Goal: Task Accomplishment & Management: Manage account settings

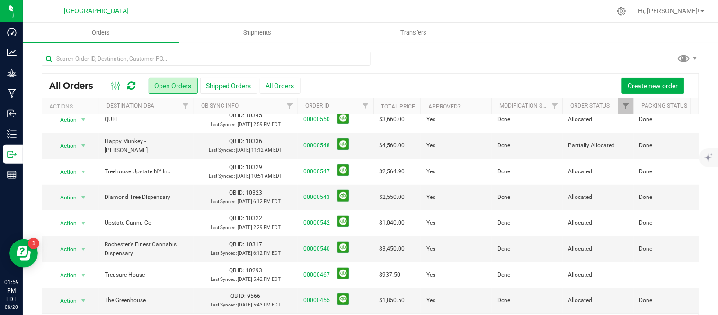
scroll to position [265, 0]
click at [234, 85] on button "Shipped Orders" at bounding box center [228, 86] width 57 height 16
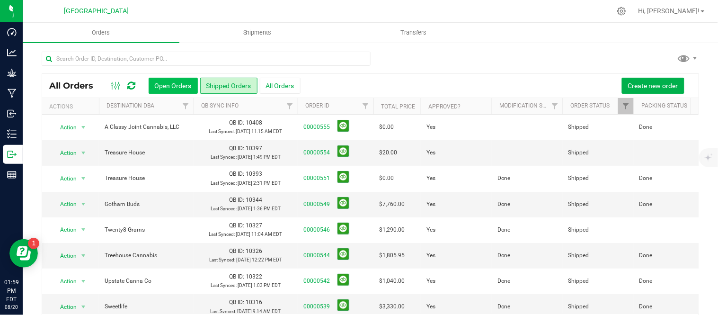
click at [166, 88] on button "Open Orders" at bounding box center [173, 86] width 49 height 16
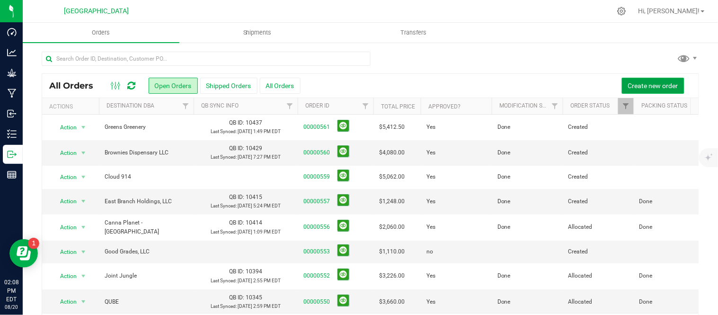
click at [654, 85] on span "Create new order" at bounding box center [653, 86] width 50 height 8
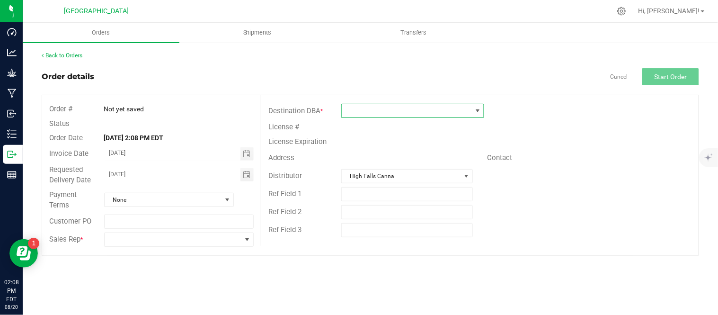
click at [407, 112] on span at bounding box center [407, 110] width 130 height 13
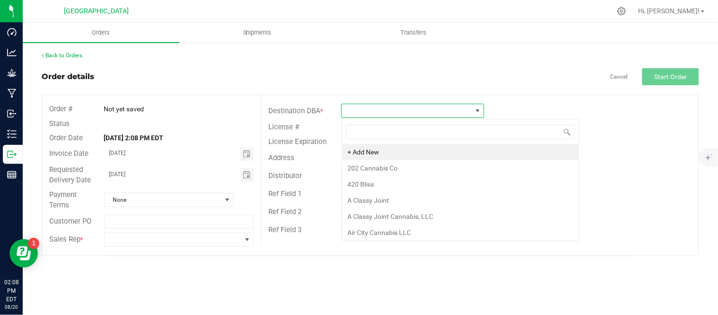
scroll to position [14, 142]
type input "[PERSON_NAME]"
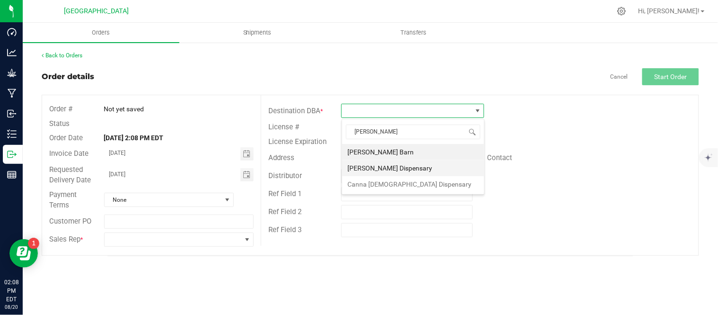
click at [405, 167] on li "[PERSON_NAME] Dispensary" at bounding box center [413, 168] width 142 height 16
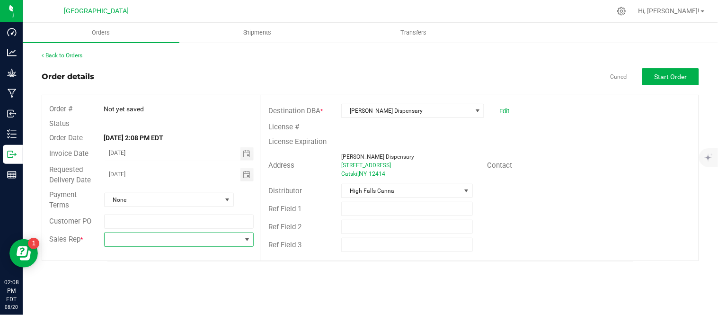
click at [189, 246] on span at bounding box center [173, 239] width 137 height 13
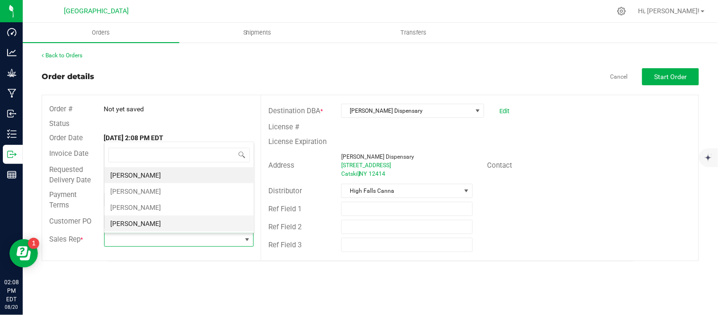
scroll to position [14, 148]
click at [168, 193] on li "[PERSON_NAME]" at bounding box center [179, 191] width 149 height 16
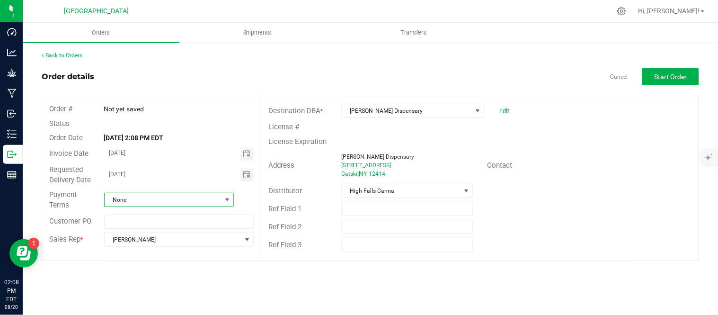
click at [171, 199] on span "None" at bounding box center [163, 199] width 117 height 13
click at [136, 163] on li "Net 30" at bounding box center [169, 161] width 129 height 16
click at [668, 84] on button "Start Order" at bounding box center [670, 76] width 57 height 17
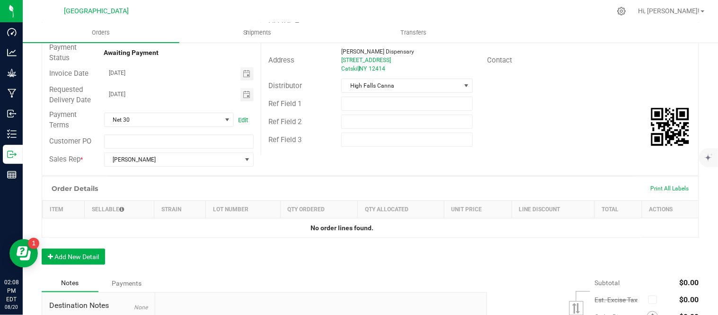
scroll to position [158, 0]
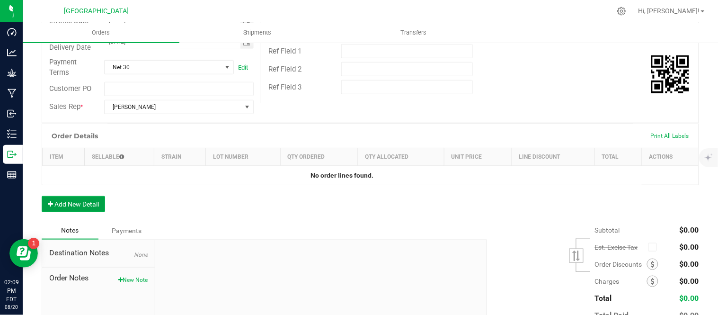
click at [66, 208] on button "Add New Detail" at bounding box center [73, 204] width 63 height 16
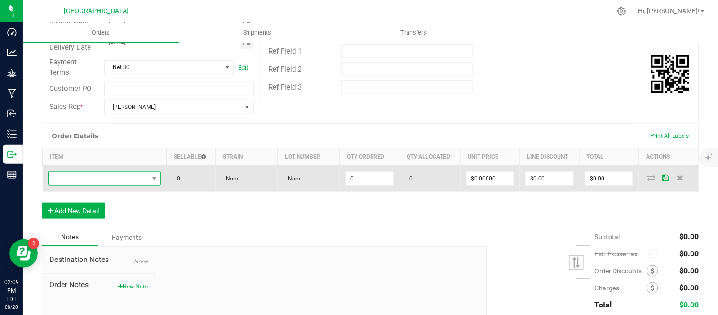
click at [72, 183] on span "NO DATA FOUND" at bounding box center [99, 178] width 100 height 13
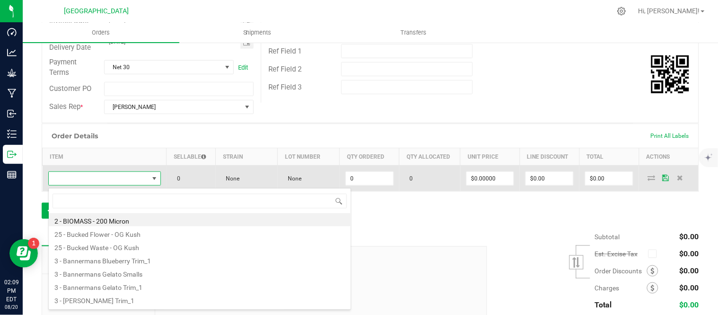
scroll to position [14, 108]
type input "killer"
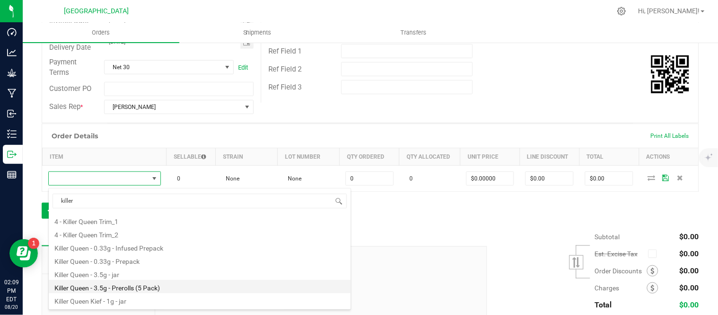
scroll to position [38, 0]
click at [129, 288] on li "Killer Queen Kief - 1g - jar" at bounding box center [200, 287] width 302 height 13
type input "0 ea"
type input "$15.00000"
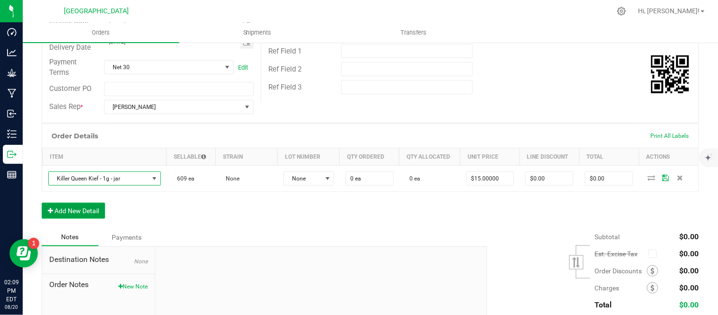
click at [77, 212] on button "Add New Detail" at bounding box center [73, 211] width 63 height 16
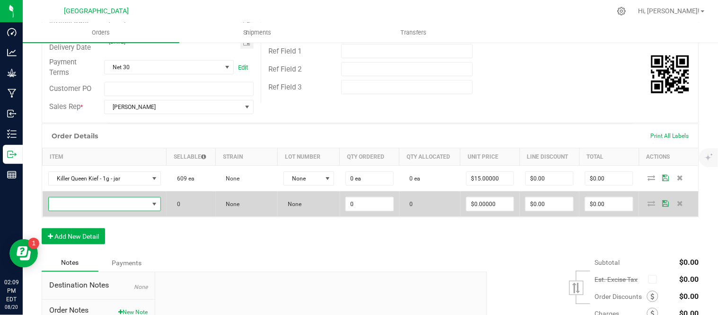
click at [78, 205] on span "NO DATA FOUND" at bounding box center [99, 203] width 100 height 13
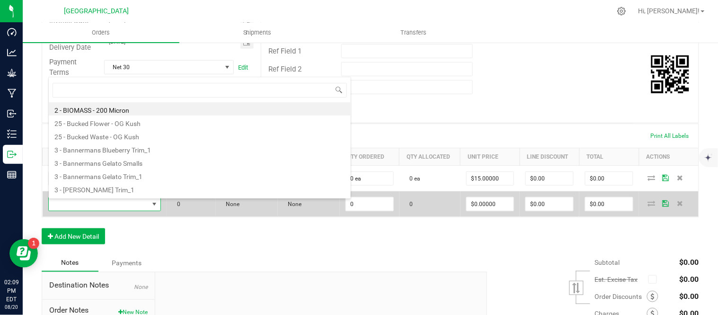
scroll to position [14, 108]
type input "MAC"
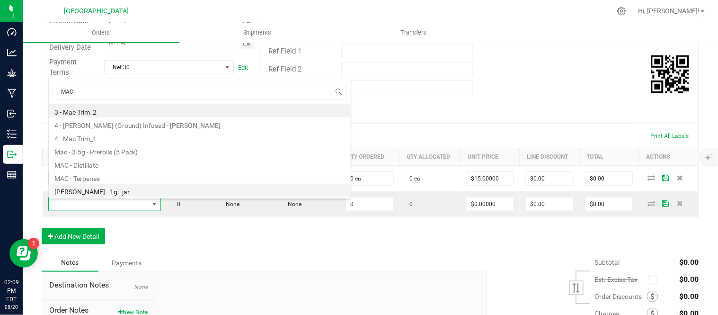
click at [129, 188] on li "[PERSON_NAME] - 1g - jar" at bounding box center [200, 190] width 302 height 13
type input "0 ea"
type input "$15.00000"
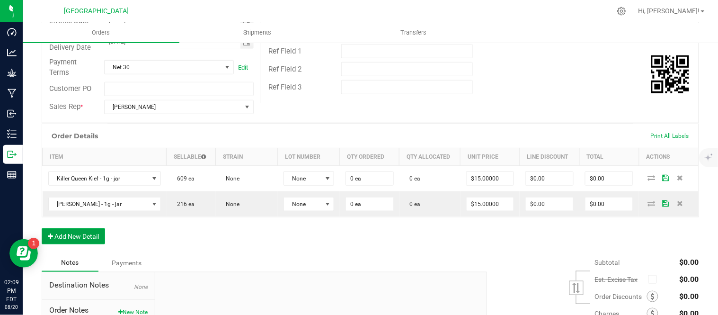
click at [71, 243] on button "Add New Detail" at bounding box center [73, 236] width 63 height 16
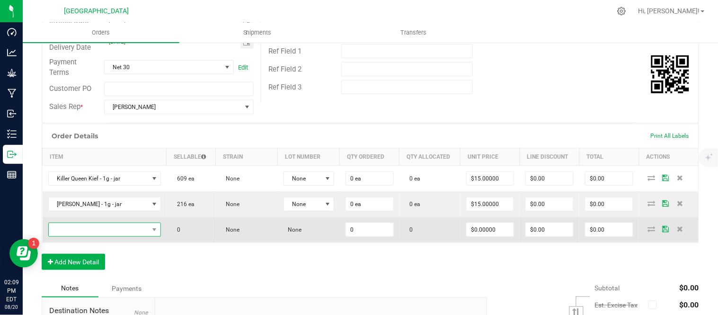
click at [75, 232] on span "NO DATA FOUND" at bounding box center [99, 229] width 100 height 13
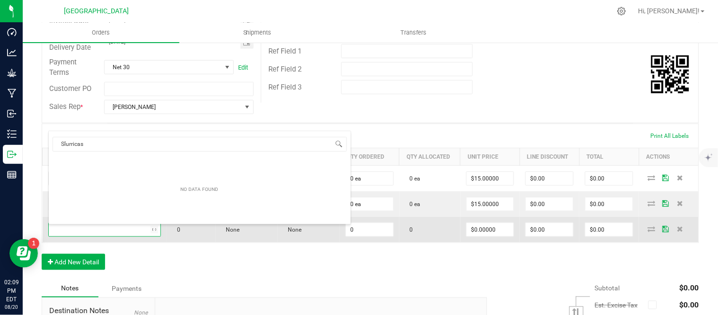
type input "Slurrica"
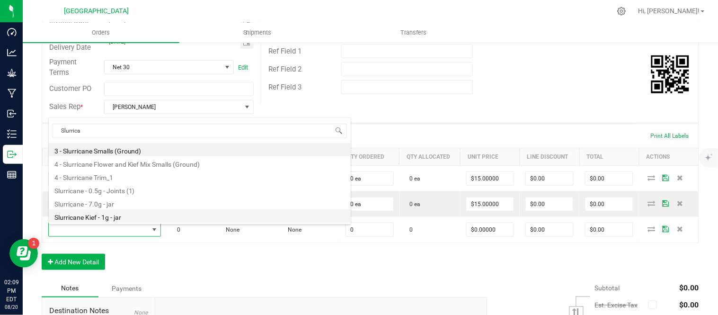
click at [105, 215] on li "Slurricane Kief - 1g - jar" at bounding box center [200, 215] width 302 height 13
type input "0 ea"
type input "$15.00000"
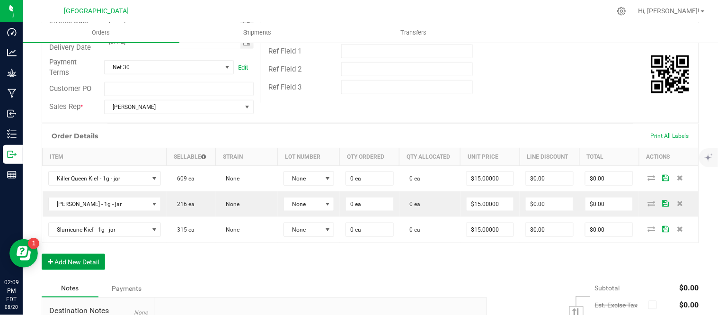
click at [76, 268] on button "Add New Detail" at bounding box center [73, 262] width 63 height 16
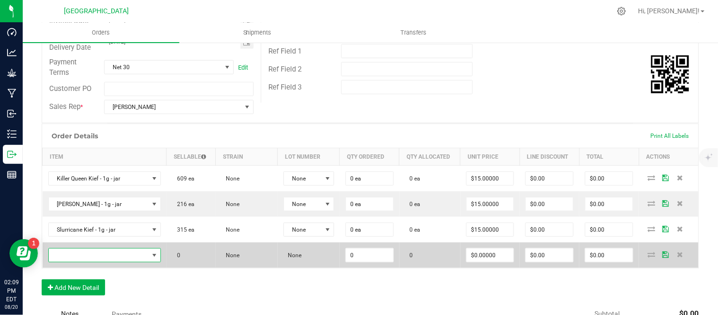
click at [79, 257] on span "NO DATA FOUND" at bounding box center [99, 254] width 100 height 13
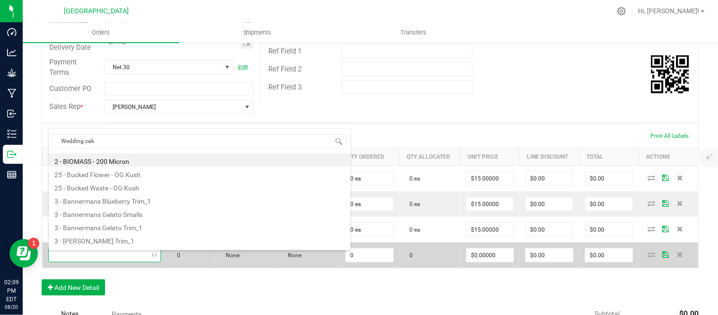
type input "Wedding cake"
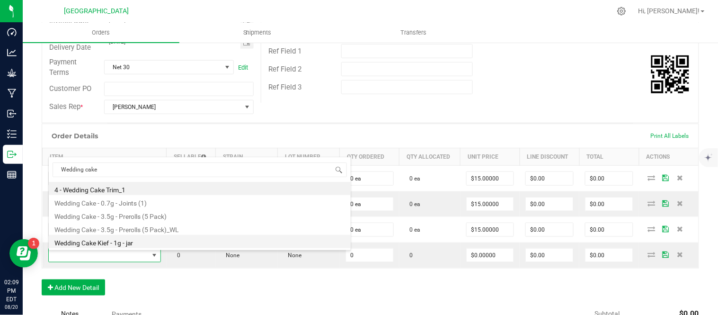
drag, startPoint x: 130, startPoint y: 242, endPoint x: 109, endPoint y: 272, distance: 36.4
click at [130, 242] on li "Wedding Cake Kief - 1g - jar" at bounding box center [200, 241] width 302 height 13
type input "0 ea"
type input "$15.00000"
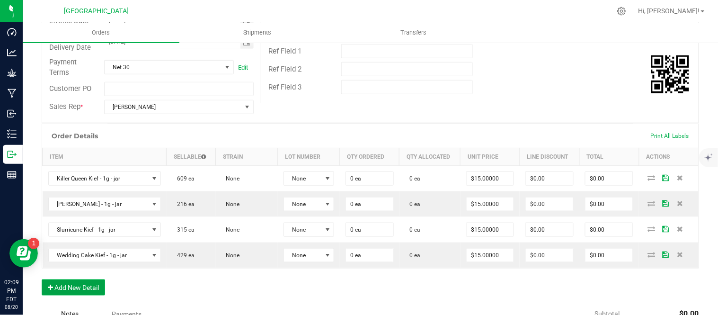
click at [86, 295] on button "Add New Detail" at bounding box center [73, 287] width 63 height 16
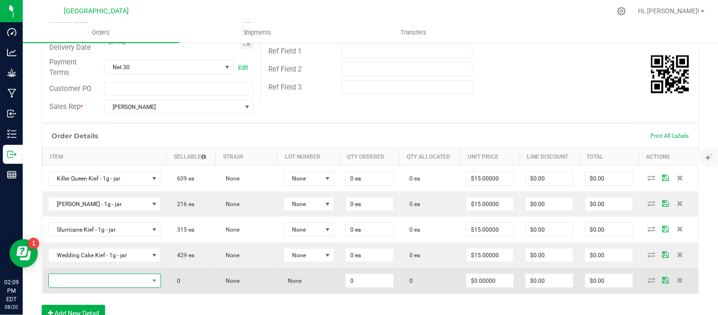
click at [86, 285] on span "NO DATA FOUND" at bounding box center [99, 280] width 100 height 13
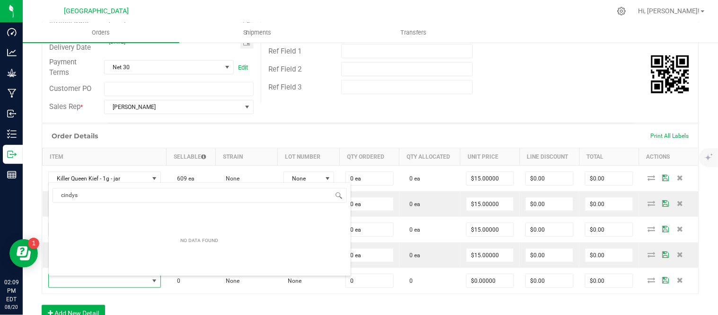
scroll to position [0, 0]
type input "[PERSON_NAME]"
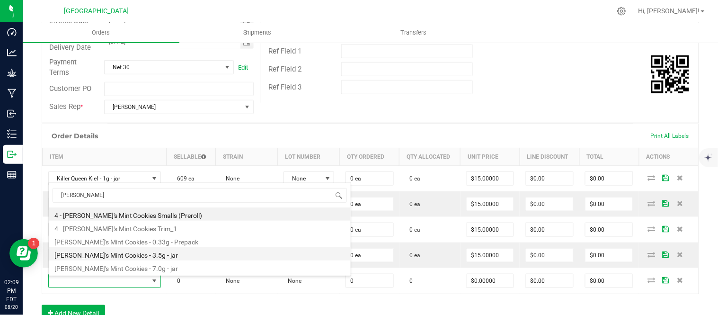
click at [105, 252] on li "[PERSON_NAME]'s Mint Cookies - 3.5g - jar" at bounding box center [200, 253] width 302 height 13
type input "0 ea"
type input "$15.00000"
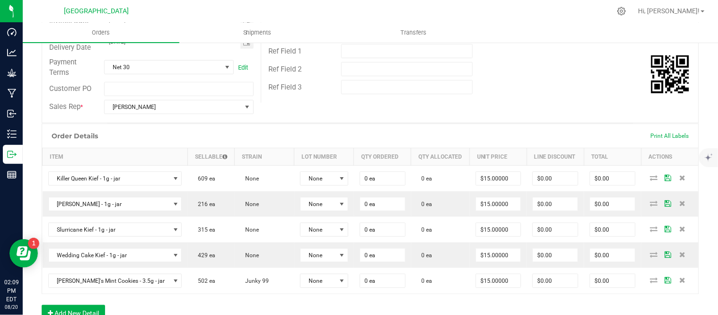
click at [362, 111] on div "Order # 00000562 Status Created Order Date [DATE] 2:08 PM EDT Payment Status Aw…" at bounding box center [370, 30] width 656 height 185
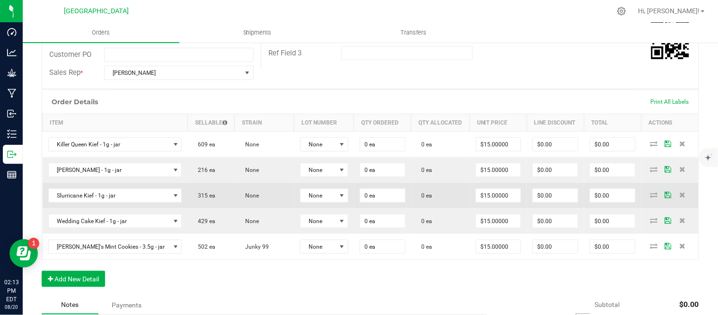
scroll to position [210, 0]
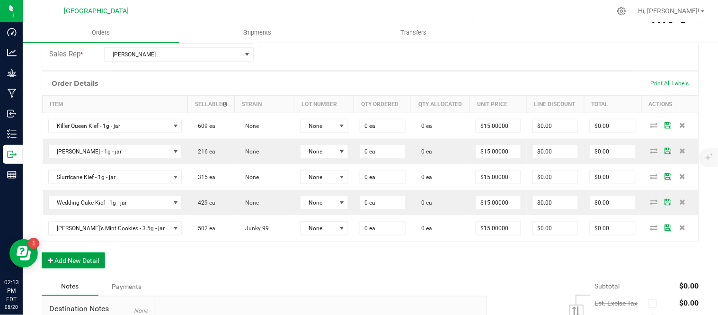
click at [70, 261] on button "Add New Detail" at bounding box center [73, 260] width 63 height 16
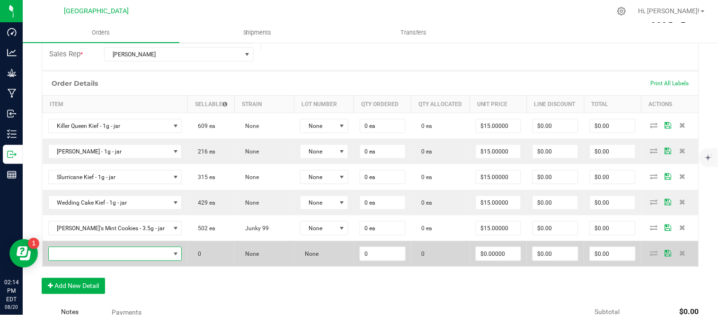
click at [100, 255] on span "NO DATA FOUND" at bounding box center [109, 253] width 121 height 13
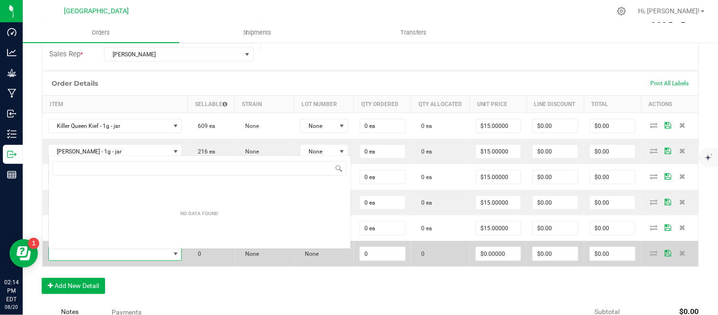
scroll to position [0, 0]
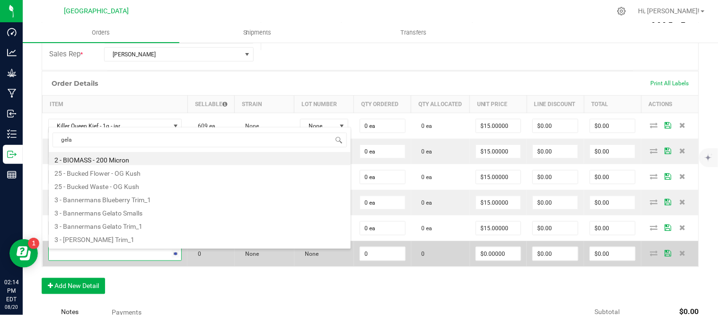
type input "gelat"
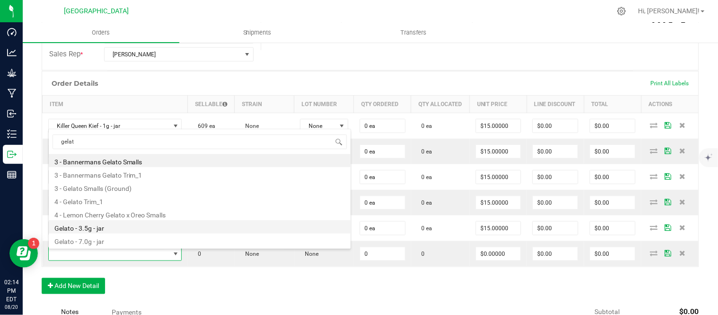
click at [106, 224] on li "Gelato - 3.5g - jar" at bounding box center [200, 226] width 302 height 13
type input "0 ea"
type input "$15.00000"
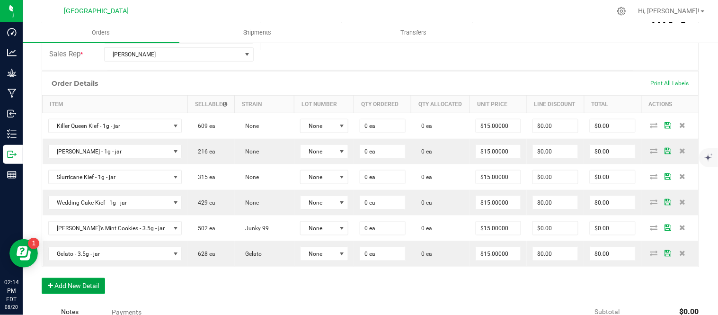
click at [81, 286] on button "Add New Detail" at bounding box center [73, 286] width 63 height 16
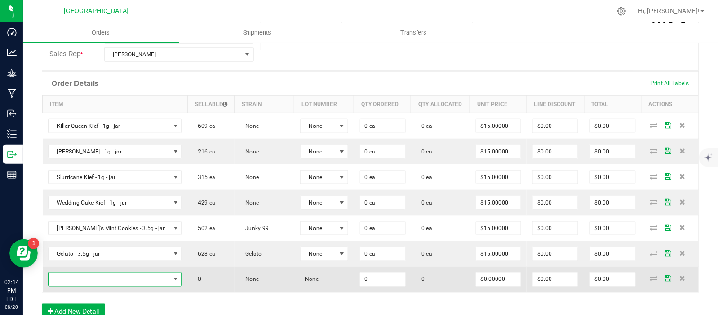
click at [82, 282] on span "NO DATA FOUND" at bounding box center [109, 279] width 121 height 13
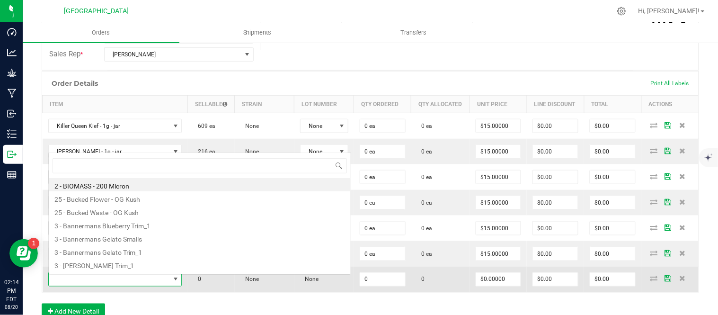
scroll to position [14, 110]
type input "g13"
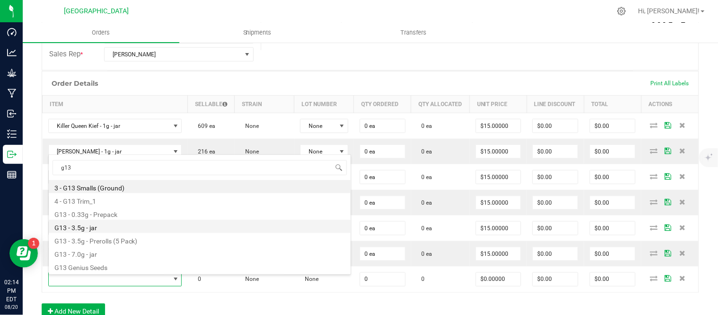
click at [119, 226] on li "G13 - 3.5g - jar" at bounding box center [200, 226] width 302 height 13
type input "0 ea"
type input "$15.00000"
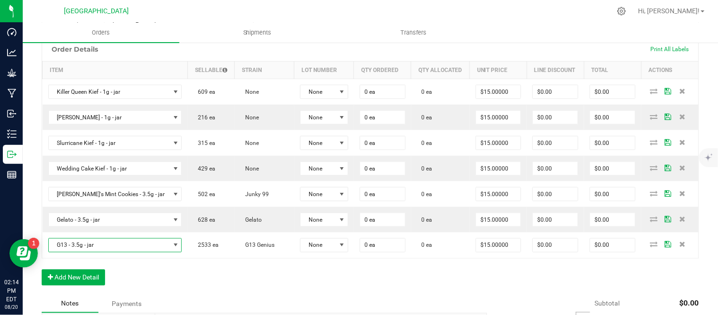
scroll to position [263, 0]
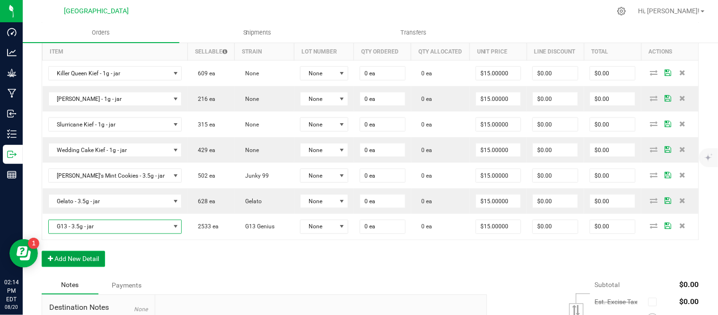
click at [69, 265] on button "Add New Detail" at bounding box center [73, 259] width 63 height 16
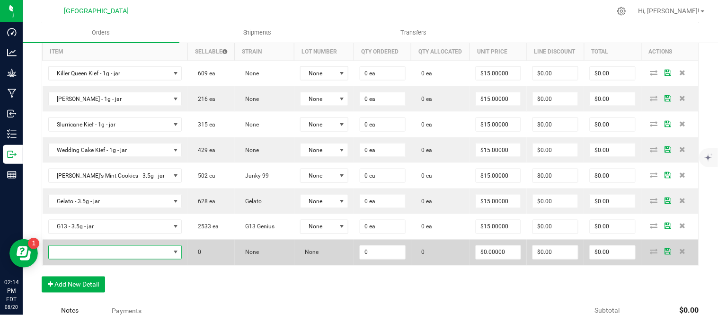
click at [71, 254] on span "NO DATA FOUND" at bounding box center [109, 252] width 121 height 13
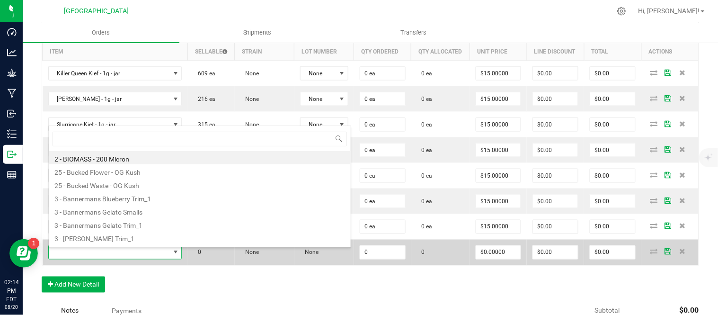
scroll to position [14, 110]
type input "headband"
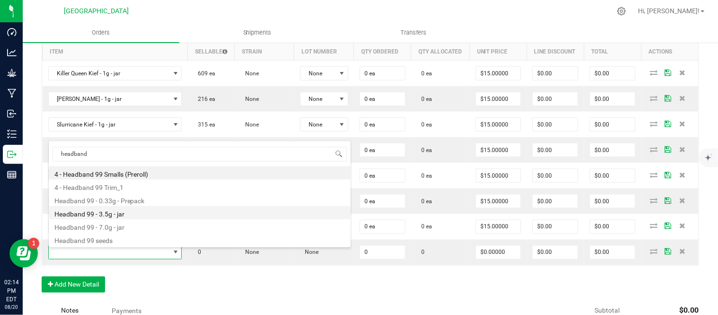
click at [120, 215] on li "Headband 99 - 3.5g - jar" at bounding box center [200, 212] width 302 height 13
type input "0 ea"
type input "$15.00000"
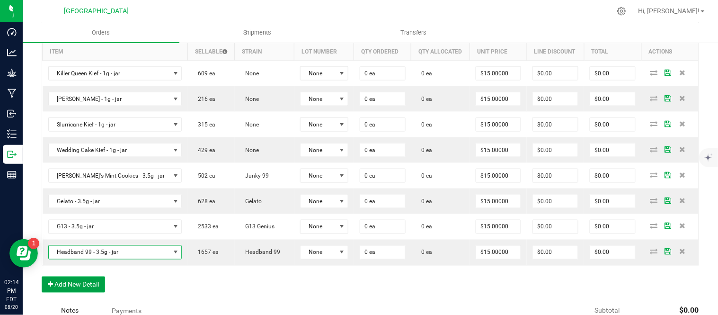
click at [82, 288] on button "Add New Detail" at bounding box center [73, 284] width 63 height 16
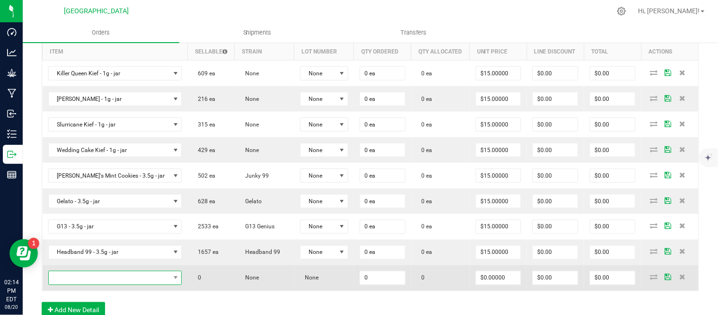
click at [101, 282] on span "NO DATA FOUND" at bounding box center [109, 277] width 121 height 13
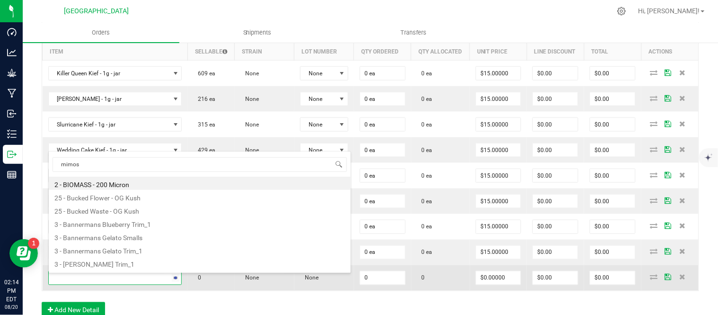
type input "mimosa"
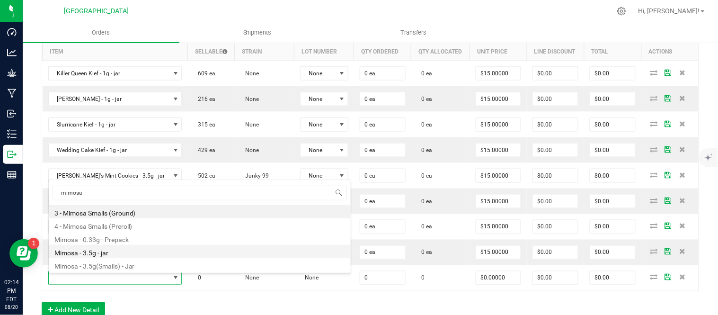
click at [114, 256] on li "Mimosa - 3.5g - jar" at bounding box center [200, 251] width 302 height 13
type input "0 ea"
type input "$17.50000"
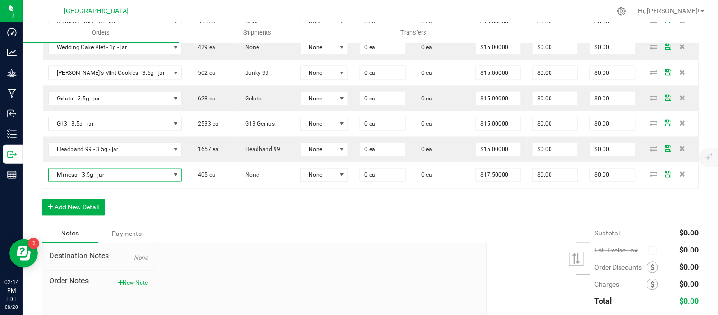
scroll to position [368, 0]
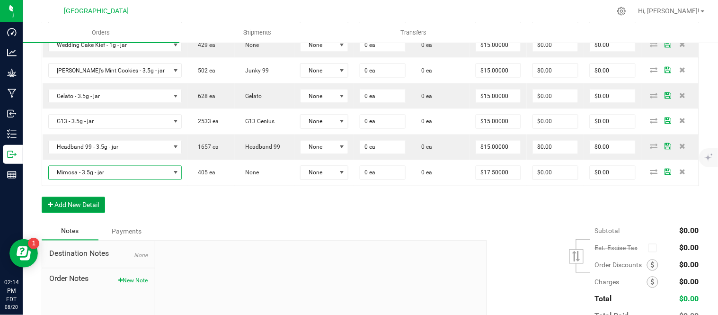
click at [72, 210] on button "Add New Detail" at bounding box center [73, 205] width 63 height 16
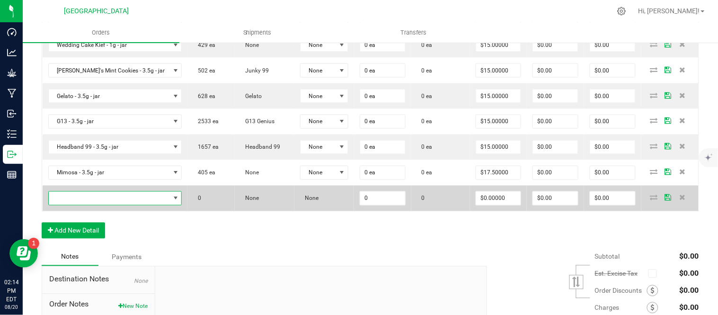
click at [74, 202] on span "NO DATA FOUND" at bounding box center [109, 198] width 121 height 13
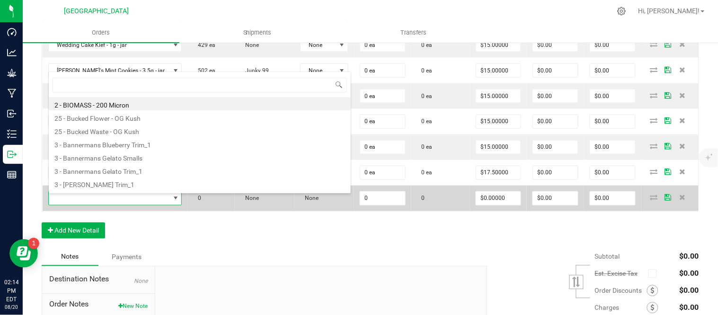
scroll to position [14, 110]
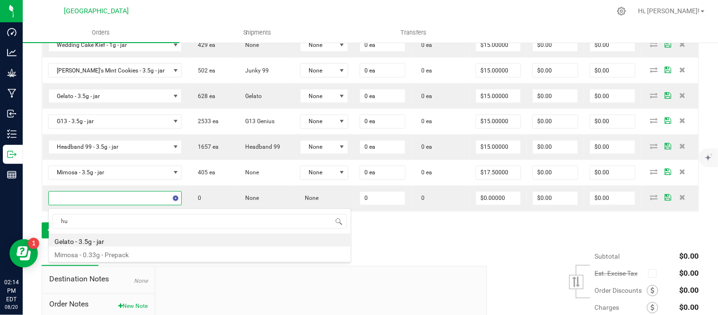
type input "h"
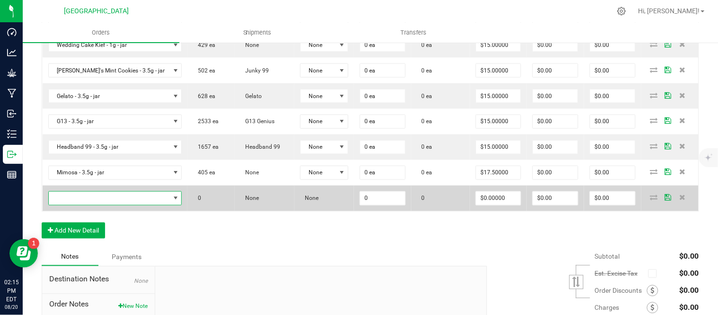
click at [81, 201] on span "NO DATA FOUND" at bounding box center [109, 198] width 121 height 13
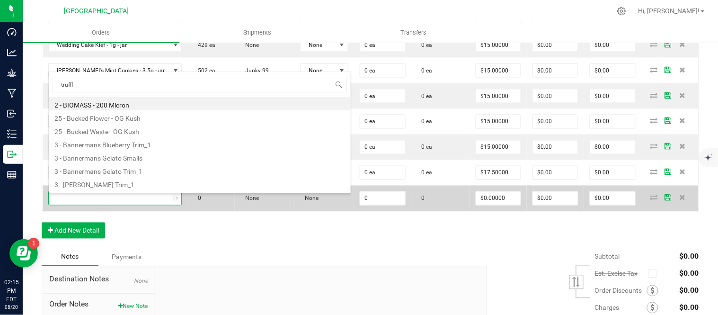
type input "truffle"
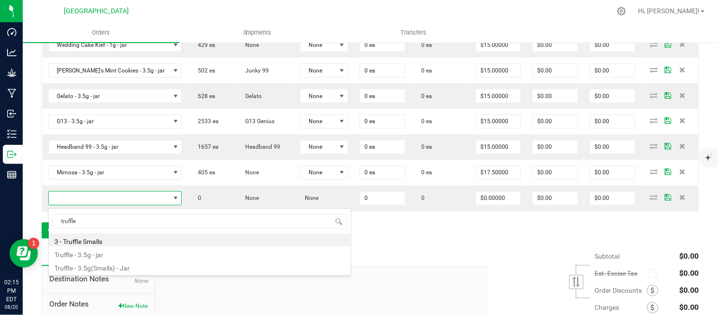
click at [131, 255] on li "Truffle - 3.5g - jar" at bounding box center [200, 253] width 302 height 13
type input "0 ea"
type input "$15.00000"
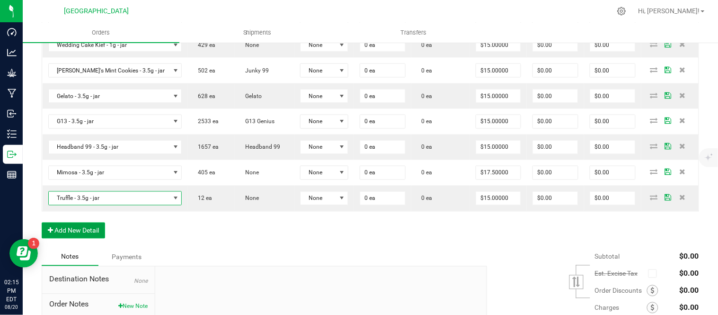
click at [83, 228] on button "Add New Detail" at bounding box center [73, 230] width 63 height 16
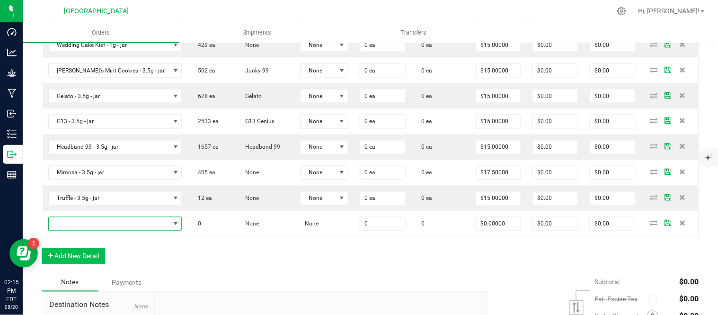
click at [83, 228] on span "NO DATA FOUND" at bounding box center [109, 223] width 121 height 13
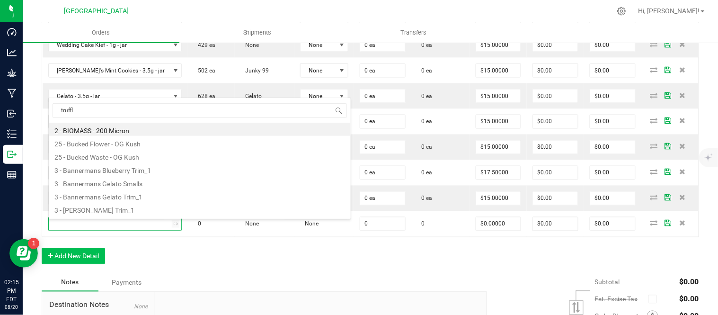
type input "truffle"
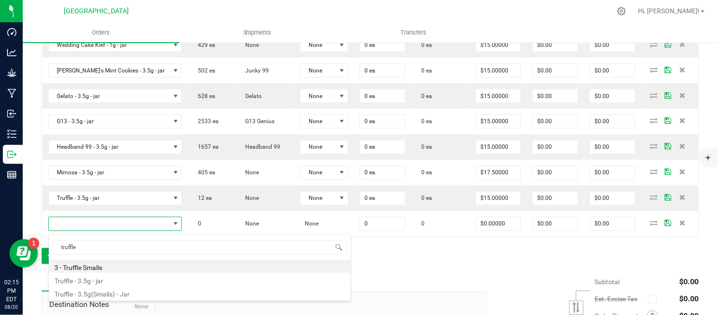
click at [141, 290] on li "Truffle - 3.5g(Smalls) - Jar" at bounding box center [200, 292] width 302 height 13
type input "0 ea"
type input "$15.00000"
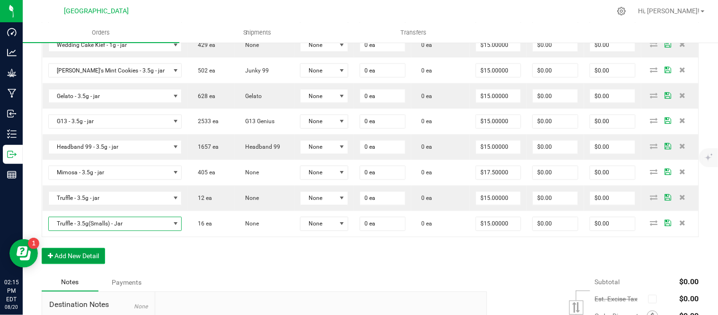
click at [78, 259] on button "Add New Detail" at bounding box center [73, 256] width 63 height 16
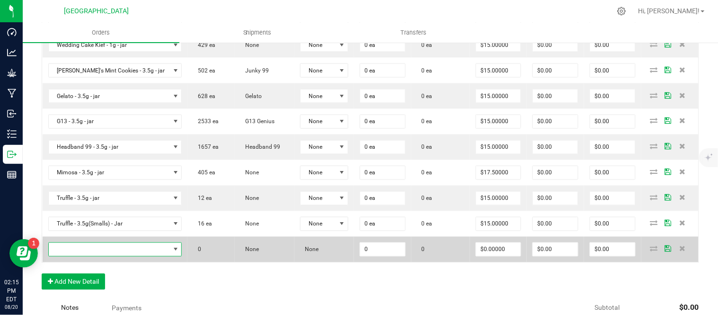
click at [77, 251] on span "NO DATA FOUND" at bounding box center [109, 249] width 121 height 13
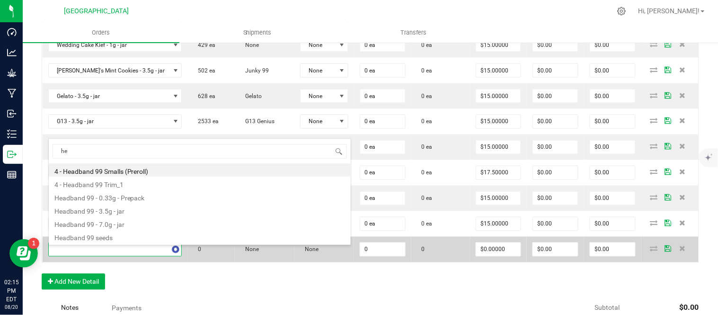
type input "h"
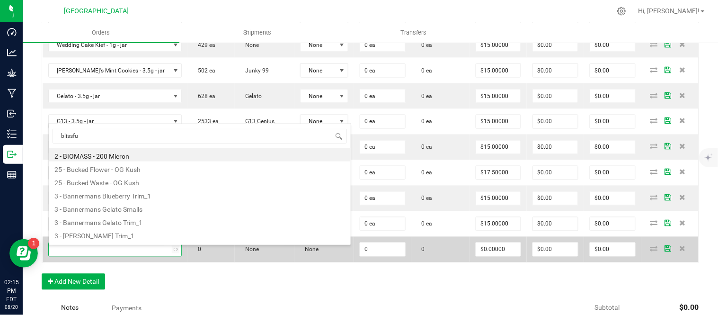
type input "blissful"
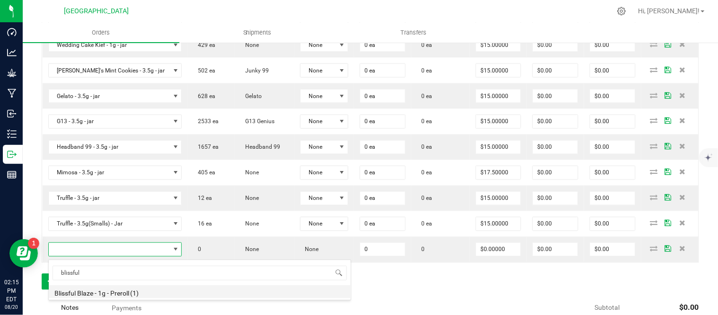
click at [110, 292] on li "Blissful Blaze - 1g - Preroll (1)" at bounding box center [200, 291] width 302 height 13
type input "0 ea"
type input "$6.00000"
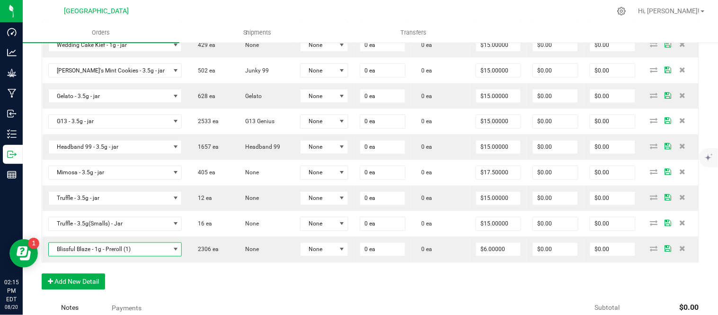
scroll to position [420, 0]
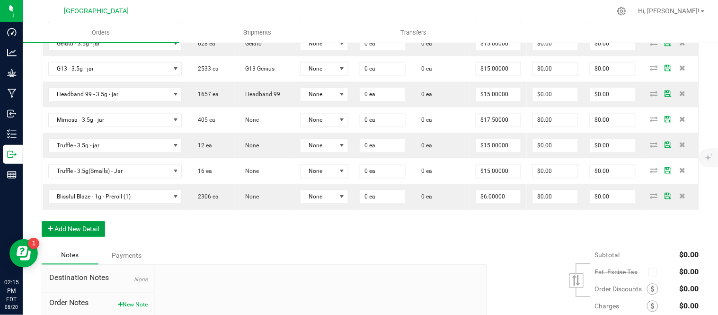
click at [65, 230] on button "Add New Detail" at bounding box center [73, 229] width 63 height 16
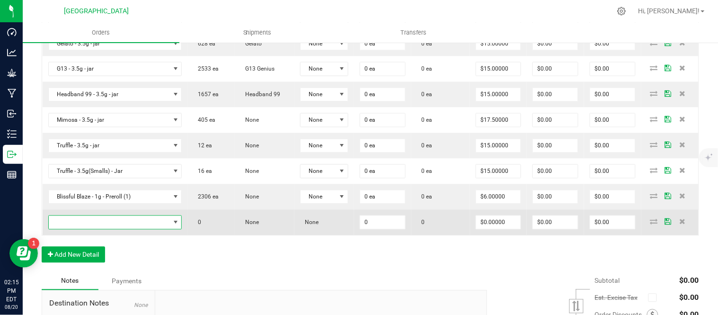
click at [70, 223] on span "NO DATA FOUND" at bounding box center [109, 222] width 121 height 13
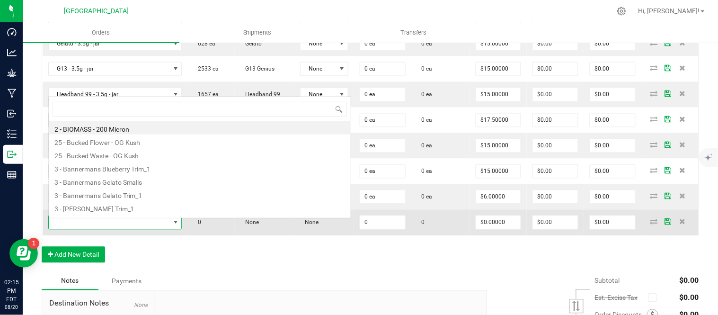
scroll to position [14, 110]
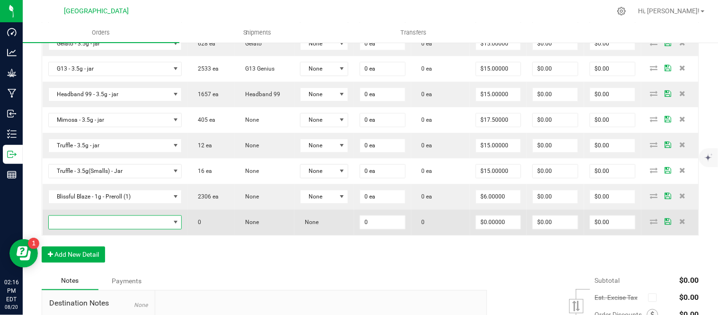
click at [106, 221] on span "NO DATA FOUND" at bounding box center [109, 222] width 121 height 13
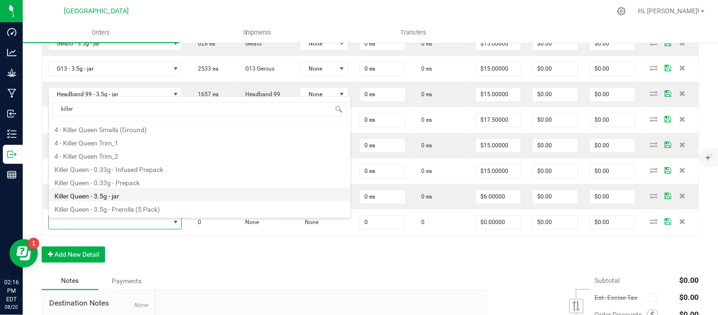
scroll to position [0, 0]
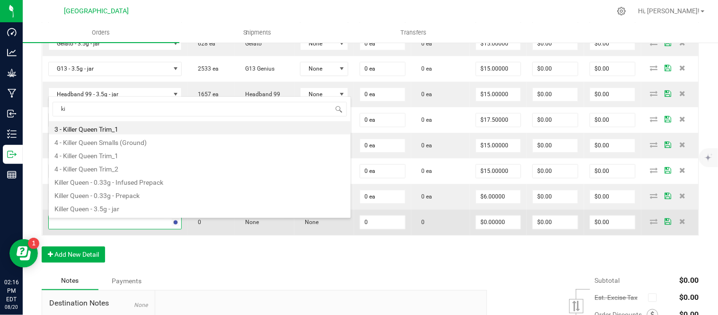
type input "k"
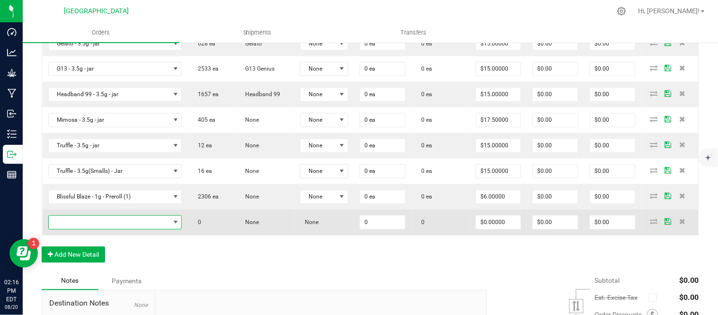
click at [97, 225] on span "NO DATA FOUND" at bounding box center [109, 222] width 121 height 13
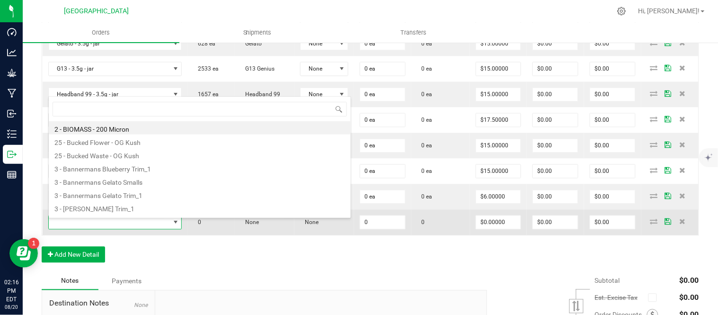
scroll to position [14, 110]
type input "g13"
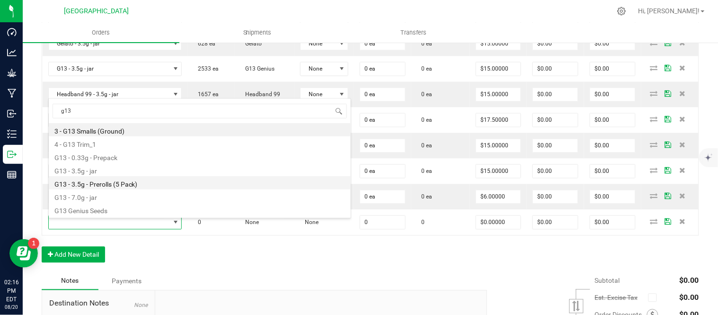
click at [146, 181] on li "G13 - 3.5g - Prerolls (5 Pack)" at bounding box center [200, 182] width 302 height 13
type input "0 ea"
type input "$15.00000"
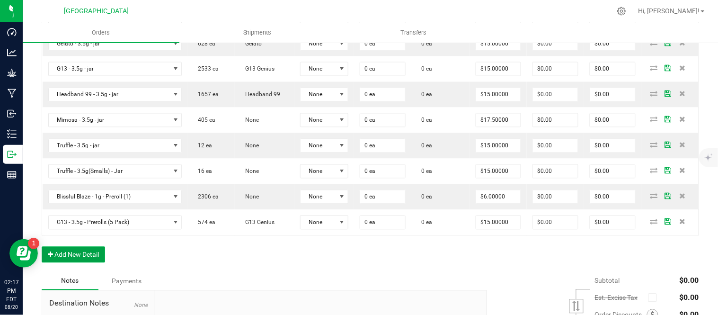
click at [71, 257] on button "Add New Detail" at bounding box center [73, 255] width 63 height 16
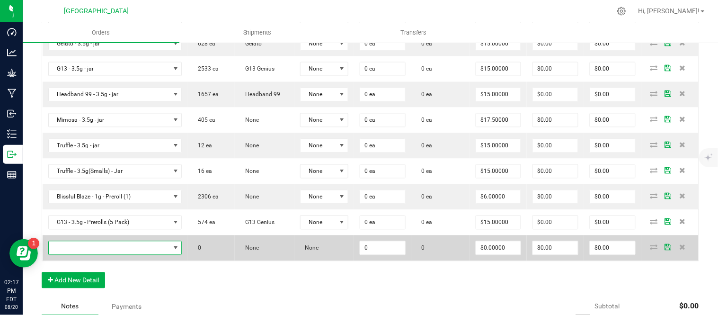
click at [51, 244] on span "NO DATA FOUND" at bounding box center [109, 247] width 121 height 13
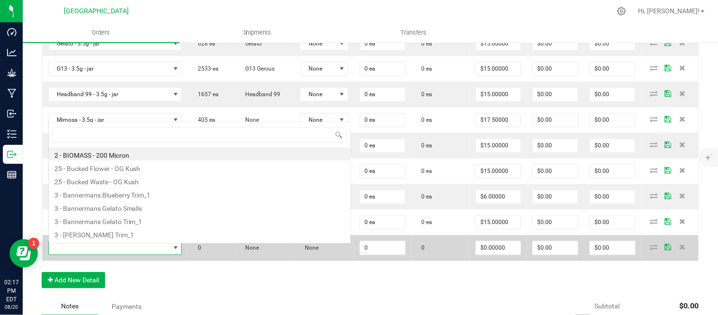
scroll to position [0, 0]
type input "og kush"
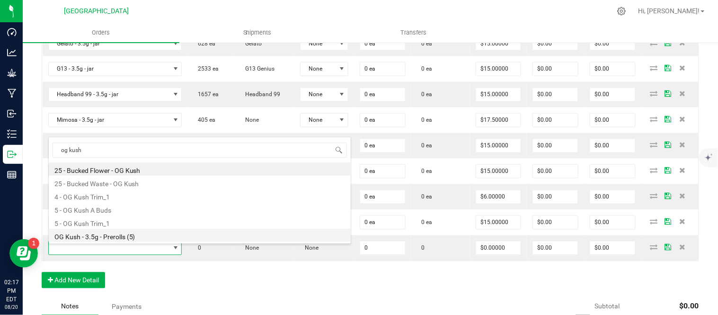
click at [118, 239] on li "OG Kush - 3.5g - Prerolls (5)" at bounding box center [200, 235] width 302 height 13
type input "0 ea"
type input "$15.00000"
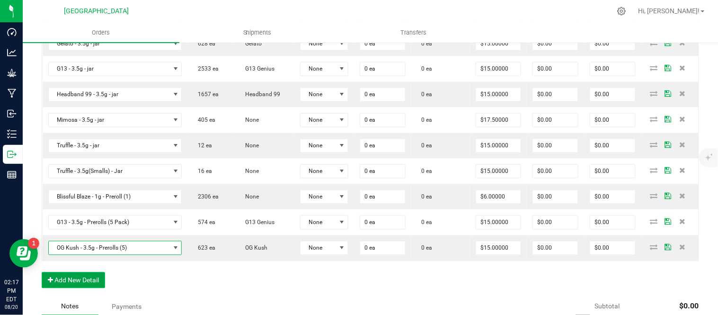
click at [71, 283] on button "Add New Detail" at bounding box center [73, 280] width 63 height 16
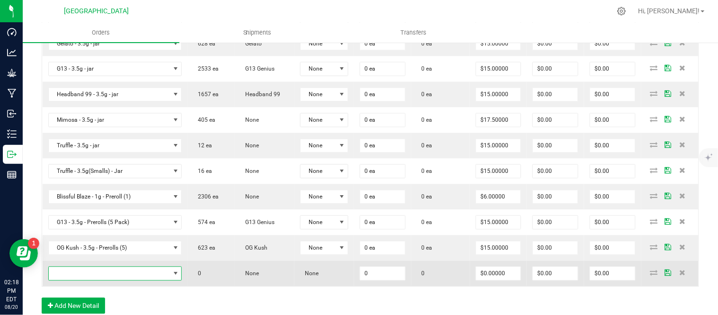
click at [91, 275] on span "NO DATA FOUND" at bounding box center [109, 273] width 121 height 13
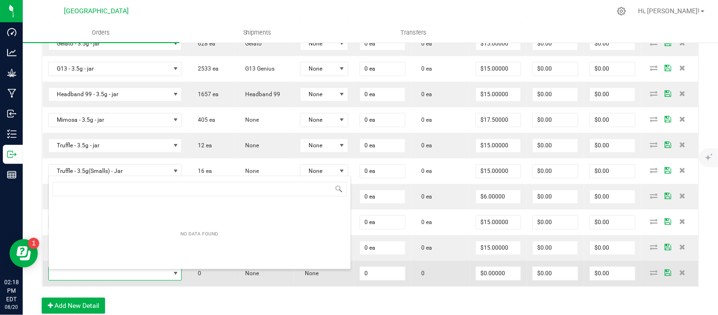
scroll to position [14, 110]
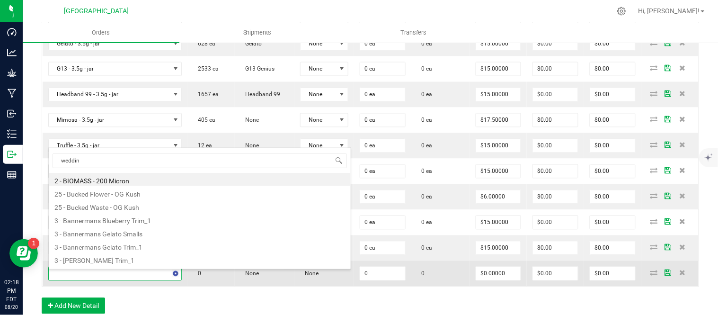
type input "wedding"
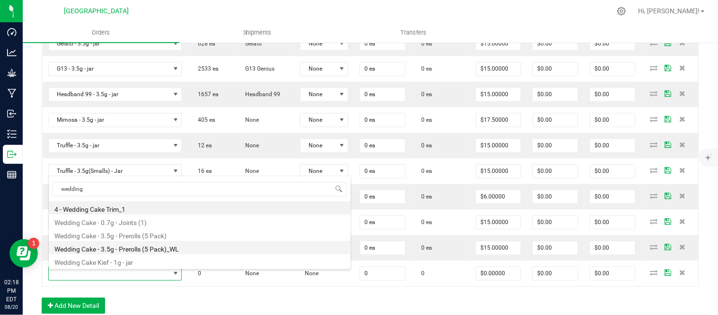
click at [175, 247] on li "Wedding Cake - 3.5g - Prerolls (5 Pack)_WL" at bounding box center [200, 247] width 302 height 13
type input "0 ea"
type input "$15.00000"
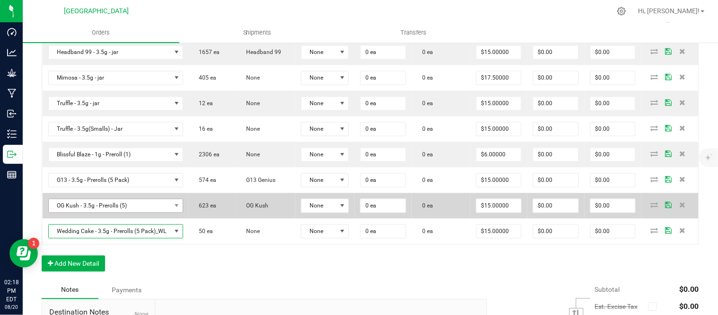
scroll to position [481, 0]
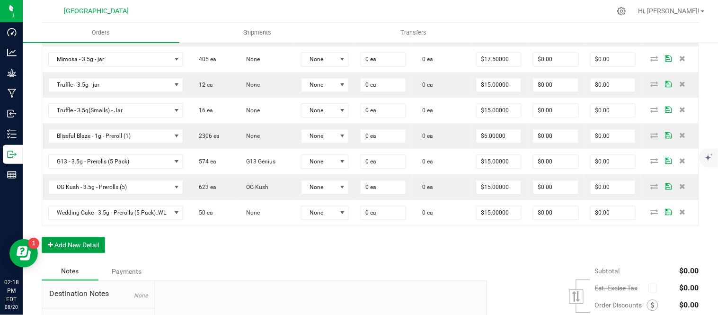
click at [62, 253] on button "Add New Detail" at bounding box center [73, 245] width 63 height 16
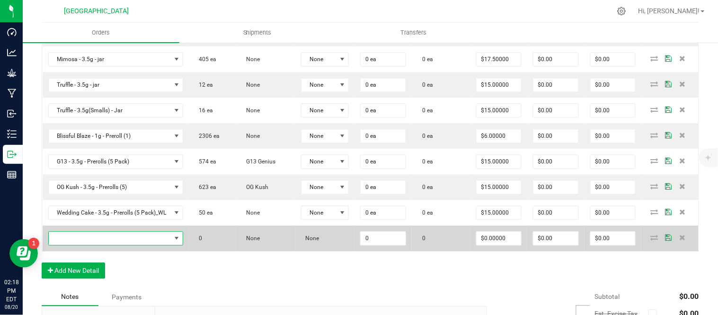
click at [63, 245] on span "NO DATA FOUND" at bounding box center [110, 238] width 122 height 13
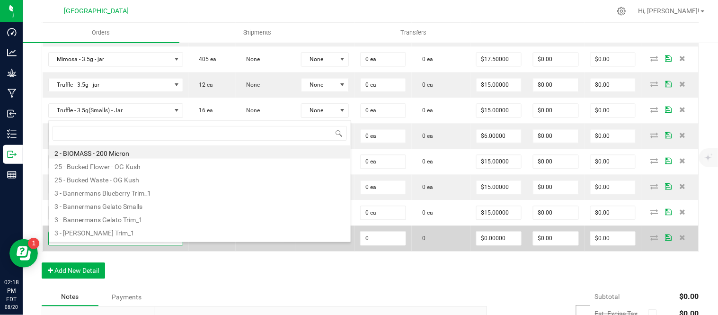
scroll to position [14, 142]
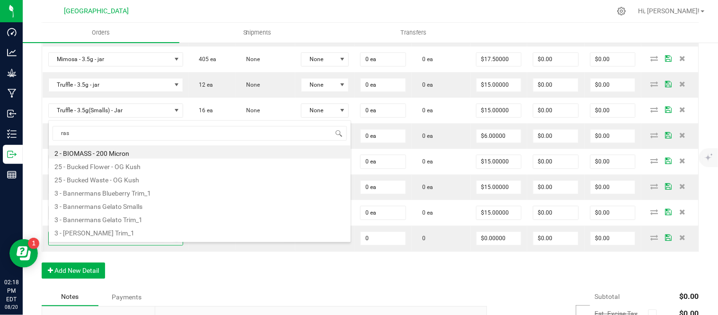
type input "rasp"
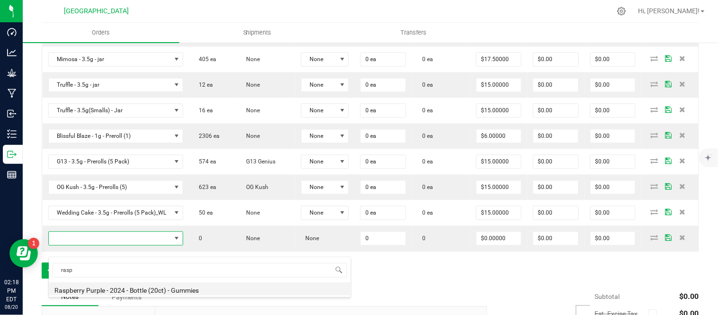
click at [128, 292] on li "Raspberry Purple - 2024 - Bottle (20ct) - Gummies" at bounding box center [200, 288] width 302 height 13
type input "0 ea"
type input "$10.00000"
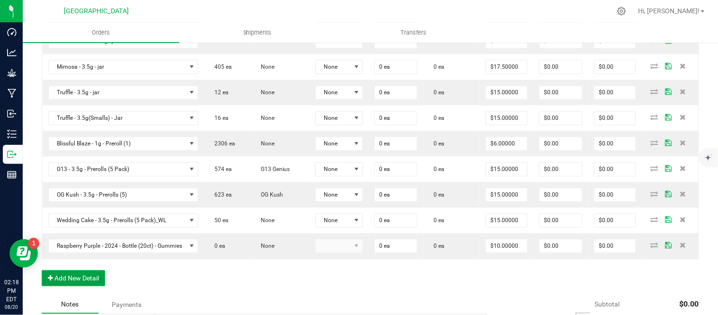
click at [62, 286] on button "Add New Detail" at bounding box center [73, 278] width 63 height 16
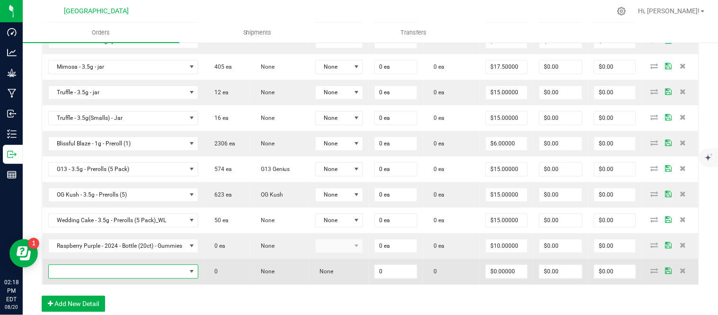
drag, startPoint x: 62, startPoint y: 286, endPoint x: 68, endPoint y: 274, distance: 13.3
click at [67, 274] on span "NO DATA FOUND" at bounding box center [118, 271] width 138 height 13
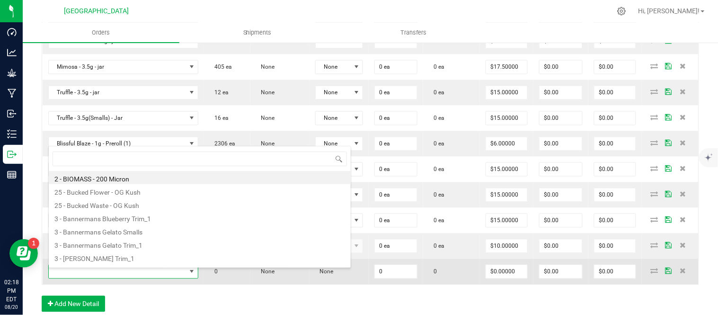
scroll to position [14, 159]
type input "pom"
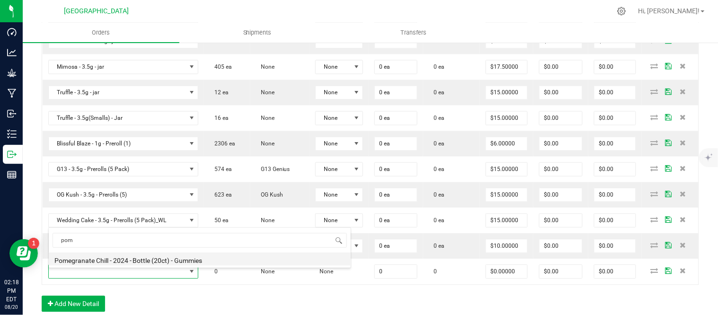
click at [133, 261] on li "Pomegranate Chill - 2024 - Bottle (20ct) - Gummies" at bounding box center [200, 258] width 302 height 13
type input "0 ea"
type input "$10.00000"
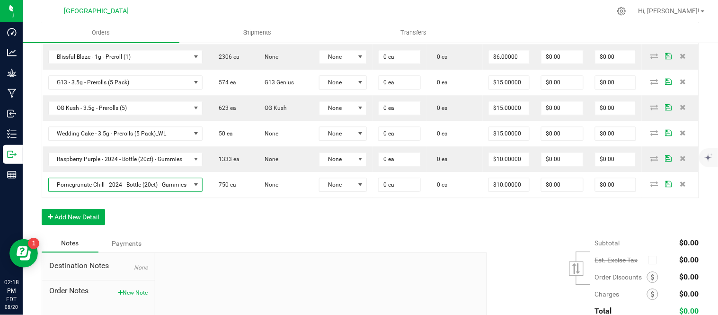
scroll to position [586, 0]
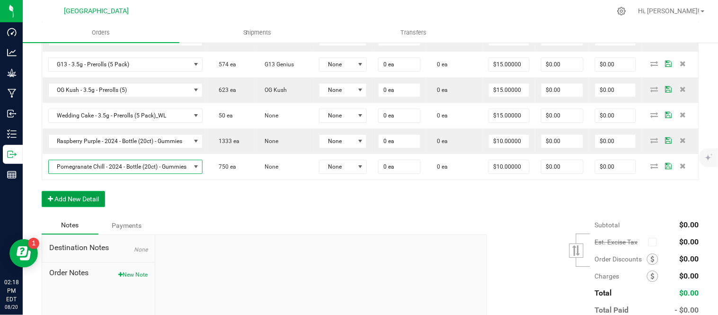
click at [67, 204] on button "Add New Detail" at bounding box center [73, 199] width 63 height 16
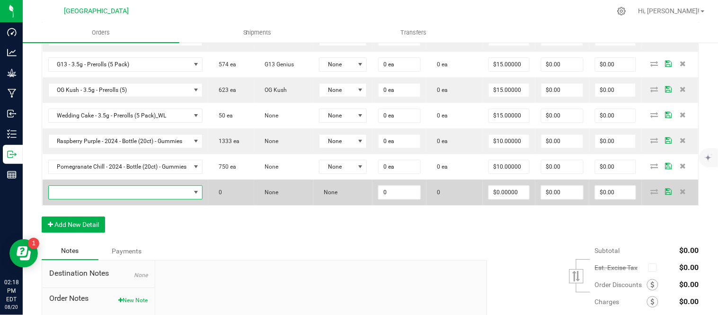
click at [68, 193] on span "NO DATA FOUND" at bounding box center [120, 192] width 142 height 13
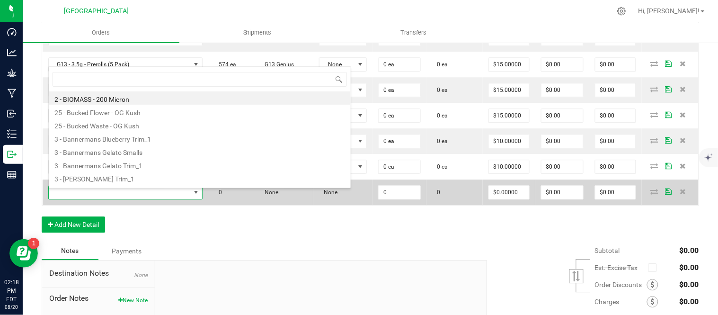
scroll to position [14, 163]
type input "bliss"
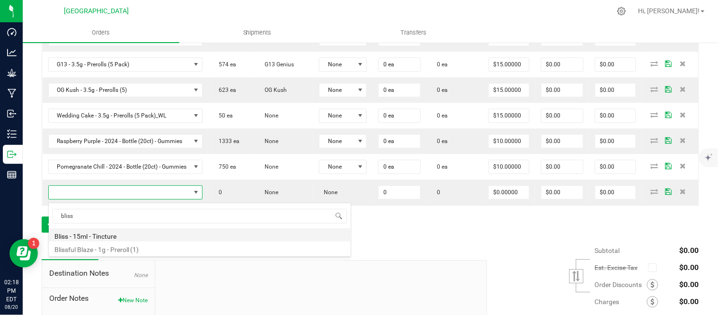
click at [82, 239] on li "Bliss - 15ml - Tincture" at bounding box center [200, 234] width 302 height 13
type input "0 ea"
type input "$20.00000"
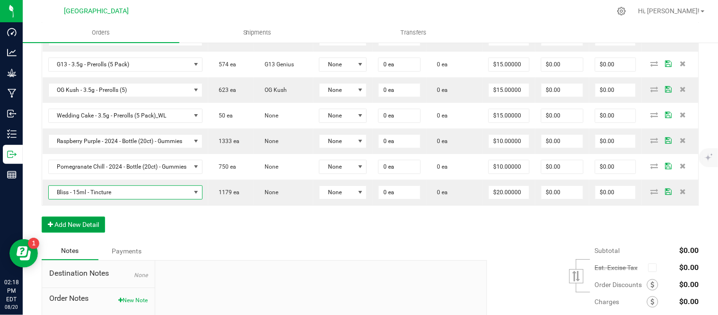
click at [68, 230] on button "Add New Detail" at bounding box center [73, 224] width 63 height 16
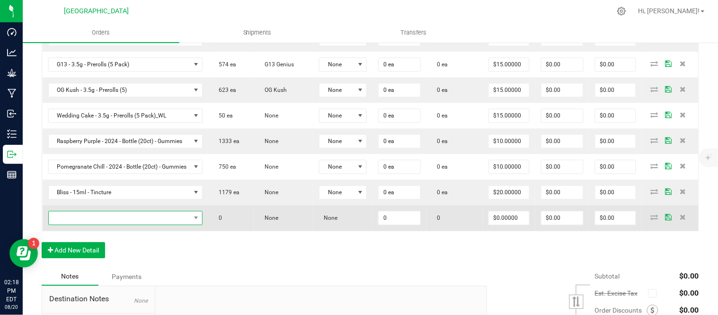
click at [64, 219] on span "NO DATA FOUND" at bounding box center [120, 217] width 142 height 13
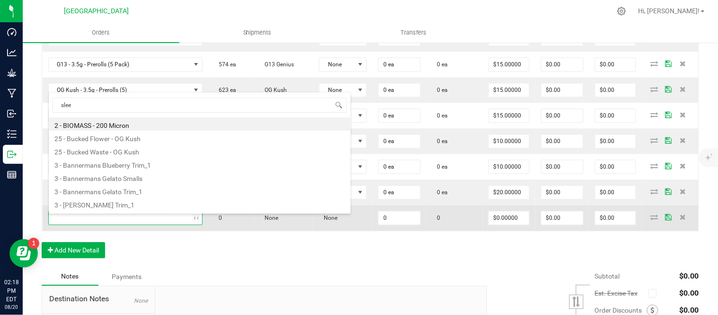
type input "sleep"
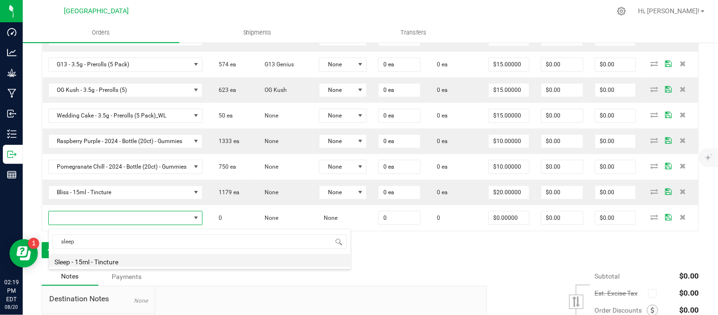
click at [82, 261] on li "Sleep - 15ml - Tincture" at bounding box center [200, 260] width 302 height 13
type input "0 ea"
type input "$20.00000"
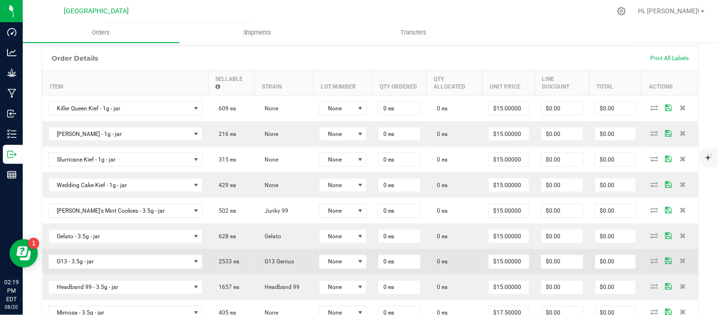
scroll to position [166, 0]
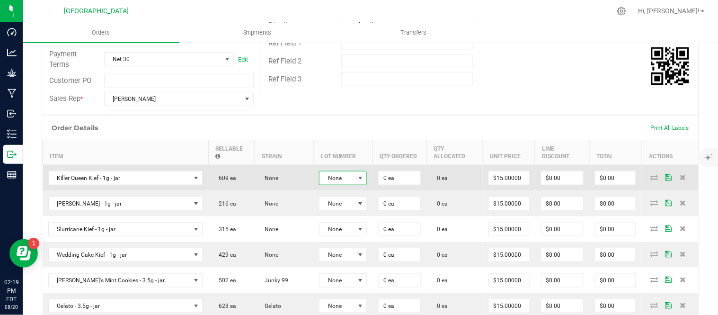
click at [354, 183] on span "None" at bounding box center [336, 177] width 35 height 13
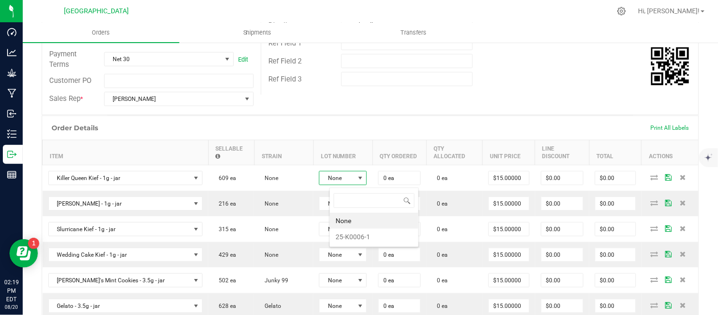
scroll to position [14, 48]
click at [352, 236] on li "25-K0006-1" at bounding box center [374, 237] width 88 height 16
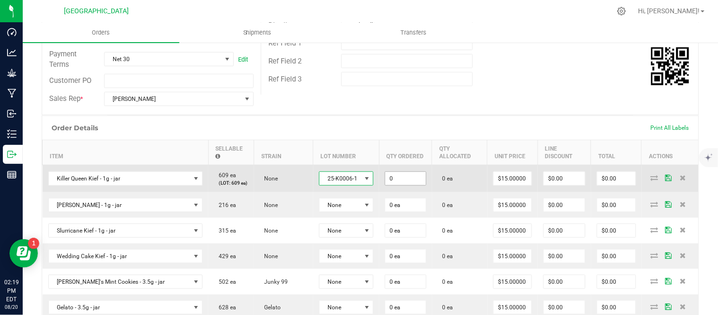
click at [420, 183] on input "0" at bounding box center [405, 178] width 40 height 13
type input "25 ea"
type input "15"
type input "$375.00"
click at [508, 185] on input "15" at bounding box center [513, 178] width 38 height 13
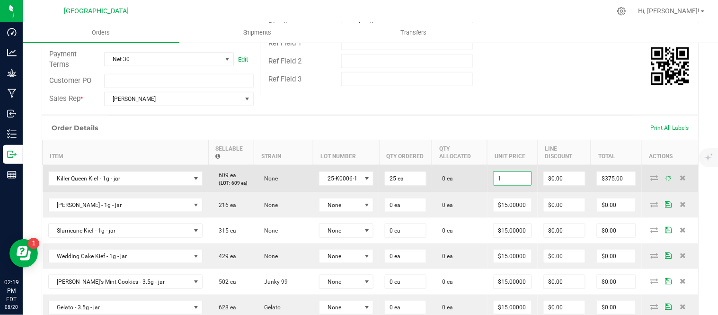
type input "10"
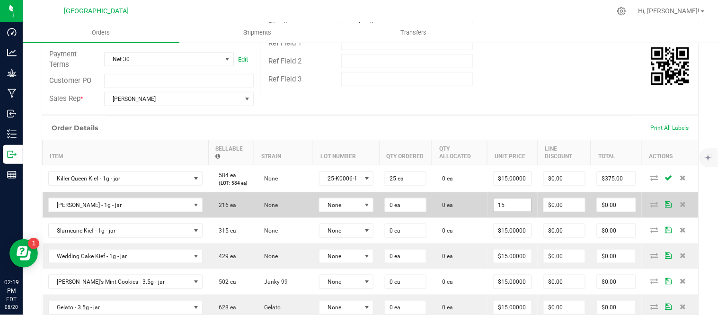
click at [521, 212] on input "15" at bounding box center [513, 204] width 38 height 13
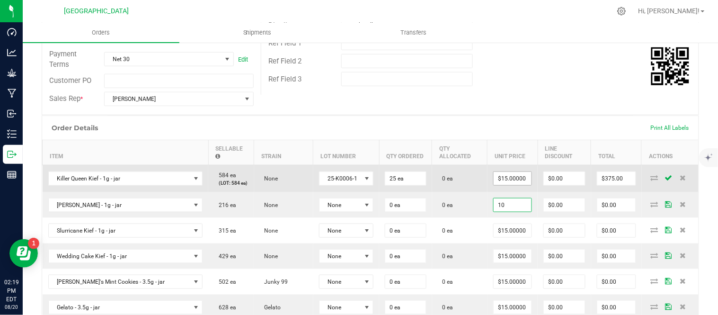
type input "$10.00000"
click at [522, 183] on input "15" at bounding box center [513, 178] width 38 height 13
type input "$10.00000"
type input "$250.00"
click at [487, 185] on td "0 ea" at bounding box center [459, 178] width 55 height 27
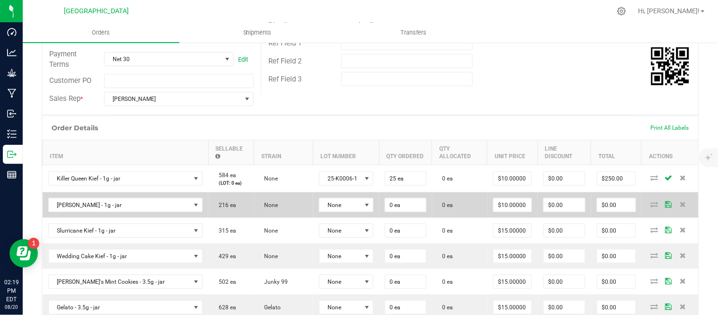
click at [360, 218] on td "None" at bounding box center [346, 205] width 66 height 26
click at [359, 212] on span "None" at bounding box center [340, 204] width 42 height 13
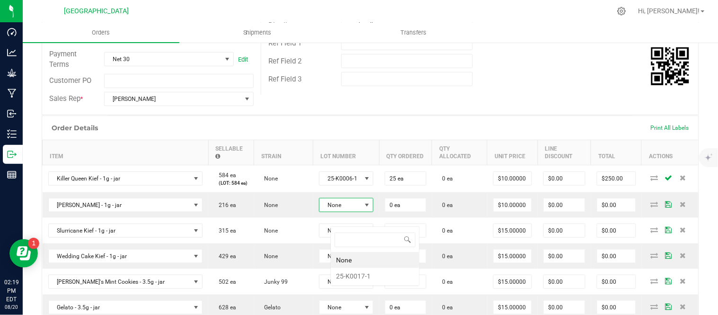
scroll to position [14, 57]
click at [357, 276] on li "25-K0017-1" at bounding box center [375, 276] width 88 height 16
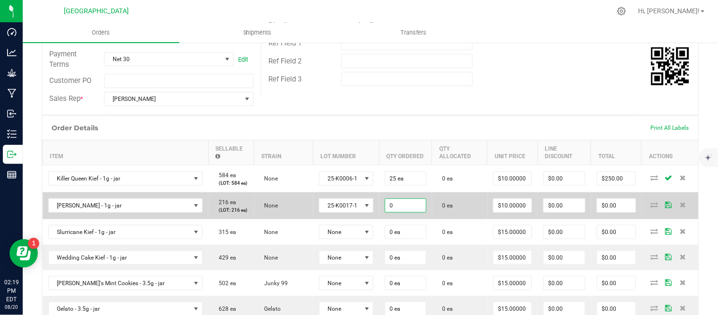
click at [421, 212] on input "0" at bounding box center [405, 205] width 40 height 13
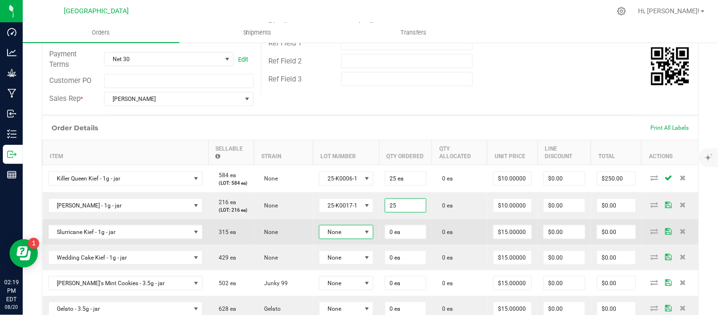
type input "25 ea"
type input "$250.00"
click at [371, 236] on span at bounding box center [367, 232] width 8 height 8
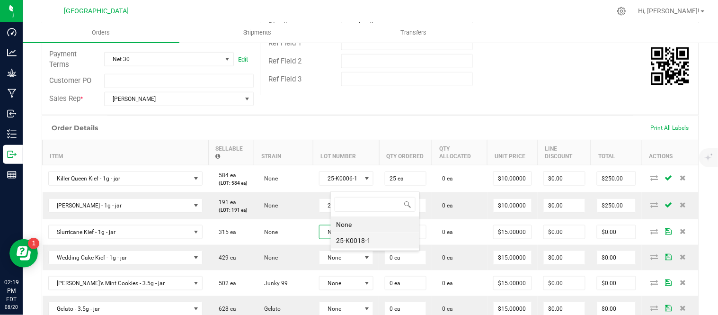
click at [370, 236] on li "25-K0018-1" at bounding box center [375, 240] width 88 height 16
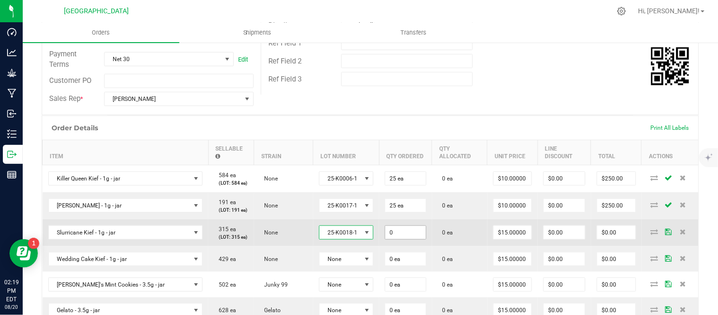
click at [417, 239] on input "0" at bounding box center [405, 232] width 40 height 13
type input "25 ea"
type input "15"
type input "$375.00"
click at [515, 239] on input "15" at bounding box center [513, 232] width 38 height 13
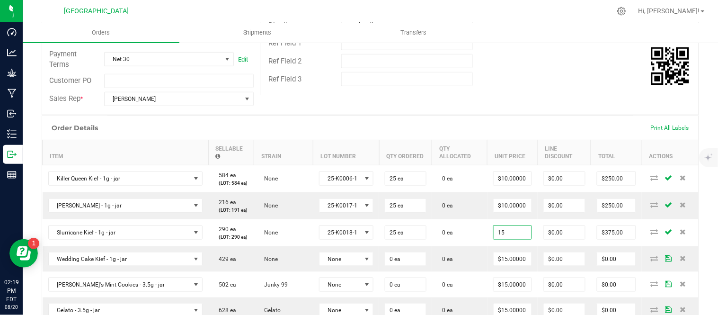
click at [515, 239] on input "15" at bounding box center [513, 232] width 38 height 13
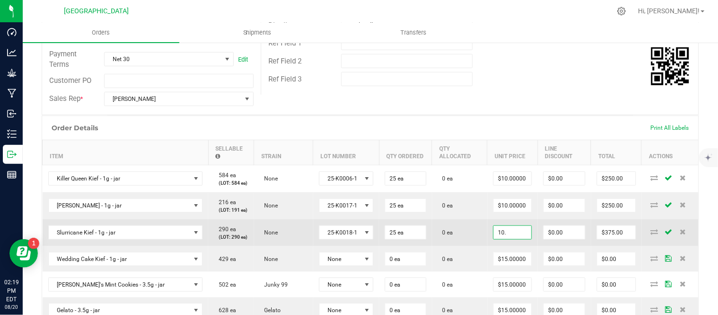
type input "$10.00000"
type input "$250.00"
click at [487, 246] on td "0 ea" at bounding box center [459, 232] width 55 height 27
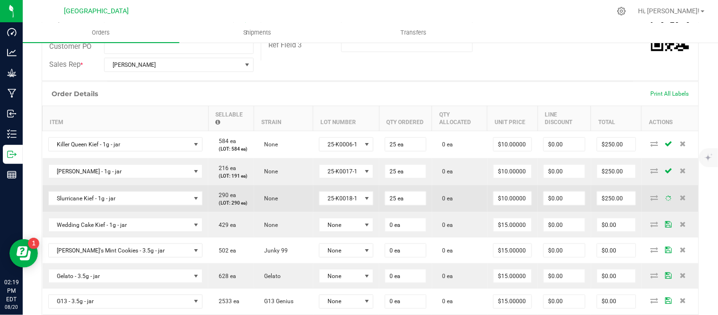
scroll to position [218, 0]
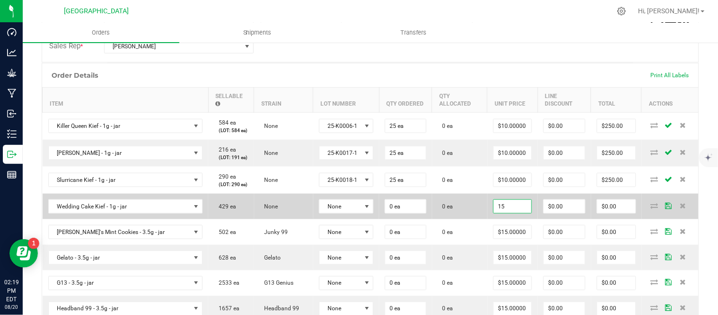
click at [522, 213] on input "15" at bounding box center [513, 206] width 38 height 13
type input "$10.00000"
click at [479, 219] on td "0 ea" at bounding box center [459, 207] width 55 height 26
click at [425, 213] on input "0" at bounding box center [405, 206] width 40 height 13
type input "25 ea"
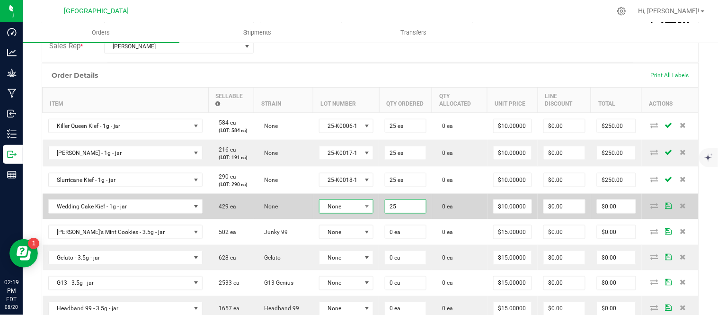
type input "$250.00"
click at [362, 213] on span "None" at bounding box center [340, 206] width 42 height 13
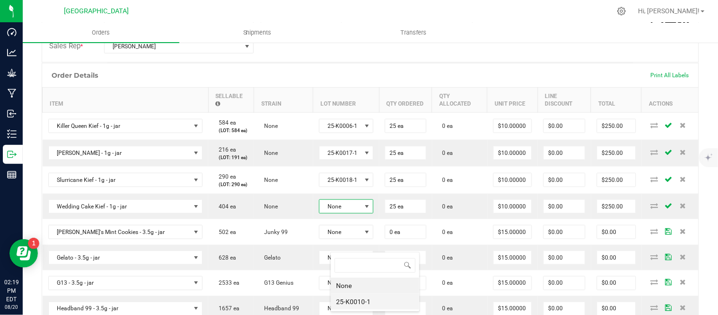
click at [366, 301] on li "25-K0010-1" at bounding box center [375, 301] width 88 height 16
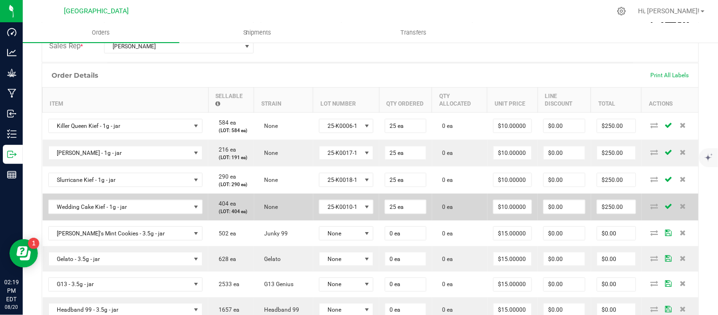
click at [477, 221] on td "0 ea" at bounding box center [459, 207] width 55 height 27
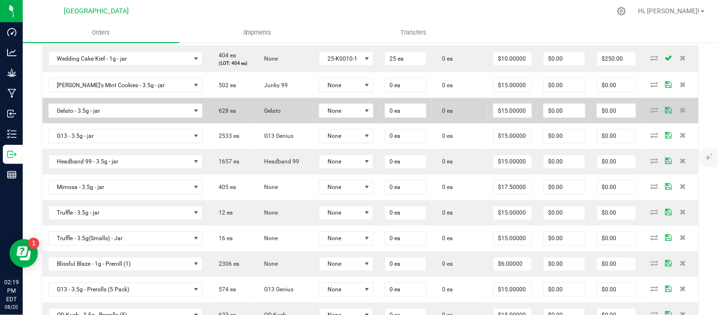
scroll to position [376, 0]
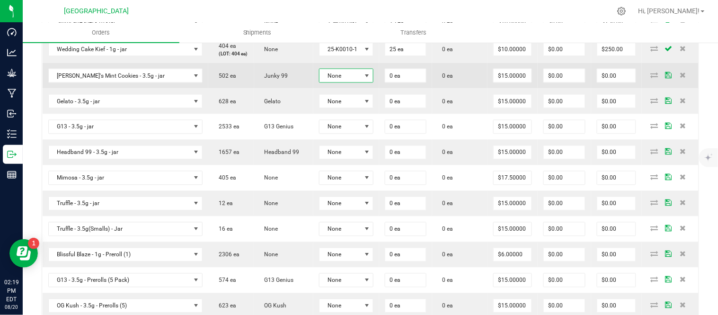
click at [362, 82] on span "None" at bounding box center [340, 75] width 42 height 13
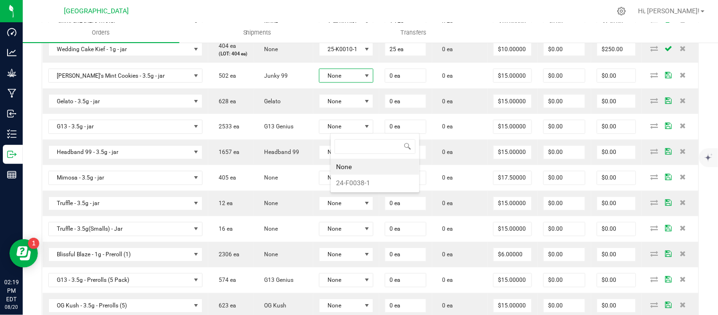
scroll to position [14, 57]
click at [353, 186] on li "24-F0038-1" at bounding box center [375, 183] width 88 height 16
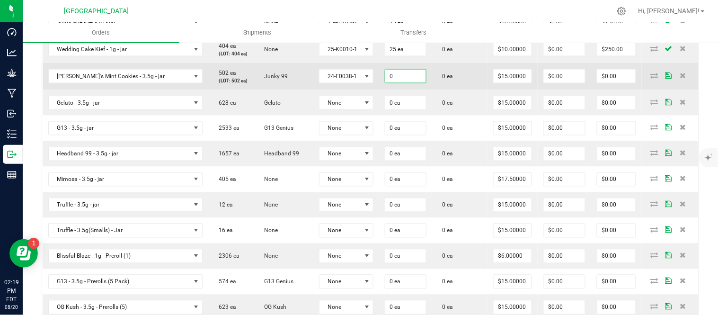
click at [419, 83] on input "0" at bounding box center [405, 76] width 40 height 13
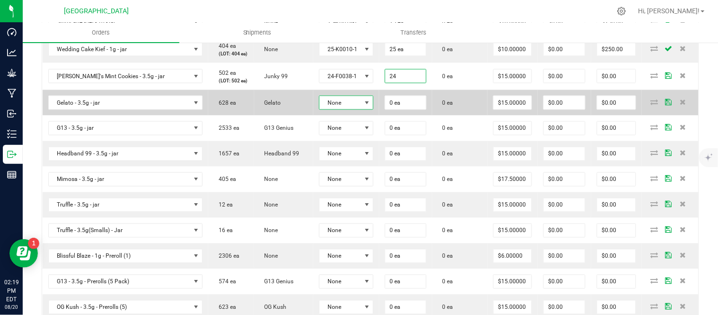
type input "24 ea"
type input "$360.00"
click at [371, 106] on span at bounding box center [367, 103] width 8 height 8
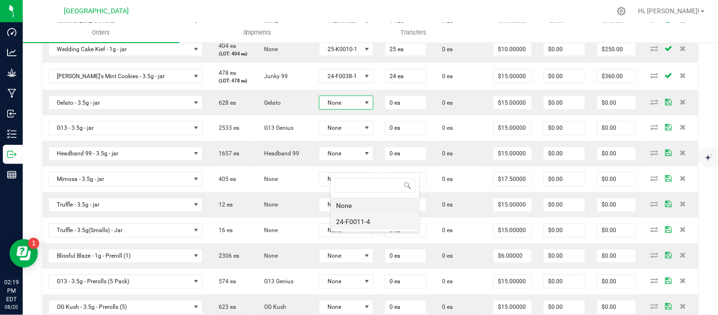
click at [358, 224] on li "24-F0011-4" at bounding box center [375, 221] width 88 height 16
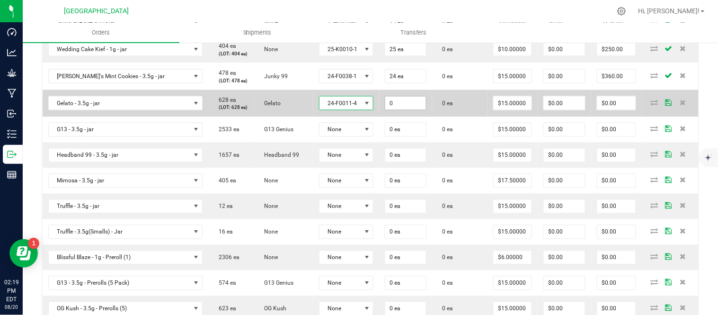
click at [423, 110] on input "0" at bounding box center [405, 103] width 40 height 13
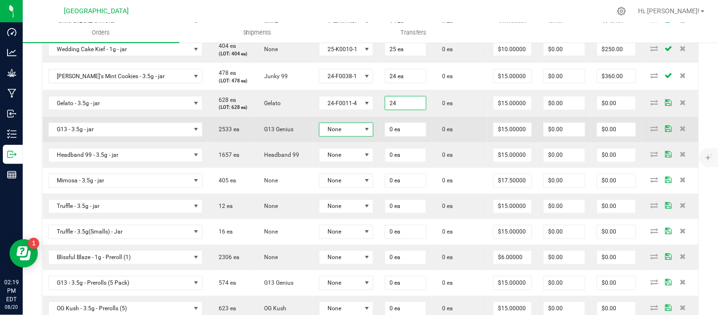
type input "24 ea"
type input "$360.00"
click at [371, 133] on span at bounding box center [367, 130] width 8 height 8
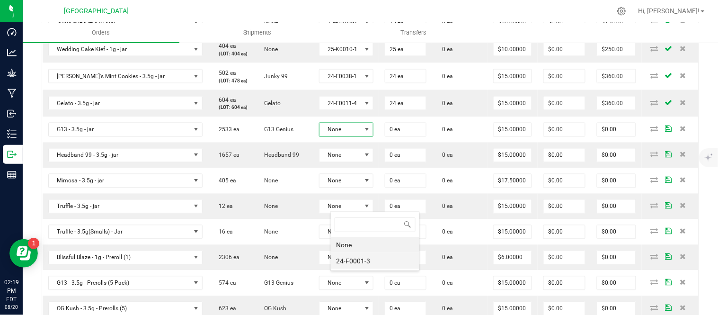
click at [353, 258] on li "24-F0001-3" at bounding box center [375, 261] width 88 height 16
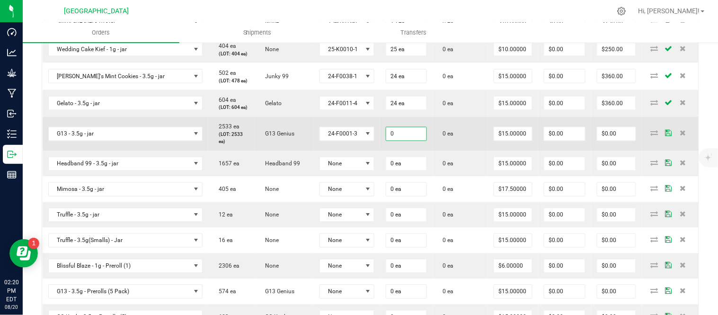
click at [426, 141] on input "0" at bounding box center [406, 133] width 40 height 13
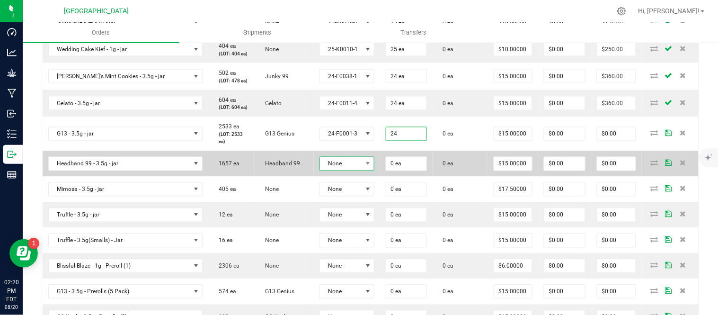
type input "24 ea"
type input "$360.00"
click at [374, 170] on span at bounding box center [368, 163] width 12 height 13
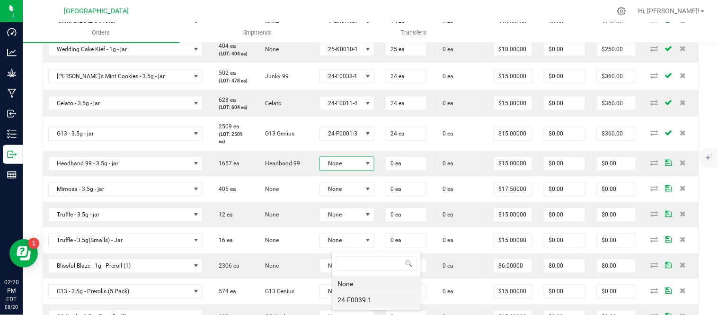
click at [356, 296] on li "24-F0039-1" at bounding box center [376, 300] width 88 height 16
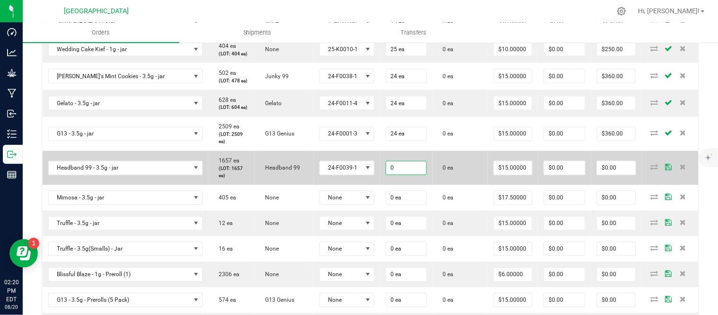
click at [417, 175] on input "0" at bounding box center [406, 167] width 40 height 13
type input "24 ea"
type input "$360.00"
click at [496, 185] on td "$15.00000" at bounding box center [513, 168] width 50 height 34
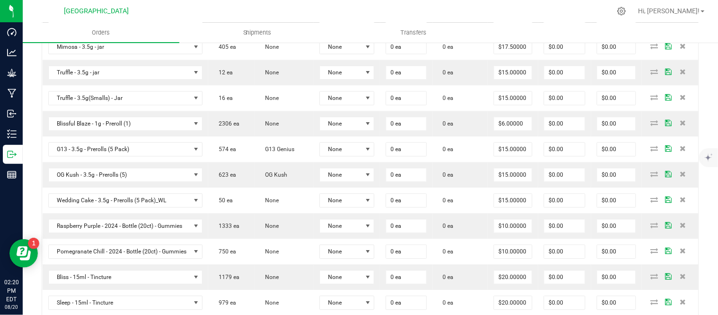
scroll to position [533, 0]
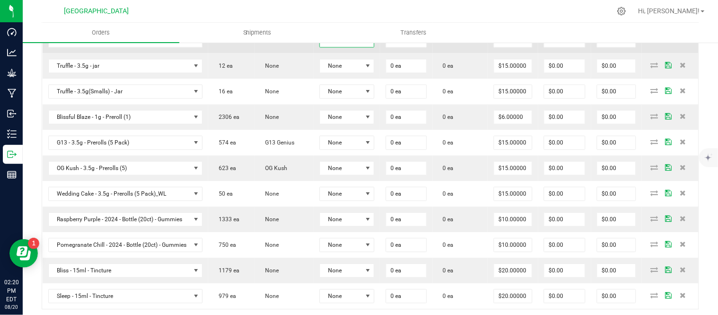
click at [355, 47] on span "None" at bounding box center [341, 40] width 42 height 13
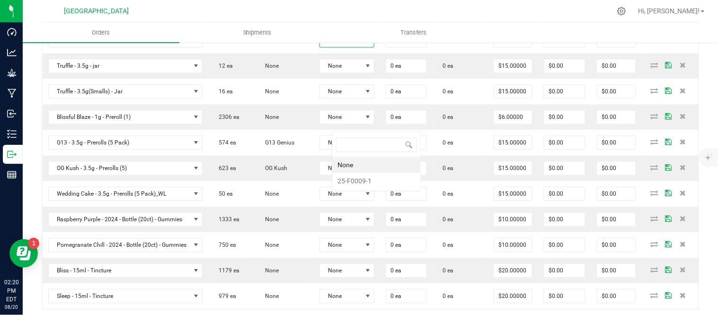
scroll to position [14, 57]
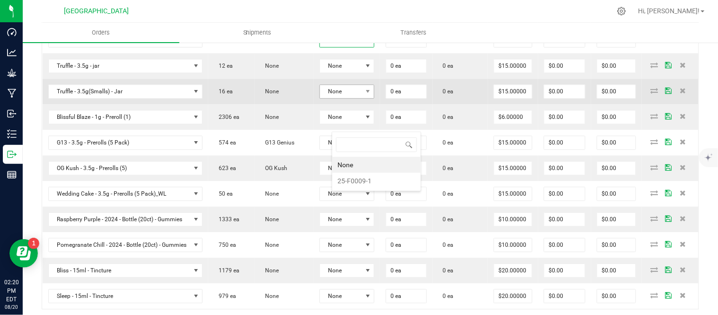
click at [354, 181] on li "25-F0009-1" at bounding box center [376, 181] width 88 height 16
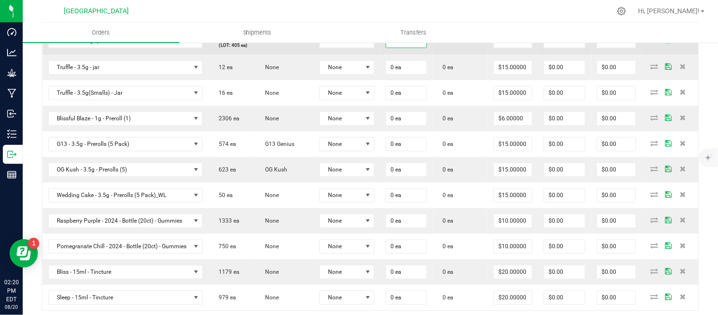
click at [411, 47] on input "0" at bounding box center [406, 40] width 40 height 13
type input "24 ea"
type input "17.5"
type input "$420.00"
click at [522, 47] on input "17.5" at bounding box center [513, 40] width 38 height 13
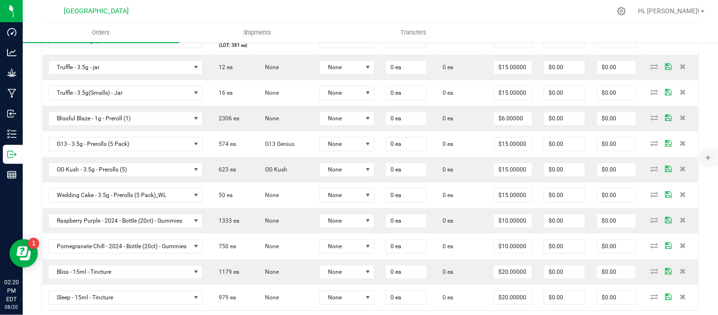
click at [522, 47] on input "17.5" at bounding box center [513, 40] width 38 height 13
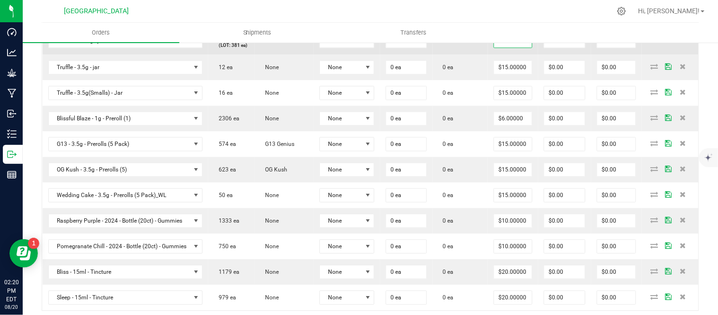
type input "$15.00000"
type input "$360.00"
click at [484, 54] on td "0 ea" at bounding box center [460, 40] width 55 height 27
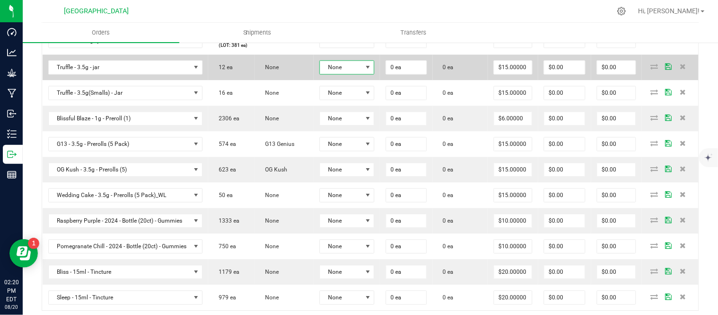
click at [356, 74] on span "None" at bounding box center [341, 67] width 42 height 13
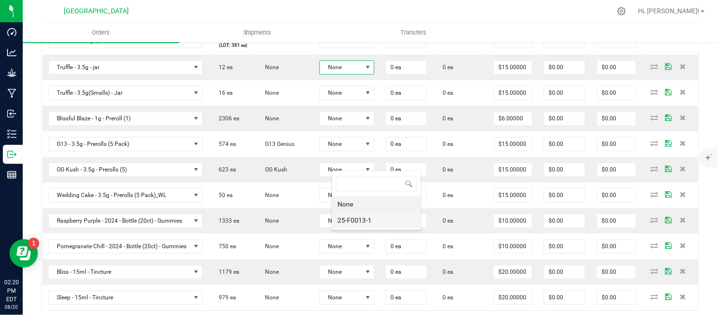
click at [351, 224] on li "25-F0013-1" at bounding box center [376, 220] width 88 height 16
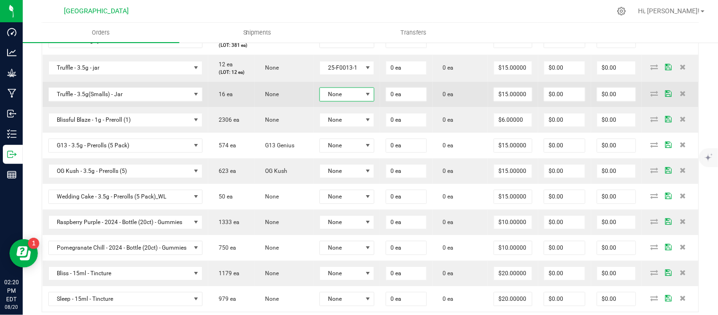
click at [350, 101] on span "None" at bounding box center [341, 94] width 42 height 13
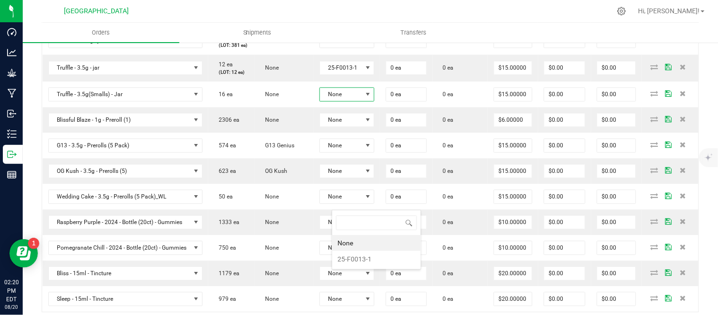
click at [361, 246] on li "None" at bounding box center [376, 243] width 88 height 16
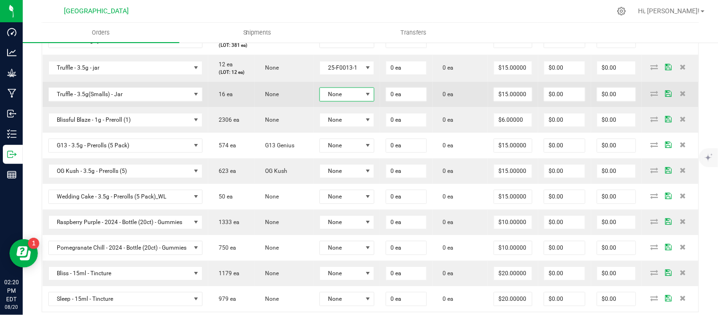
click at [354, 101] on span "None" at bounding box center [341, 94] width 42 height 13
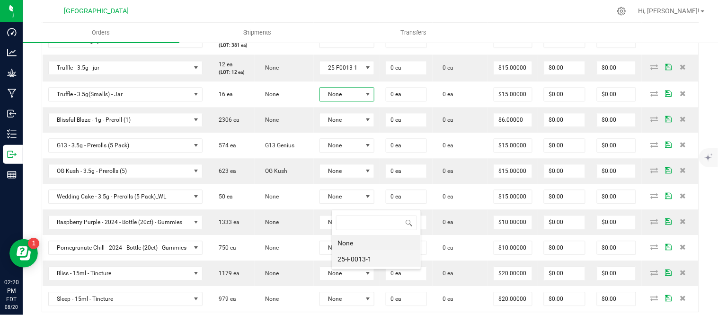
click at [361, 254] on li "25-F0013-1" at bounding box center [376, 259] width 88 height 16
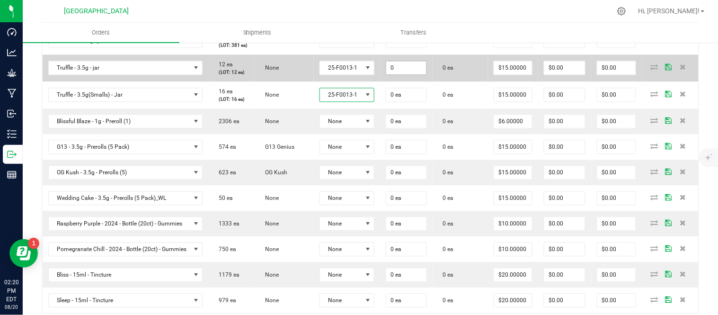
click at [426, 74] on input "0" at bounding box center [406, 67] width 40 height 13
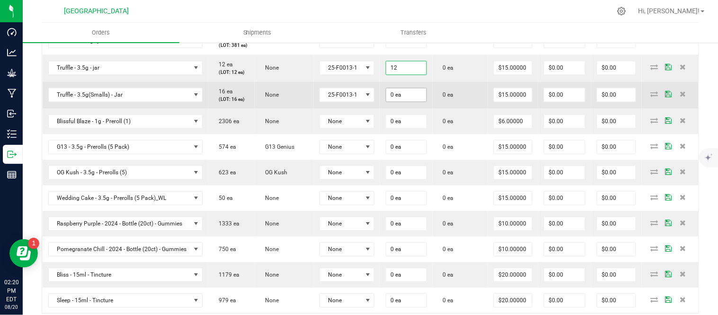
type input "12 ea"
type input "$180.00"
click at [426, 101] on input "0" at bounding box center [406, 94] width 40 height 13
type input "16 ea"
type input "$240.00"
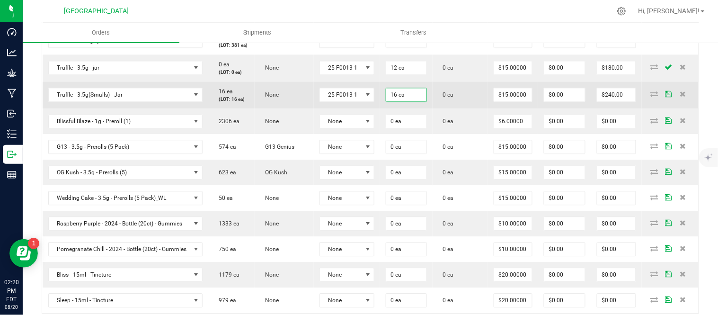
click at [460, 108] on td "0 ea" at bounding box center [460, 94] width 55 height 27
click at [517, 101] on input "15" at bounding box center [513, 94] width 38 height 13
type input "$12.50000"
type input "$200.00"
click at [488, 108] on td "0 ea" at bounding box center [460, 94] width 55 height 27
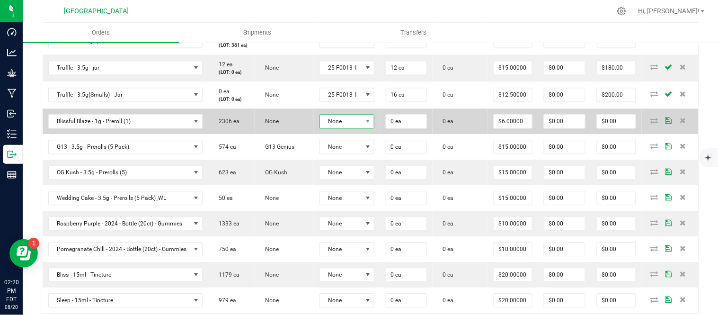
click at [345, 128] on span "None" at bounding box center [341, 121] width 42 height 13
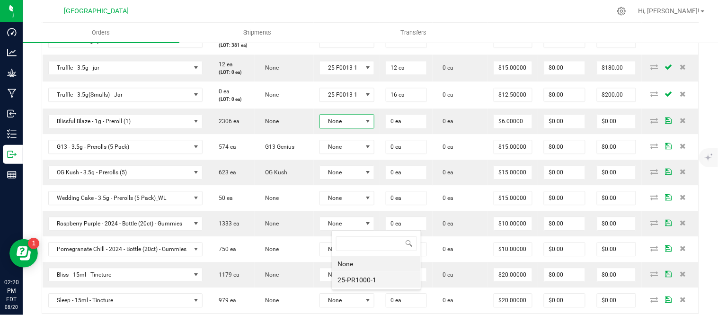
click at [358, 281] on li "25-PR1000-1" at bounding box center [376, 280] width 88 height 16
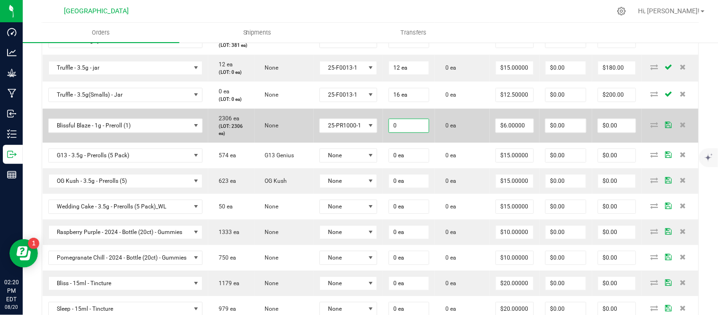
click at [424, 132] on input "0" at bounding box center [409, 125] width 40 height 13
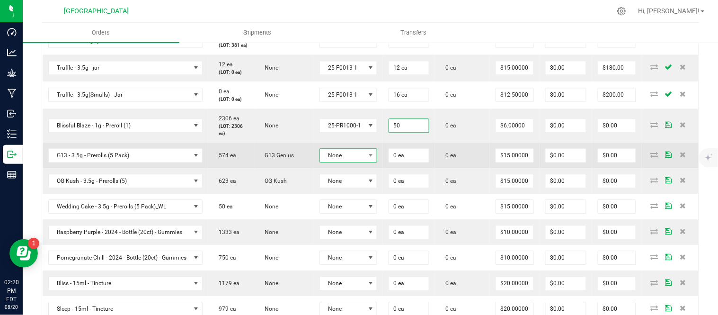
type input "50 ea"
type input "$300.00"
click at [377, 162] on span at bounding box center [371, 155] width 12 height 13
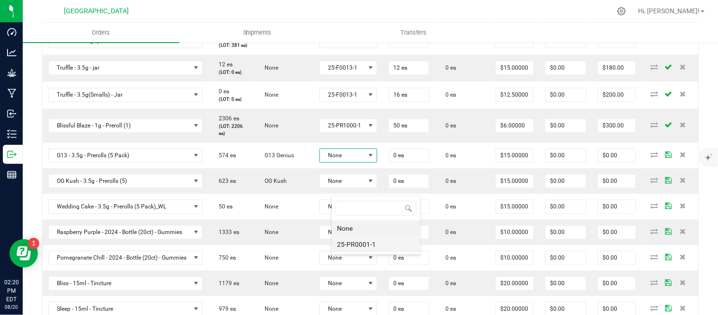
scroll to position [47309, 47263]
click at [372, 245] on li "25-PR0001-1" at bounding box center [376, 244] width 88 height 16
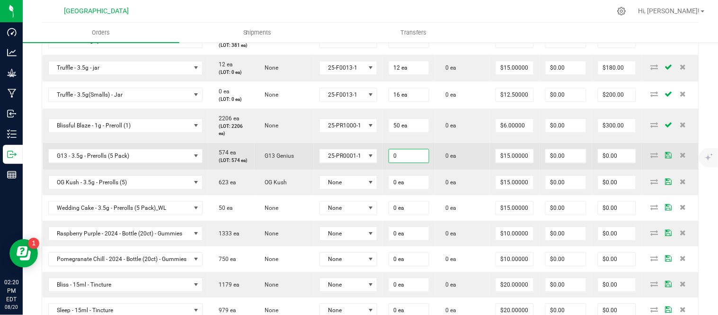
click at [421, 162] on input "0" at bounding box center [409, 155] width 40 height 13
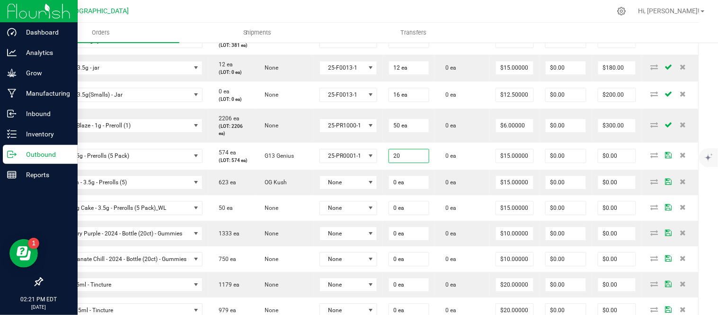
type input "20 ea"
type input "$300.00"
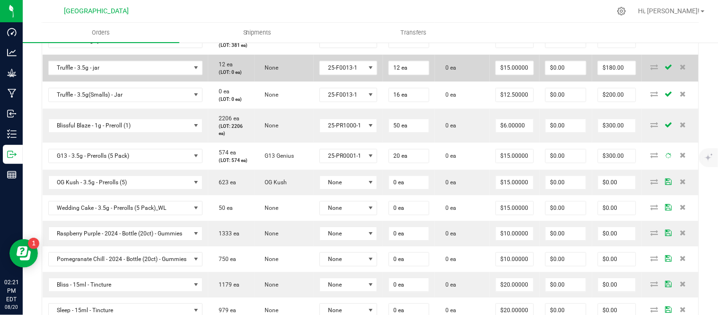
type input "20 ea"
click at [456, 71] on span "0 ea" at bounding box center [449, 67] width 16 height 7
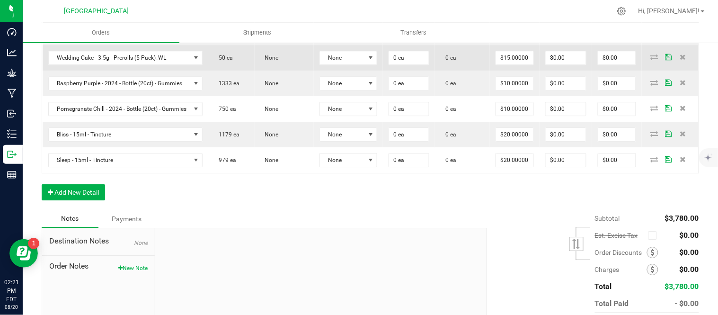
scroll to position [691, 0]
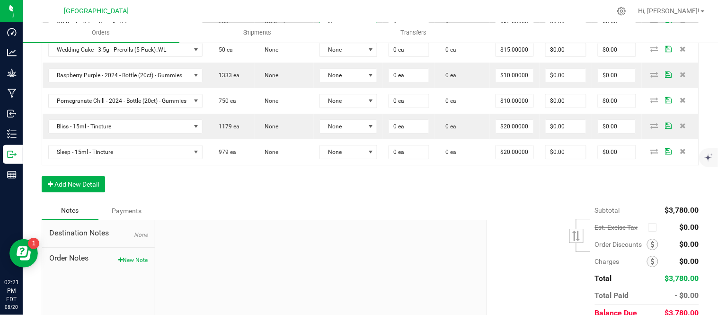
click at [365, 31] on span "None" at bounding box center [342, 24] width 45 height 13
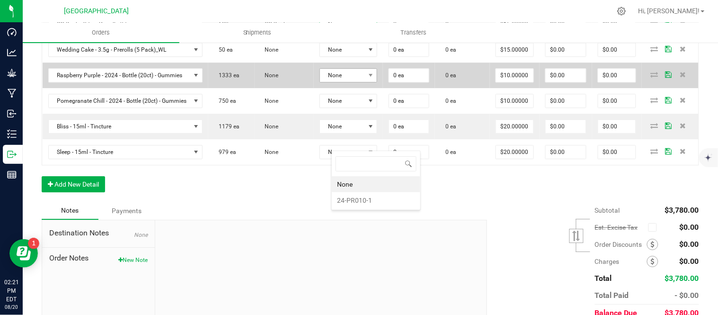
click at [368, 197] on li "24-PR010-1" at bounding box center [376, 200] width 88 height 16
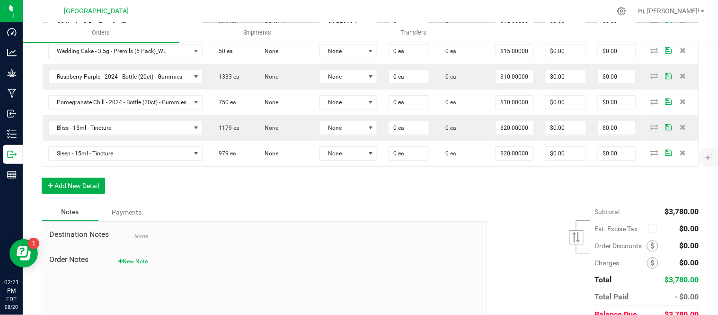
click at [423, 31] on input "0" at bounding box center [409, 24] width 40 height 13
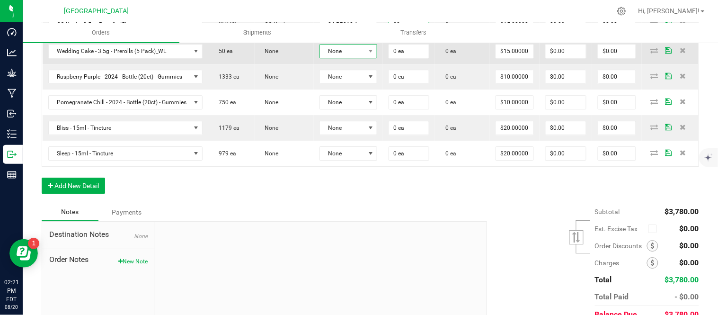
type input "20 ea"
type input "$300.00"
click at [377, 58] on span at bounding box center [371, 50] width 12 height 13
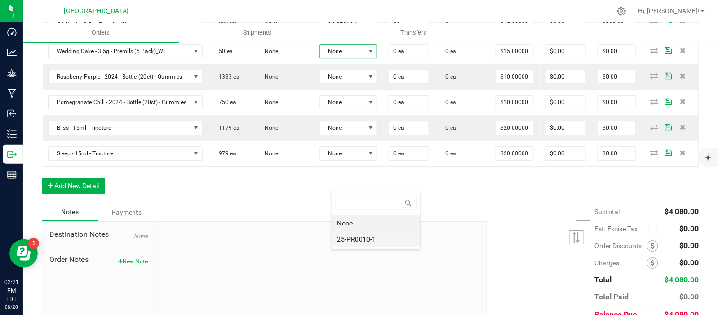
click at [371, 238] on li "25-PR0010-1" at bounding box center [376, 239] width 88 height 16
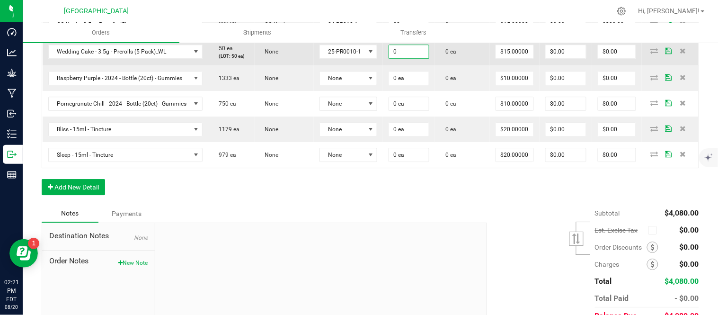
click at [425, 58] on input "0" at bounding box center [409, 51] width 40 height 13
type input "20 ea"
type input "$300.00"
click at [468, 65] on td "0 ea" at bounding box center [462, 51] width 55 height 27
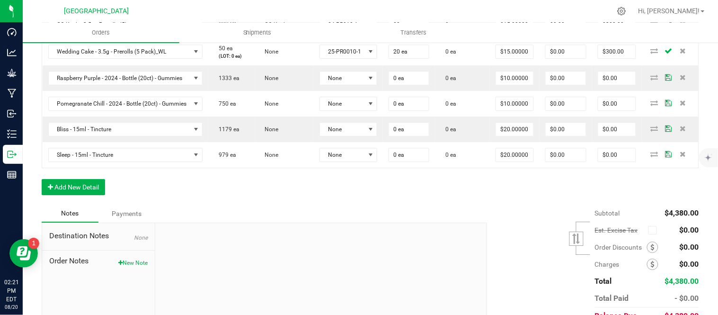
scroll to position [744, 0]
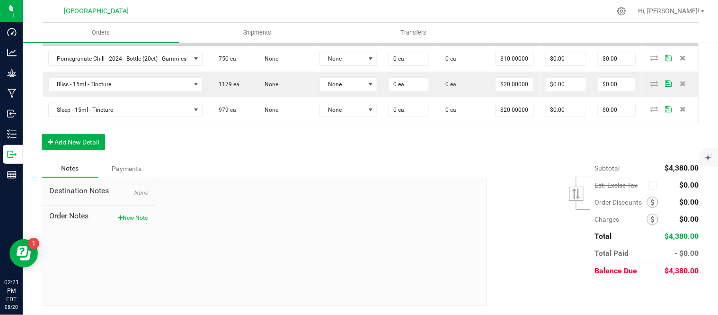
click at [365, 40] on span "None" at bounding box center [342, 33] width 45 height 13
click at [352, 228] on li "HVGRGP-003" at bounding box center [376, 225] width 88 height 16
click at [419, 36] on input "0" at bounding box center [410, 29] width 40 height 13
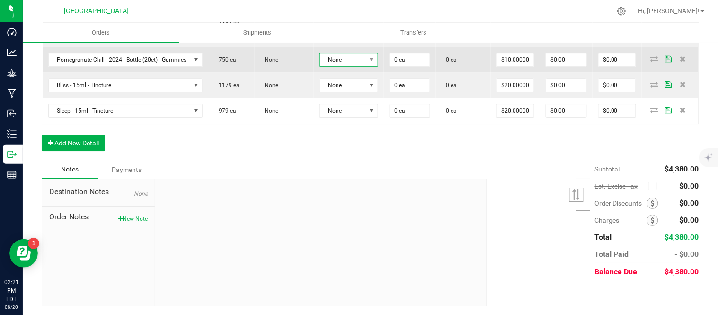
type input "40 ea"
type input "$400.00"
click at [366, 66] on span "None" at bounding box center [343, 59] width 46 height 13
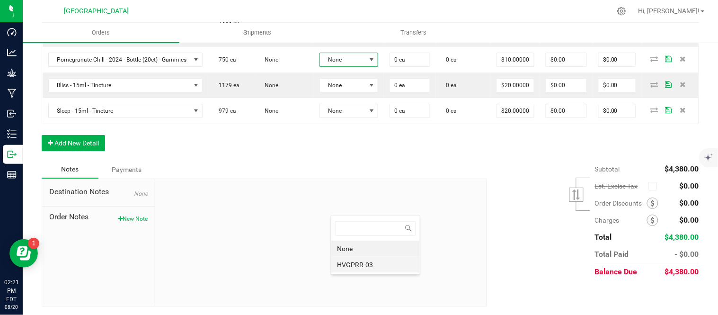
scroll to position [14, 61]
click at [364, 263] on li "HVGPRR-03" at bounding box center [376, 255] width 88 height 16
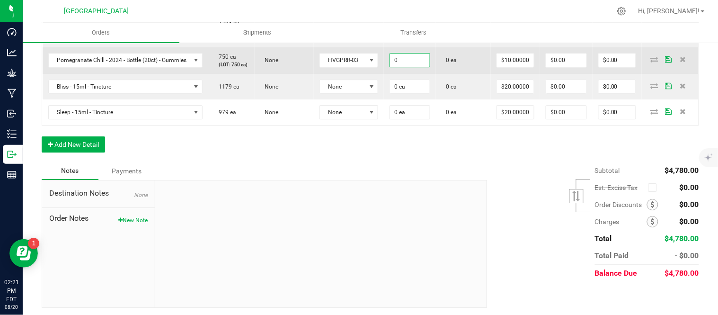
click at [424, 67] on input "0" at bounding box center [410, 59] width 40 height 13
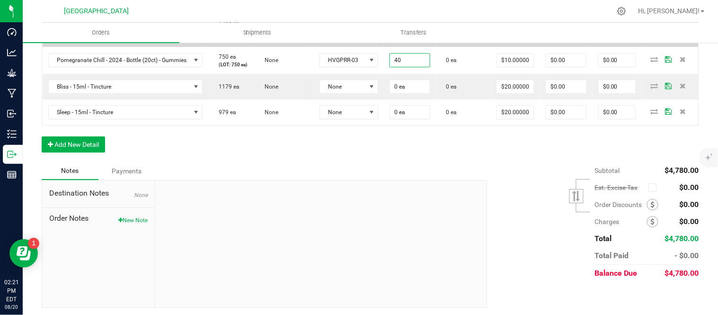
type input "40 ea"
type input "$400.00"
click at [521, 36] on input "10" at bounding box center [515, 29] width 37 height 13
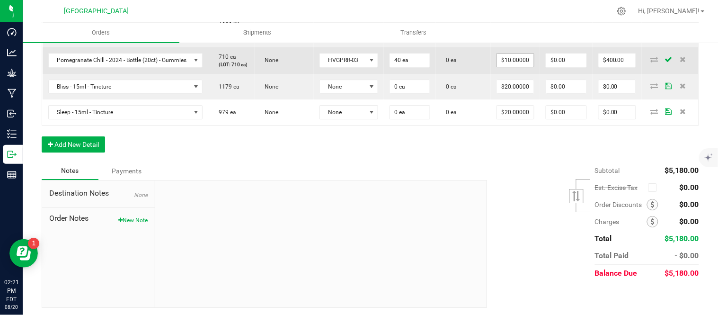
type input "$8.00000"
type input "$320.00"
click at [529, 67] on input "10" at bounding box center [515, 59] width 37 height 13
type input "$8.00000"
type input "$320.00"
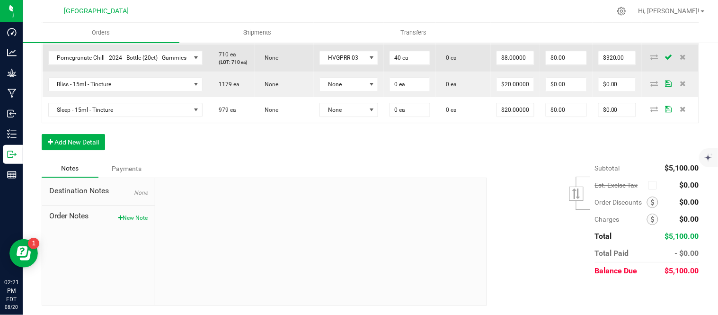
click at [478, 71] on td "0 ea" at bounding box center [463, 57] width 55 height 27
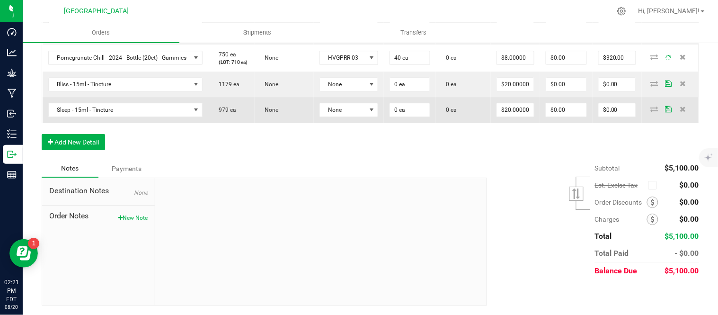
scroll to position [796, 0]
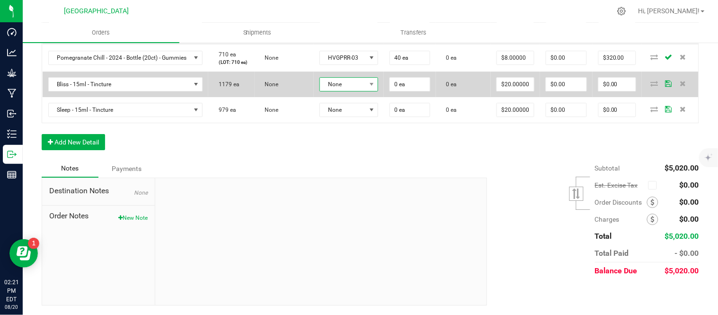
click at [363, 91] on span "None" at bounding box center [343, 84] width 46 height 13
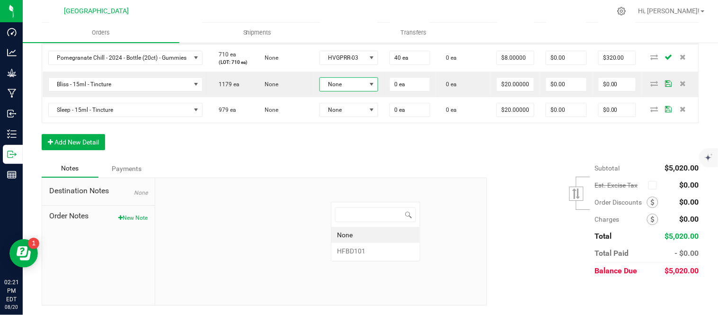
scroll to position [14, 61]
click at [375, 248] on li "HFBD101" at bounding box center [375, 251] width 88 height 16
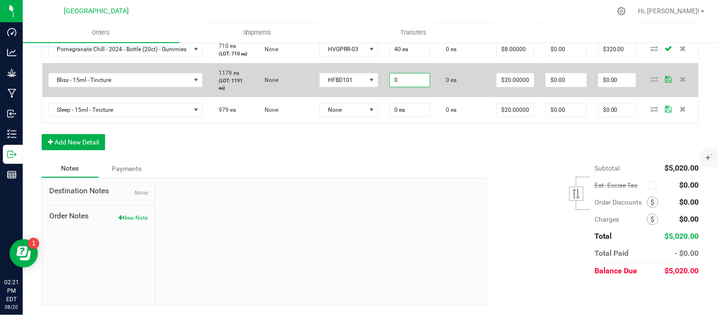
click at [422, 87] on input "0" at bounding box center [410, 79] width 40 height 13
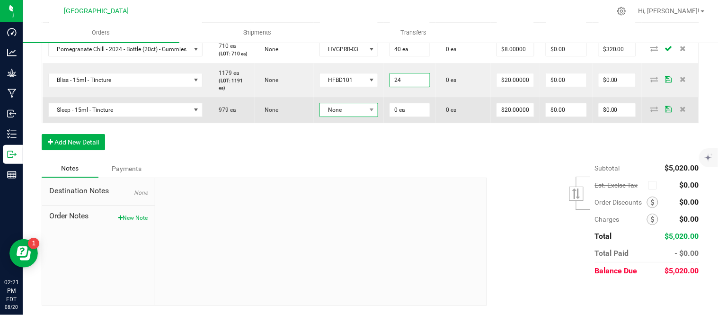
type input "24 ea"
type input "$480.00"
click at [378, 116] on span at bounding box center [372, 109] width 12 height 13
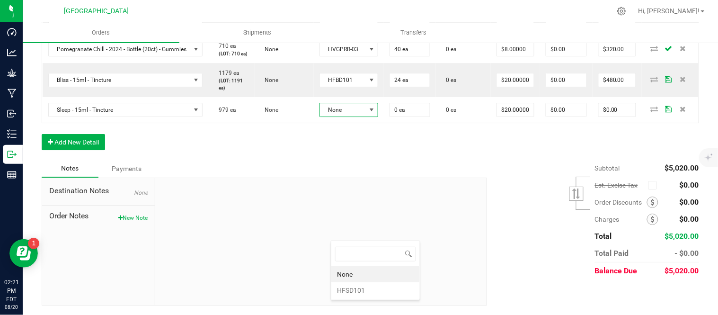
scroll to position [0, 0]
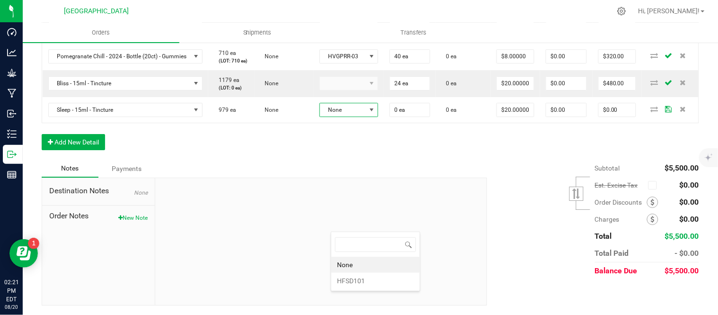
click at [355, 289] on li "HFSD101" at bounding box center [375, 281] width 88 height 16
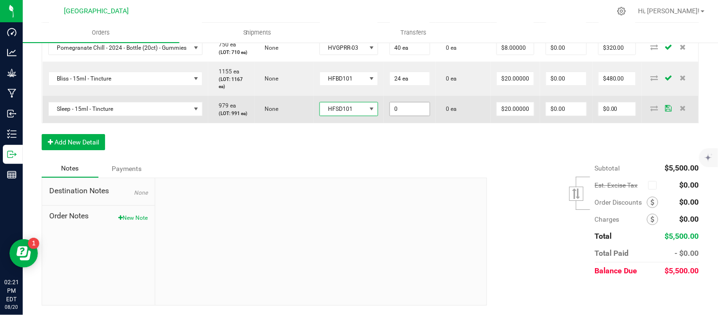
click at [412, 115] on input "0" at bounding box center [410, 108] width 40 height 13
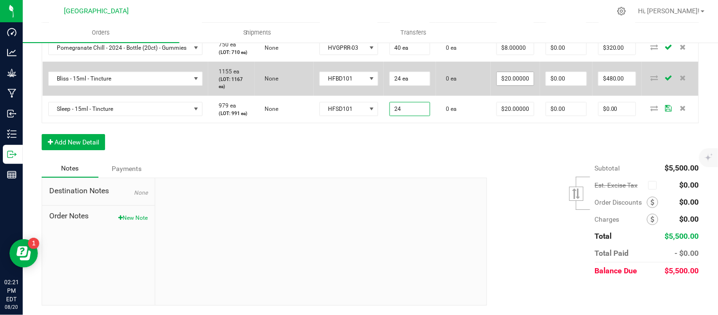
type input "24 ea"
type input "$480.00"
click at [522, 85] on input "20" at bounding box center [515, 78] width 37 height 13
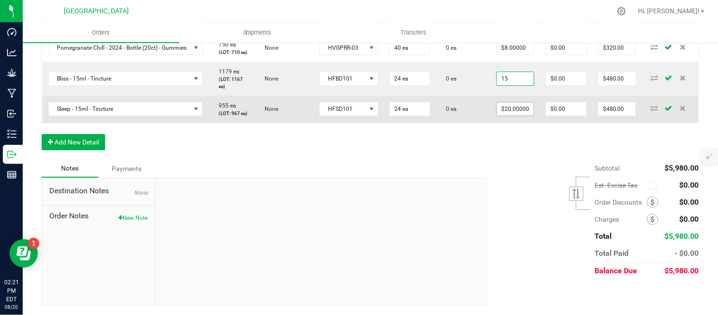
type input "$15.00000"
type input "$360.00"
click at [518, 115] on input "20" at bounding box center [515, 108] width 37 height 13
type input "$15.00000"
type input "$360.00"
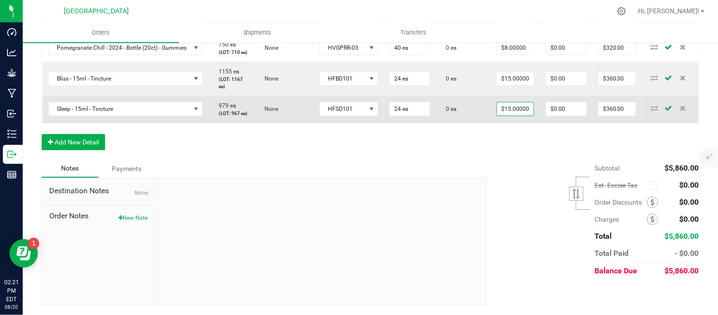
click at [473, 123] on td "0 ea" at bounding box center [463, 109] width 55 height 27
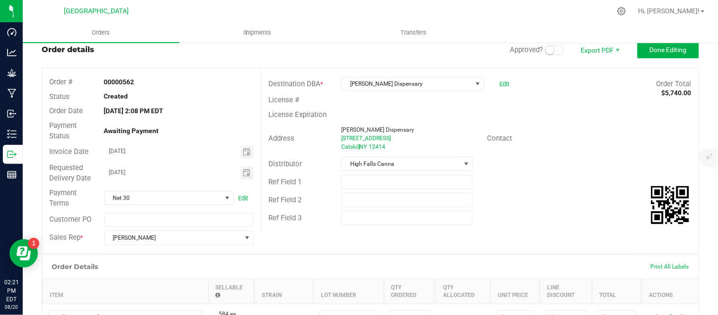
scroll to position [0, 0]
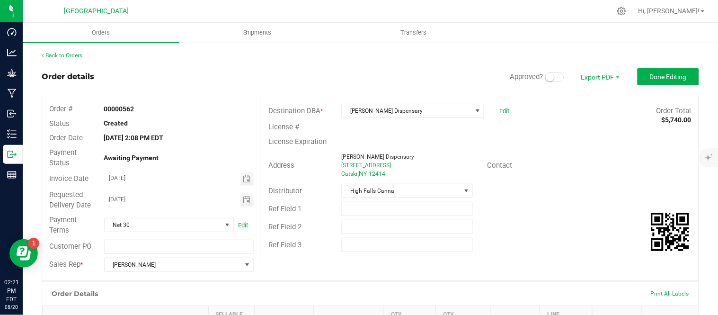
click at [546, 81] on small at bounding box center [550, 77] width 9 height 9
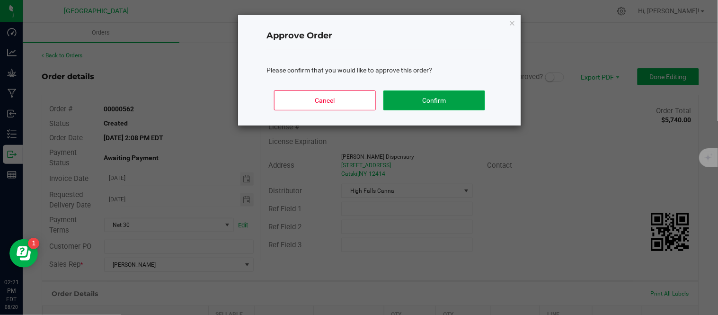
click at [450, 97] on button "Confirm" at bounding box center [434, 100] width 102 height 20
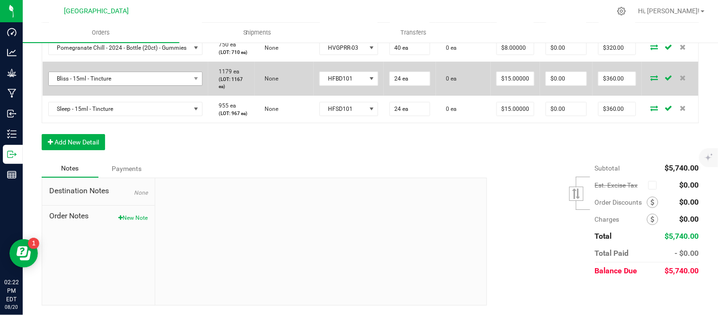
scroll to position [893, 0]
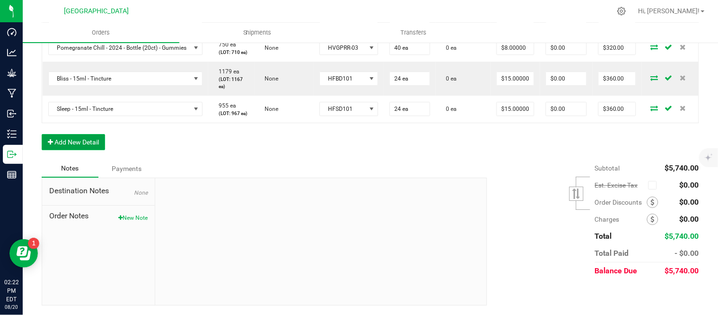
click at [100, 150] on button "Add New Detail" at bounding box center [73, 142] width 63 height 16
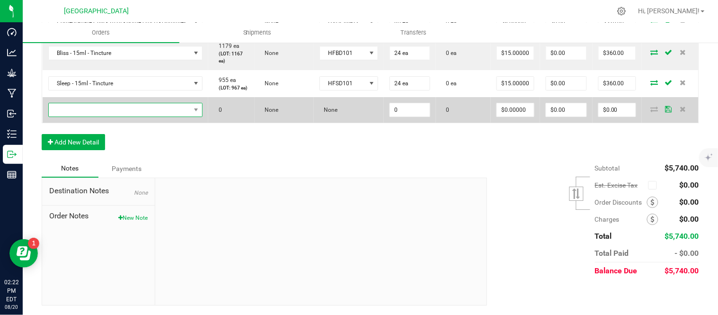
click at [99, 116] on span "NO DATA FOUND" at bounding box center [120, 109] width 142 height 13
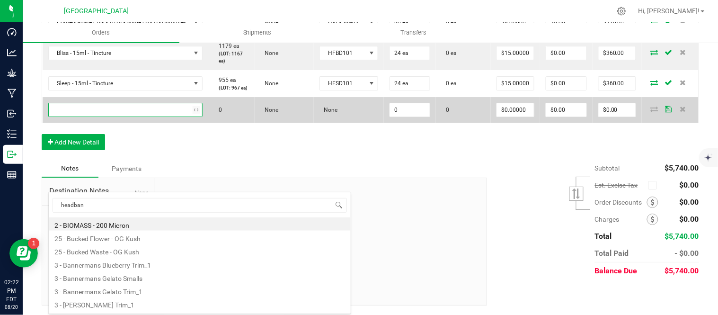
type input "headband"
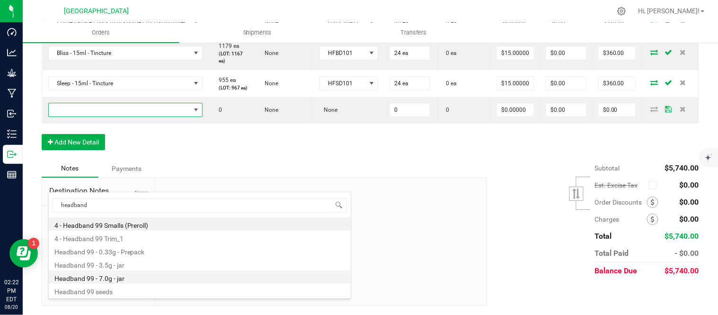
click at [121, 275] on li "Headband 99 - 7.0g - jar" at bounding box center [200, 276] width 302 height 13
type input "0 ea"
type input "$27.50000"
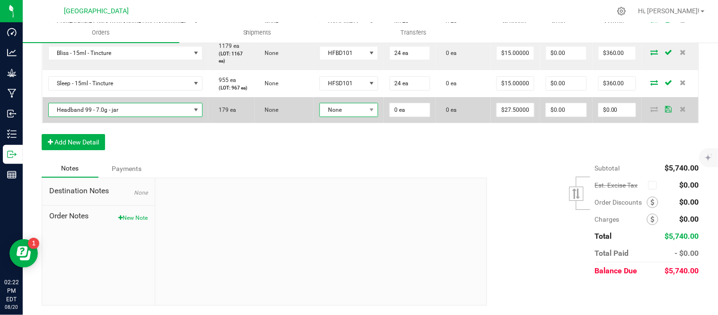
click at [366, 116] on span "None" at bounding box center [343, 109] width 46 height 13
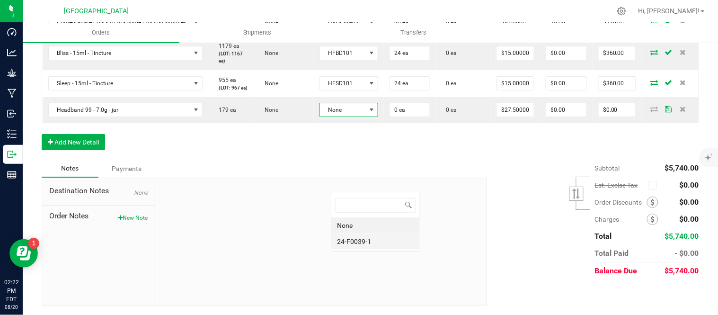
scroll to position [14, 61]
click at [368, 245] on li "24-F0039-1" at bounding box center [375, 241] width 88 height 16
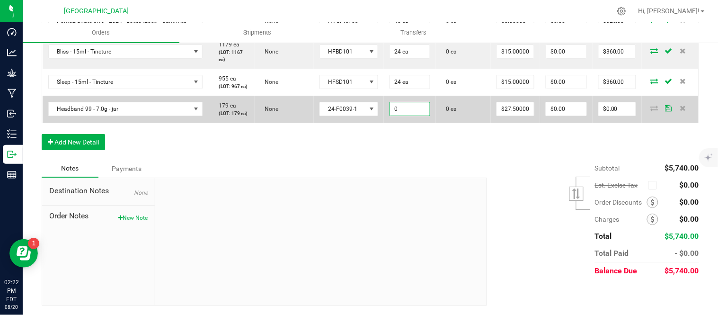
click at [419, 115] on input "0" at bounding box center [410, 108] width 40 height 13
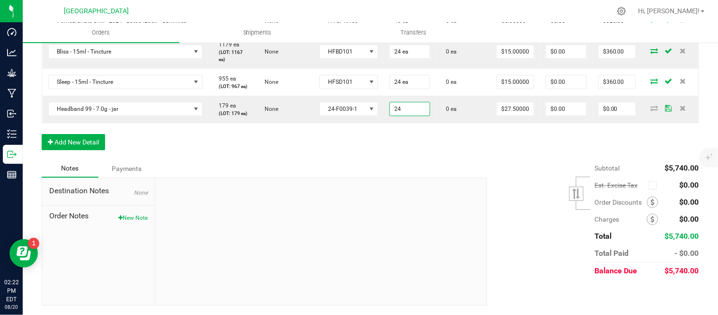
type input "24 ea"
type input "$660.00"
click at [461, 177] on div "Notes Payments" at bounding box center [261, 168] width 438 height 18
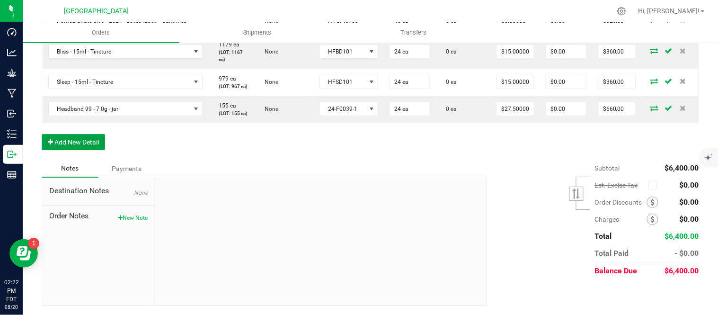
click at [73, 150] on button "Add New Detail" at bounding box center [73, 142] width 63 height 16
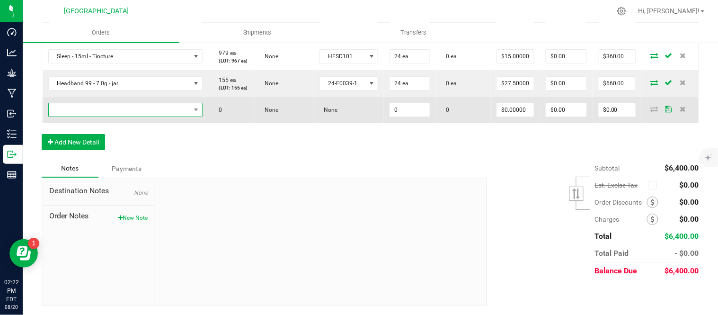
click at [76, 116] on span "NO DATA FOUND" at bounding box center [120, 109] width 142 height 13
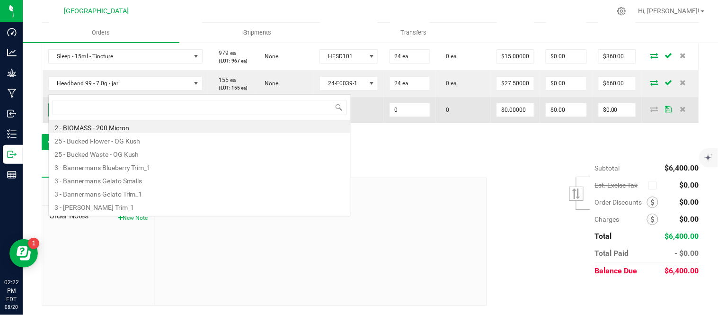
scroll to position [14, 163]
type input "killer"
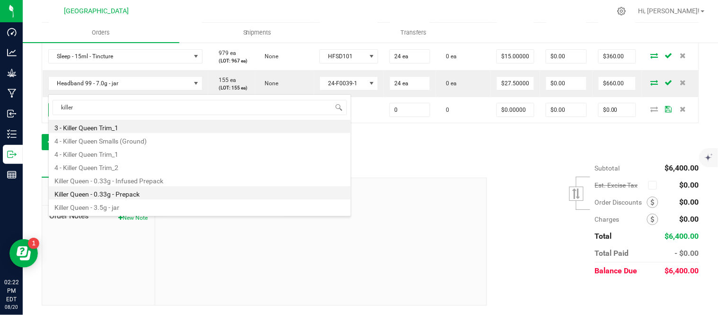
scroll to position [38, 0]
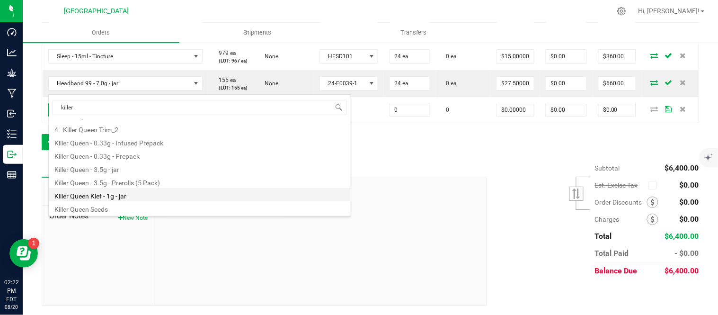
click at [120, 199] on li "Killer Queen Kief - 1g - jar" at bounding box center [200, 194] width 302 height 13
type input "0 ea"
type input "$15.00000"
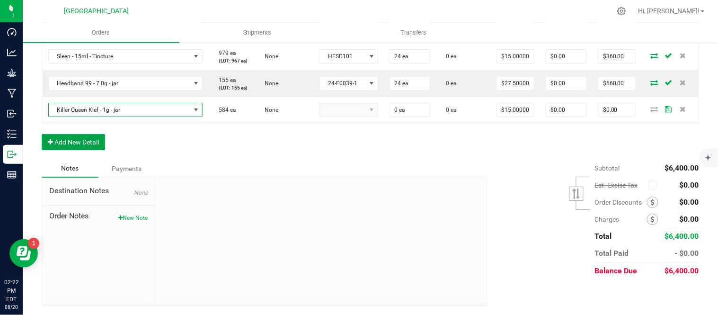
click at [62, 150] on button "Add New Detail" at bounding box center [73, 142] width 63 height 16
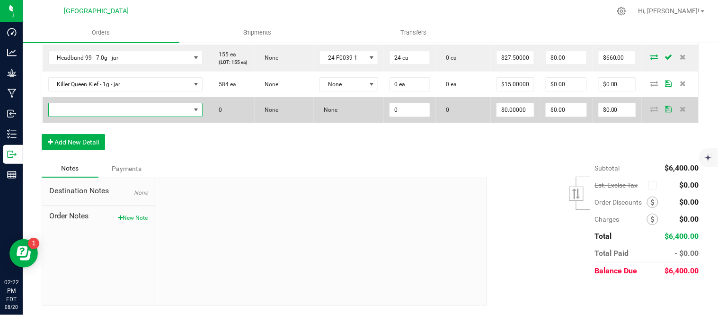
click at [62, 116] on span "NO DATA FOUND" at bounding box center [120, 109] width 142 height 13
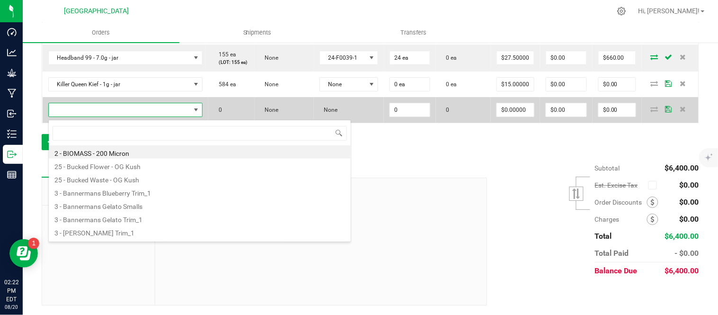
scroll to position [14, 163]
type input "MAC"
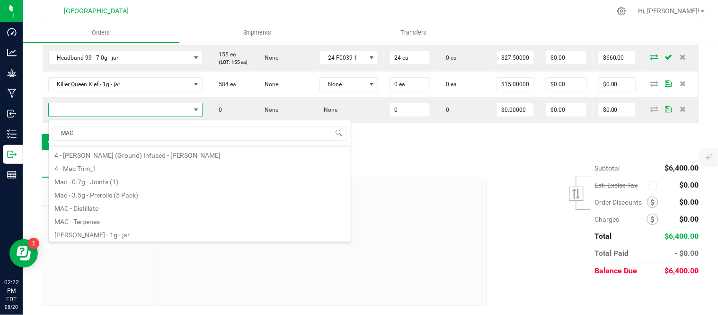
scroll to position [11, 0]
click at [79, 237] on li "[PERSON_NAME] - 1g - jar" at bounding box center [200, 233] width 302 height 13
type input "0 ea"
type input "$15.00000"
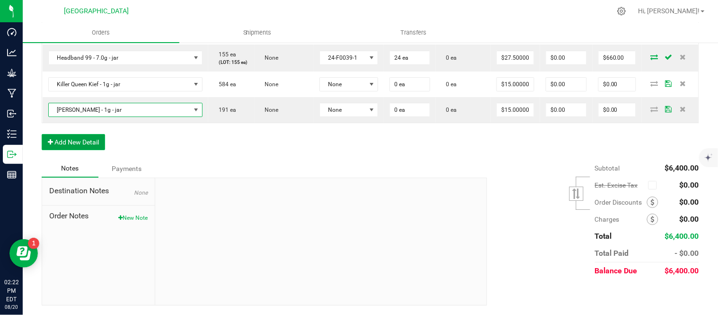
click at [74, 150] on button "Add New Detail" at bounding box center [73, 142] width 63 height 16
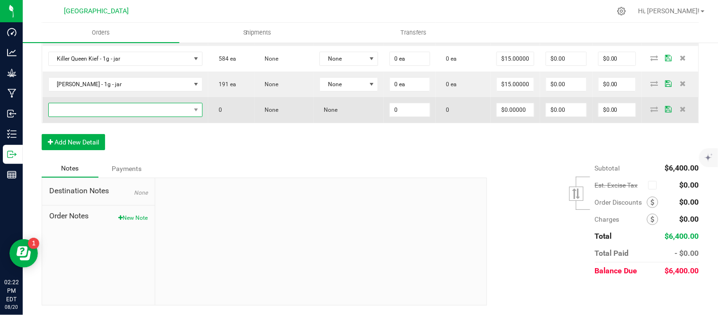
click at [97, 116] on span "NO DATA FOUND" at bounding box center [120, 109] width 142 height 13
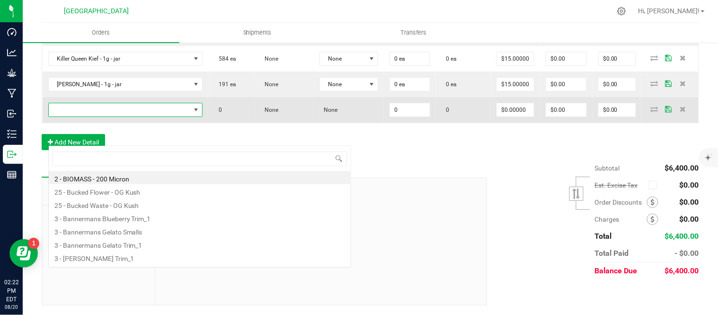
scroll to position [14, 163]
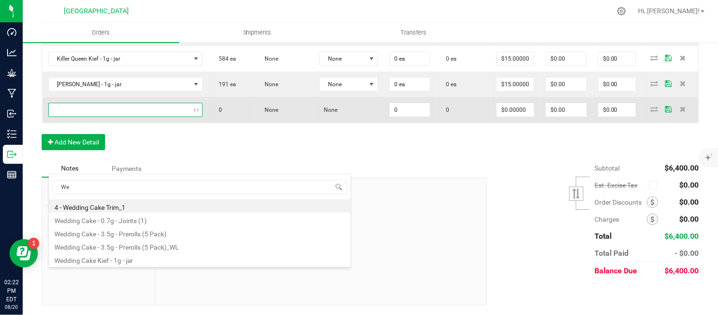
type input "W"
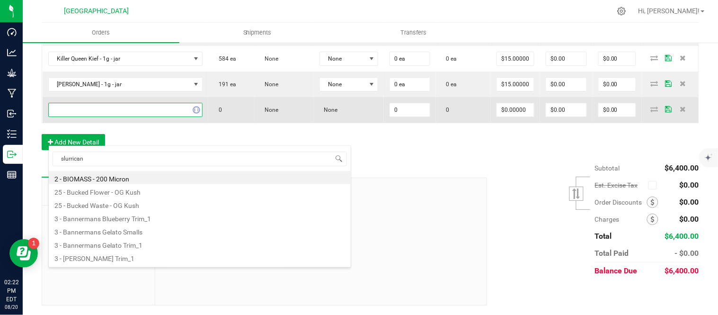
type input "slurricane"
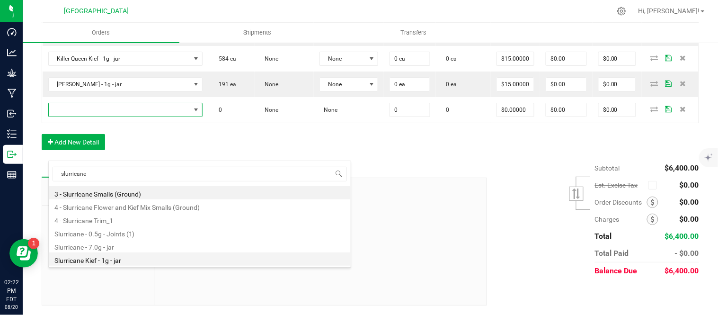
click at [98, 258] on li "Slurricane Kief - 1g - jar" at bounding box center [200, 258] width 302 height 13
type input "0 ea"
type input "$15.00000"
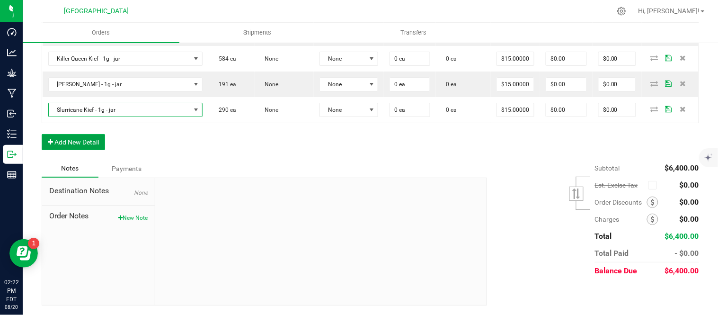
click at [74, 150] on button "Add New Detail" at bounding box center [73, 142] width 63 height 16
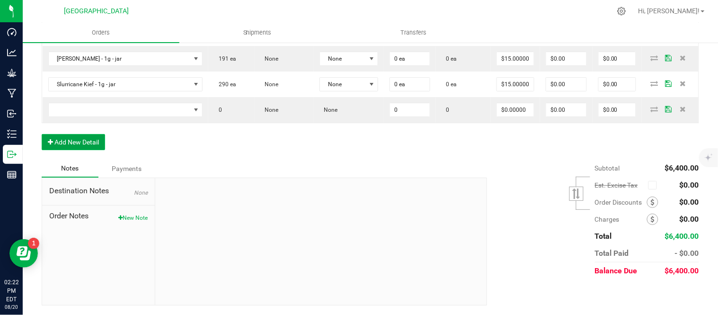
scroll to position [1052, 0]
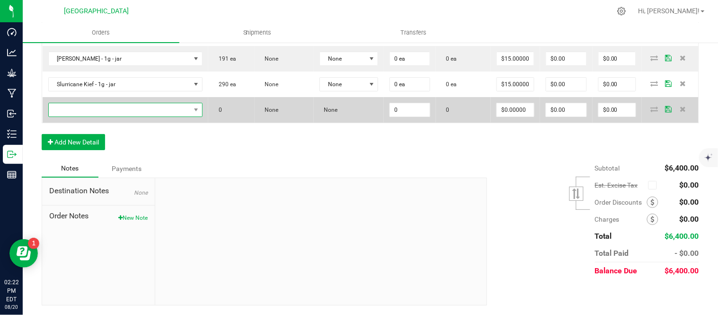
click at [93, 116] on span "NO DATA FOUND" at bounding box center [120, 109] width 142 height 13
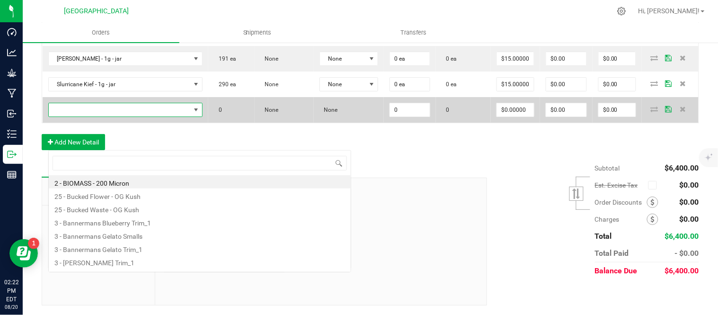
scroll to position [14, 163]
type input "wedding cake"
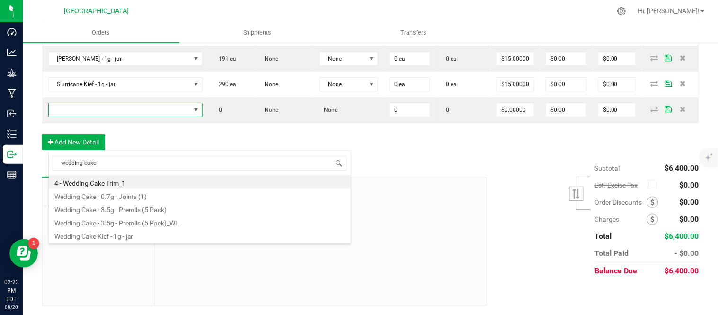
scroll to position [1084, 0]
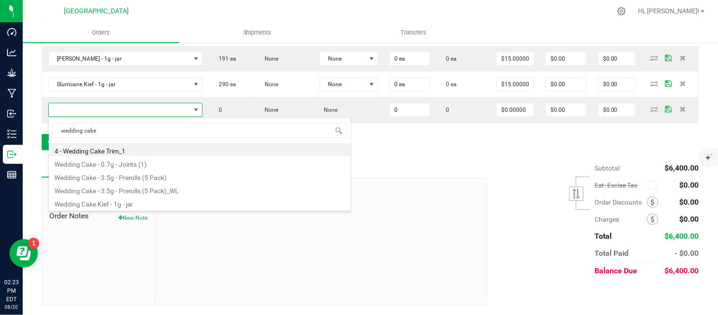
click at [112, 202] on li "Wedding Cake Kief - 1g - jar" at bounding box center [200, 202] width 302 height 13
type input "0 ea"
type input "$15.00000"
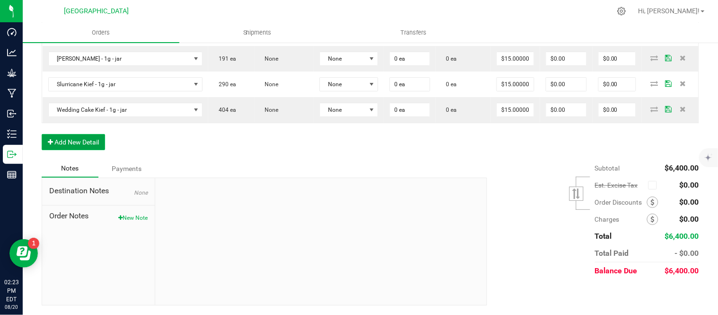
click at [77, 139] on button "Add New Detail" at bounding box center [73, 142] width 63 height 16
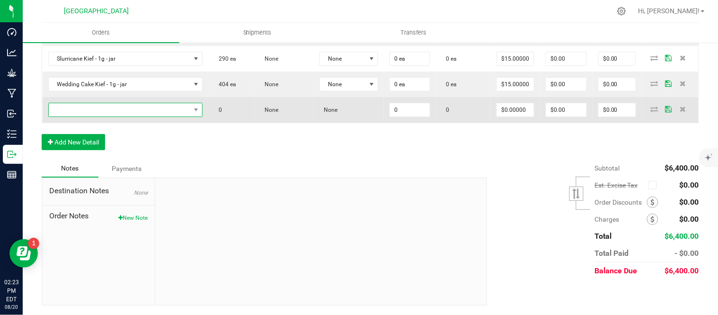
click at [77, 116] on span "NO DATA FOUND" at bounding box center [120, 109] width 142 height 13
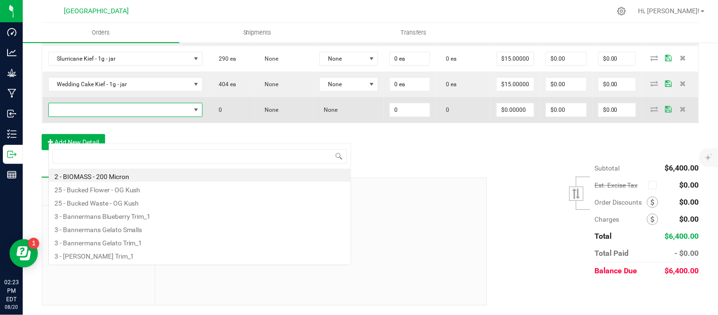
scroll to position [14, 163]
type input "[PERSON_NAME]"
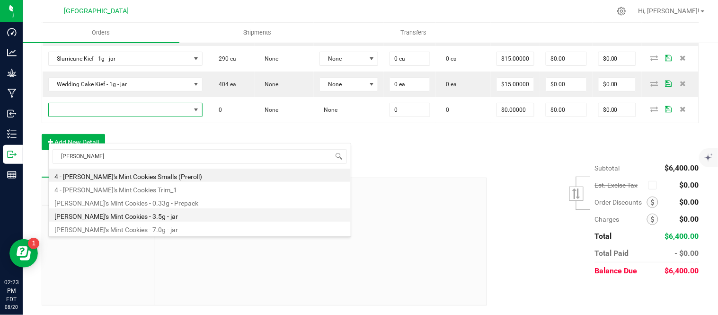
click at [160, 215] on li "[PERSON_NAME]'s Mint Cookies - 3.5g - jar" at bounding box center [200, 214] width 302 height 13
type input "0 ea"
type input "$15.00000"
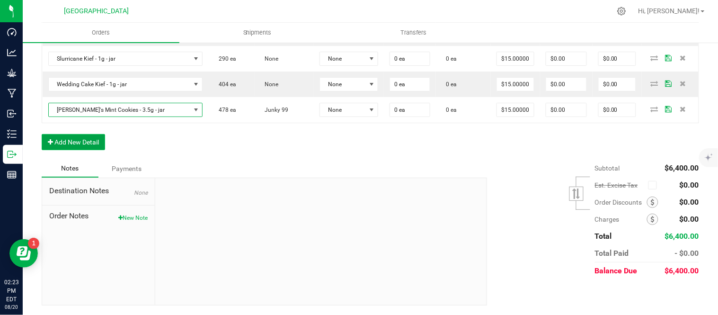
click at [87, 150] on button "Add New Detail" at bounding box center [73, 142] width 63 height 16
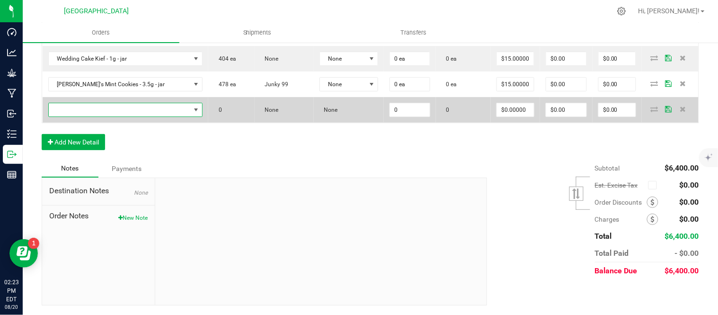
click at [87, 116] on span "NO DATA FOUND" at bounding box center [120, 109] width 142 height 13
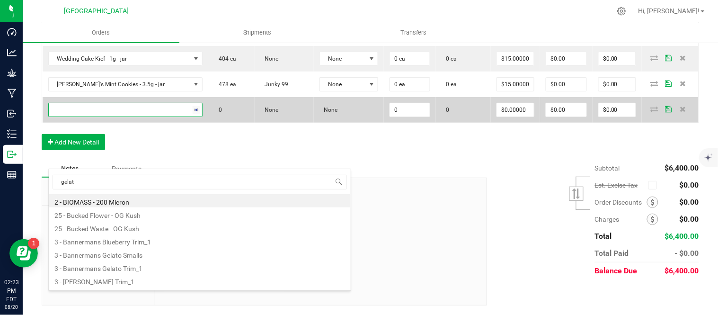
type input "gelato"
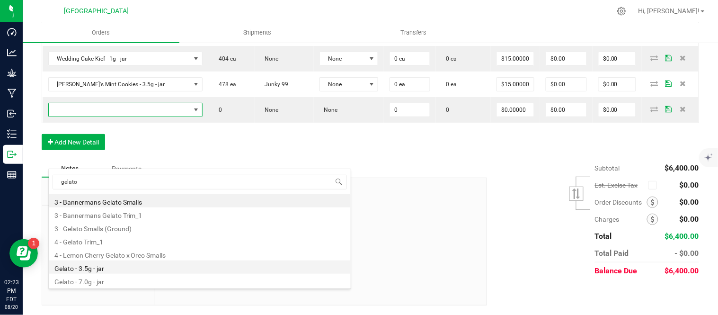
click at [122, 264] on li "Gelato - 3.5g - jar" at bounding box center [200, 266] width 302 height 13
type input "0 ea"
type input "$15.00000"
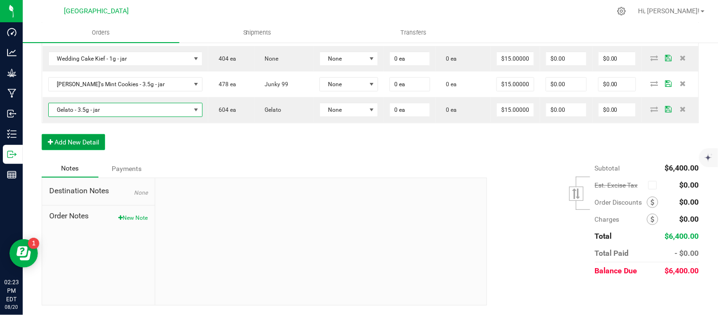
click at [71, 150] on button "Add New Detail" at bounding box center [73, 142] width 63 height 16
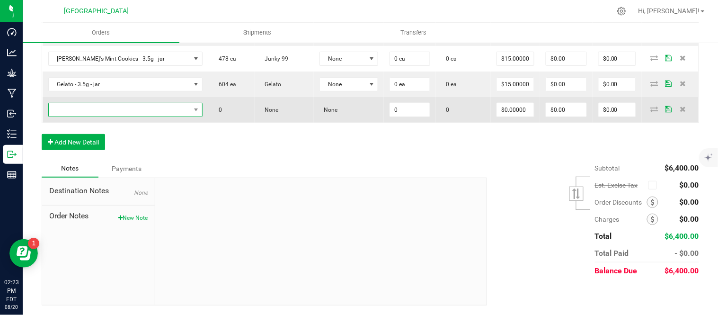
click at [81, 116] on span "NO DATA FOUND" at bounding box center [120, 109] width 142 height 13
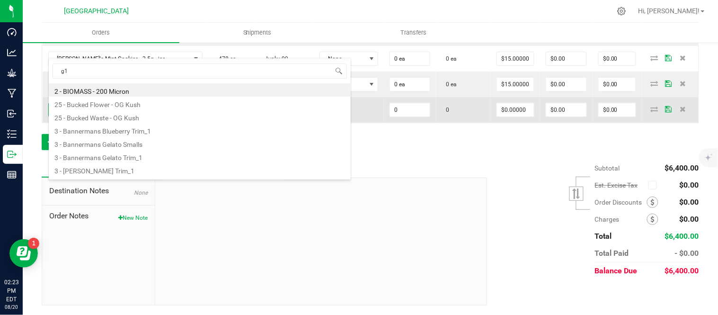
type input "g13"
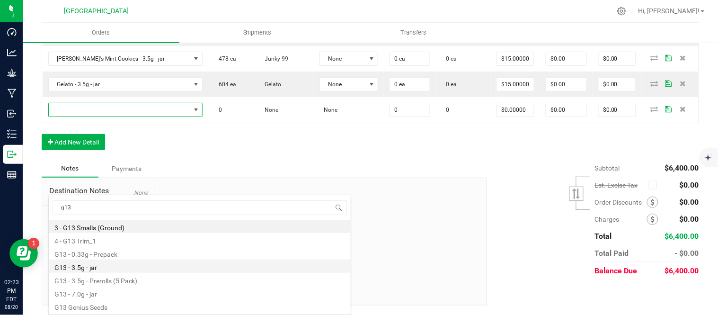
click at [131, 267] on li "G13 - 3.5g - jar" at bounding box center [200, 265] width 302 height 13
type input "0 ea"
type input "$15.00000"
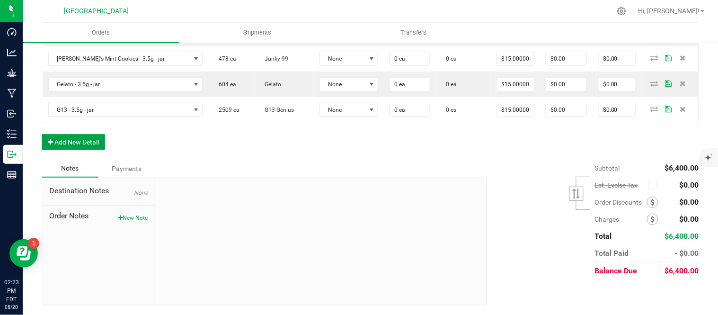
click at [78, 150] on button "Add New Detail" at bounding box center [73, 142] width 63 height 16
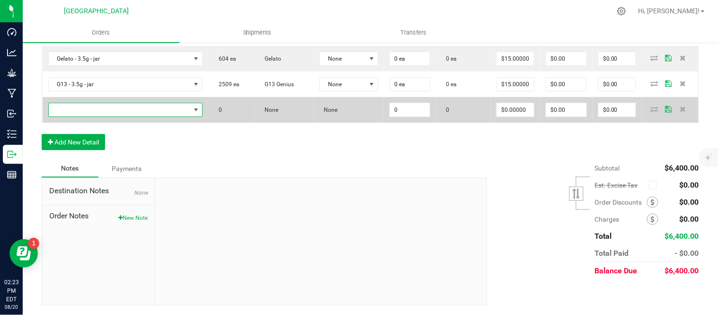
click at [84, 116] on span "NO DATA FOUND" at bounding box center [120, 109] width 142 height 13
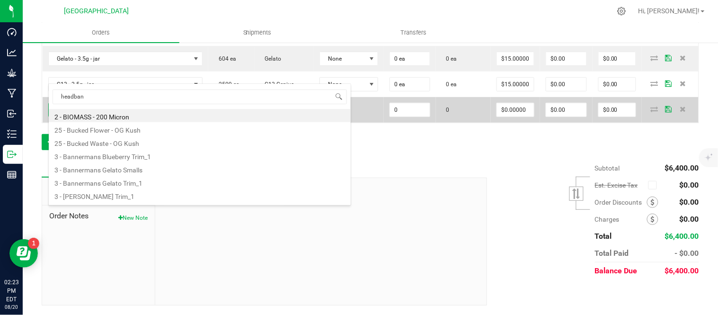
type input "headband"
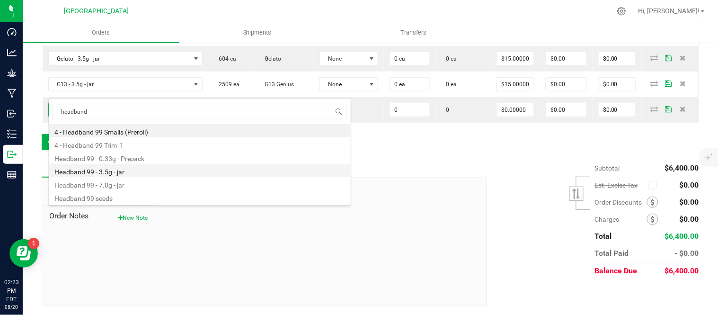
click at [133, 176] on li "Headband 99 - 3.5g - jar" at bounding box center [200, 170] width 302 height 13
type input "0 ea"
type input "$15.00000"
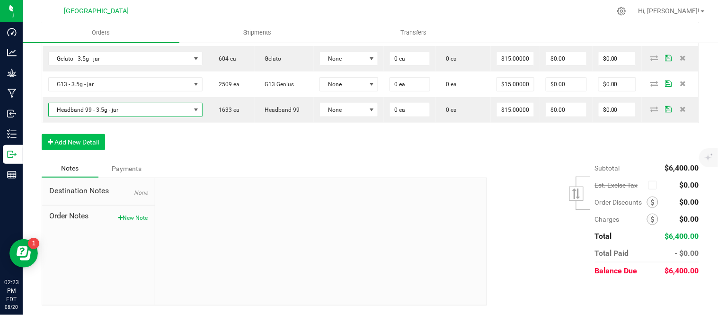
scroll to position [1186, 0]
click at [81, 138] on button "Add New Detail" at bounding box center [73, 142] width 63 height 16
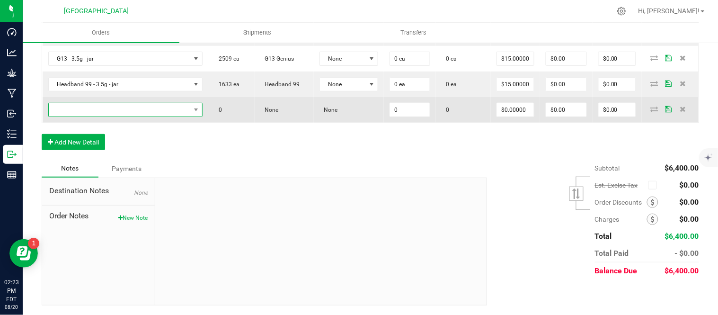
click at [82, 116] on span "NO DATA FOUND" at bounding box center [120, 109] width 142 height 13
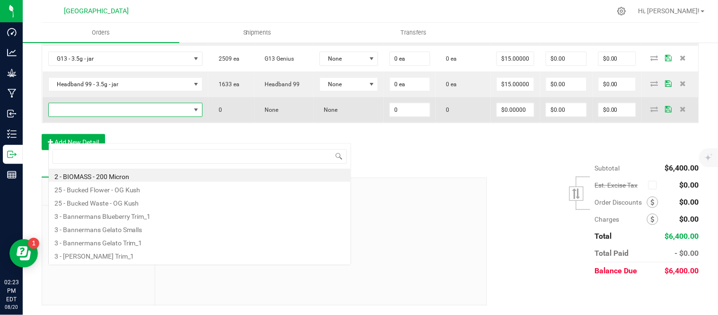
scroll to position [14, 163]
type input "mimosa"
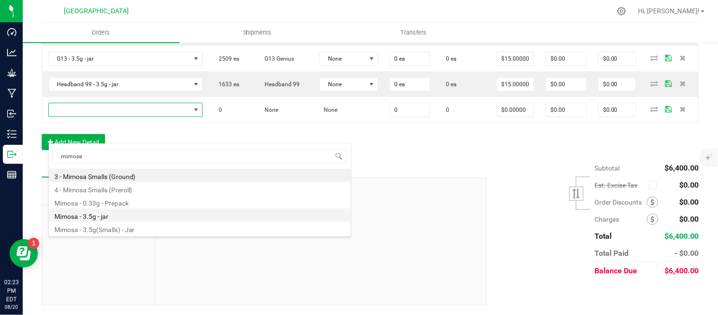
click at [127, 211] on li "Mimosa - 3.5g - jar" at bounding box center [200, 214] width 302 height 13
type input "0 ea"
type input "$17.50000"
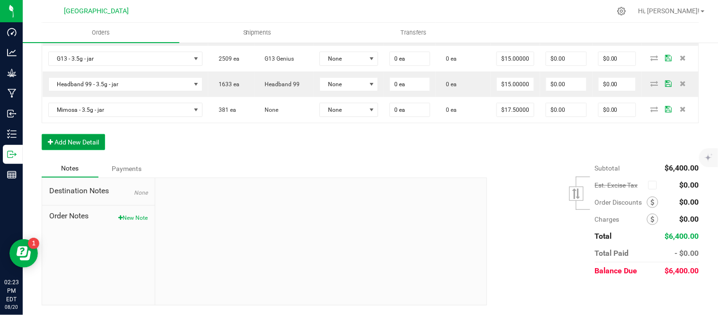
click at [55, 150] on button "Add New Detail" at bounding box center [73, 142] width 63 height 16
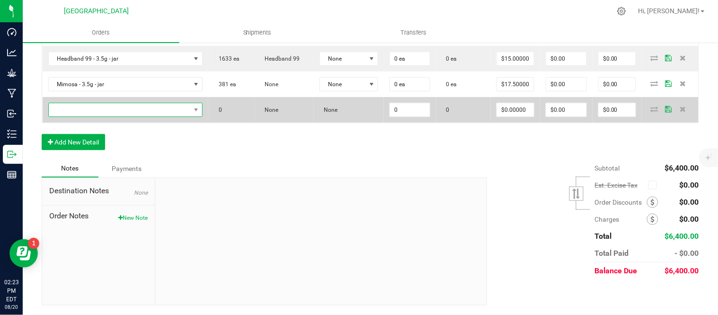
click at [106, 116] on span "NO DATA FOUND" at bounding box center [120, 109] width 142 height 13
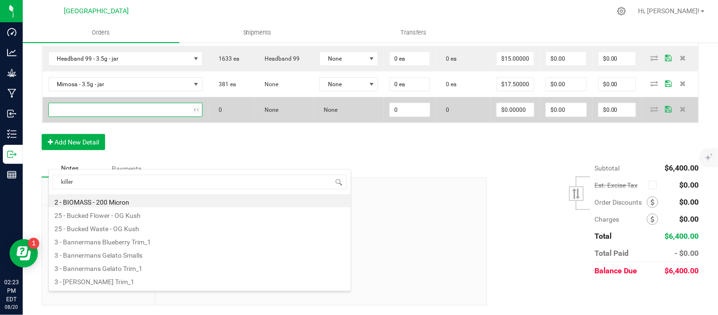
type input "killer q"
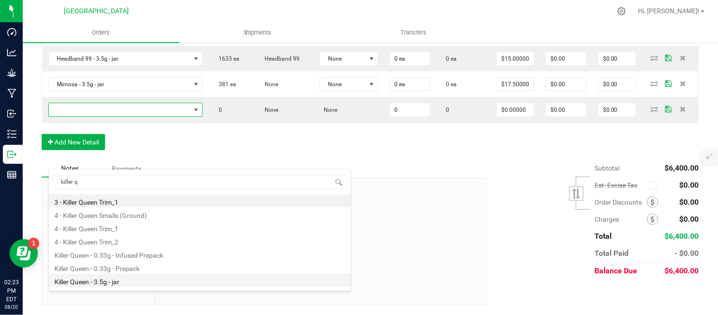
click at [101, 282] on li "Killer Queen - 3.5g - jar" at bounding box center [200, 280] width 302 height 13
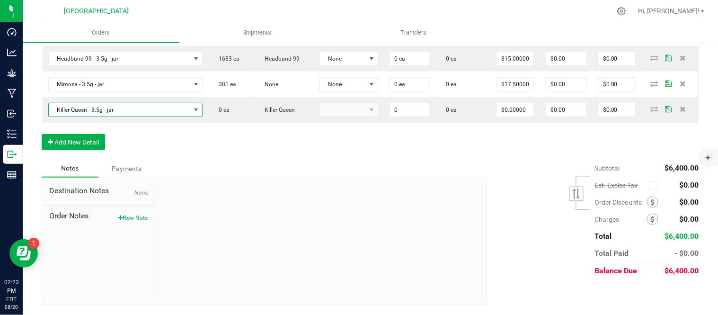
type input "0 ea"
type input "$15.00000"
click at [77, 150] on button "Add New Detail" at bounding box center [73, 142] width 63 height 16
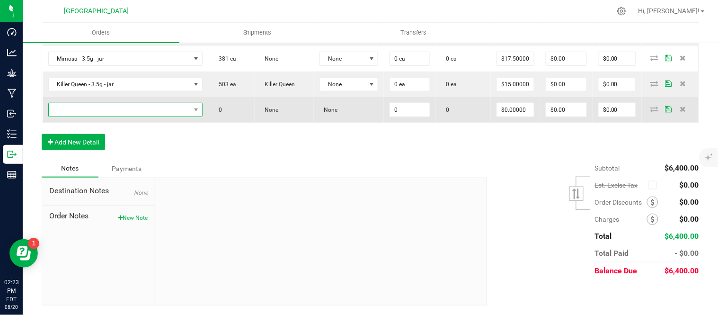
click at [76, 116] on span "NO DATA FOUND" at bounding box center [120, 109] width 142 height 13
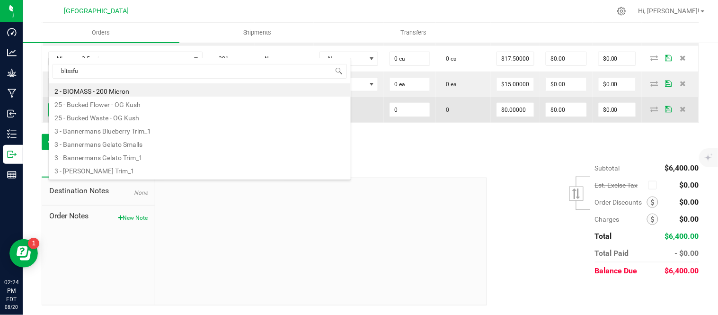
type input "blissful"
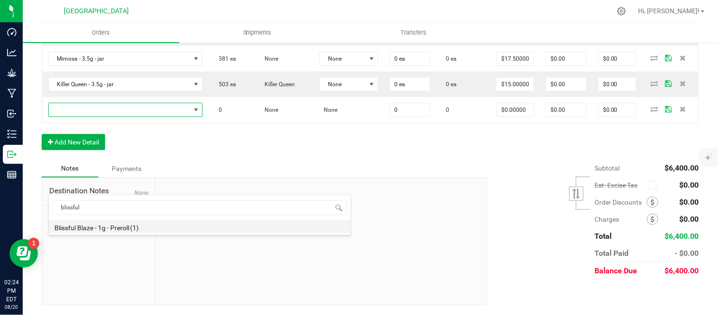
click at [88, 231] on li "Blissful Blaze - 1g - Preroll (1)" at bounding box center [200, 226] width 302 height 13
type input "0 ea"
type input "$6.00000"
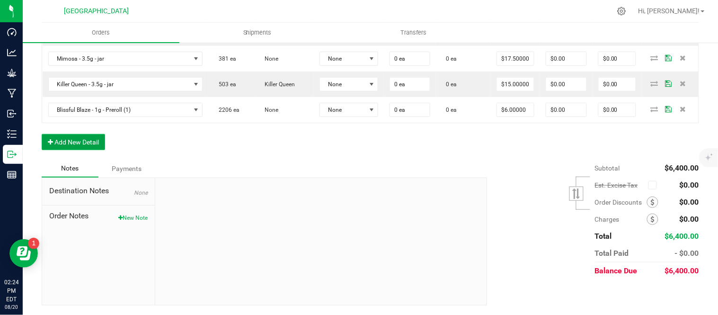
click at [79, 150] on button "Add New Detail" at bounding box center [73, 142] width 63 height 16
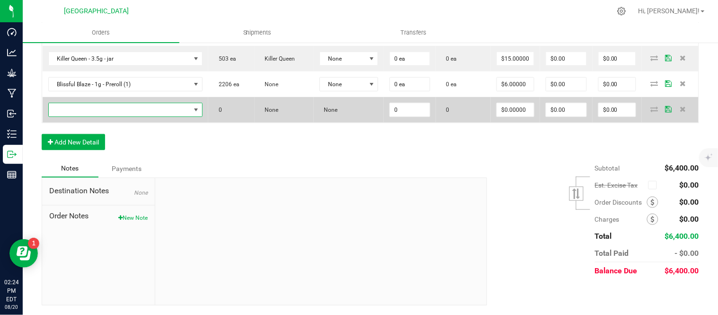
click at [79, 116] on span "NO DATA FOUND" at bounding box center [120, 109] width 142 height 13
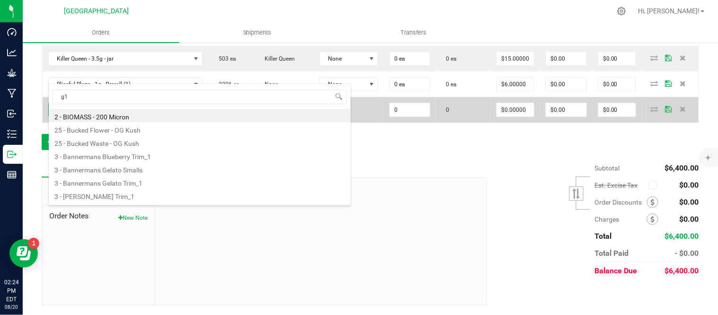
type input "g13"
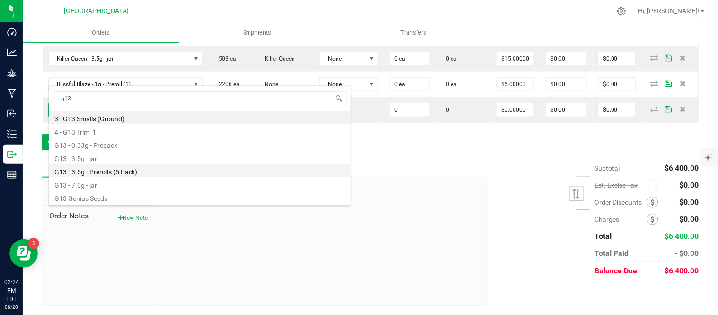
click at [132, 174] on li "G13 - 3.5g - Prerolls (5 Pack)" at bounding box center [200, 170] width 302 height 13
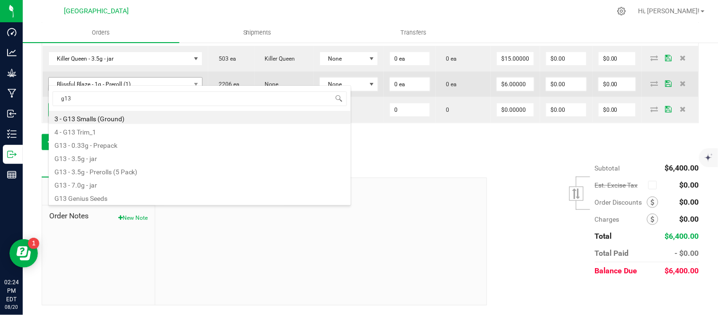
type input "0 ea"
type input "$15.00000"
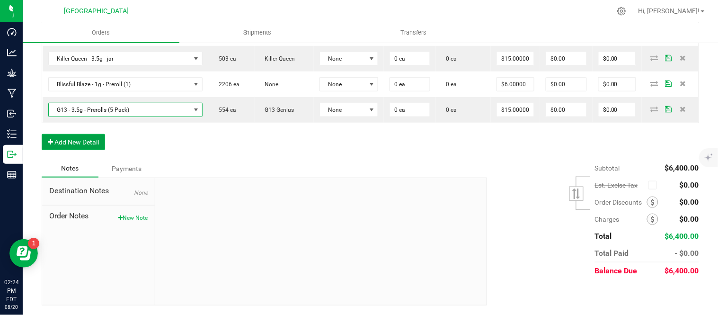
click at [82, 150] on button "Add New Detail" at bounding box center [73, 142] width 63 height 16
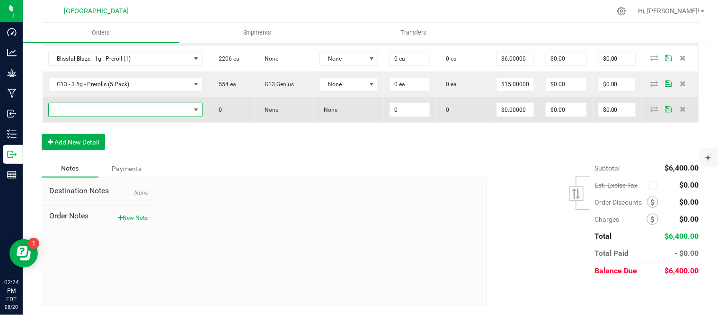
click at [82, 116] on span "NO DATA FOUND" at bounding box center [120, 109] width 142 height 13
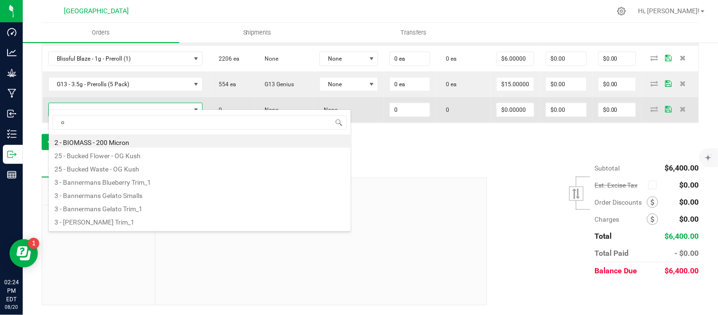
type input "og"
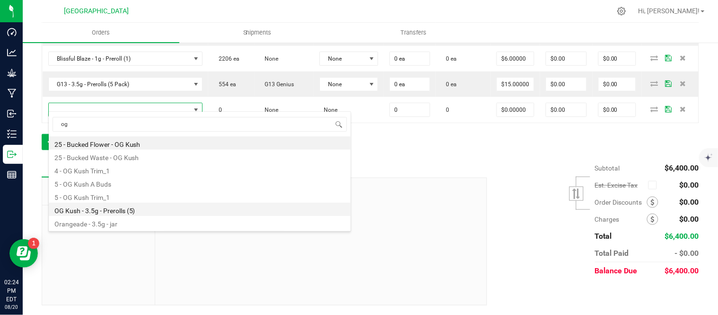
click at [92, 209] on li "OG Kush - 3.5g - Prerolls (5)" at bounding box center [200, 209] width 302 height 13
type input "0 ea"
type input "$15.00000"
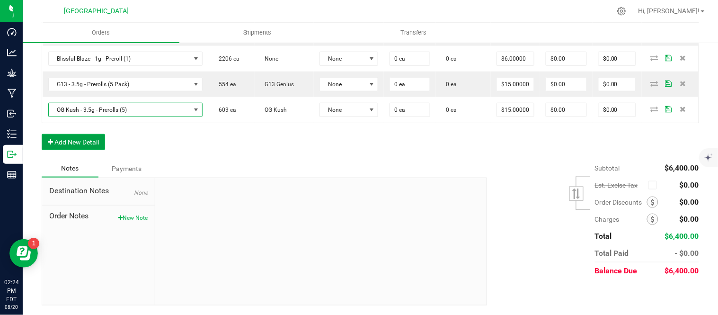
click at [67, 150] on button "Add New Detail" at bounding box center [73, 142] width 63 height 16
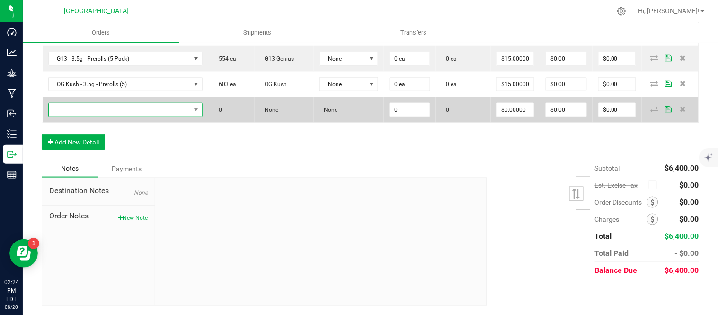
click at [70, 116] on span "NO DATA FOUND" at bounding box center [120, 109] width 142 height 13
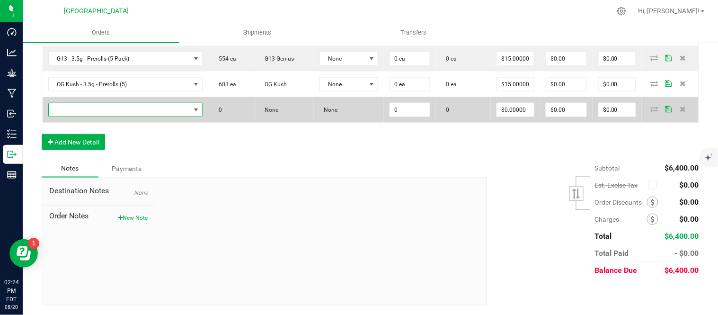
click at [133, 116] on span "NO DATA FOUND" at bounding box center [120, 109] width 142 height 13
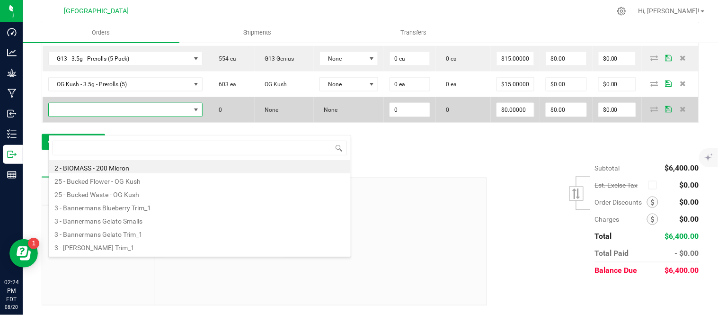
type input "r"
type input "rasp"
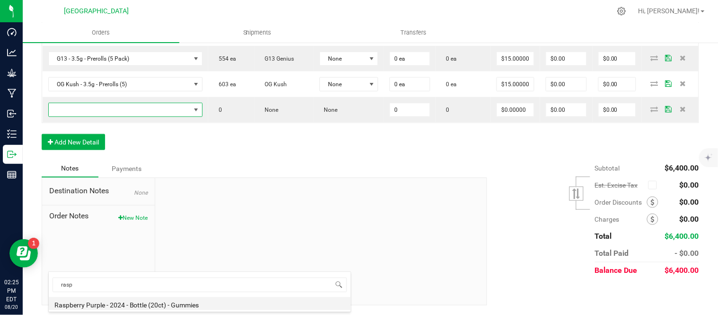
click at [116, 303] on li "Raspberry Purple - 2024 - Bottle (20ct) - Gummies" at bounding box center [200, 303] width 302 height 13
type input "0 ea"
type input "$10.00000"
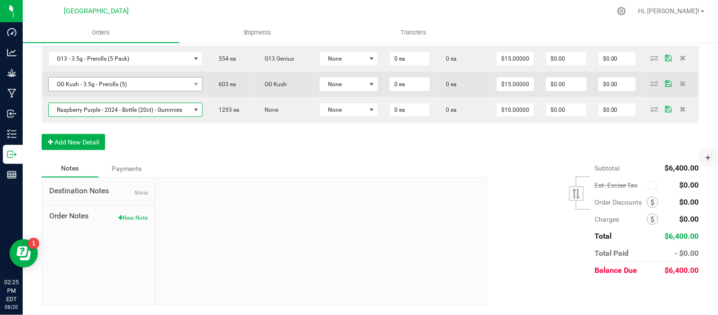
scroll to position [1239, 0]
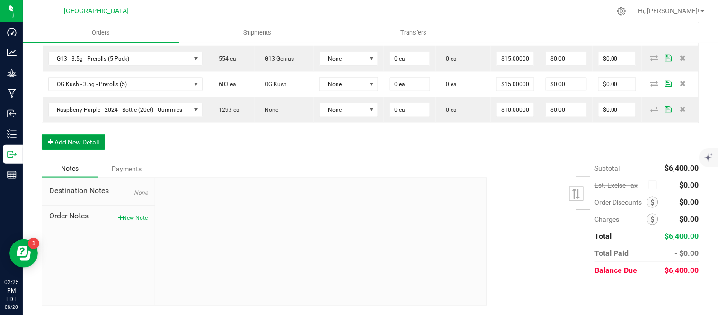
click at [55, 150] on button "Add New Detail" at bounding box center [73, 142] width 63 height 16
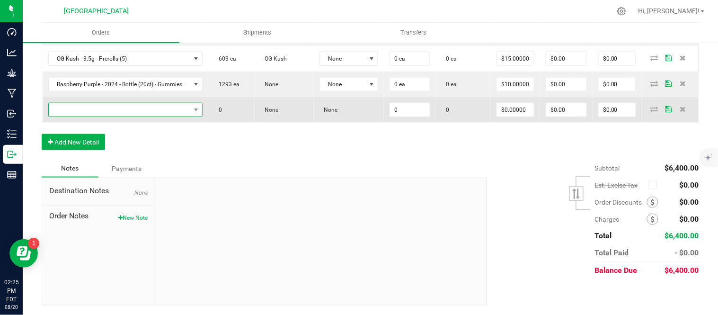
click at [82, 116] on span "NO DATA FOUND" at bounding box center [120, 109] width 142 height 13
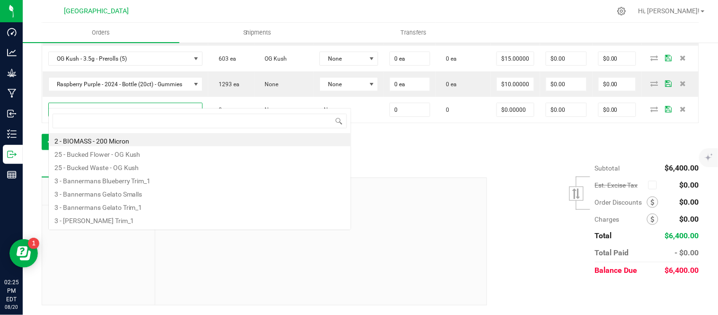
scroll to position [14, 163]
type input "pom"
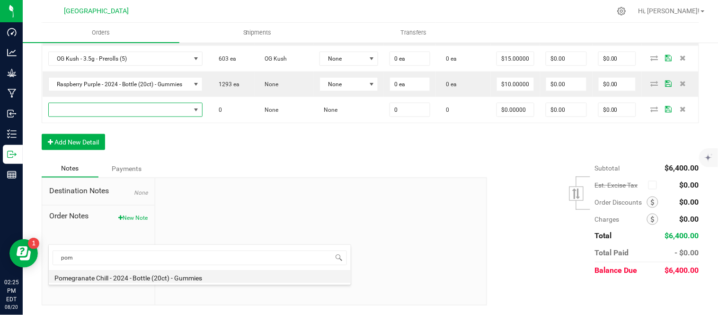
click at [127, 276] on li "Pomegranate Chill - 2024 - Bottle (20ct) - Gummies" at bounding box center [200, 276] width 302 height 13
type input "0 ea"
type input "$10.00000"
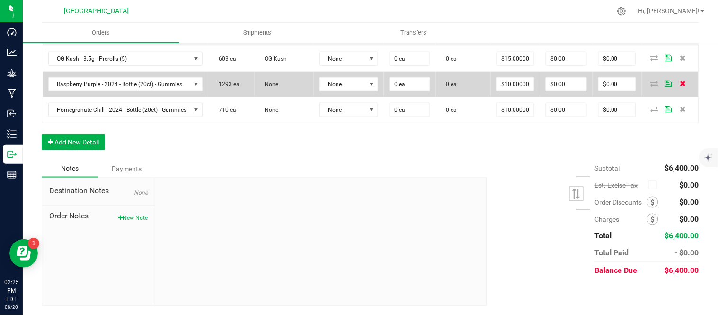
click at [680, 86] on icon at bounding box center [683, 83] width 6 height 6
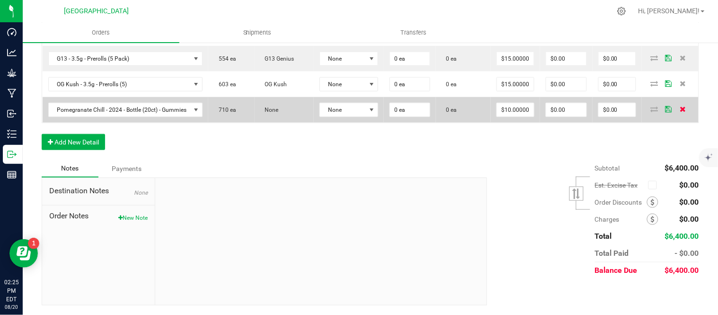
click at [680, 112] on icon at bounding box center [683, 109] width 6 height 6
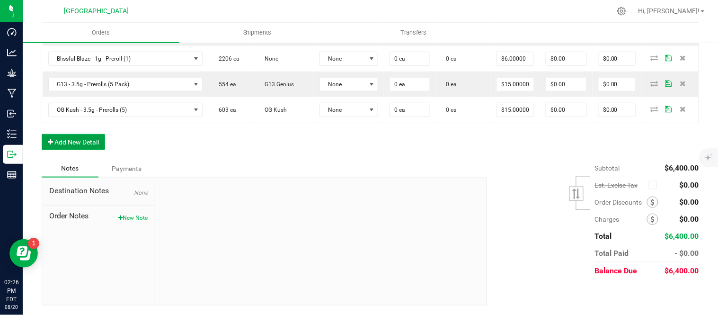
click at [73, 150] on button "Add New Detail" at bounding box center [73, 142] width 63 height 16
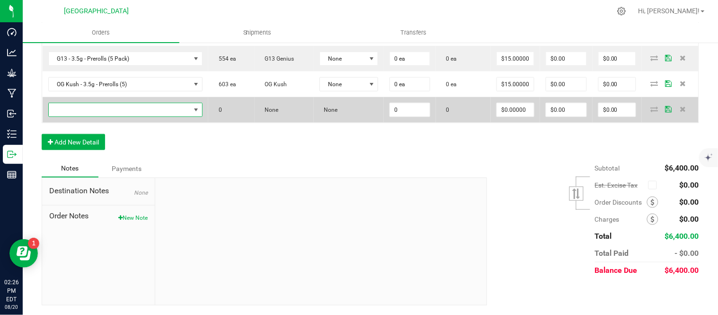
drag, startPoint x: 73, startPoint y: 216, endPoint x: 80, endPoint y: 207, distance: 12.1
click at [80, 116] on span "NO DATA FOUND" at bounding box center [120, 109] width 142 height 13
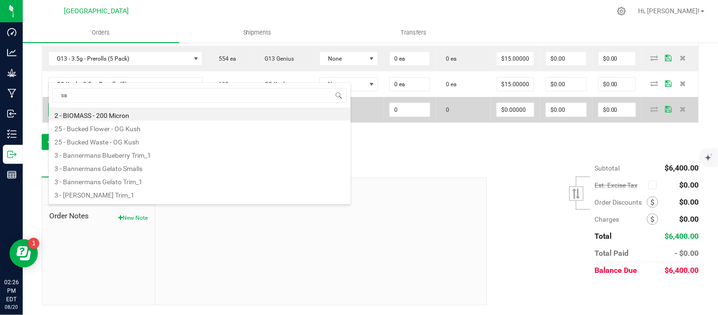
scroll to position [0, 0]
type input "sativa"
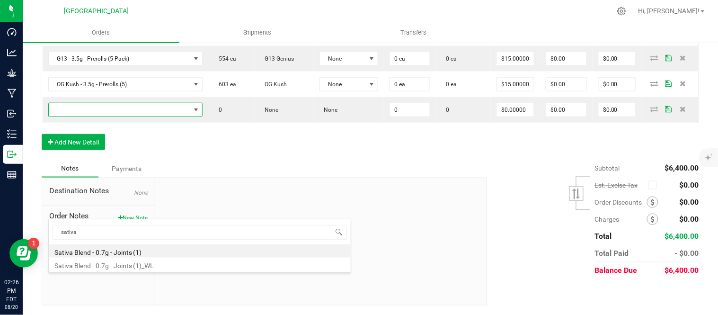
click at [122, 251] on li "Sativa Blend - 0.7g - Joints (1)" at bounding box center [200, 250] width 302 height 13
type input "0 ea"
type input "$4.42000"
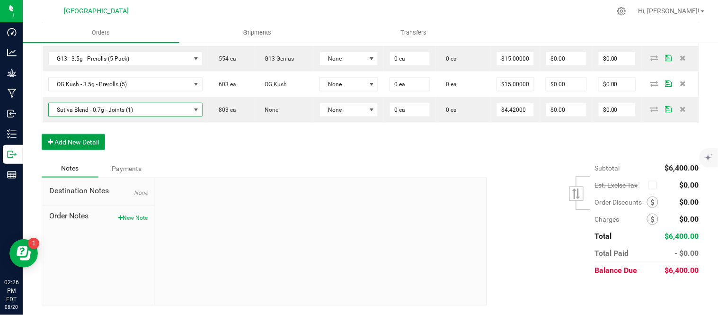
click at [70, 150] on button "Add New Detail" at bounding box center [73, 142] width 63 height 16
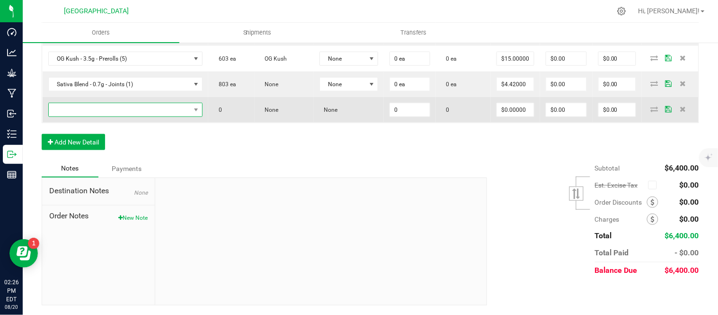
click at [73, 116] on span "NO DATA FOUND" at bounding box center [120, 109] width 142 height 13
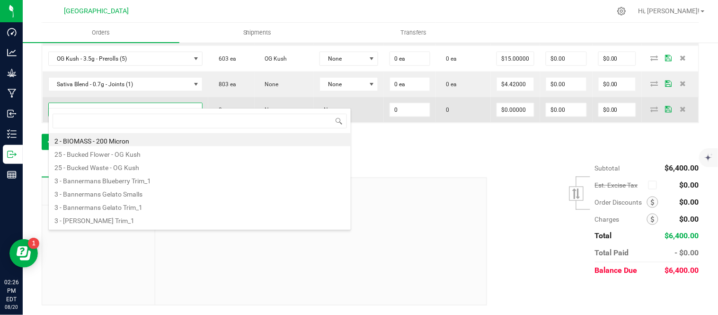
scroll to position [14, 163]
type input "indica"
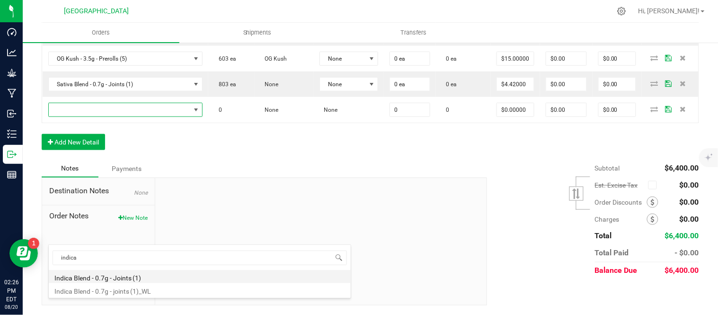
click at [135, 280] on li "Indica Blend - 0.7g - Joints (1)" at bounding box center [200, 276] width 302 height 13
type input "0 ea"
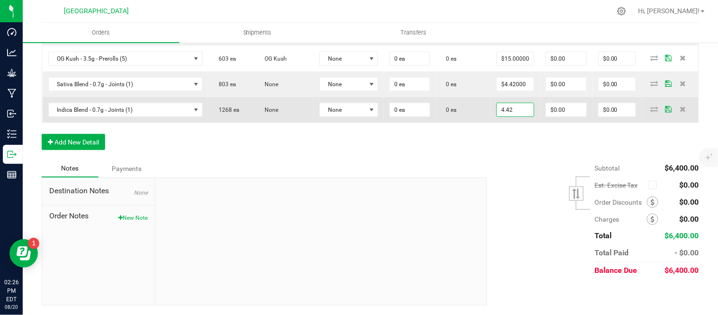
click at [521, 116] on input "4.42" at bounding box center [515, 109] width 37 height 13
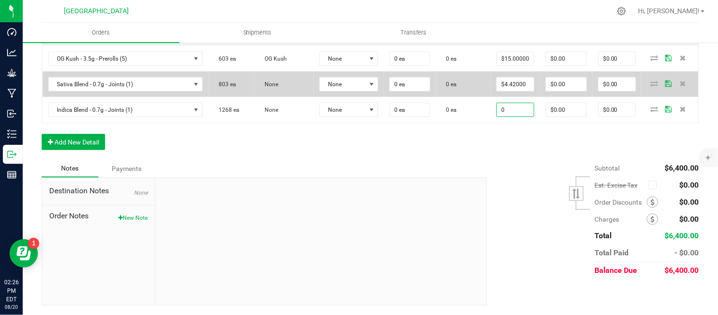
type input "$0.00000"
click at [529, 97] on td "$4.42000" at bounding box center [515, 84] width 49 height 26
click at [516, 91] on input "4.42" at bounding box center [515, 84] width 37 height 13
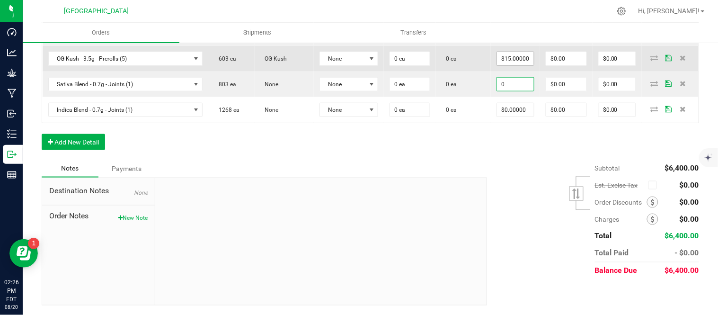
type input "0"
type input "15"
type input "$0.00000"
click at [529, 65] on input "15" at bounding box center [515, 58] width 37 height 13
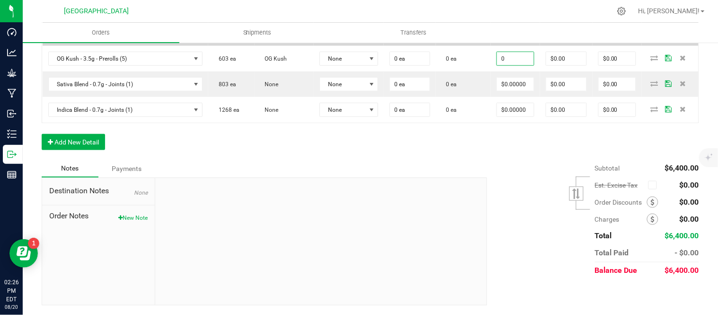
type input "0"
type input "15"
type input "$0.00000"
click at [530, 40] on input "15" at bounding box center [515, 33] width 37 height 13
type input "0"
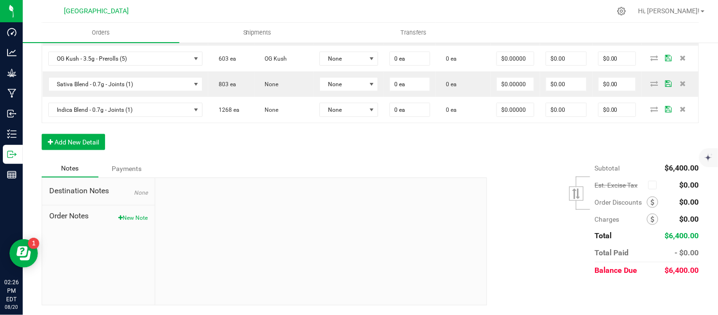
type input "6"
type input "$0.00000"
click at [530, 14] on input "6" at bounding box center [515, 7] width 37 height 13
type input "0"
type input "15"
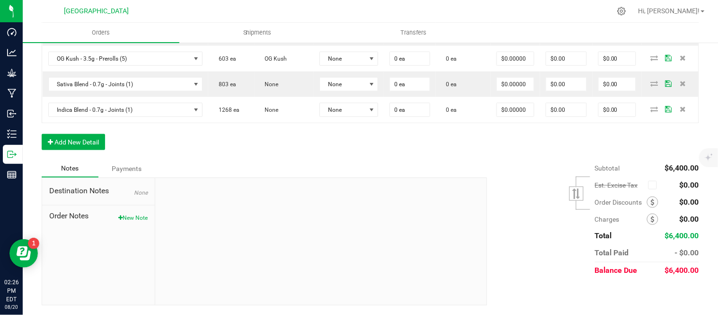
type input "$0.00000"
type input "0"
type input "17.5"
type input "$0.00000"
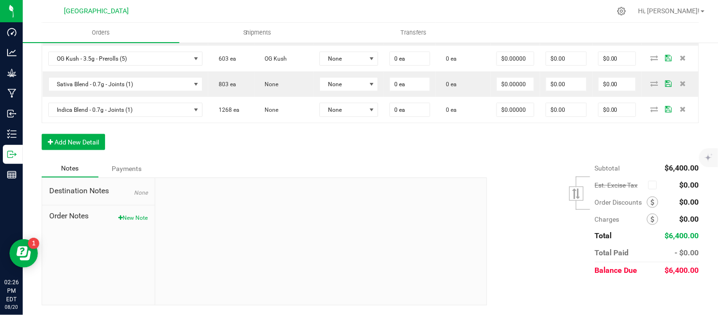
type input "0"
type input "15"
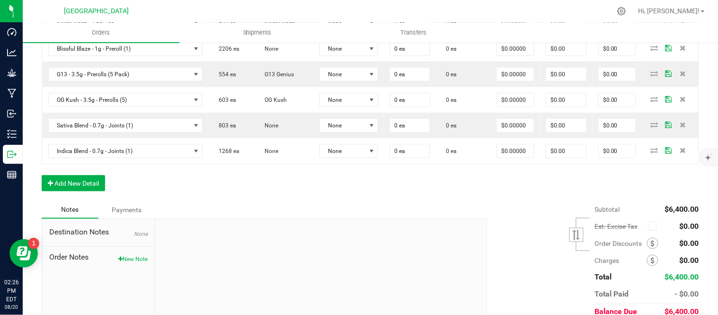
scroll to position [1134, 0]
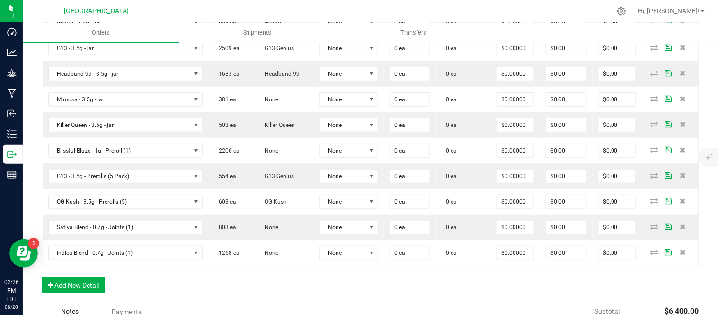
scroll to position [1029, 0]
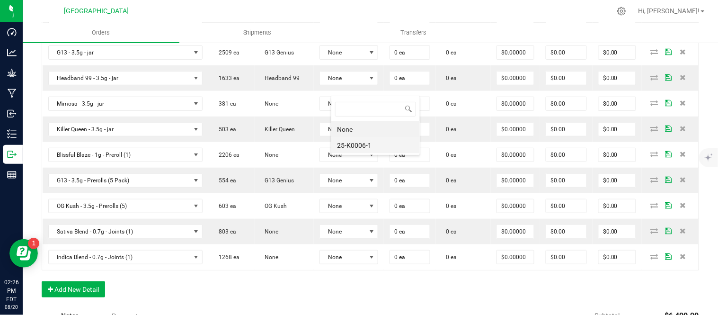
click at [361, 146] on li "25-K0006-1" at bounding box center [375, 145] width 88 height 16
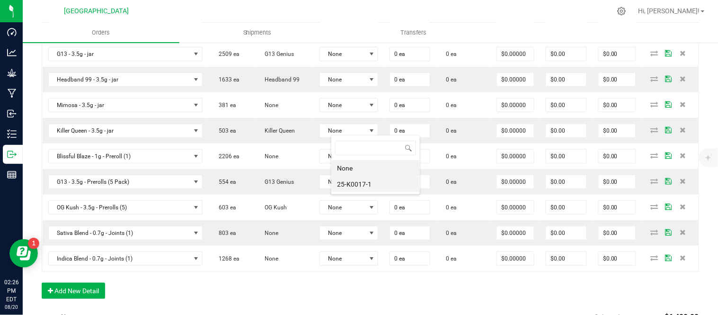
click at [366, 182] on li "25-K0017-1" at bounding box center [375, 184] width 88 height 16
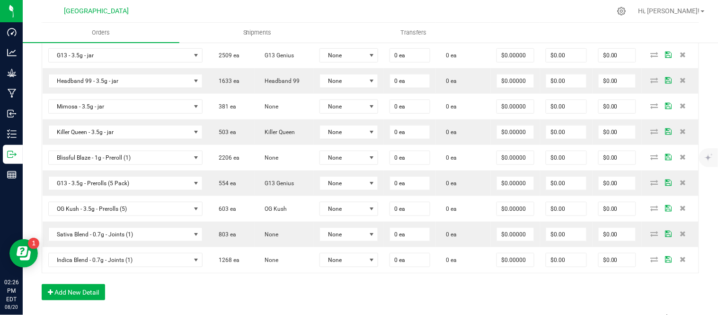
click at [370, 220] on li "25-K0018-1" at bounding box center [375, 223] width 88 height 16
drag, startPoint x: 415, startPoint y: 172, endPoint x: 415, endPoint y: 179, distance: 7.1
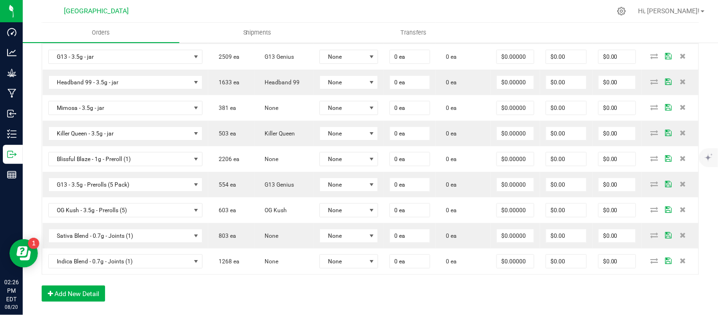
click at [365, 255] on li "25-K0010-1" at bounding box center [375, 262] width 88 height 16
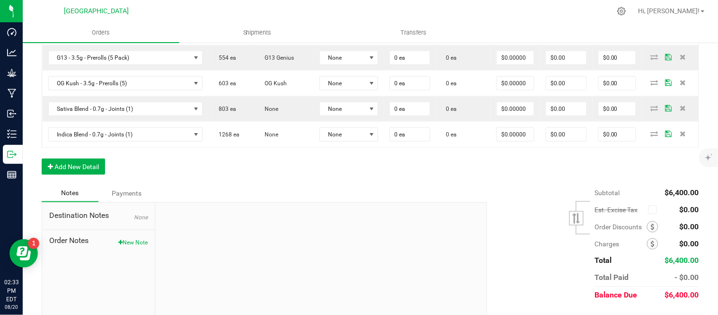
scroll to position [1134, 0]
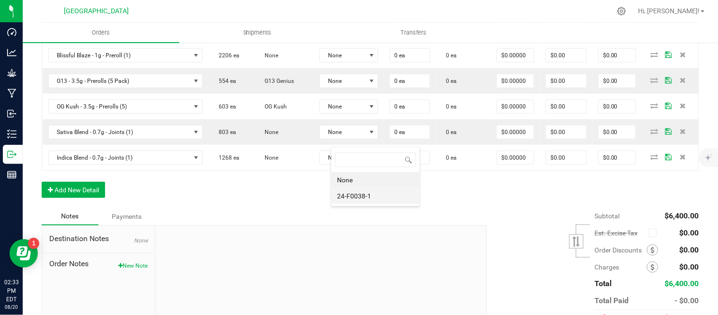
click at [381, 196] on li "24-F0038-1" at bounding box center [375, 196] width 88 height 16
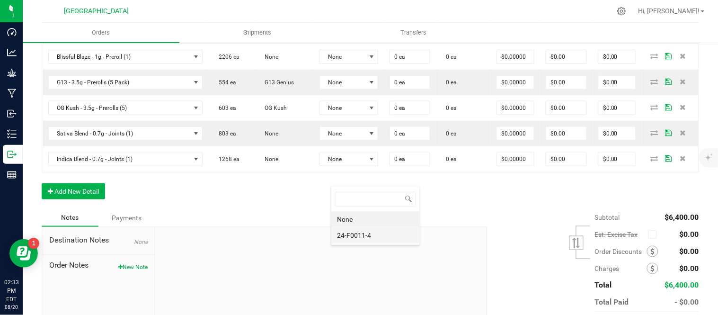
click at [362, 234] on li "24-F0011-4" at bounding box center [375, 235] width 88 height 16
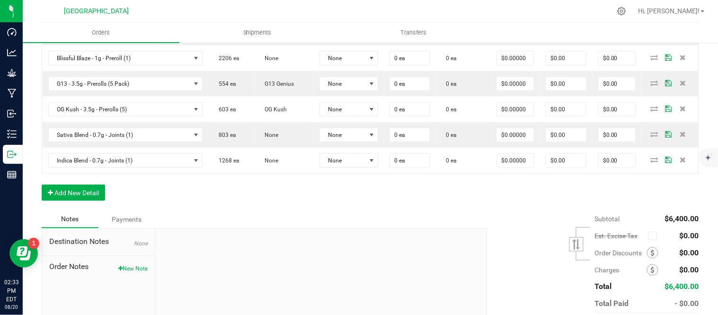
click at [346, 274] on li "24-F0001-3" at bounding box center [375, 274] width 88 height 16
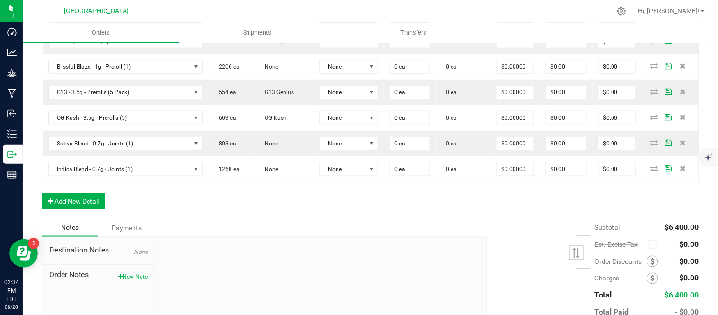
click at [352, 239] on li "24-F0039-1" at bounding box center [375, 239] width 88 height 16
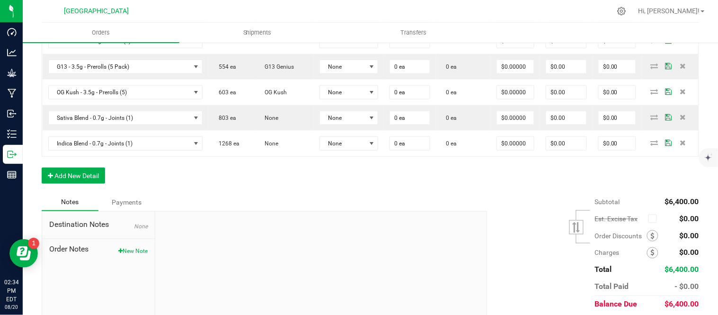
scroll to position [1239, 0]
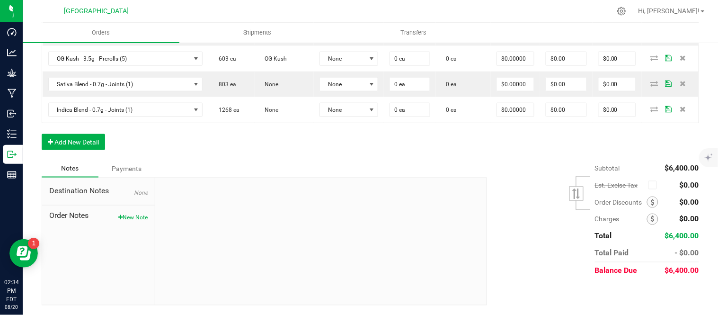
click at [356, 246] on li "25-F0009-1" at bounding box center [375, 247] width 88 height 16
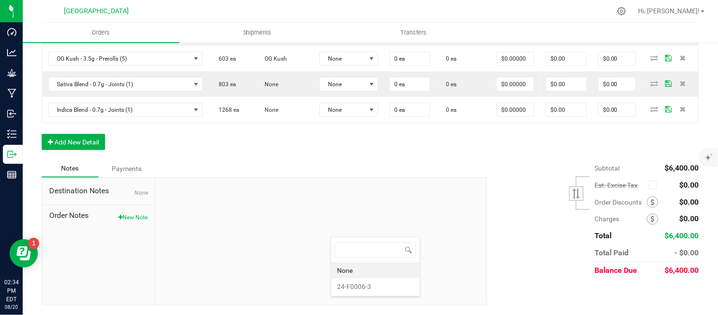
click at [362, 286] on li "24-F0006-3" at bounding box center [375, 286] width 88 height 16
click at [362, 14] on span "None" at bounding box center [343, 7] width 46 height 13
click at [359, 249] on li "25-PR1000-1" at bounding box center [375, 251] width 88 height 16
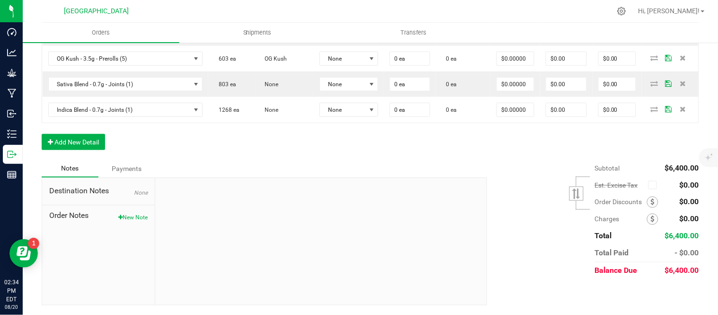
click at [418, 10] on input "0" at bounding box center [410, 3] width 40 height 13
click at [366, 40] on span "None" at bounding box center [343, 33] width 46 height 13
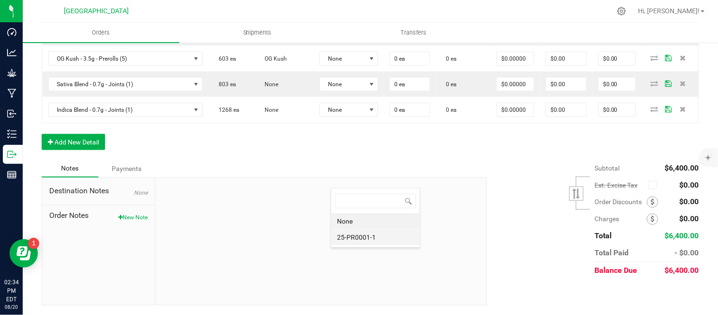
click at [371, 237] on li "25-PR0001-1" at bounding box center [375, 237] width 88 height 16
click at [428, 39] on input "0" at bounding box center [410, 32] width 40 height 13
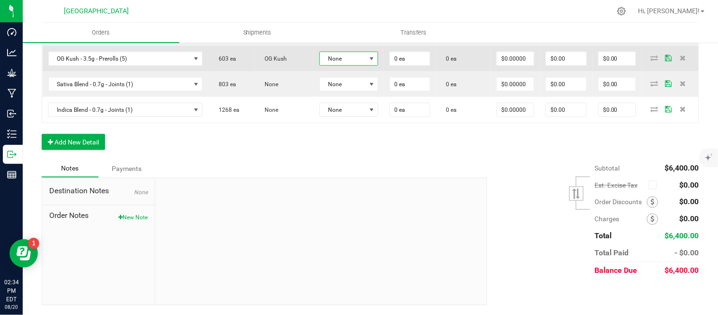
click at [364, 65] on span "None" at bounding box center [343, 58] width 46 height 13
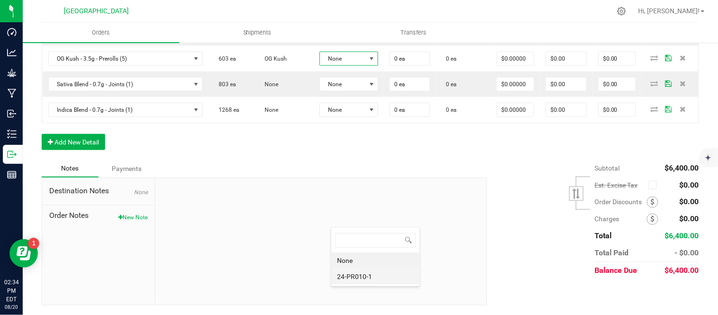
click at [365, 278] on li "24-PR010-1" at bounding box center [375, 276] width 88 height 16
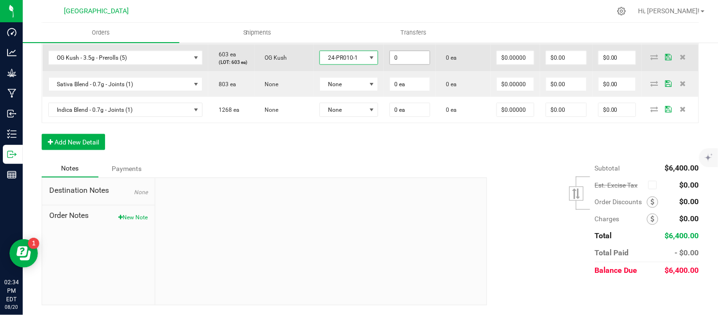
click at [419, 64] on input "0" at bounding box center [410, 57] width 40 height 13
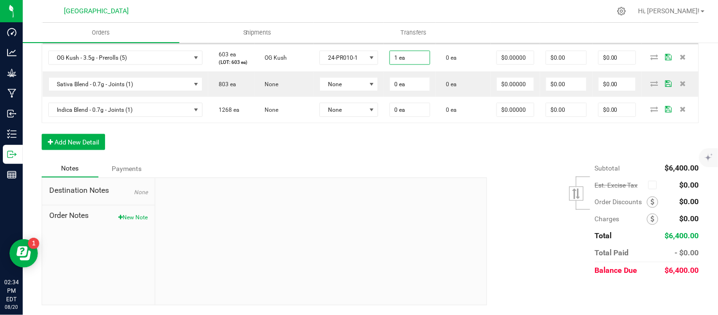
click at [460, 44] on td "0 ea" at bounding box center [463, 31] width 55 height 27
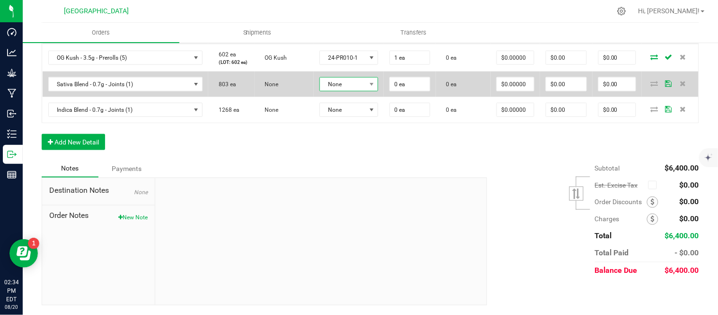
click at [366, 91] on span "None" at bounding box center [343, 84] width 46 height 13
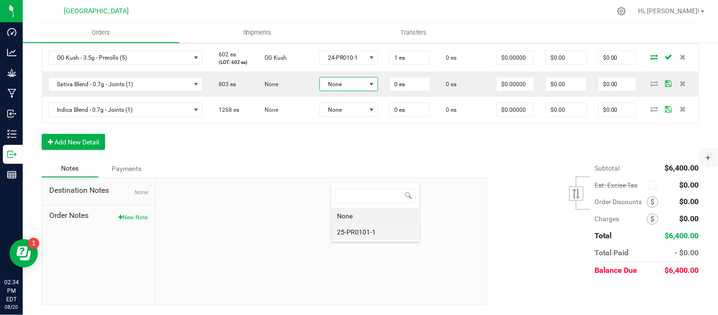
click at [362, 230] on li "25-PR0101-1" at bounding box center [375, 232] width 88 height 16
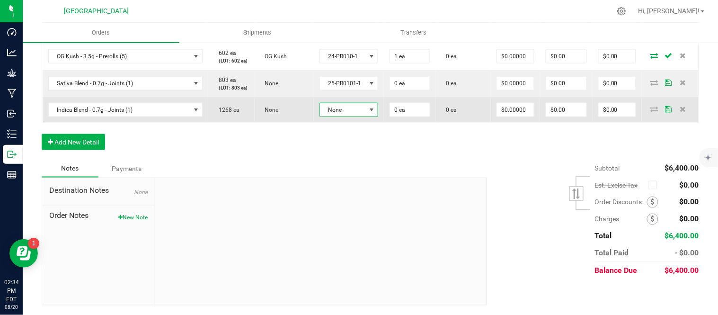
click at [362, 116] on span "None" at bounding box center [343, 109] width 46 height 13
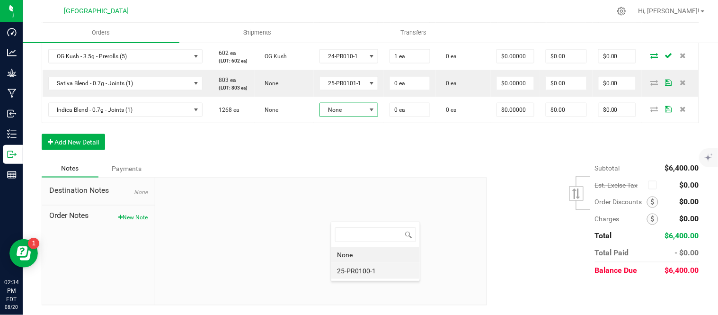
click at [365, 271] on li "25-PR0100-1" at bounding box center [375, 271] width 88 height 16
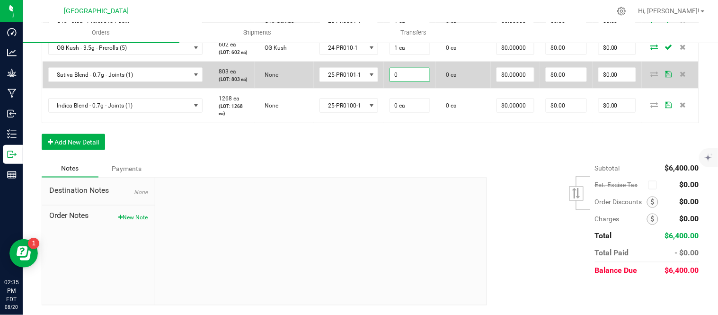
click at [419, 81] on input "0" at bounding box center [410, 74] width 40 height 13
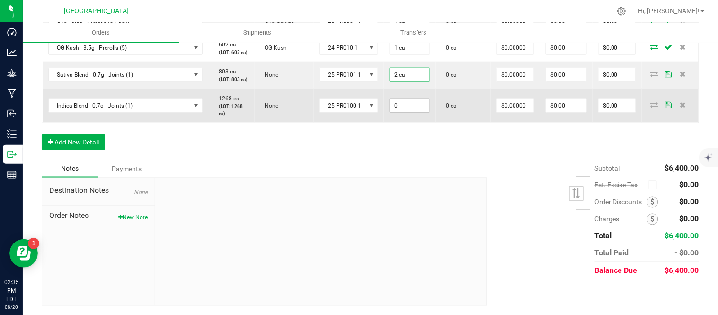
click at [417, 112] on input "0" at bounding box center [410, 105] width 40 height 13
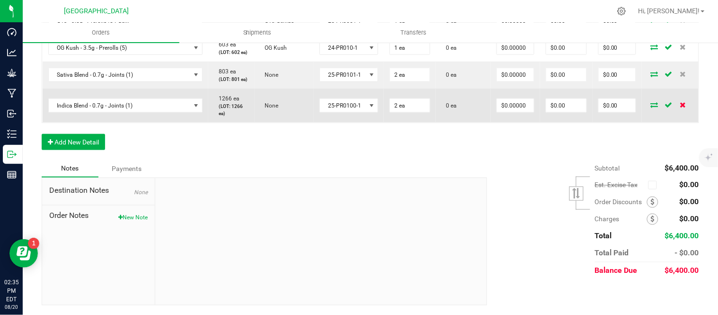
click at [680, 107] on icon at bounding box center [683, 105] width 6 height 6
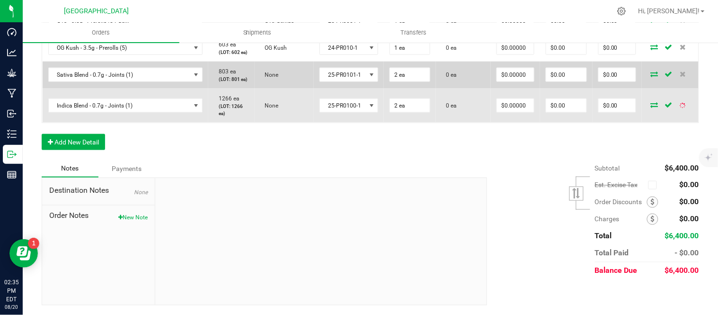
click at [674, 88] on td at bounding box center [670, 75] width 57 height 27
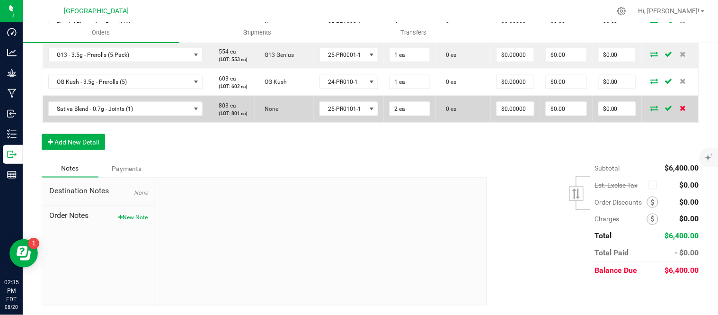
click at [680, 111] on icon at bounding box center [683, 108] width 6 height 6
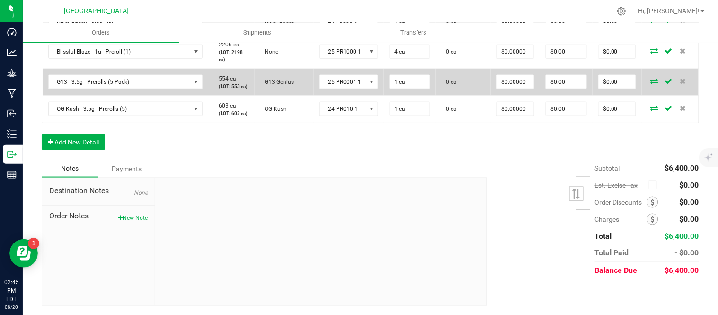
scroll to position [1450, 0]
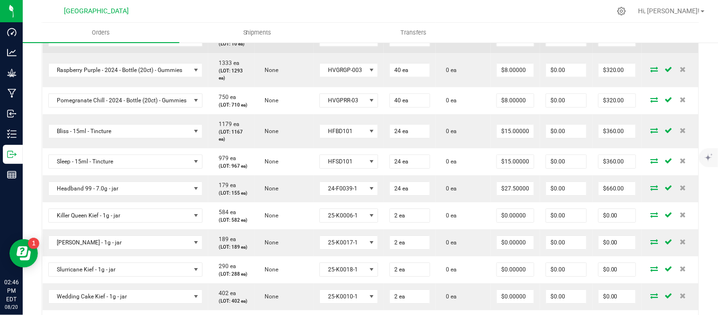
scroll to position [661, 0]
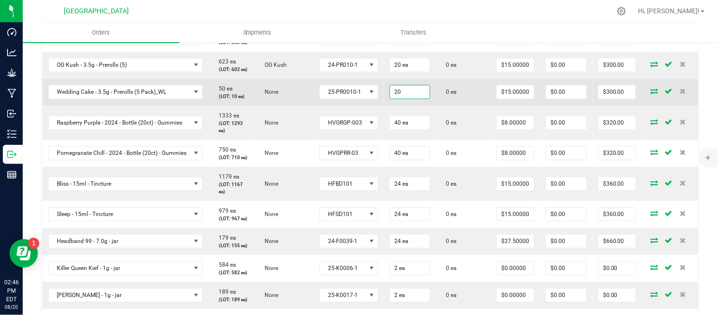
click at [423, 98] on input "20" at bounding box center [410, 91] width 40 height 13
click at [457, 95] on span "0 ea" at bounding box center [450, 91] width 16 height 7
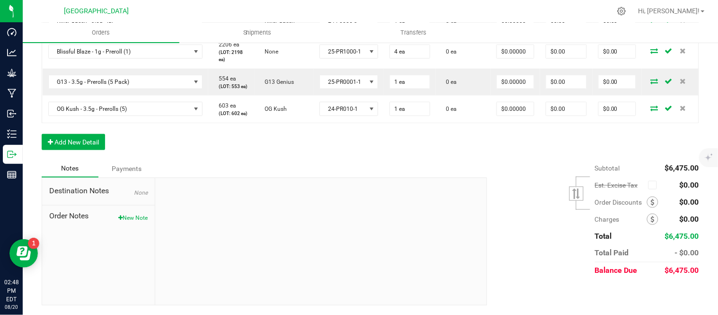
scroll to position [1420, 0]
click at [77, 150] on button "Add New Detail" at bounding box center [73, 142] width 63 height 16
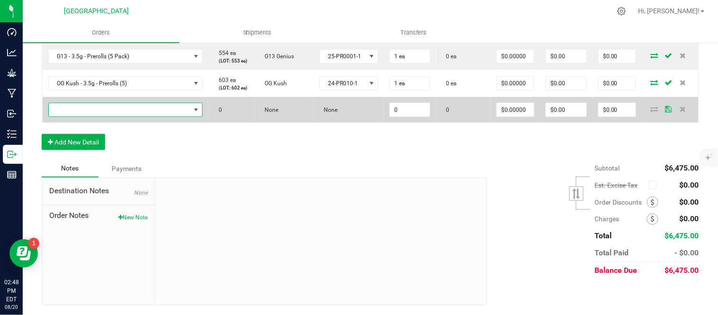
click at [78, 116] on span "NO DATA FOUND" at bounding box center [120, 109] width 142 height 13
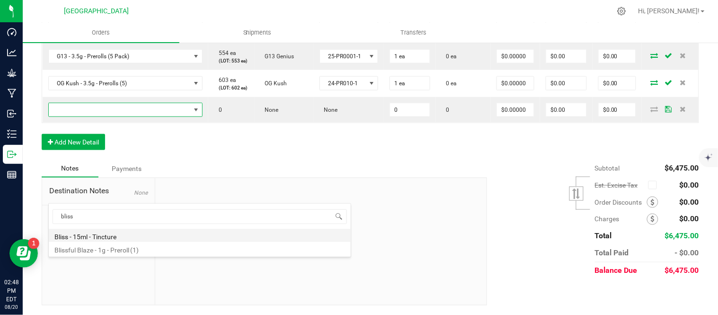
click at [88, 236] on li "Bliss - 15ml - Tincture" at bounding box center [200, 235] width 302 height 13
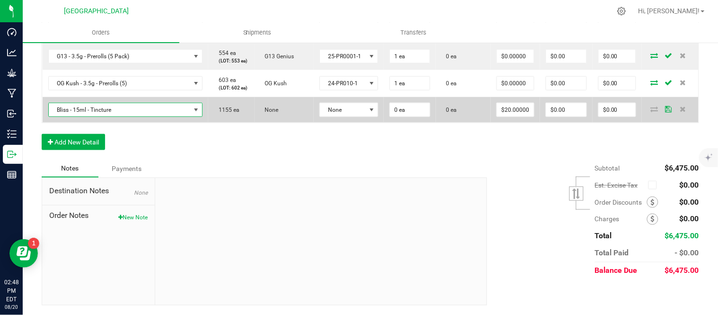
click at [104, 116] on span "Bliss - 15ml - Tincture" at bounding box center [120, 109] width 142 height 13
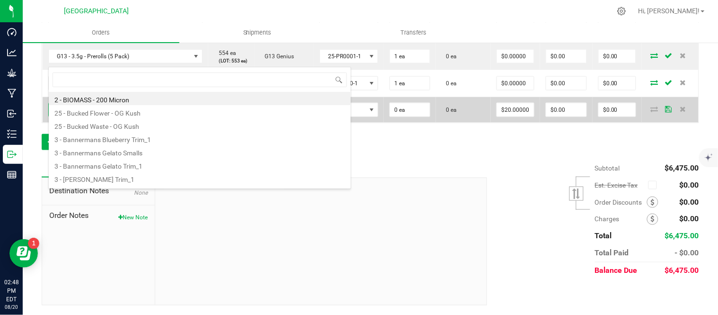
scroll to position [14, 163]
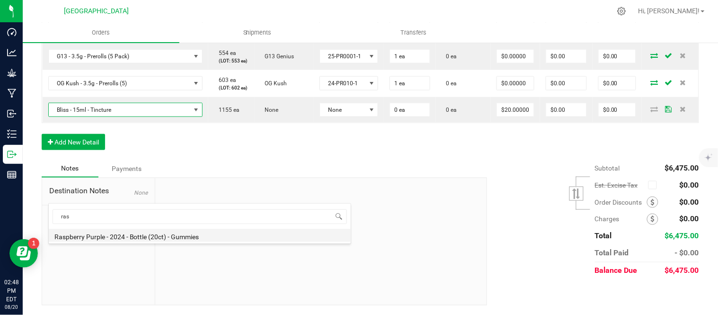
click at [109, 232] on li "Raspberry Purple - 2024 - Bottle (20ct) - Gummies" at bounding box center [200, 235] width 302 height 13
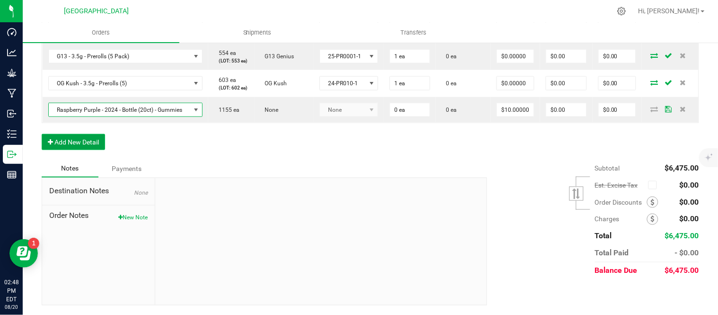
click at [70, 150] on button "Add New Detail" at bounding box center [73, 142] width 63 height 16
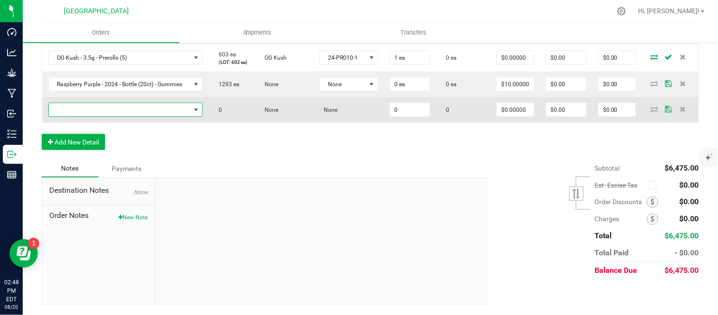
click at [70, 116] on span "NO DATA FOUND" at bounding box center [120, 109] width 142 height 13
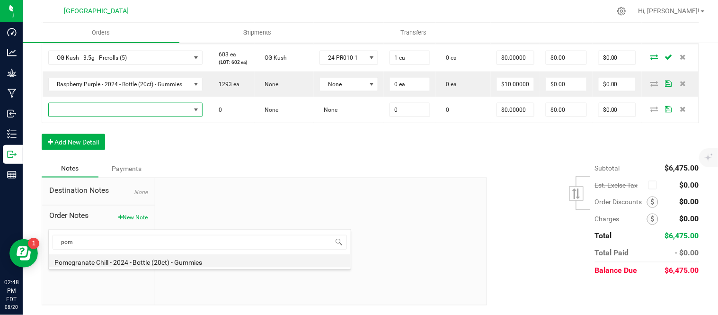
click at [125, 259] on li "Pomegranate Chill - 2024 - Bottle (20ct) - Gummies" at bounding box center [200, 260] width 302 height 13
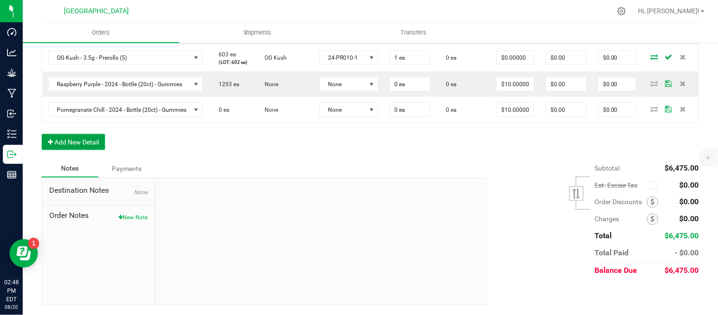
click at [68, 150] on button "Add New Detail" at bounding box center [73, 142] width 63 height 16
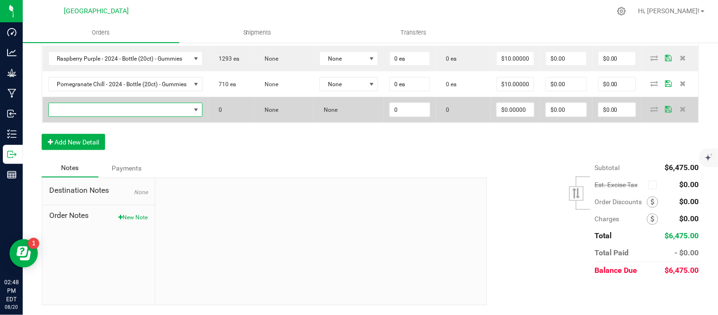
drag, startPoint x: 68, startPoint y: 256, endPoint x: 69, endPoint y: 246, distance: 9.5
click at [69, 116] on span "NO DATA FOUND" at bounding box center [120, 109] width 142 height 13
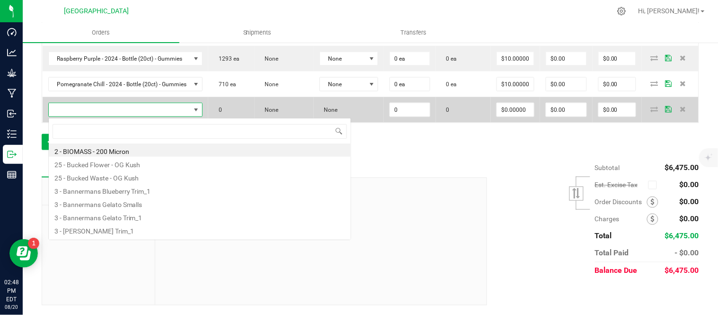
scroll to position [0, 0]
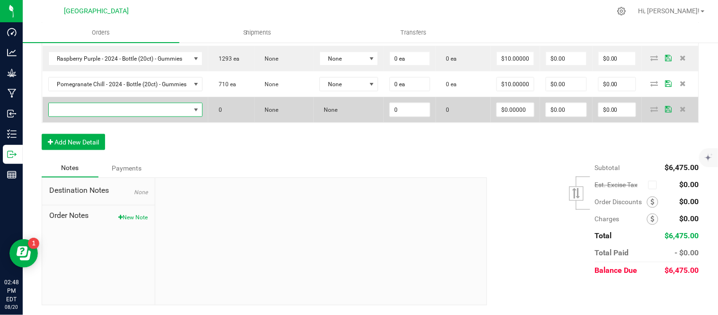
click at [154, 116] on span "NO DATA FOUND" at bounding box center [120, 109] width 142 height 13
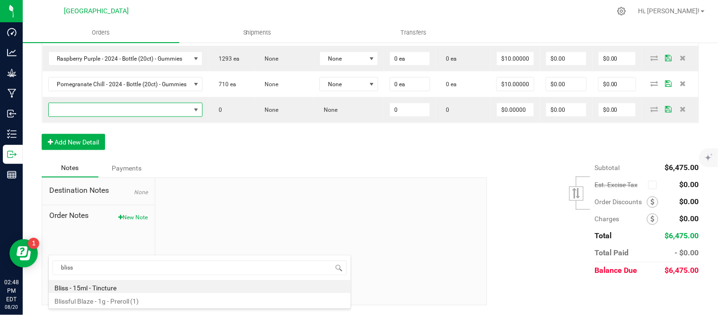
drag, startPoint x: 111, startPoint y: 285, endPoint x: 107, endPoint y: 280, distance: 5.8
click at [111, 284] on li "Bliss - 15ml - Tincture" at bounding box center [200, 286] width 302 height 13
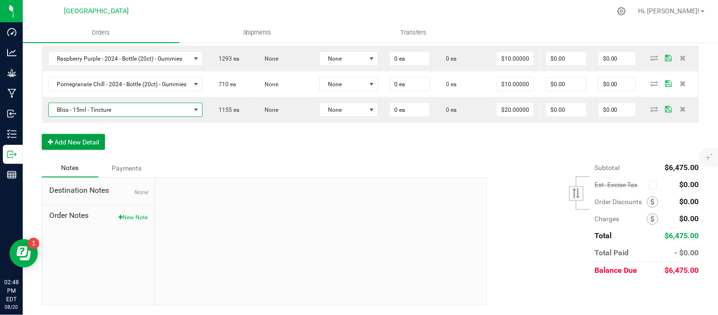
click at [76, 150] on button "Add New Detail" at bounding box center [73, 142] width 63 height 16
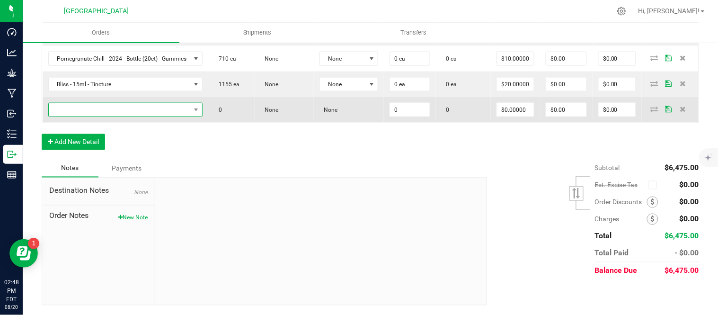
click at [73, 116] on span "NO DATA FOUND" at bounding box center [120, 109] width 142 height 13
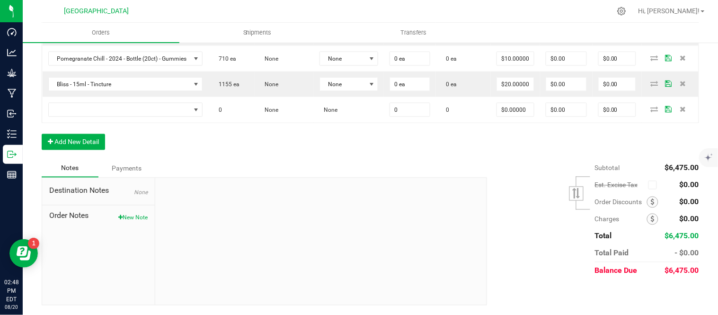
click at [680, 112] on icon at bounding box center [683, 109] width 6 height 6
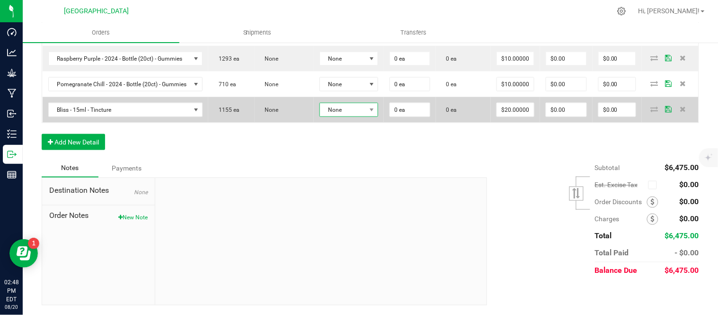
click at [366, 116] on span "None" at bounding box center [343, 109] width 46 height 13
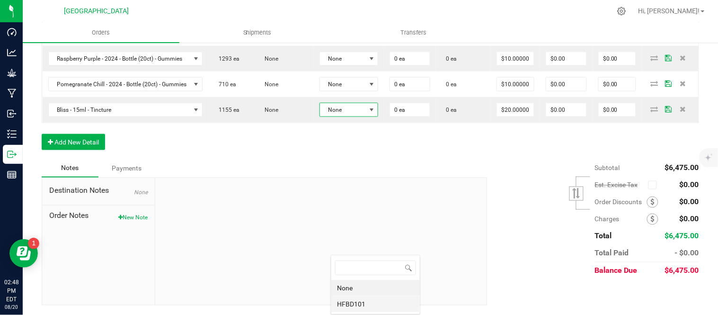
scroll to position [14, 61]
click at [371, 305] on li "HFBD101" at bounding box center [375, 304] width 88 height 16
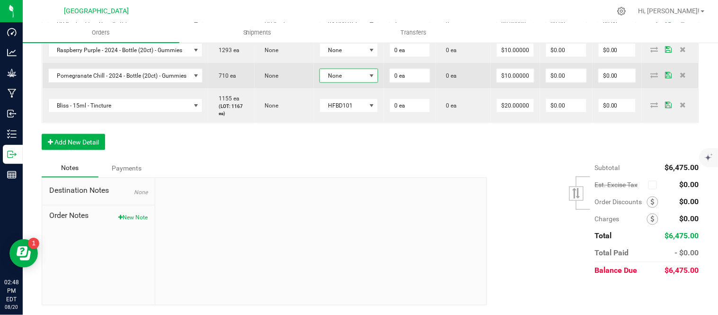
click at [358, 82] on span "None" at bounding box center [343, 75] width 46 height 13
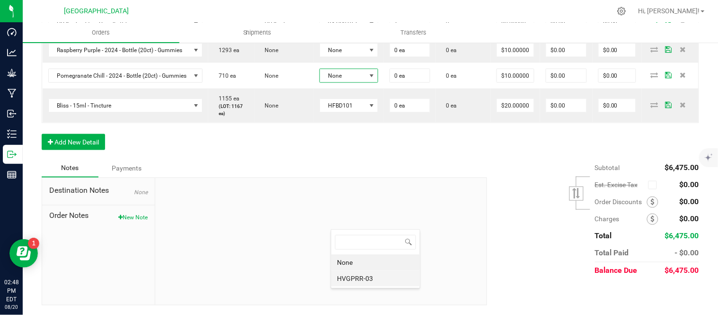
click at [353, 276] on li "HVGPRR-03" at bounding box center [375, 278] width 88 height 16
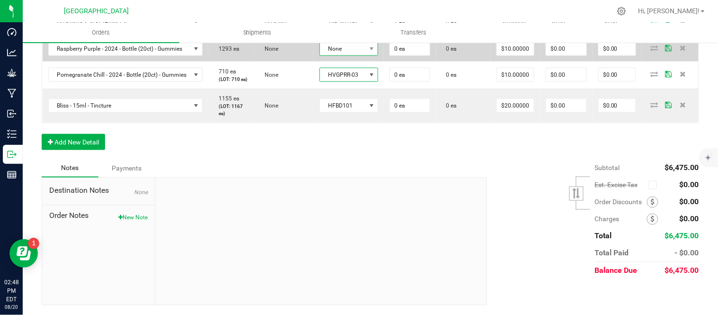
click at [358, 55] on span "None" at bounding box center [343, 48] width 46 height 13
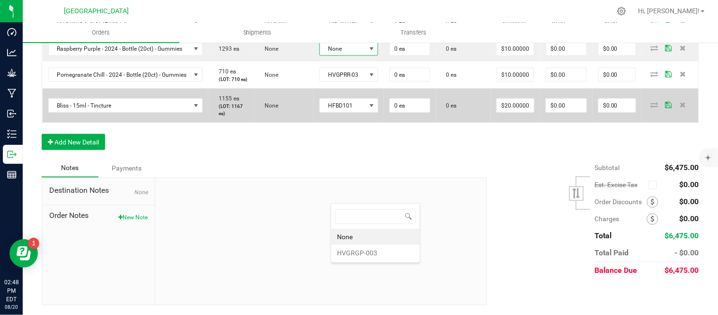
drag, startPoint x: 357, startPoint y: 256, endPoint x: 365, endPoint y: 254, distance: 7.8
click at [357, 256] on li "HVGRGP-003" at bounding box center [375, 253] width 88 height 16
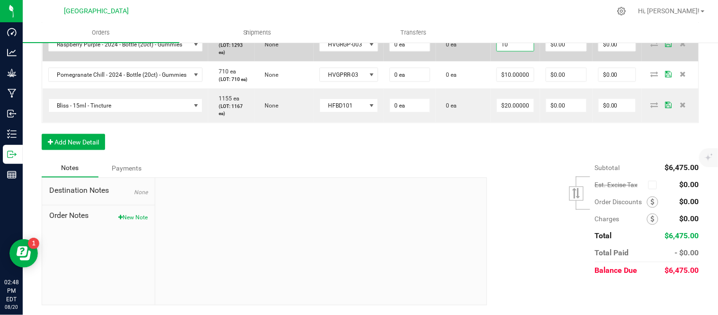
click at [528, 51] on input "10" at bounding box center [515, 44] width 37 height 13
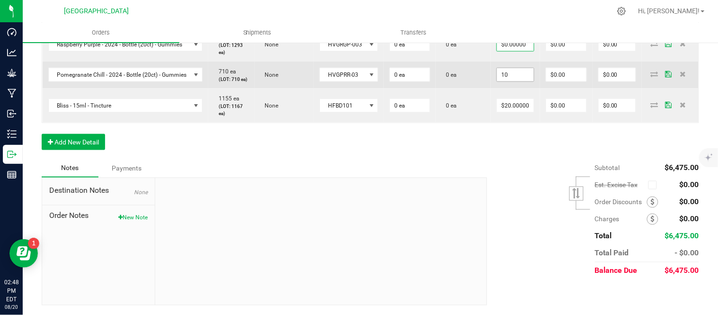
click at [523, 81] on input "10" at bounding box center [515, 74] width 37 height 13
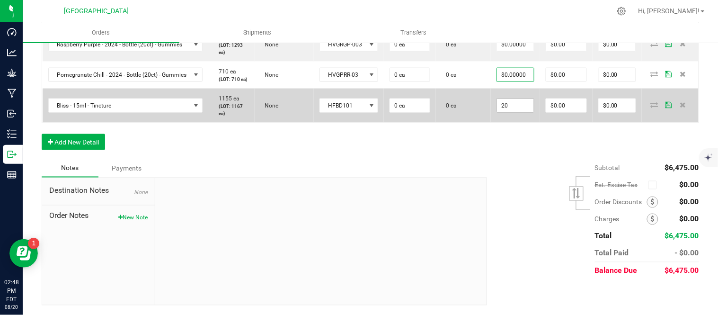
click at [523, 112] on input "20" at bounding box center [515, 105] width 37 height 13
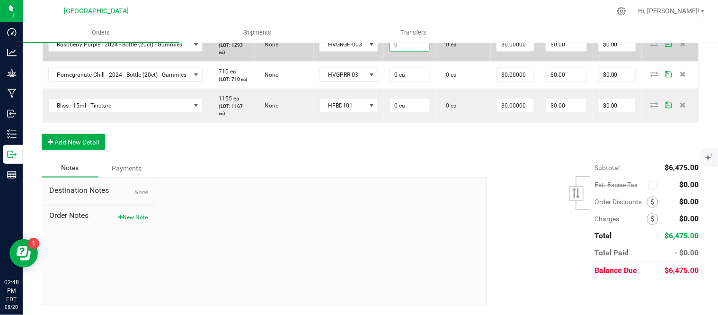
click at [418, 51] on input "0" at bounding box center [410, 44] width 40 height 13
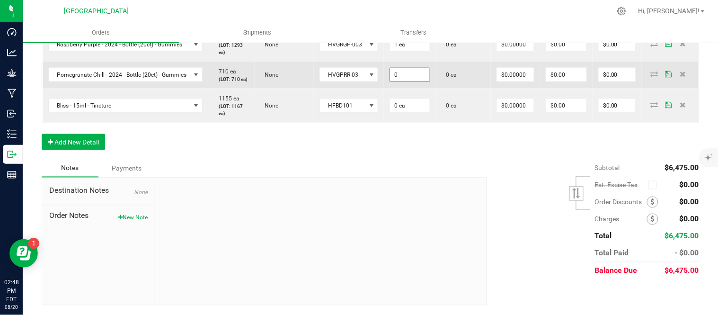
click at [426, 81] on input "0" at bounding box center [410, 74] width 40 height 13
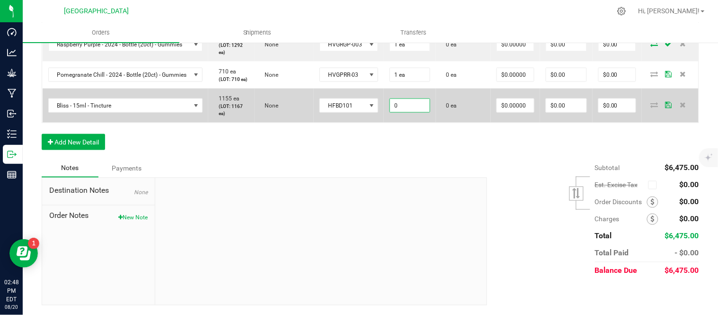
click at [419, 112] on input "0" at bounding box center [410, 105] width 40 height 13
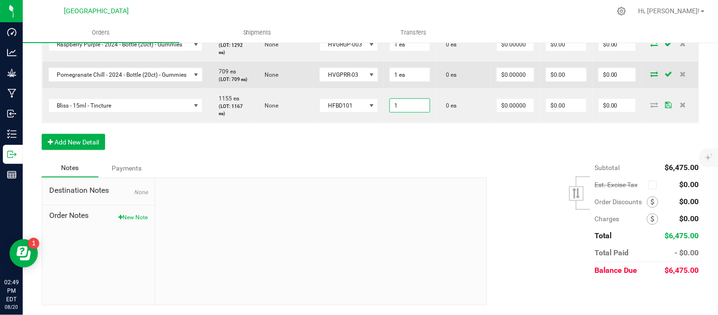
scroll to position [1525, 0]
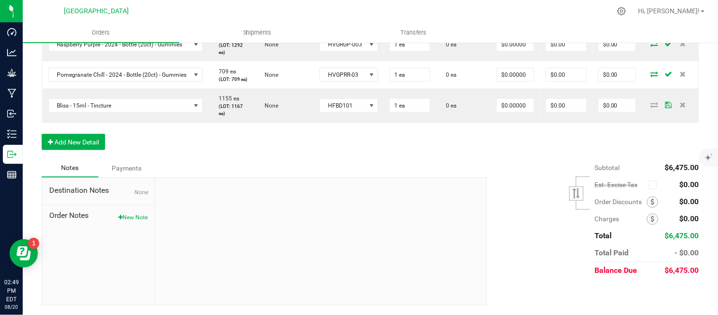
click at [522, 243] on div "Subtotal $6,475.00 Est. Excise Tax" at bounding box center [589, 219] width 219 height 120
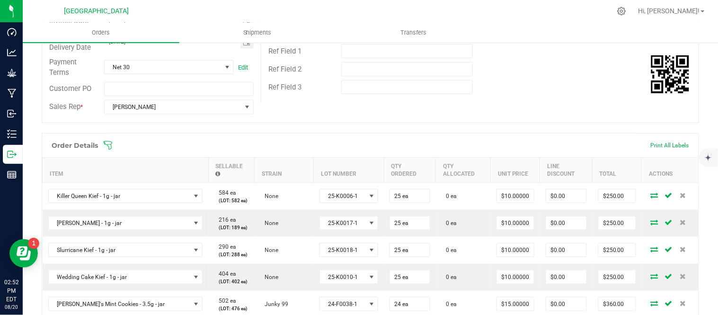
scroll to position [0, 0]
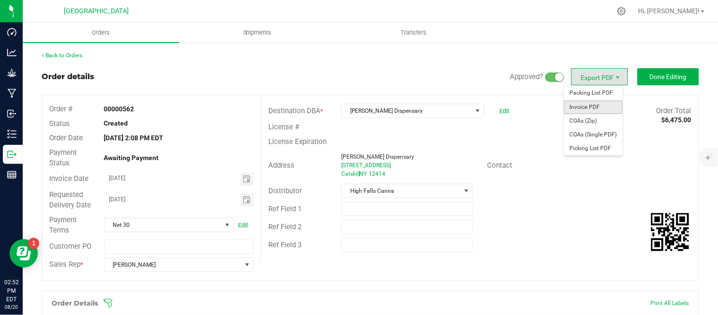
click at [593, 103] on span "Invoice PDF" at bounding box center [593, 107] width 59 height 14
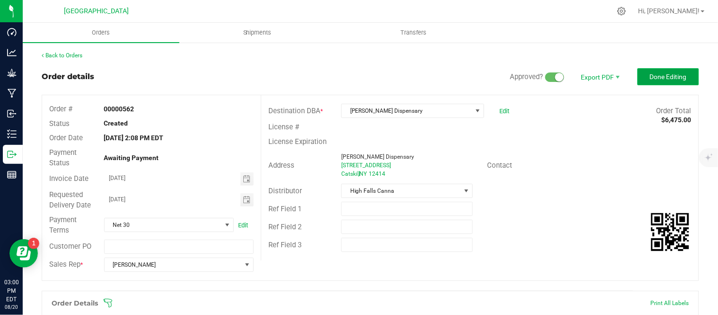
click at [654, 79] on span "Done Editing" at bounding box center [668, 77] width 37 height 8
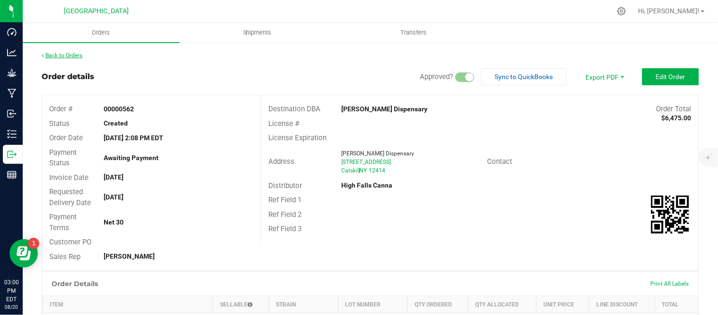
click at [64, 54] on link "Back to Orders" at bounding box center [62, 55] width 41 height 7
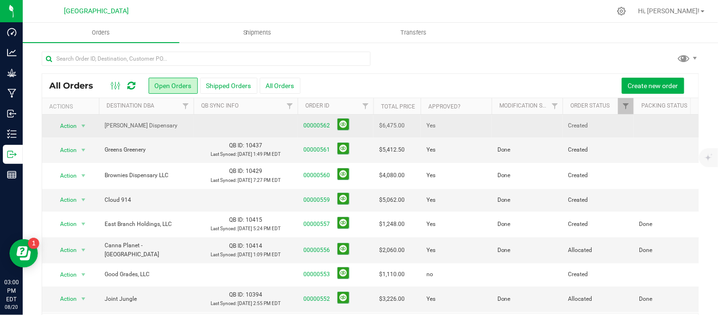
click at [507, 124] on td at bounding box center [527, 126] width 71 height 23
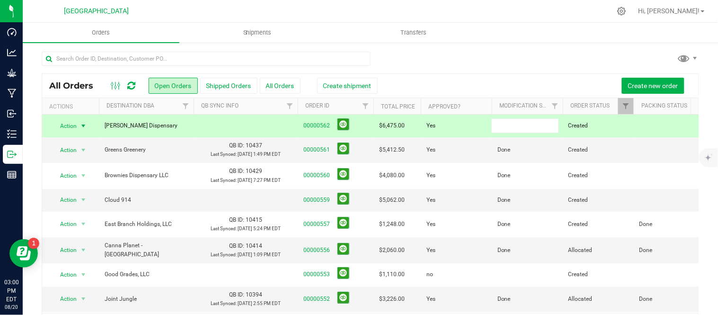
click at [507, 124] on input "text" at bounding box center [525, 125] width 68 height 15
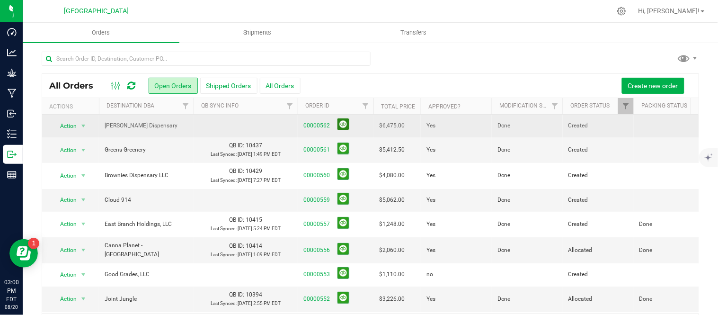
click at [341, 122] on button at bounding box center [343, 124] width 12 height 12
click at [342, 122] on button at bounding box center [343, 124] width 12 height 12
click at [650, 79] on button "Create new order" at bounding box center [653, 86] width 62 height 16
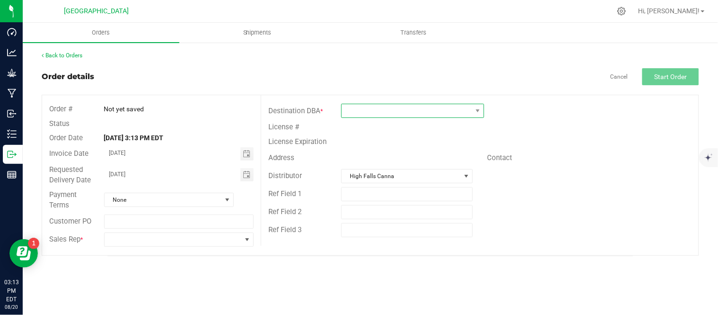
click at [404, 116] on span at bounding box center [407, 110] width 130 height 13
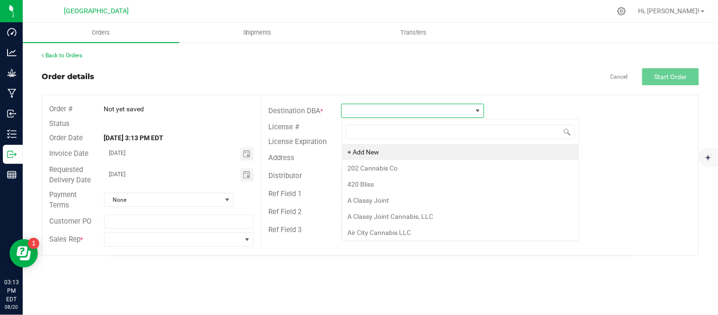
scroll to position [14, 142]
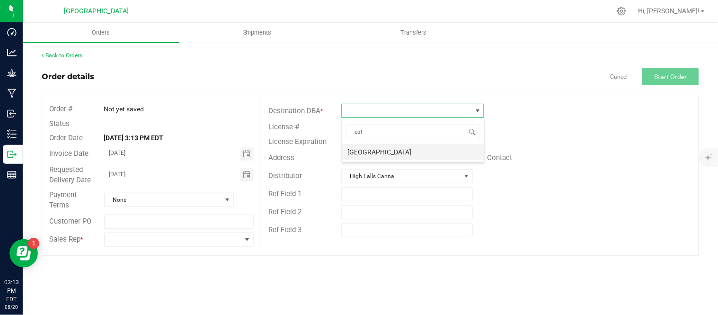
click at [401, 153] on li "[GEOGRAPHIC_DATA]" at bounding box center [413, 152] width 142 height 16
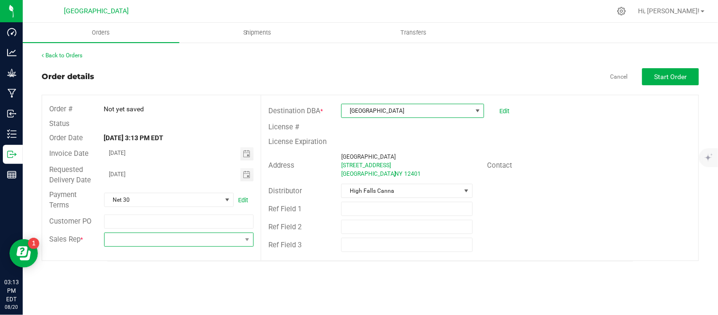
click at [157, 239] on span at bounding box center [173, 239] width 137 height 13
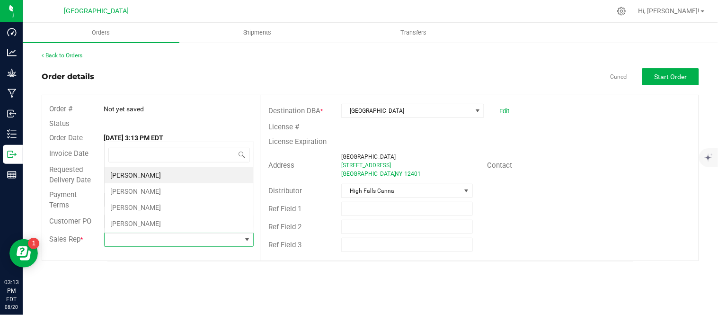
scroll to position [14, 148]
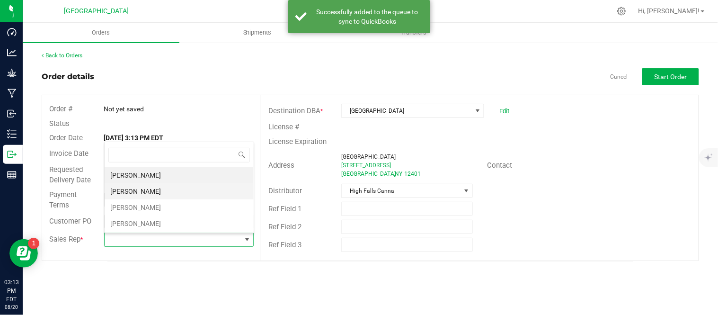
click at [150, 193] on li "[PERSON_NAME]" at bounding box center [179, 191] width 149 height 16
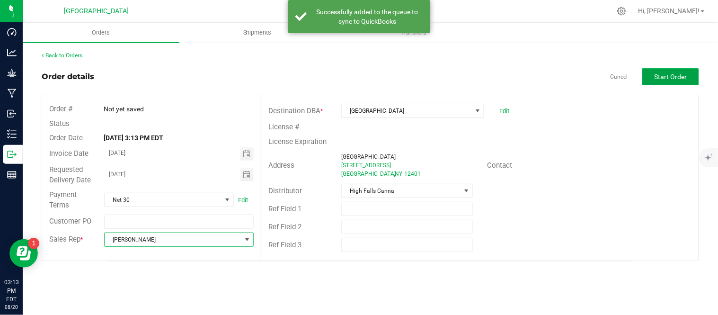
click at [666, 71] on button "Start Order" at bounding box center [670, 76] width 57 height 17
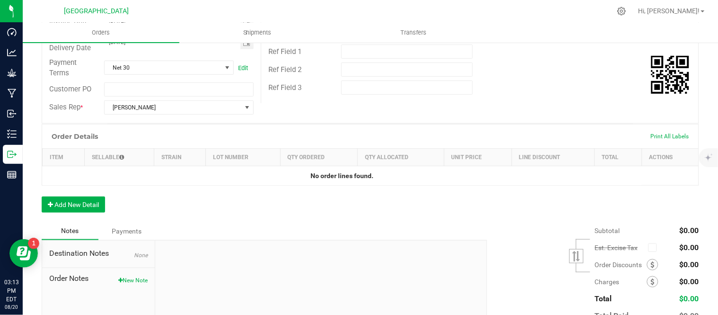
scroll to position [158, 0]
click at [69, 206] on button "Add New Detail" at bounding box center [73, 204] width 63 height 16
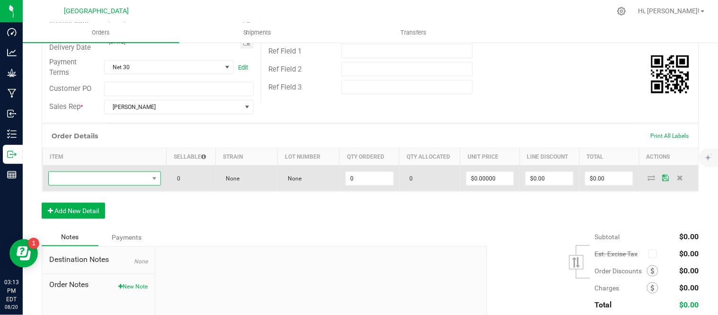
click at [74, 183] on span "NO DATA FOUND" at bounding box center [99, 178] width 100 height 13
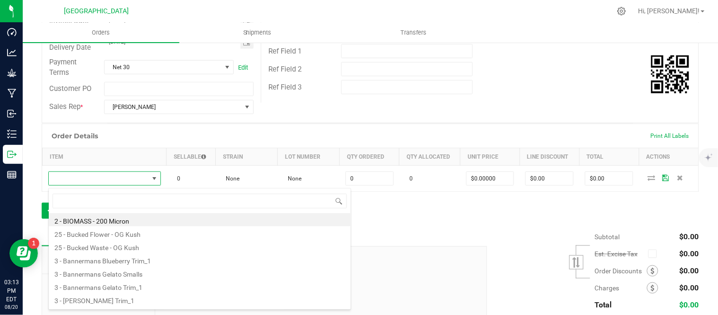
scroll to position [14, 108]
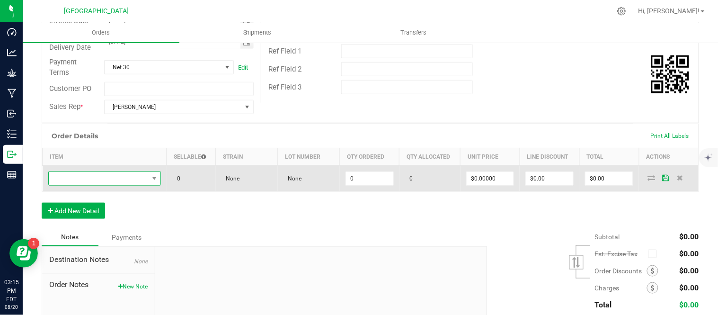
click at [105, 178] on span "NO DATA FOUND" at bounding box center [99, 178] width 100 height 13
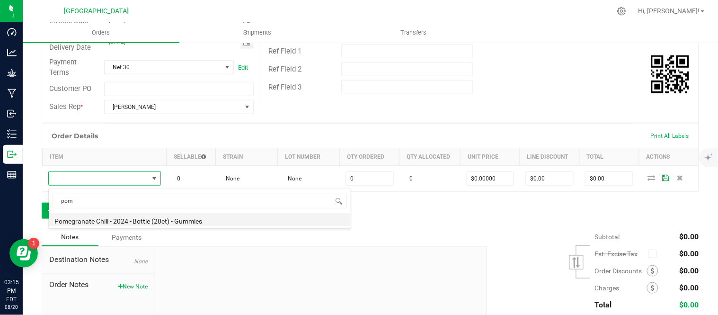
click at [95, 216] on li "Pomegranate Chill - 2024 - Bottle (20ct) - Gummies" at bounding box center [200, 219] width 302 height 13
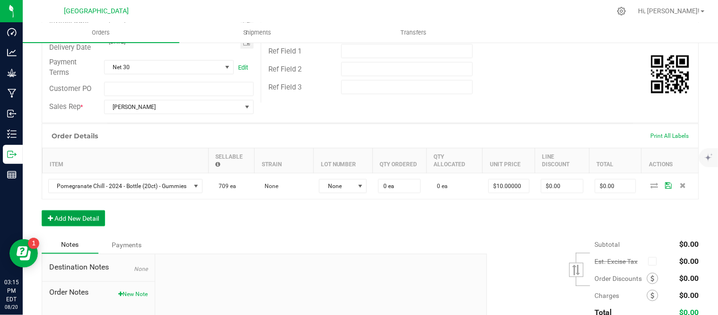
click at [79, 219] on button "Add New Detail" at bounding box center [73, 218] width 63 height 16
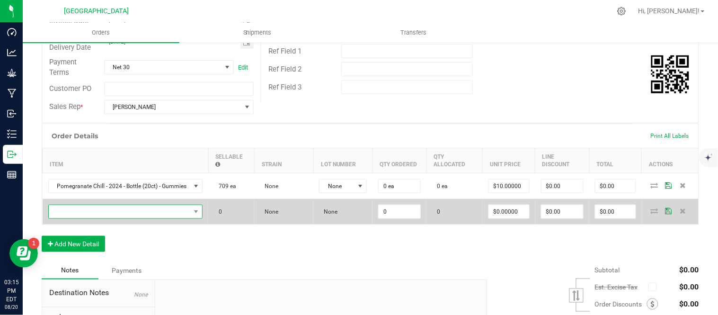
click at [76, 213] on span "NO DATA FOUND" at bounding box center [120, 211] width 142 height 13
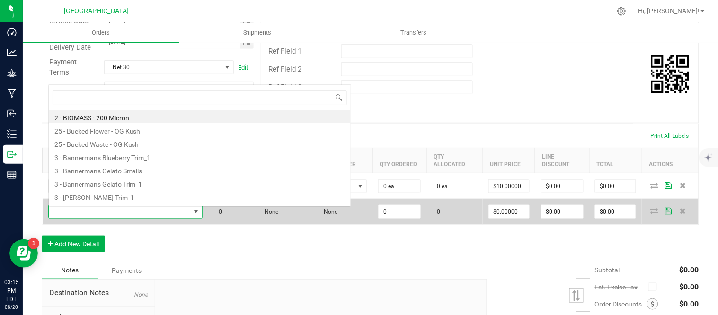
scroll to position [14, 163]
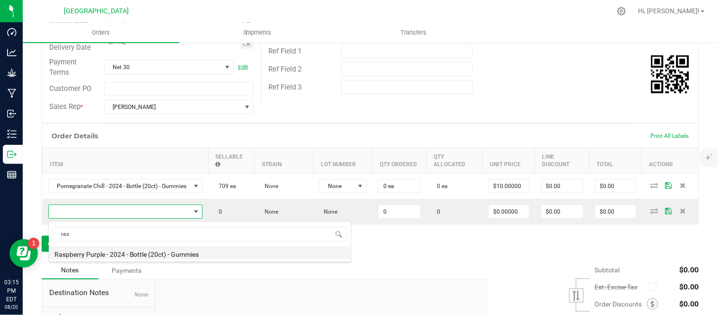
click at [88, 249] on li "Raspberry Purple - 2024 - Bottle (20ct) - Gummies" at bounding box center [200, 252] width 302 height 13
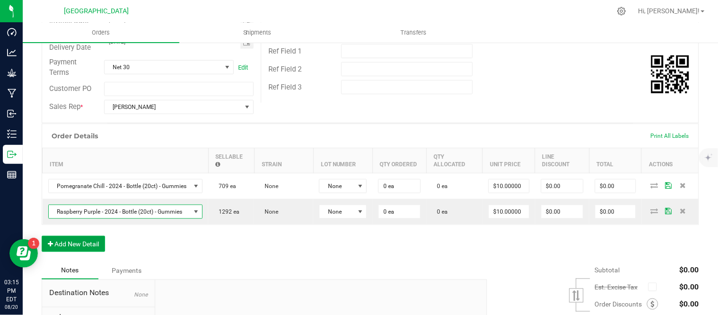
click at [81, 243] on button "Add New Detail" at bounding box center [73, 244] width 63 height 16
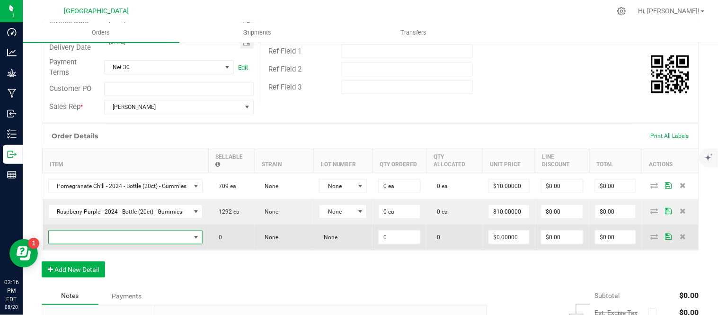
click at [81, 239] on span "NO DATA FOUND" at bounding box center [120, 236] width 142 height 13
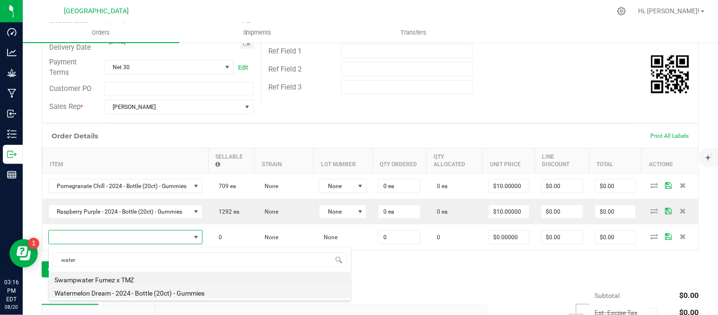
click at [106, 290] on li "Watermelon Dream - 2024 - Bottle (20ct) - Gummies" at bounding box center [200, 291] width 302 height 13
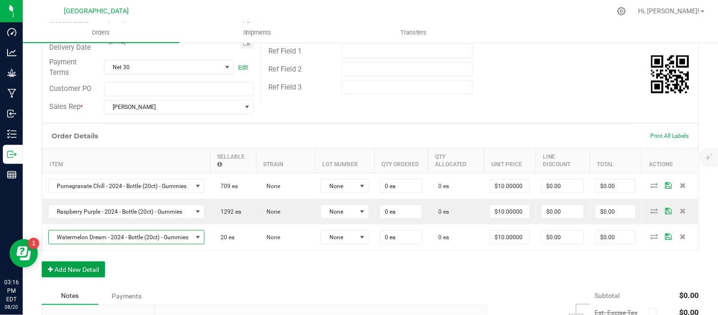
click at [64, 272] on button "Add New Detail" at bounding box center [73, 269] width 63 height 16
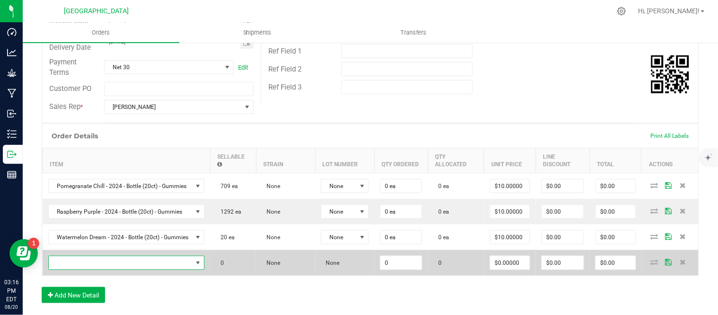
click at [71, 263] on span "NO DATA FOUND" at bounding box center [121, 262] width 144 height 13
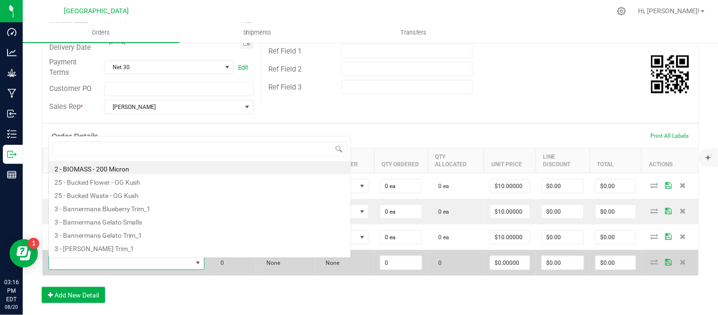
scroll to position [14, 166]
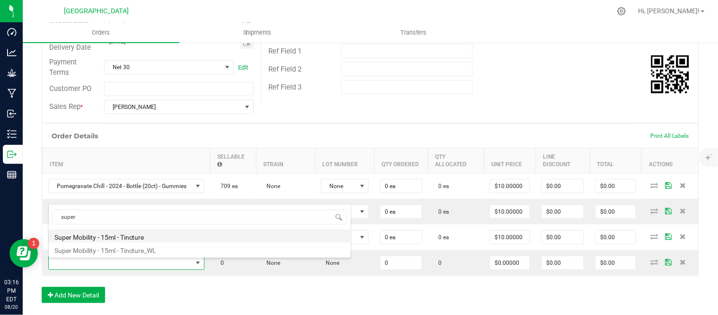
click at [92, 235] on li "Super Mobility - 15ml - Tincture" at bounding box center [200, 235] width 302 height 13
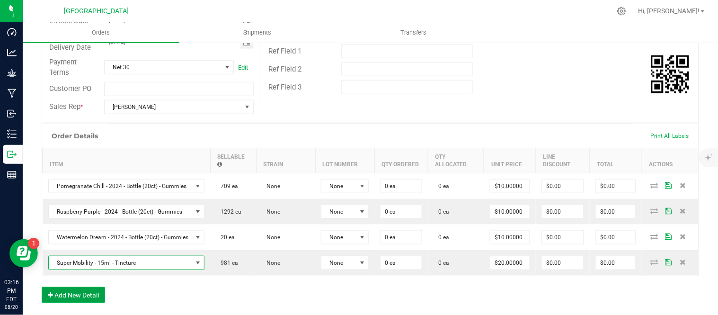
click at [68, 302] on button "Add New Detail" at bounding box center [73, 295] width 63 height 16
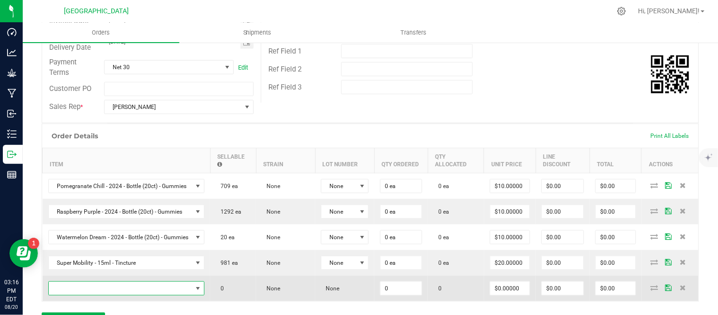
click at [67, 294] on span "NO DATA FOUND" at bounding box center [121, 288] width 144 height 13
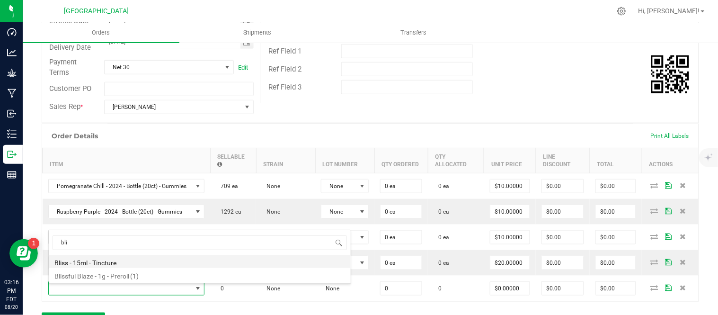
click at [119, 263] on li "Bliss - 15ml - Tincture" at bounding box center [200, 261] width 302 height 13
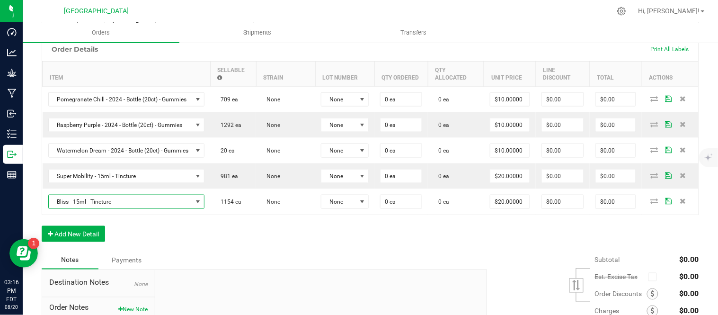
scroll to position [263, 0]
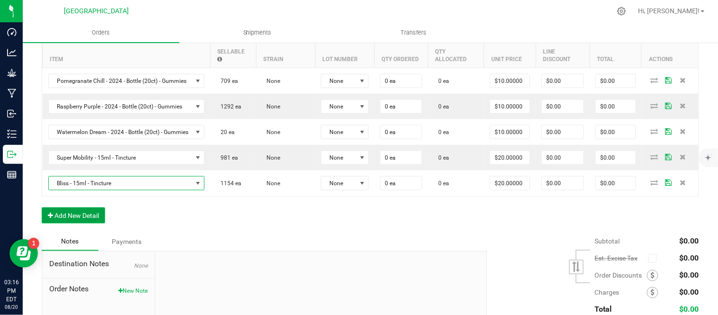
click at [69, 220] on button "Add New Detail" at bounding box center [73, 215] width 63 height 16
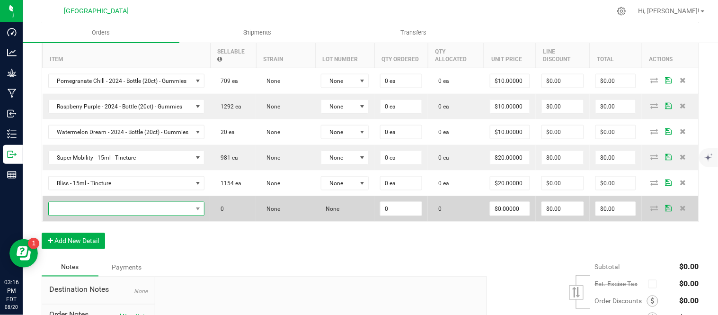
click at [80, 210] on span "NO DATA FOUND" at bounding box center [121, 208] width 144 height 13
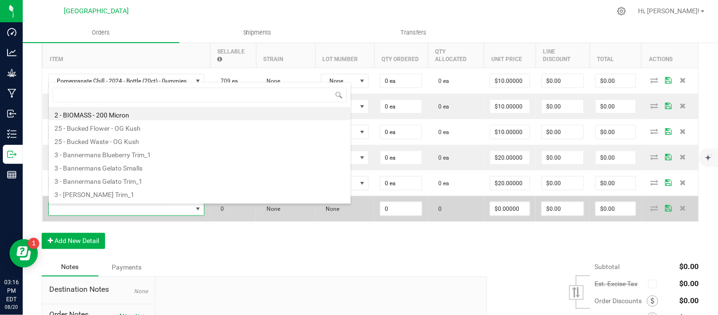
scroll to position [14, 166]
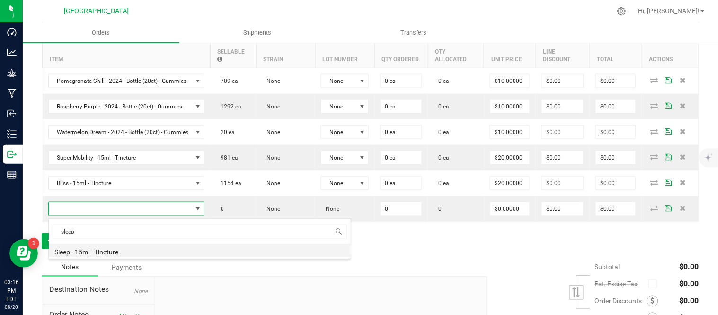
click at [91, 252] on li "Sleep - 15ml - Tincture" at bounding box center [200, 250] width 302 height 13
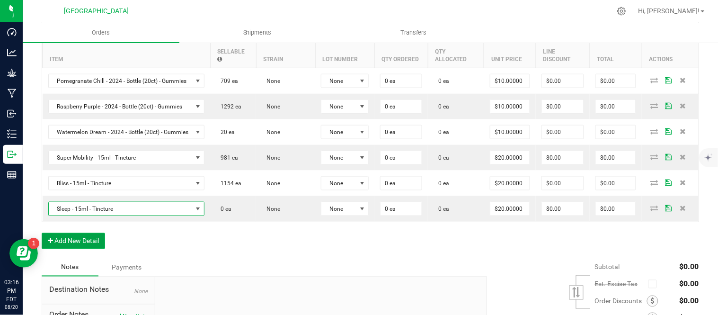
click at [72, 244] on button "Add New Detail" at bounding box center [73, 241] width 63 height 16
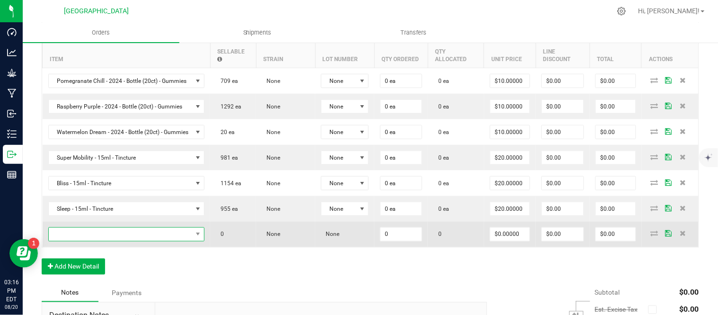
drag, startPoint x: 84, startPoint y: 236, endPoint x: 84, endPoint y: 230, distance: 5.7
click at [84, 236] on span "NO DATA FOUND" at bounding box center [121, 234] width 144 height 13
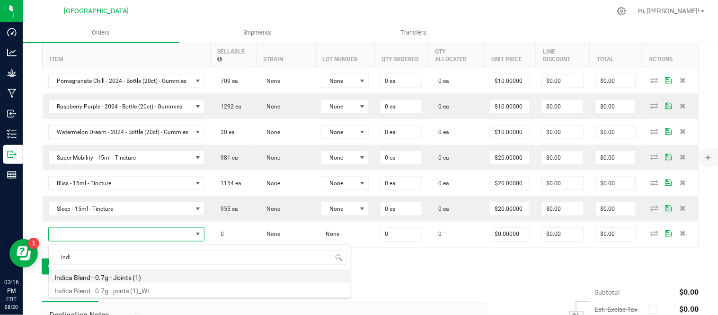
click at [103, 276] on li "Indica Blend - 0.7g - Joints (1)" at bounding box center [200, 275] width 302 height 13
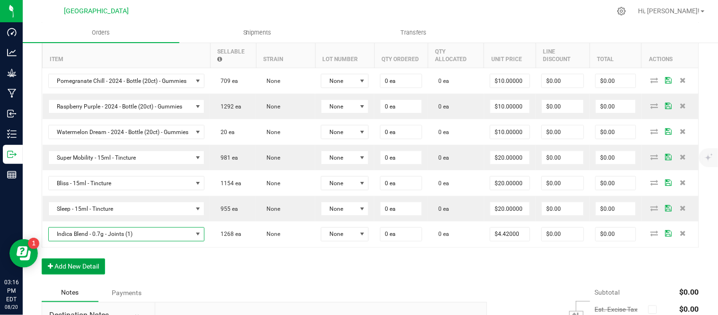
click at [80, 263] on button "Add New Detail" at bounding box center [73, 266] width 63 height 16
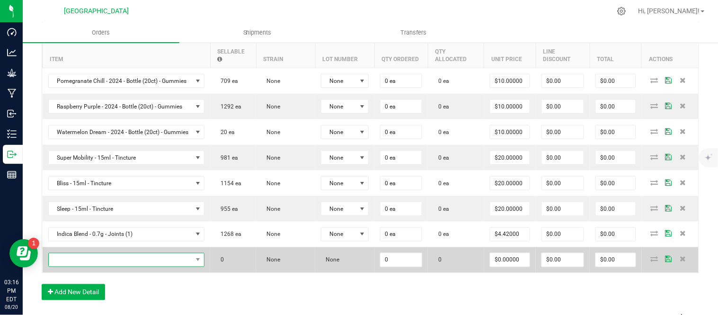
click at [79, 259] on span "NO DATA FOUND" at bounding box center [121, 259] width 144 height 13
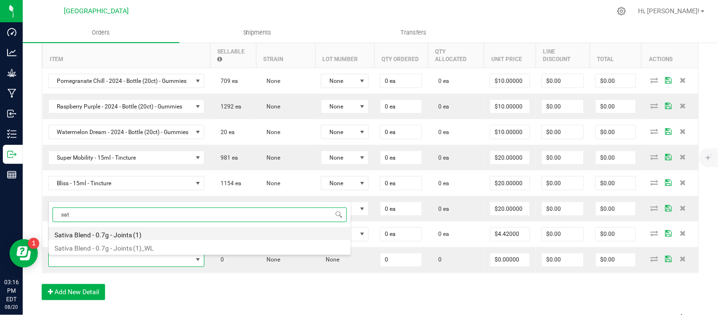
click at [92, 233] on li "Sativa Blend - 0.7g - Joints (1)" at bounding box center [200, 233] width 302 height 13
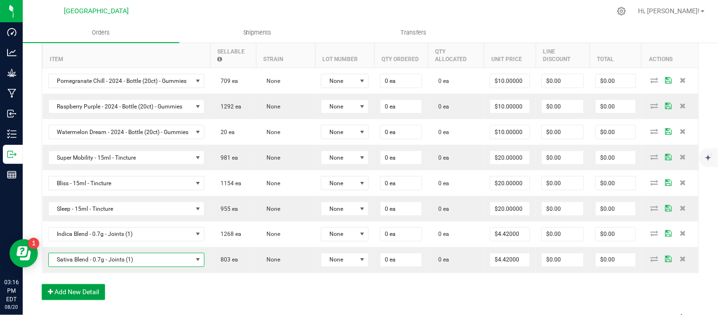
click at [74, 295] on button "Add New Detail" at bounding box center [73, 292] width 63 height 16
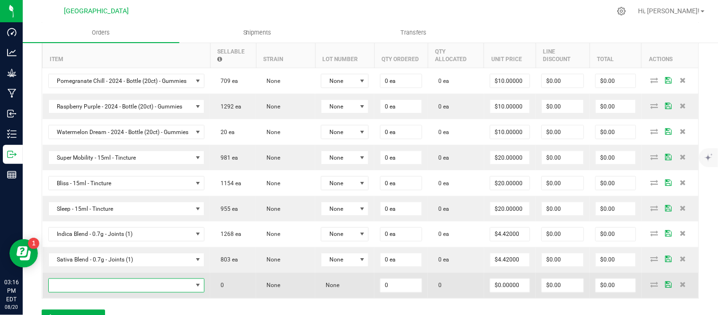
click at [74, 289] on span "NO DATA FOUND" at bounding box center [121, 285] width 144 height 13
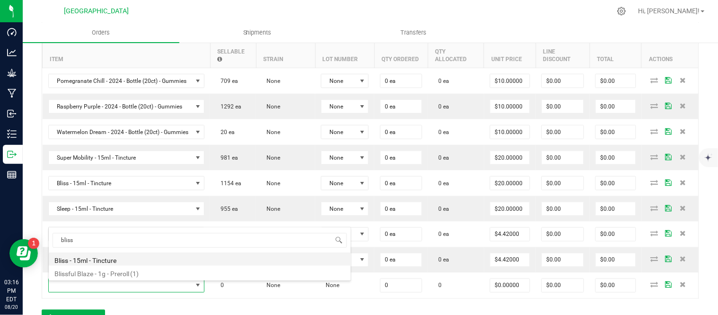
click at [88, 259] on li "Bliss - 15ml - Tincture" at bounding box center [200, 258] width 302 height 13
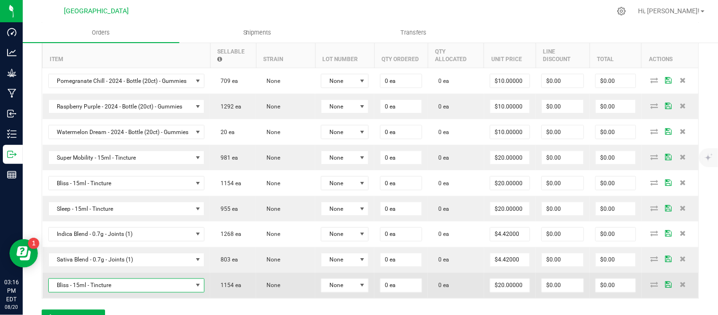
click at [111, 289] on span "Bliss - 15ml - Tincture" at bounding box center [121, 285] width 144 height 13
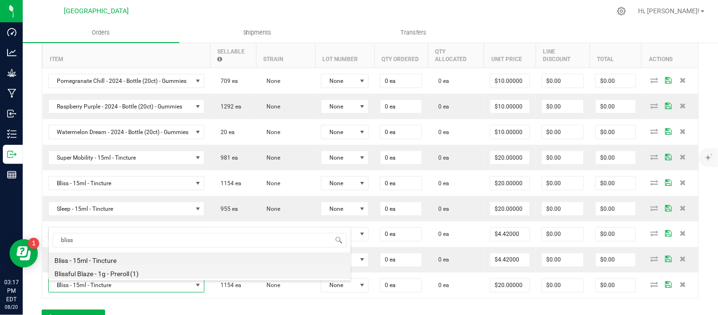
click at [115, 272] on li "Blissful Blaze - 1g - Preroll (1)" at bounding box center [200, 271] width 302 height 13
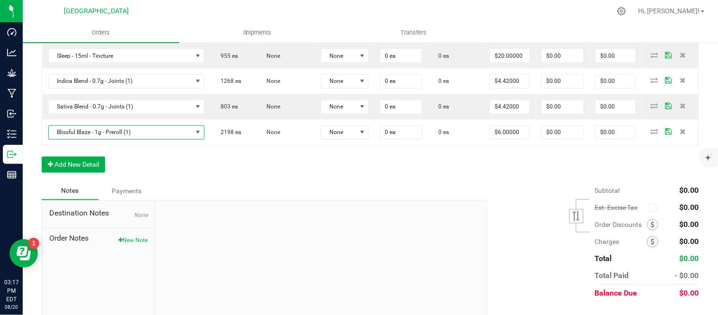
scroll to position [420, 0]
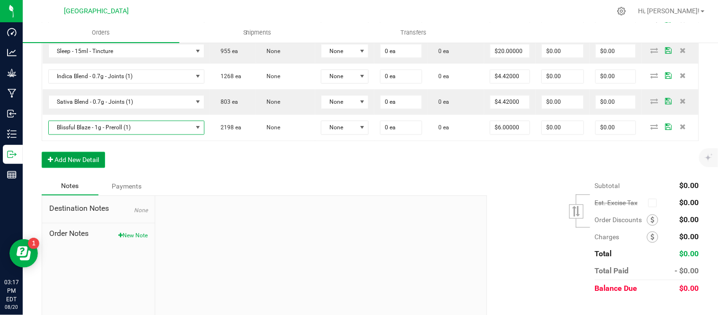
click at [70, 164] on button "Add New Detail" at bounding box center [73, 160] width 63 height 16
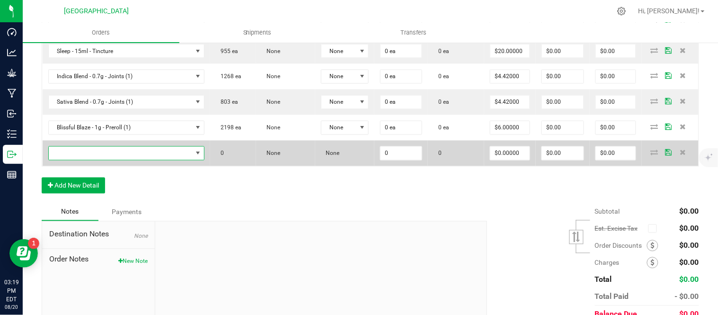
click at [116, 156] on span "NO DATA FOUND" at bounding box center [121, 153] width 144 height 13
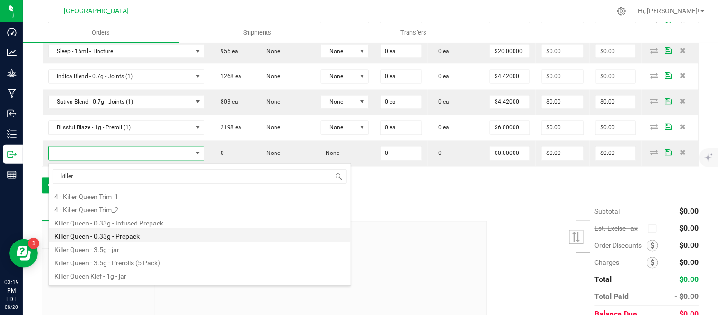
scroll to position [38, 0]
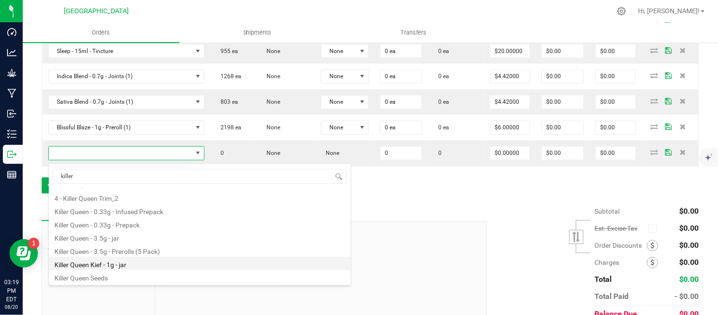
click at [109, 267] on li "Killer Queen Kief - 1g - jar" at bounding box center [200, 262] width 302 height 13
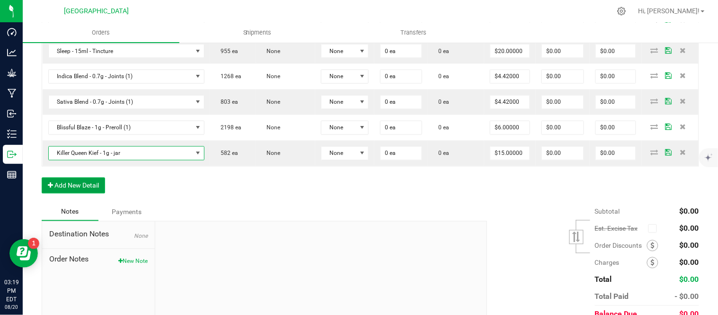
click at [72, 191] on button "Add New Detail" at bounding box center [73, 185] width 63 height 16
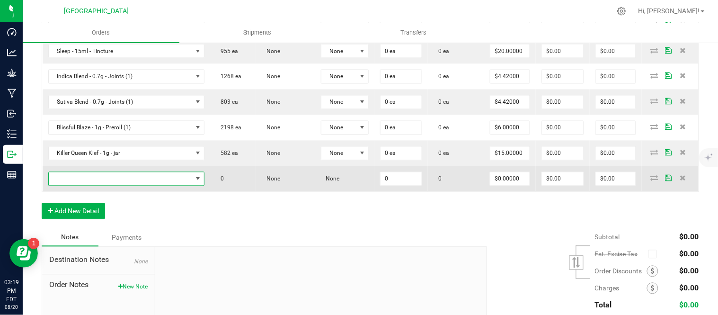
click at [73, 181] on span "NO DATA FOUND" at bounding box center [121, 178] width 144 height 13
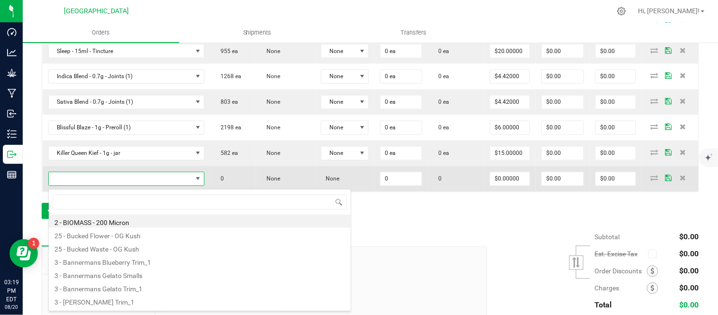
scroll to position [14, 166]
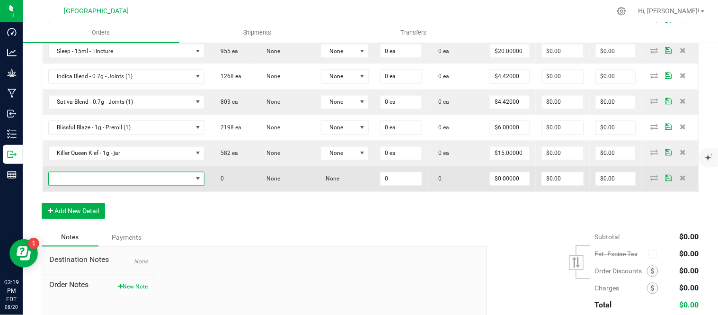
click at [60, 178] on span "NO DATA FOUND" at bounding box center [121, 178] width 144 height 13
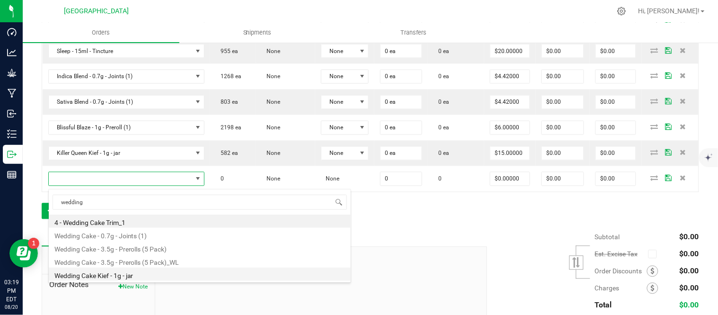
click at [141, 274] on li "Wedding Cake Kief - 1g - jar" at bounding box center [200, 273] width 302 height 13
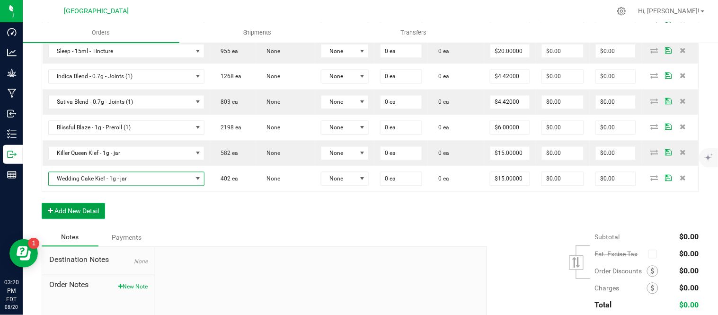
click at [68, 212] on button "Add New Detail" at bounding box center [73, 211] width 63 height 16
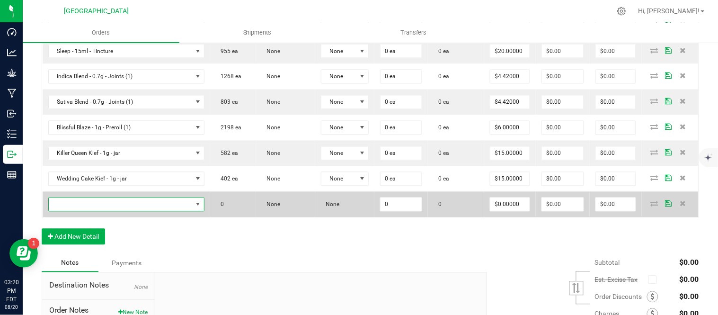
click at [74, 207] on span "NO DATA FOUND" at bounding box center [121, 204] width 144 height 13
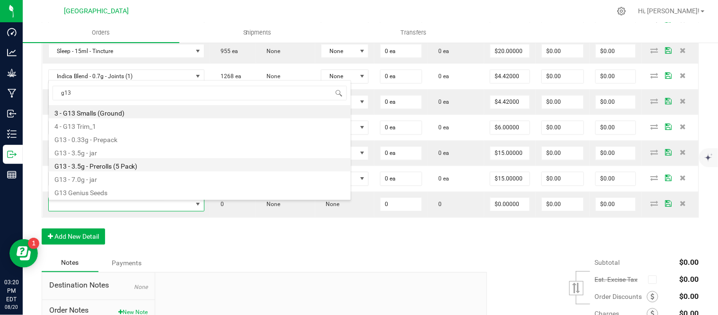
click at [133, 165] on li "G13 - 3.5g - Prerolls (5 Pack)" at bounding box center [200, 164] width 302 height 13
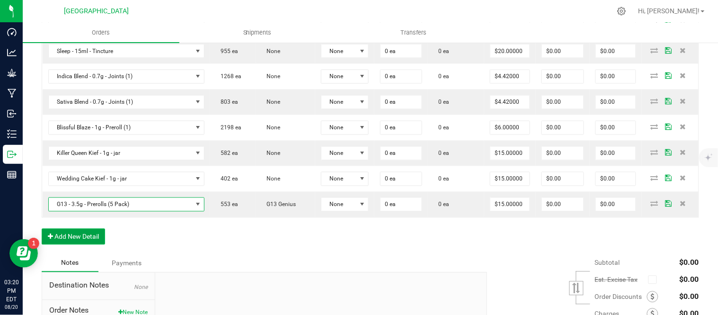
click at [80, 237] on button "Add New Detail" at bounding box center [73, 237] width 63 height 16
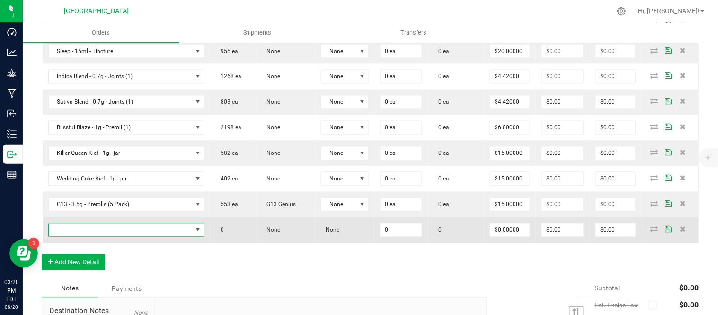
click at [80, 233] on span "NO DATA FOUND" at bounding box center [121, 229] width 144 height 13
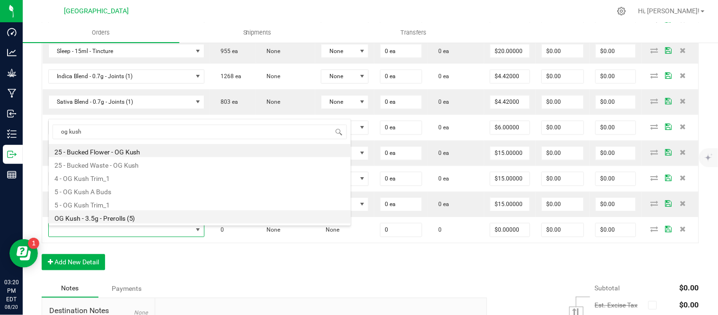
click at [137, 216] on li "OG Kush - 3.5g - Prerolls (5)" at bounding box center [200, 216] width 302 height 13
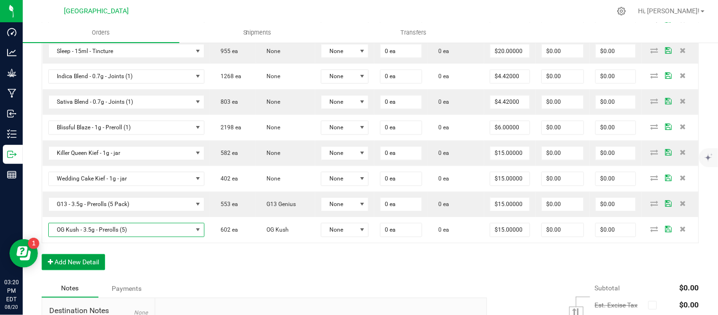
click at [62, 265] on button "Add New Detail" at bounding box center [73, 262] width 63 height 16
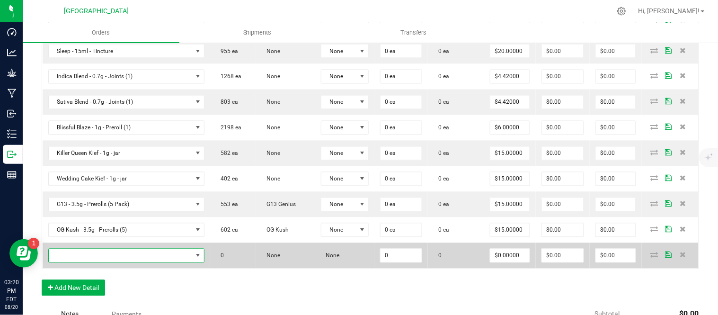
click at [102, 252] on span "NO DATA FOUND" at bounding box center [121, 255] width 144 height 13
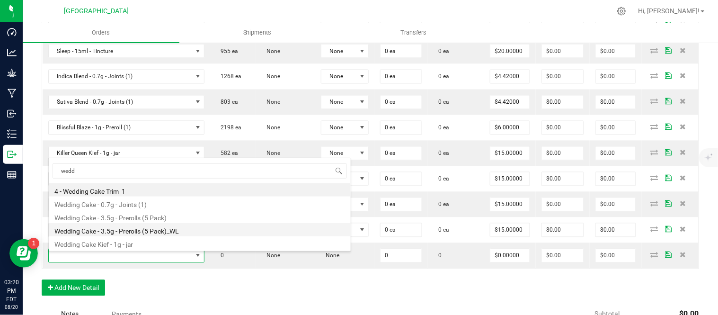
click at [133, 231] on li "Wedding Cake - 3.5g - Prerolls (5 Pack)_WL" at bounding box center [200, 229] width 302 height 13
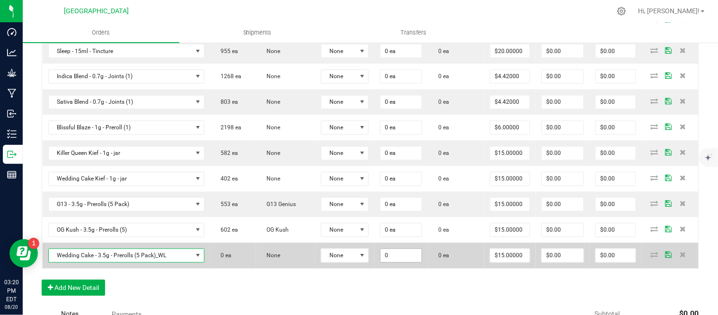
click at [410, 260] on input "0" at bounding box center [400, 255] width 41 height 13
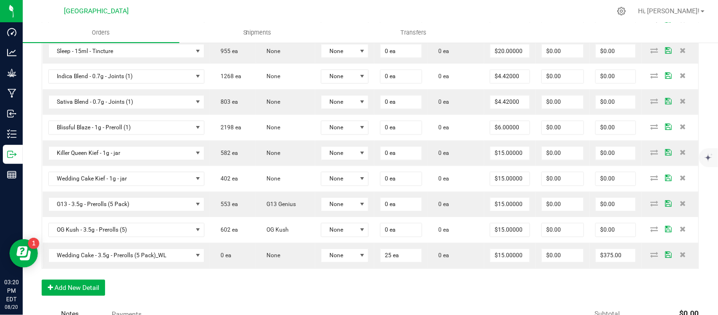
click at [369, 290] on div "Order Details Print All Labels Item Sellable Strain Lot Number Qty Ordered Qty …" at bounding box center [370, 83] width 657 height 444
click at [286, 301] on div "Order Details Print All Labels Item Sellable Strain Lot Number Qty Ordered Qty …" at bounding box center [370, 83] width 657 height 444
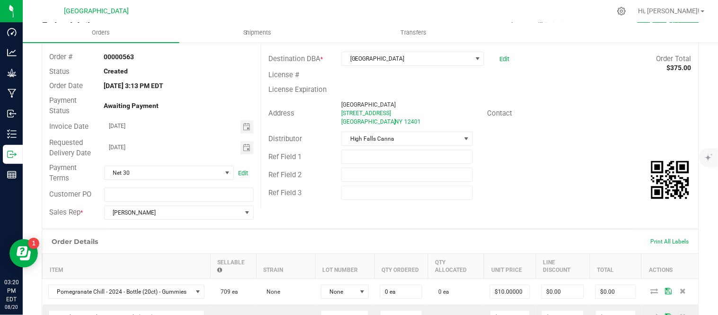
scroll to position [0, 0]
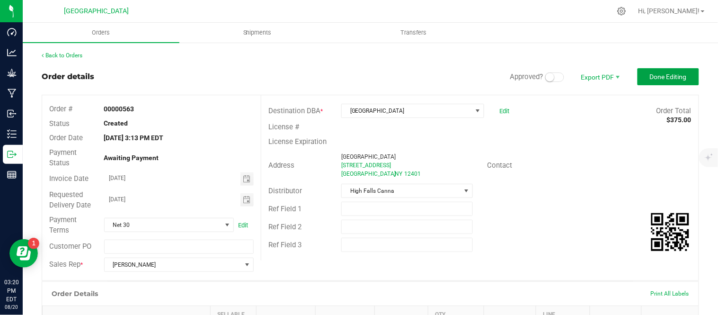
drag, startPoint x: 659, startPoint y: 77, endPoint x: 486, endPoint y: 290, distance: 274.2
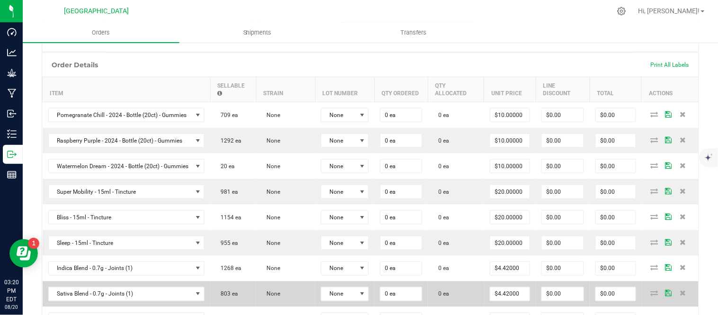
scroll to position [210, 0]
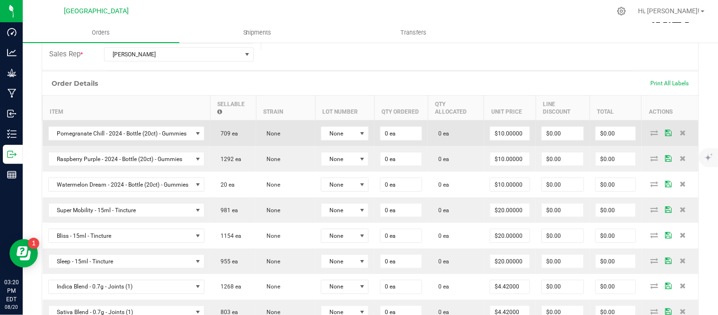
click at [410, 124] on td "0 ea" at bounding box center [400, 133] width 53 height 26
click at [408, 133] on input "0" at bounding box center [400, 133] width 41 height 13
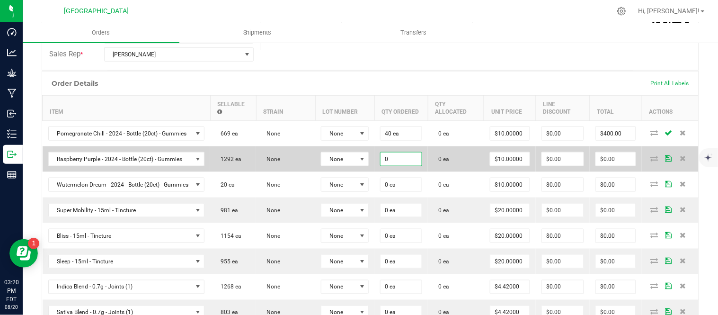
click at [413, 160] on input "0" at bounding box center [400, 158] width 41 height 13
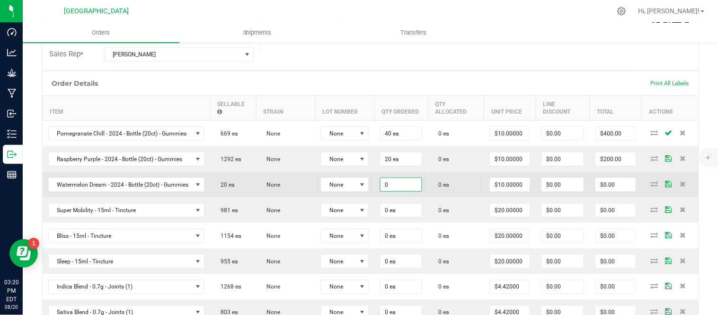
click at [409, 185] on input "0" at bounding box center [400, 184] width 41 height 13
click at [512, 183] on input "10" at bounding box center [510, 184] width 40 height 13
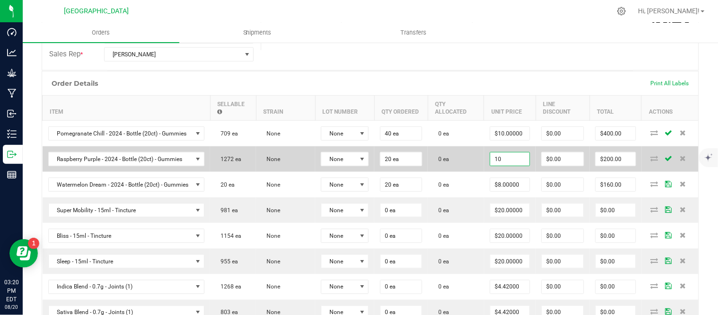
click at [518, 158] on input "10" at bounding box center [510, 158] width 40 height 13
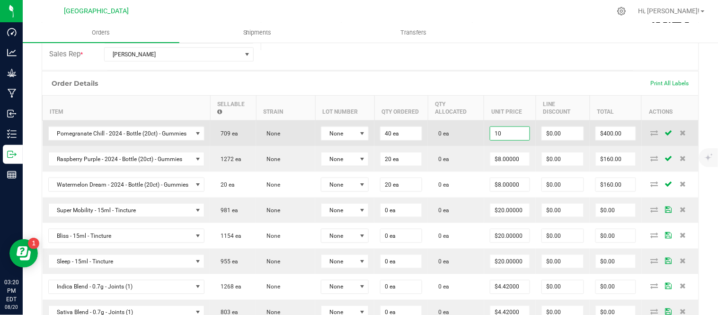
click at [513, 136] on input "10" at bounding box center [510, 133] width 40 height 13
click at [475, 138] on td "0 ea" at bounding box center [456, 133] width 56 height 26
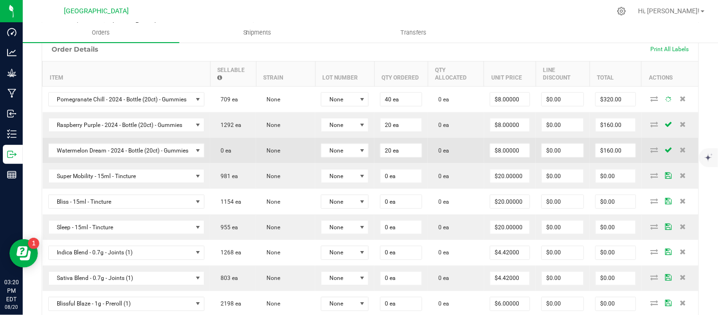
scroll to position [263, 0]
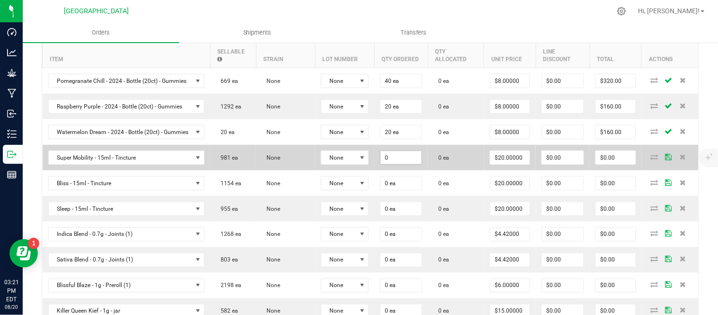
click at [410, 154] on input "0" at bounding box center [400, 157] width 41 height 13
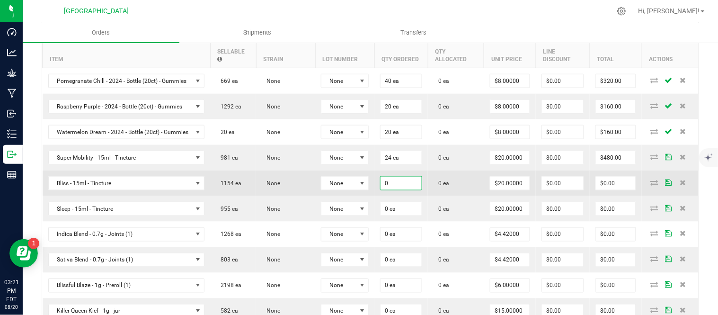
click at [408, 180] on input "0" at bounding box center [400, 183] width 41 height 13
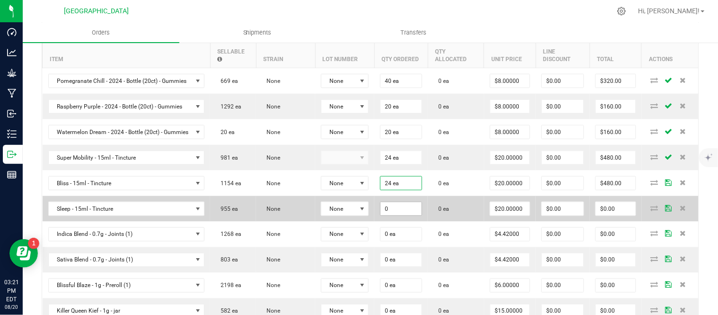
click at [409, 206] on input "0" at bounding box center [400, 208] width 41 height 13
click at [514, 213] on input "20" at bounding box center [510, 208] width 40 height 13
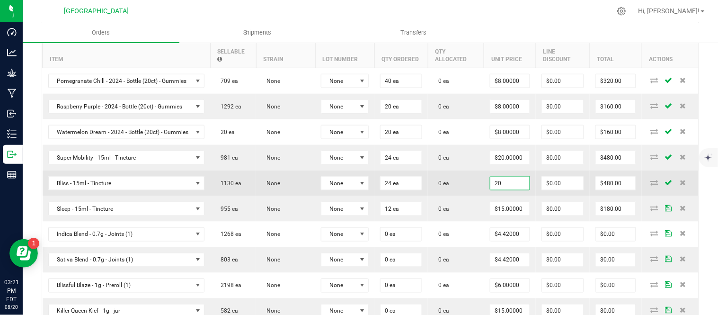
click at [516, 183] on input "20" at bounding box center [510, 183] width 40 height 13
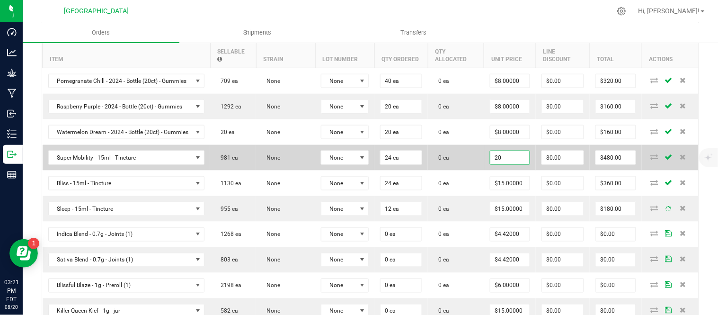
click at [513, 161] on input "20" at bounding box center [510, 157] width 40 height 13
click at [472, 170] on td "0 ea" at bounding box center [456, 158] width 56 height 26
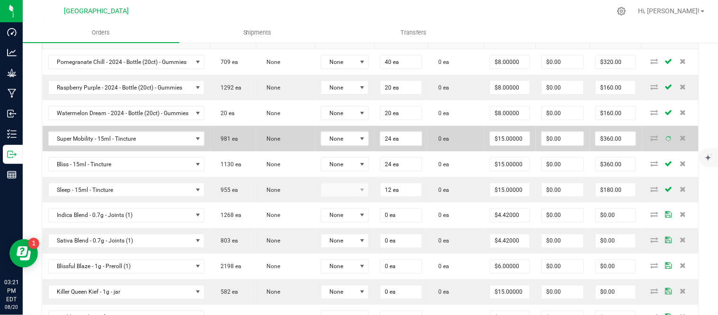
scroll to position [315, 0]
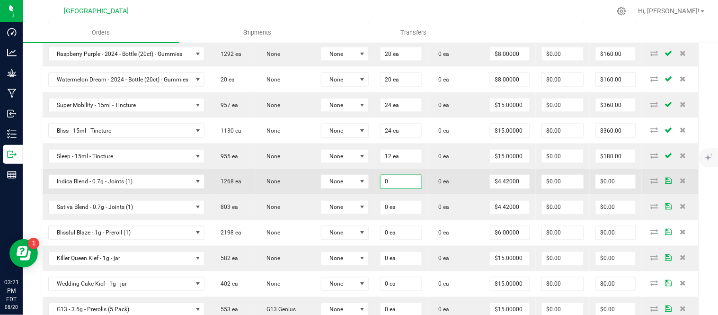
click at [401, 185] on input "0" at bounding box center [400, 181] width 41 height 13
click at [517, 184] on input "4.42" at bounding box center [510, 181] width 40 height 13
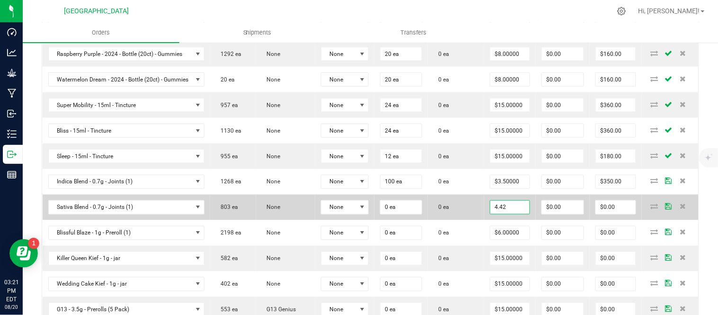
click at [517, 214] on input "4.42" at bounding box center [510, 207] width 40 height 13
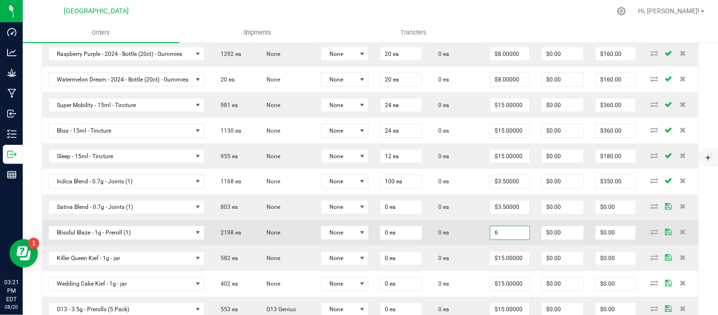
click at [514, 233] on input "6" at bounding box center [510, 232] width 40 height 13
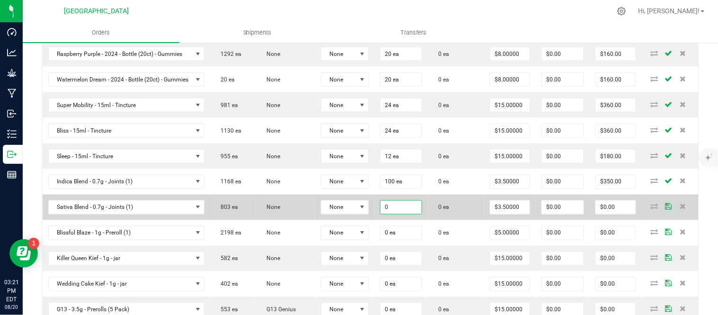
click at [421, 211] on input "0" at bounding box center [400, 207] width 41 height 13
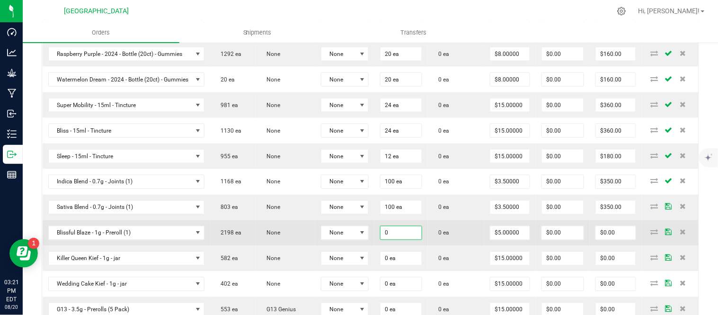
click at [417, 234] on input "0" at bounding box center [400, 232] width 41 height 13
click at [458, 230] on td "0 ea" at bounding box center [456, 233] width 56 height 26
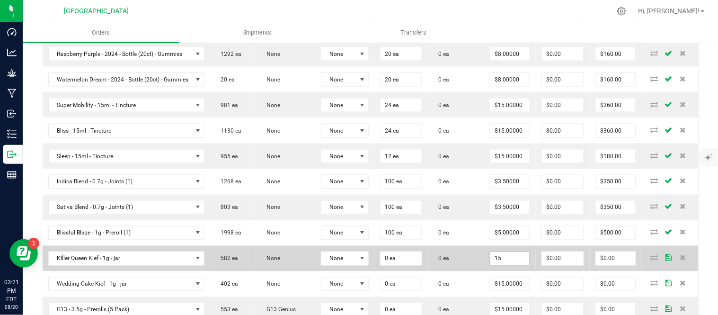
click at [512, 265] on input "15" at bounding box center [510, 258] width 40 height 13
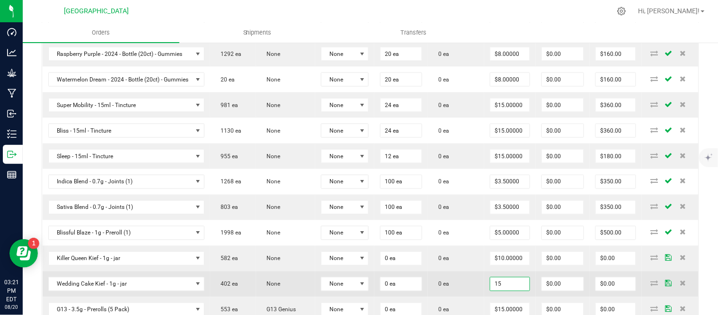
click at [513, 286] on input "15" at bounding box center [510, 283] width 40 height 13
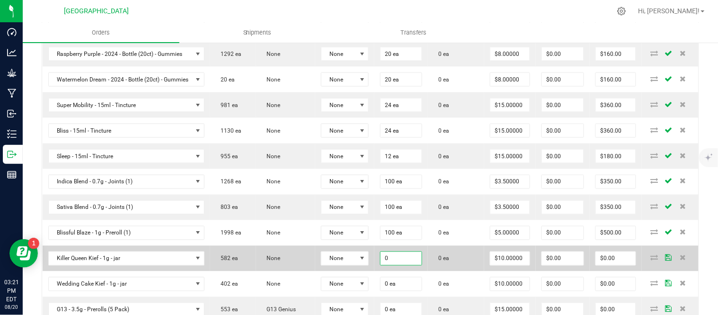
click at [413, 259] on input "0" at bounding box center [400, 258] width 41 height 13
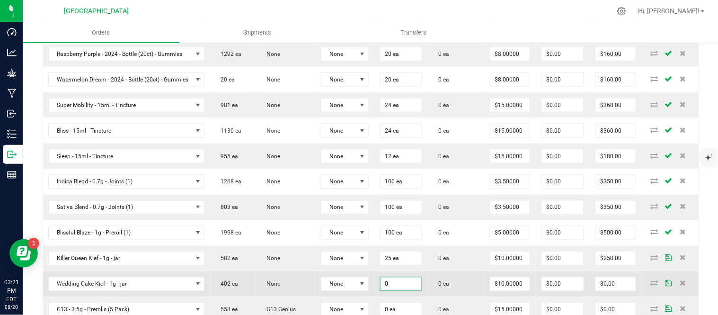
click at [413, 285] on input "0" at bounding box center [400, 283] width 41 height 13
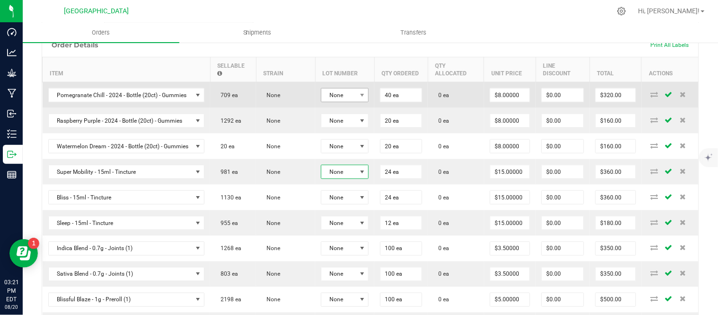
scroll to position [234, 0]
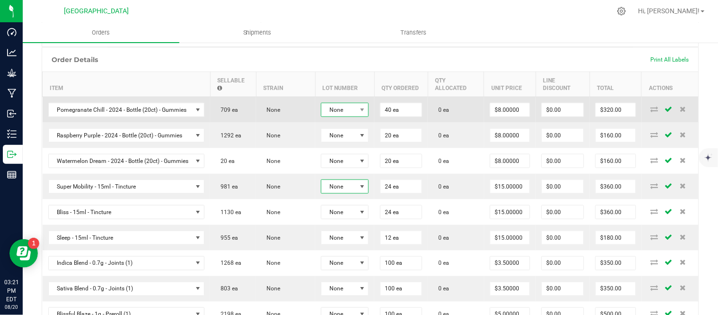
click at [352, 108] on span "None" at bounding box center [338, 109] width 35 height 13
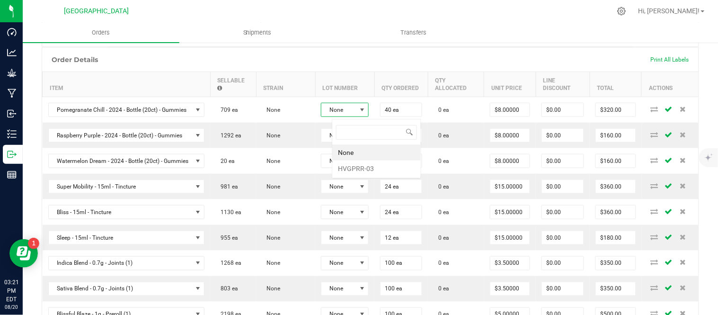
scroll to position [14, 48]
click at [360, 164] on li "HVGPRR-03" at bounding box center [376, 168] width 88 height 16
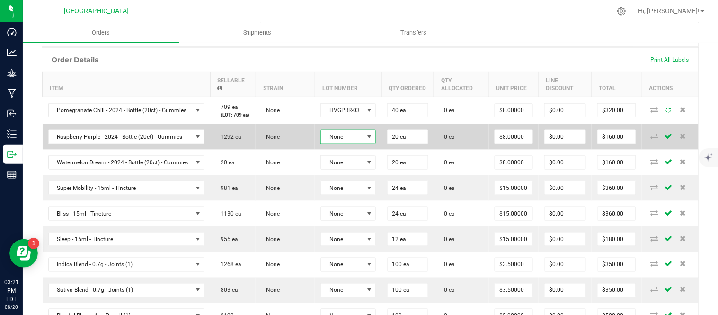
click at [360, 143] on span "None" at bounding box center [342, 136] width 43 height 13
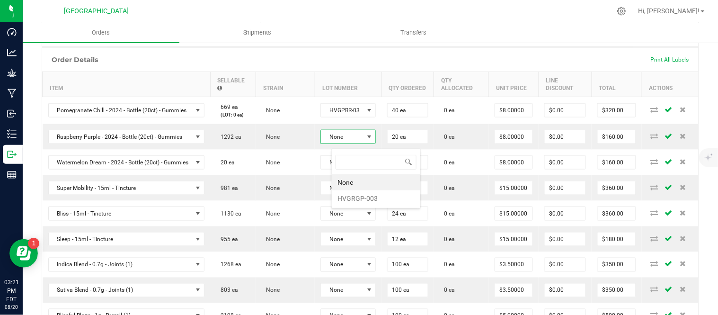
scroll to position [14, 58]
click at [365, 206] on li "HVGRGP-003" at bounding box center [377, 207] width 88 height 16
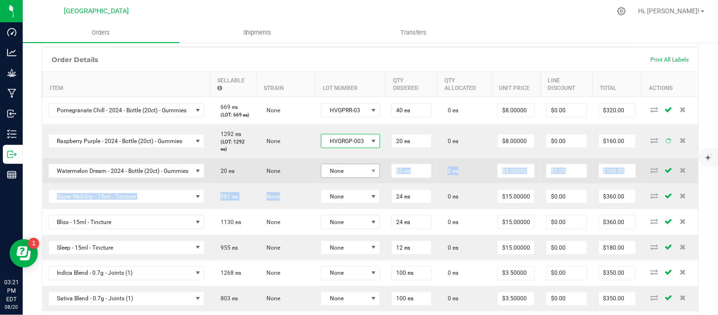
click at [366, 184] on td "None" at bounding box center [350, 171] width 71 height 26
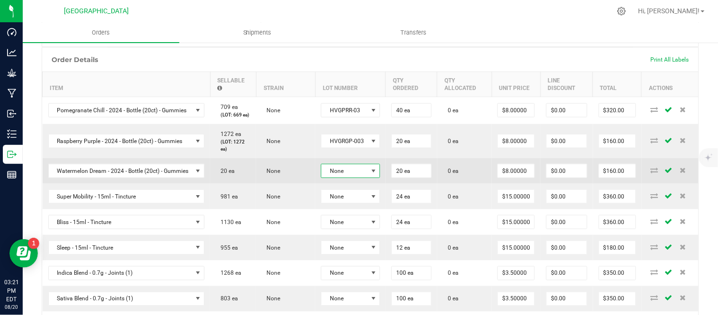
click at [368, 177] on span "None" at bounding box center [344, 170] width 46 height 13
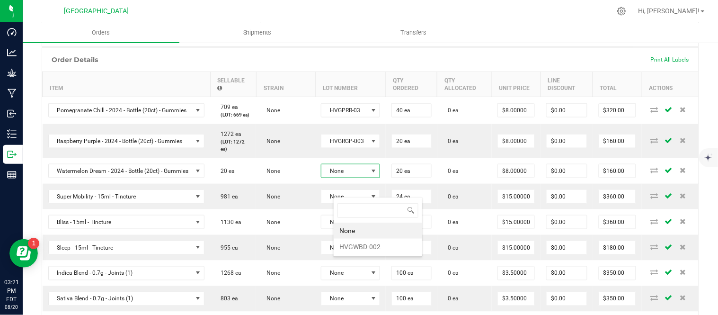
scroll to position [14, 61]
click at [368, 243] on li "HVGWBD-002" at bounding box center [378, 247] width 88 height 16
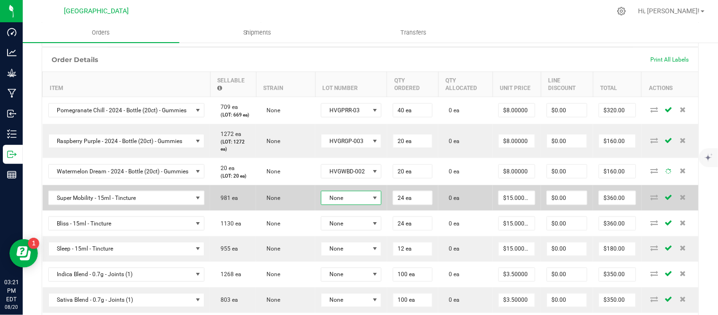
click at [367, 204] on span "None" at bounding box center [345, 197] width 48 height 13
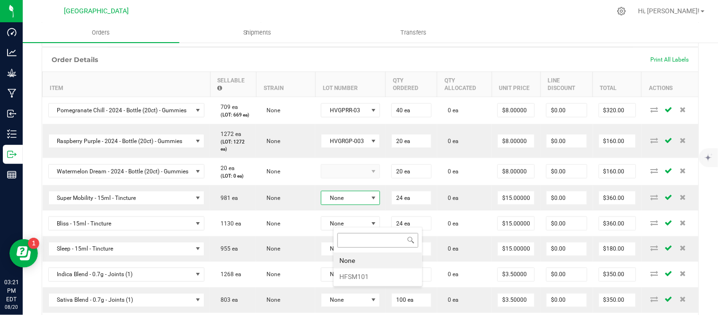
scroll to position [47309, 47260]
click at [375, 273] on li "HFSM101" at bounding box center [378, 276] width 88 height 16
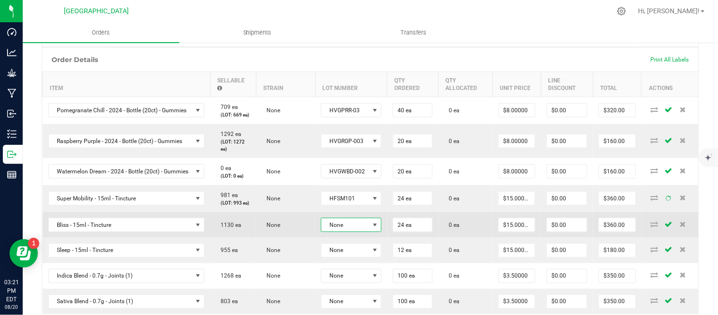
click at [368, 238] on td "None" at bounding box center [351, 225] width 72 height 26
click at [354, 231] on span "None" at bounding box center [345, 224] width 48 height 13
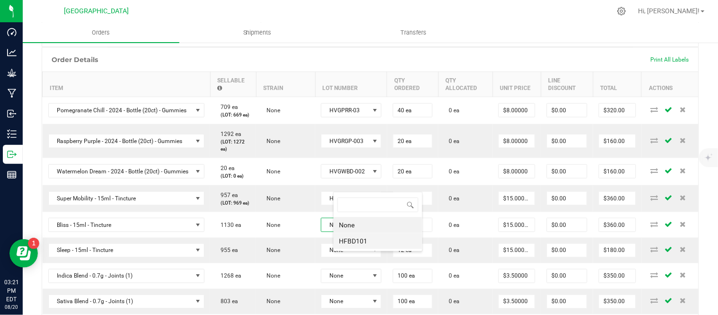
click at [363, 240] on li "HFBD101" at bounding box center [378, 241] width 88 height 16
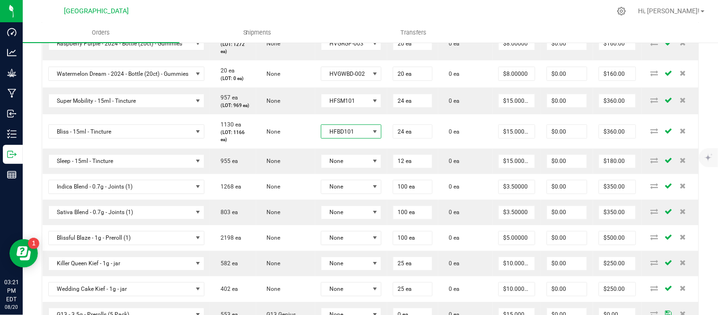
scroll to position [339, 0]
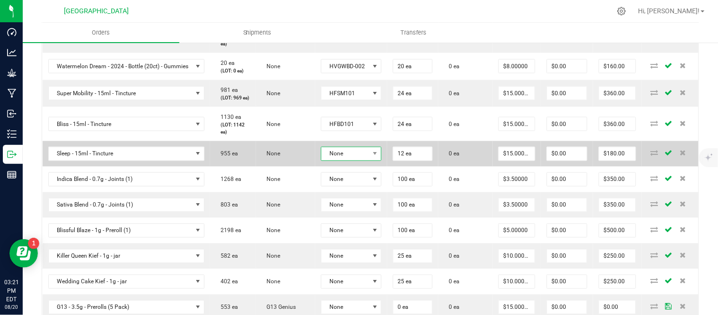
click at [367, 160] on span "None" at bounding box center [345, 153] width 48 height 13
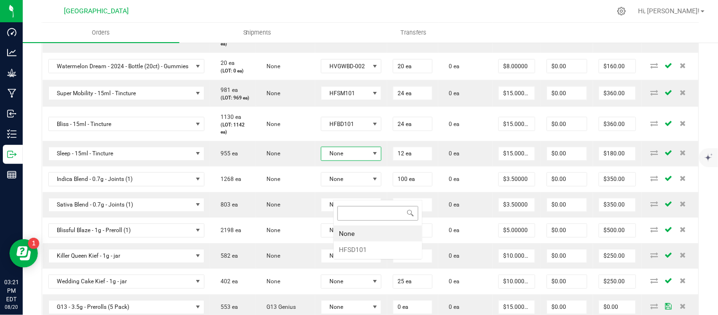
scroll to position [14, 62]
click at [363, 255] on li "HFSD101" at bounding box center [378, 249] width 88 height 16
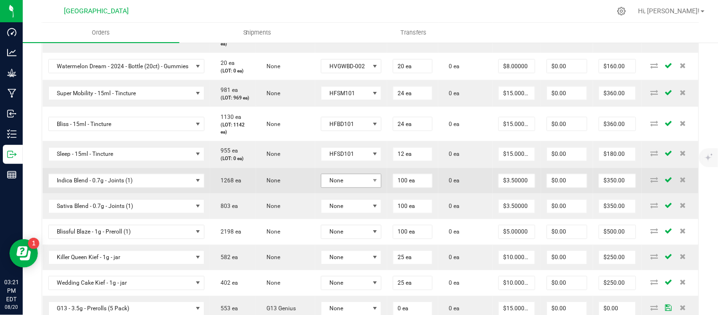
click at [358, 236] on tbody "Pomegranate Chill - 2024 - Bottle (20ct) - Gummies 709 ea (LOT: 669 ea) None HV…" at bounding box center [371, 181] width 656 height 381
click at [358, 187] on span "None" at bounding box center [345, 180] width 48 height 13
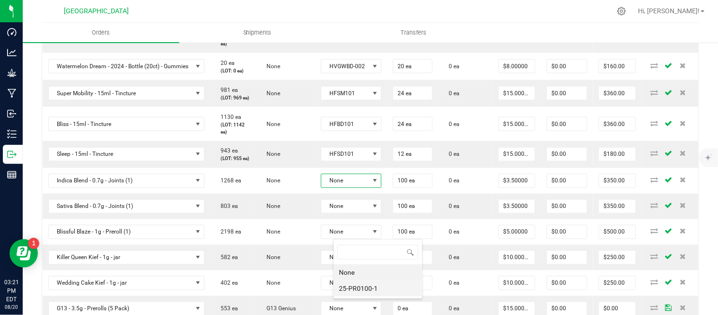
click at [359, 285] on li "25-PR0100-1" at bounding box center [378, 288] width 88 height 16
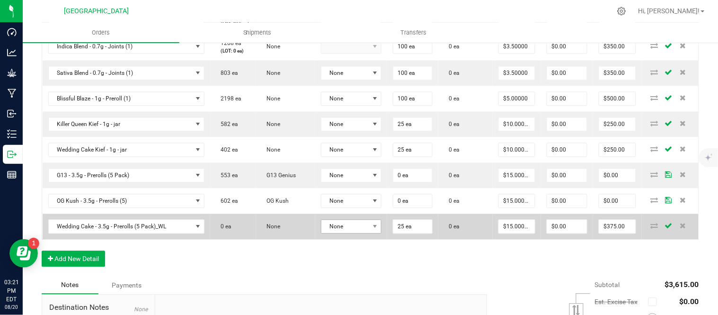
scroll to position [497, 0]
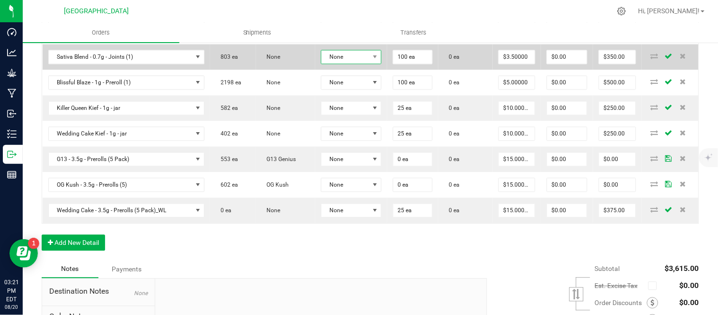
click at [362, 63] on span "None" at bounding box center [345, 56] width 48 height 13
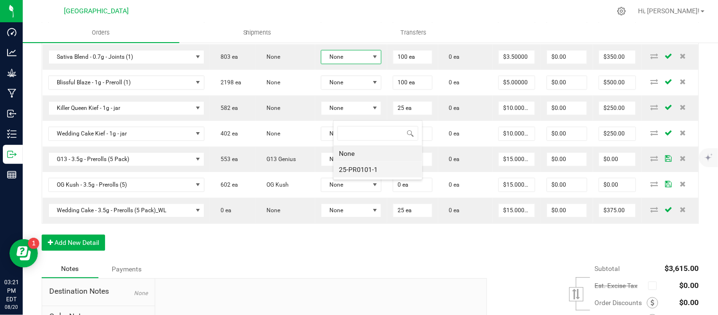
click at [371, 168] on li "25-PR0101-1" at bounding box center [378, 169] width 88 height 16
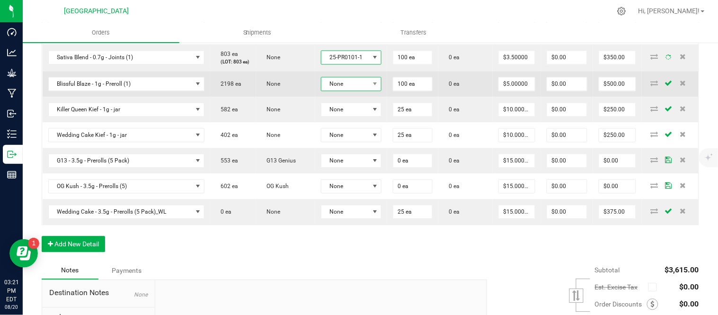
click at [359, 90] on span "None" at bounding box center [345, 83] width 48 height 13
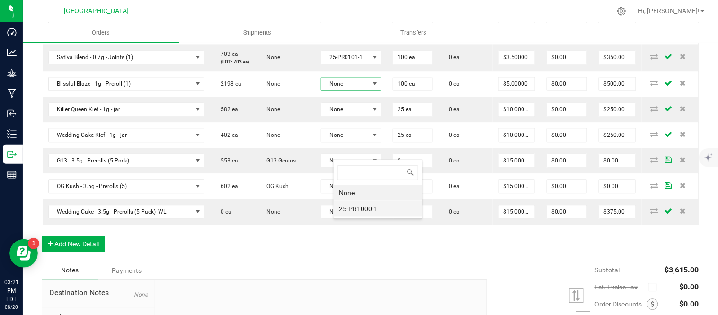
click at [370, 208] on li "25-PR1000-1" at bounding box center [378, 209] width 88 height 16
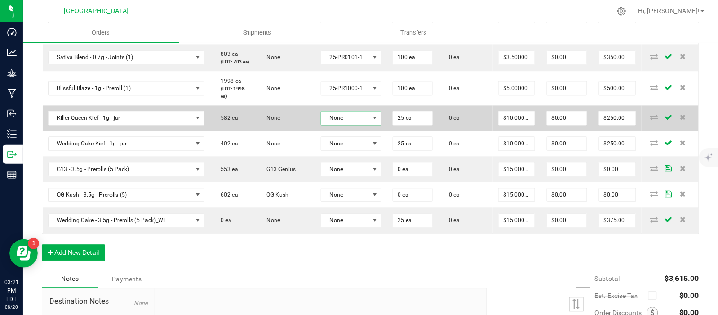
click at [363, 124] on span "None" at bounding box center [345, 117] width 48 height 13
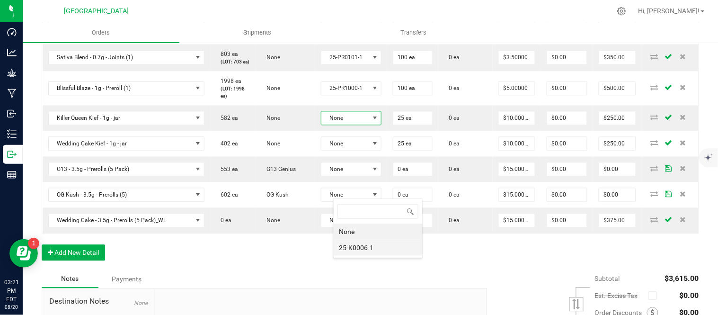
click at [380, 250] on li "25-K0006-1" at bounding box center [378, 247] width 88 height 16
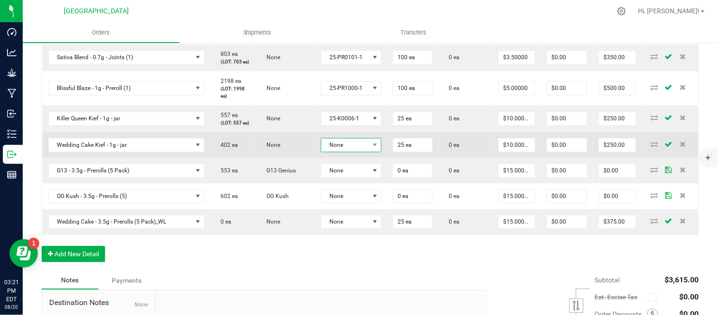
click at [369, 151] on span "None" at bounding box center [345, 144] width 48 height 13
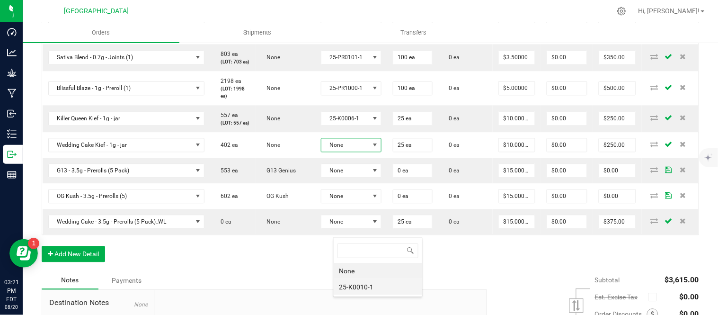
click at [380, 289] on li "25-K0010-1" at bounding box center [378, 287] width 88 height 16
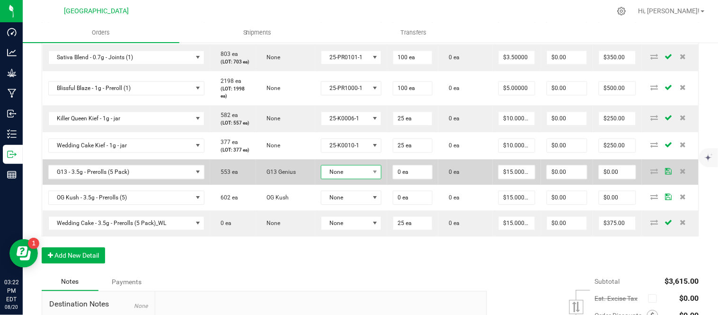
click at [367, 178] on span "None" at bounding box center [345, 171] width 48 height 13
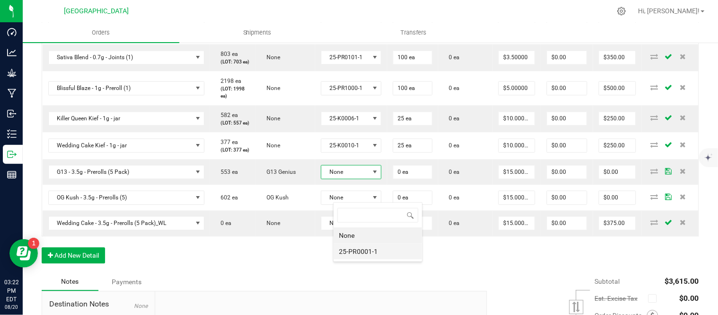
click at [368, 252] on li "25-PR0001-1" at bounding box center [378, 251] width 88 height 16
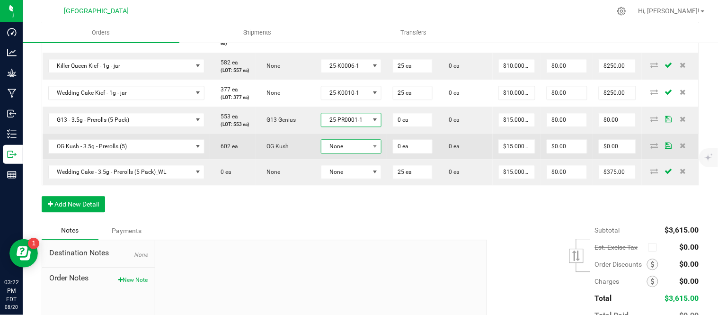
click at [368, 153] on span "None" at bounding box center [345, 146] width 48 height 13
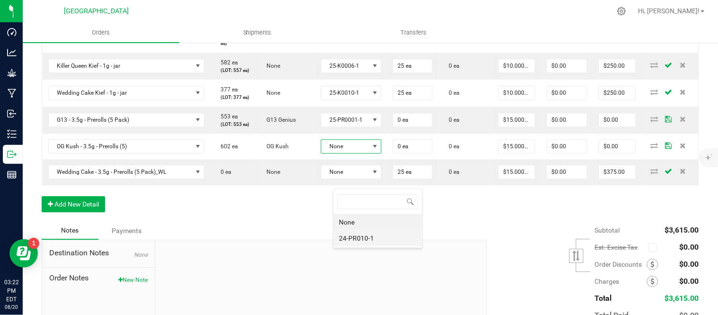
click at [364, 239] on li "24-PR010-1" at bounding box center [378, 238] width 88 height 16
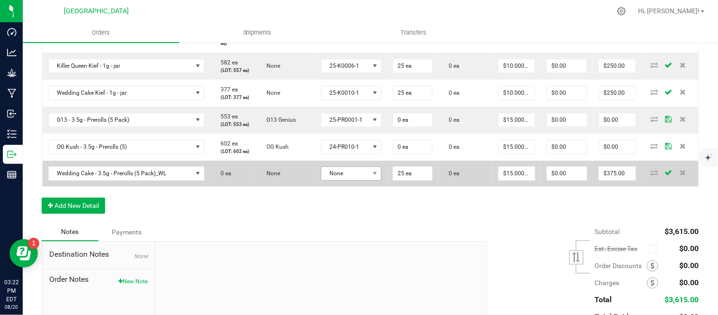
click at [362, 186] on td "None" at bounding box center [351, 173] width 72 height 26
click at [360, 180] on span "None" at bounding box center [345, 173] width 48 height 13
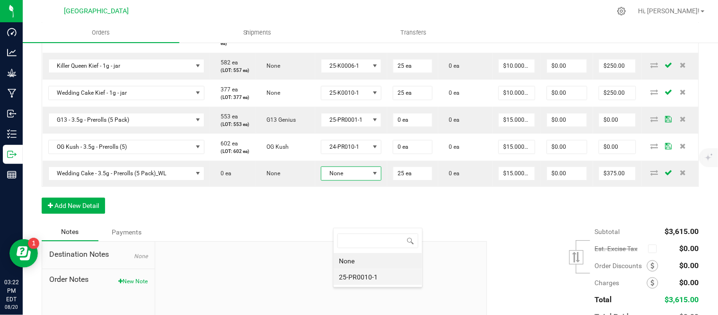
click at [361, 277] on li "25-PR0010-1" at bounding box center [378, 277] width 88 height 16
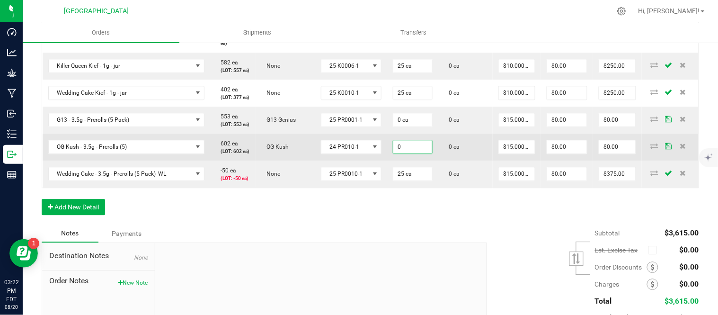
click at [428, 153] on input "0" at bounding box center [412, 146] width 39 height 13
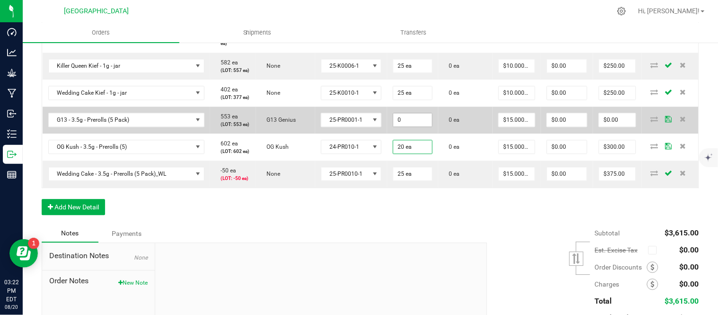
click at [428, 126] on input "0" at bounding box center [412, 119] width 39 height 13
click at [485, 133] on td "0 ea" at bounding box center [465, 119] width 54 height 27
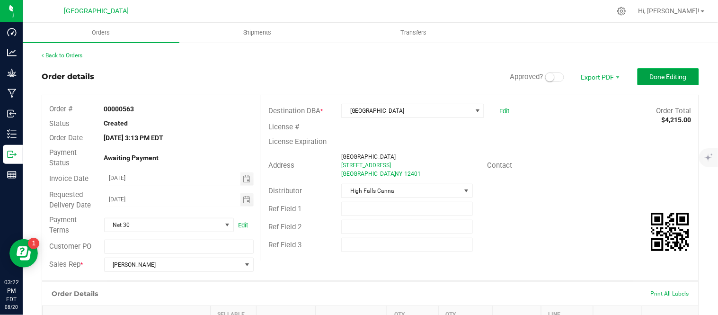
click at [672, 73] on span "Done Editing" at bounding box center [668, 77] width 37 height 8
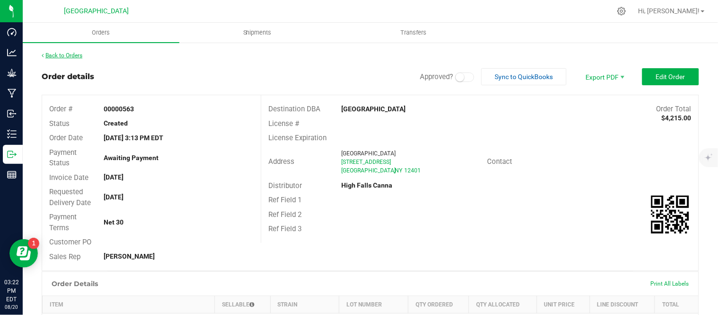
click at [71, 55] on link "Back to Orders" at bounding box center [62, 55] width 41 height 7
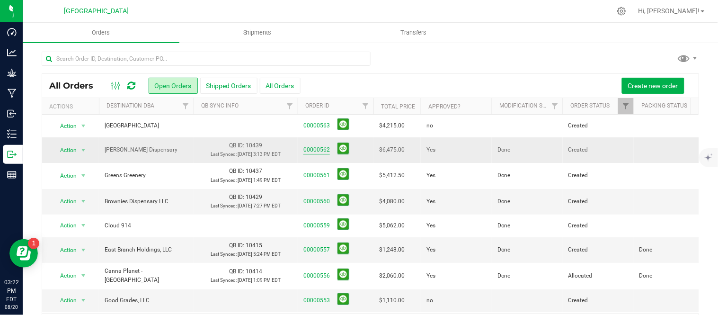
click at [319, 153] on link "00000562" at bounding box center [316, 149] width 27 height 9
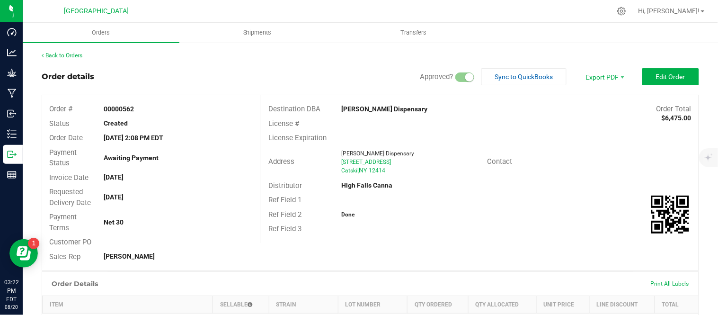
click at [662, 74] on span "Edit Order" at bounding box center [670, 77] width 29 height 8
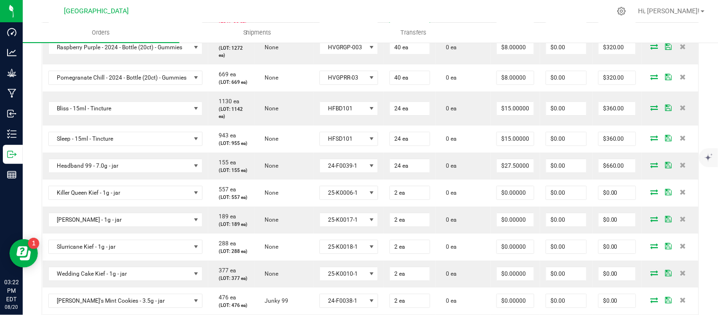
click at [430, 23] on input "25" at bounding box center [410, 16] width 40 height 13
click at [466, 30] on td "0 ea" at bounding box center [463, 16] width 55 height 27
click at [202, 23] on span "NO DATA FOUND" at bounding box center [196, 16] width 12 height 13
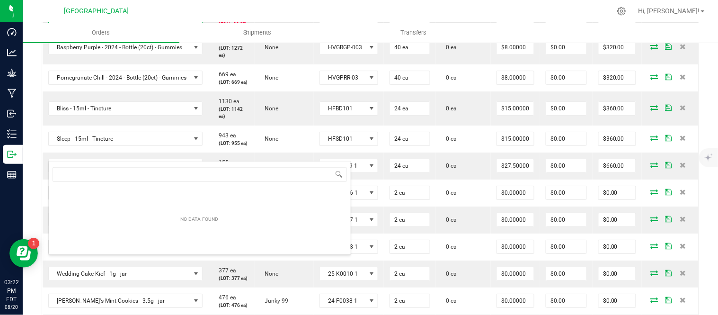
scroll to position [14, 163]
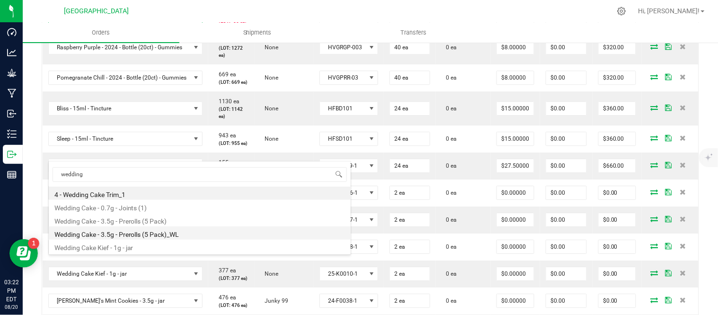
click at [134, 233] on li "Wedding Cake - 3.5g - Prerolls (5 Pack)_WL" at bounding box center [200, 232] width 302 height 13
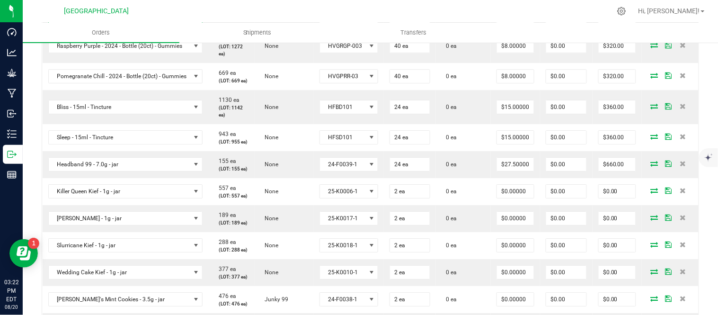
click at [200, 20] on span at bounding box center [197, 16] width 8 height 8
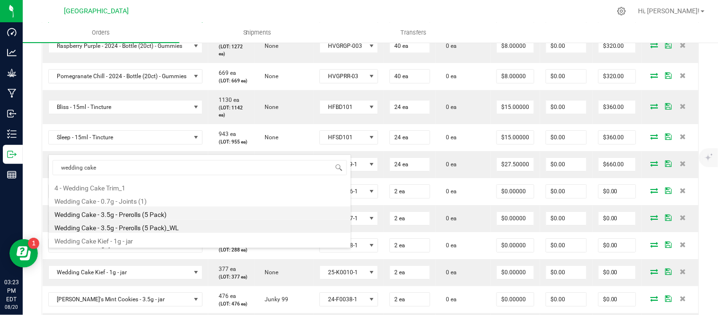
click at [157, 215] on li "Wedding Cake - 3.5g - Prerolls (5 Pack)" at bounding box center [200, 212] width 302 height 13
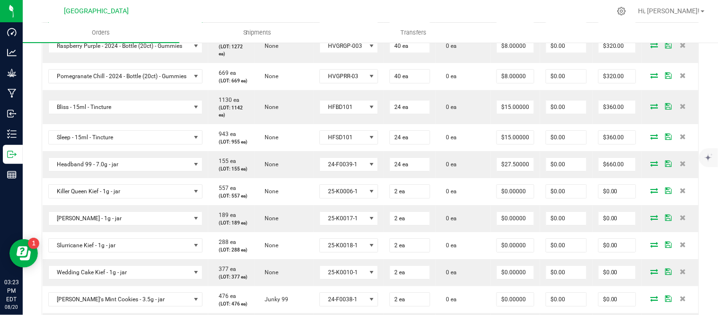
click at [191, 23] on span "Wedding Cake - 3.5g - Prerolls (5 Pack)" at bounding box center [120, 15] width 142 height 13
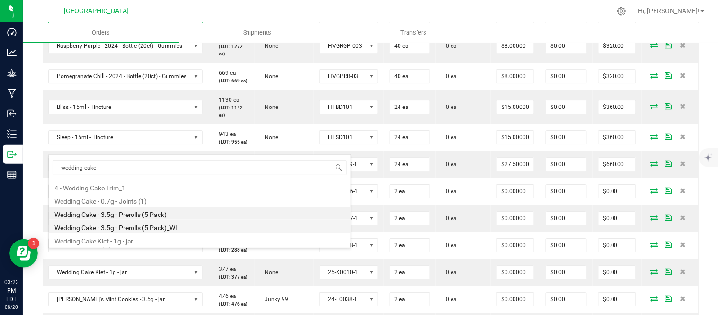
click at [138, 227] on li "Wedding Cake - 3.5g - Prerolls (5 Pack)_WL" at bounding box center [200, 226] width 302 height 13
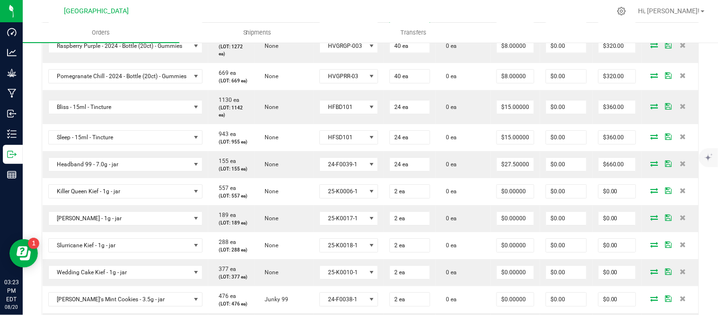
click at [426, 23] on input "0" at bounding box center [410, 15] width 40 height 13
click at [358, 23] on span "None" at bounding box center [343, 15] width 46 height 13
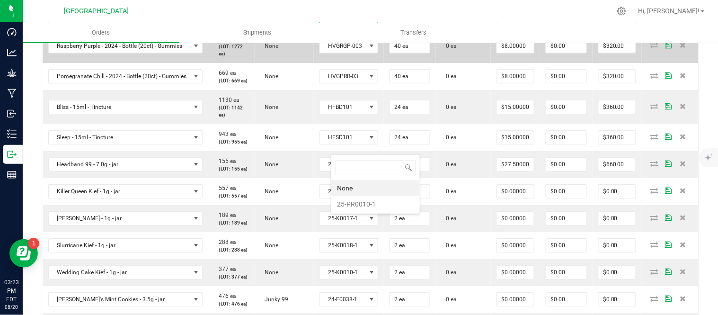
click at [352, 206] on li "25-PR0010-1" at bounding box center [375, 204] width 88 height 16
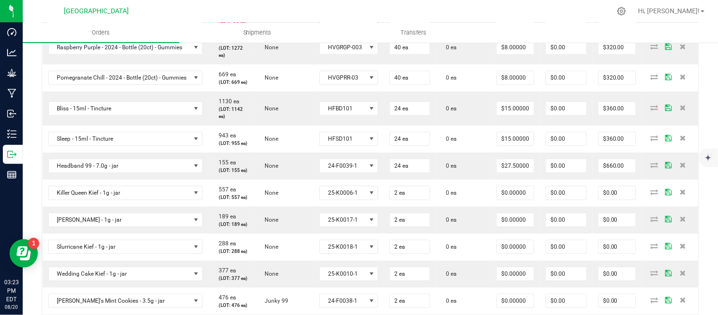
click at [457, 20] on span "0 ea" at bounding box center [450, 16] width 16 height 7
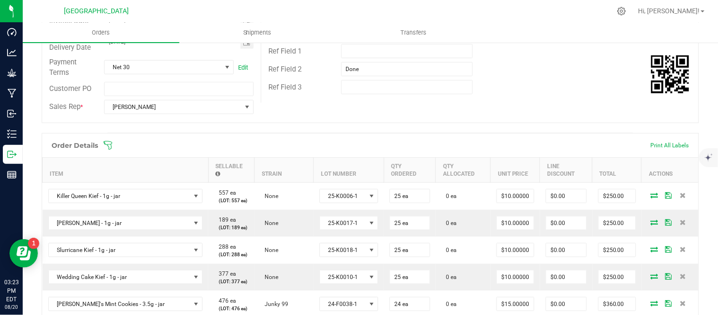
scroll to position [0, 0]
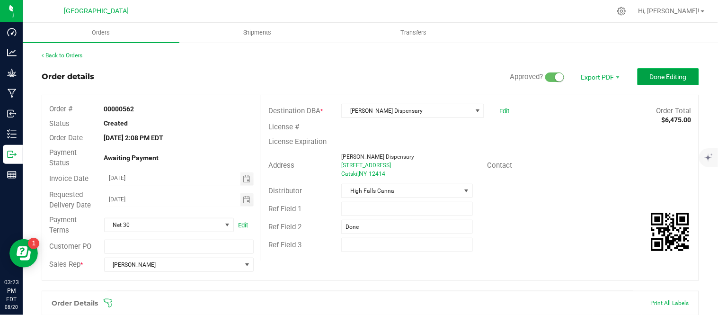
click at [655, 77] on span "Done Editing" at bounding box center [668, 77] width 37 height 8
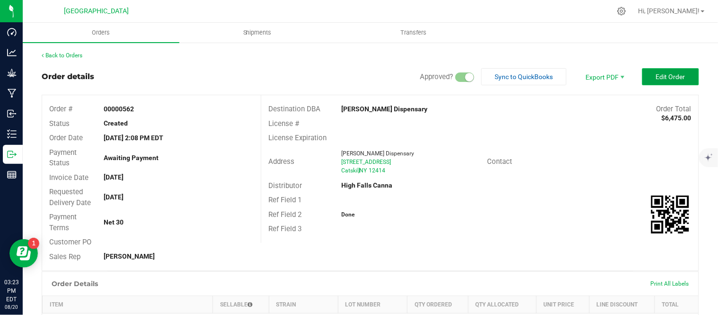
click at [656, 76] on span "Edit Order" at bounding box center [670, 77] width 29 height 8
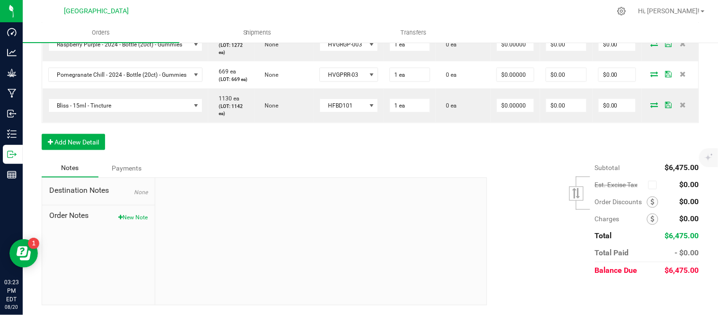
scroll to position [1592, 0]
click at [130, 218] on button "New Note" at bounding box center [132, 217] width 29 height 9
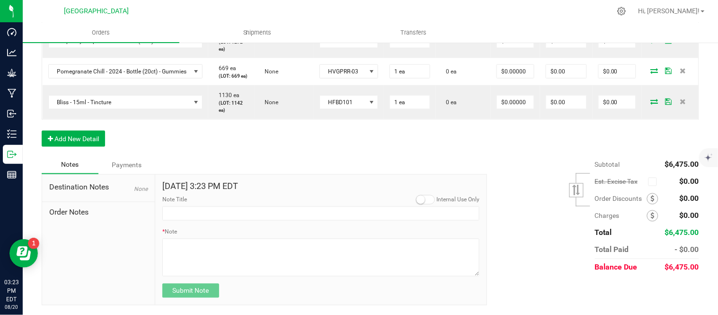
click at [416, 202] on small at bounding box center [420, 199] width 9 height 9
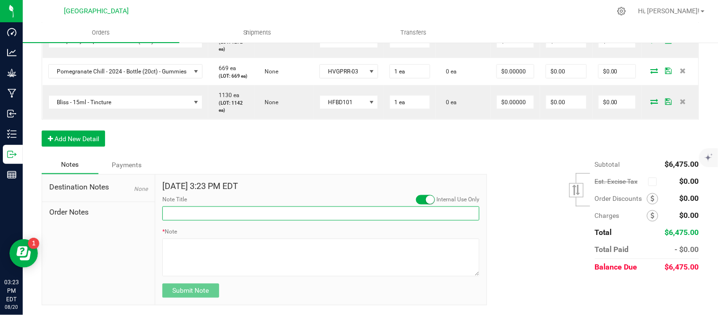
click at [321, 220] on input "Note Title" at bounding box center [320, 213] width 317 height 14
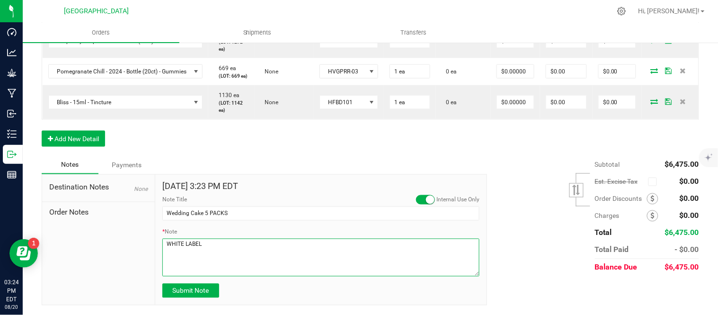
drag, startPoint x: 215, startPoint y: 249, endPoint x: 149, endPoint y: 251, distance: 66.3
click at [149, 251] on div "Destination Notes None Order Notes [DATE] 3:23 PM EDT Internal Use Only Note Ti…" at bounding box center [264, 240] width 445 height 132
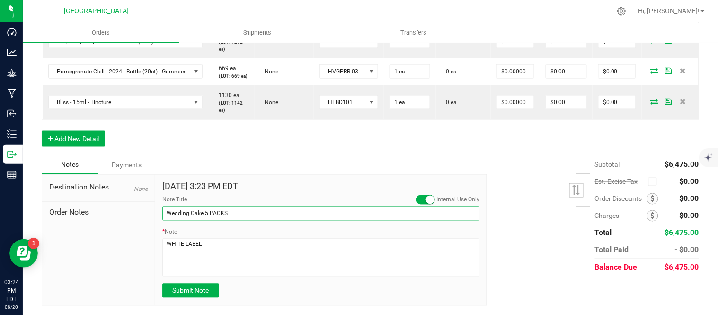
drag, startPoint x: 166, startPoint y: 215, endPoint x: 172, endPoint y: 217, distance: 6.4
click at [166, 215] on input "Wedding Cake 5 PACKS" at bounding box center [320, 213] width 317 height 14
paste input "WHITE LABEL"
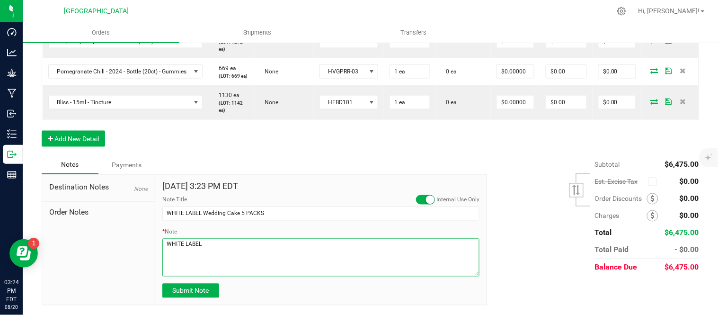
drag, startPoint x: 204, startPoint y: 253, endPoint x: 138, endPoint y: 248, distance: 65.9
click at [137, 252] on div "Destination Notes None Order Notes [DATE] 3:23 PM EDT Internal Use Only Note Ti…" at bounding box center [264, 240] width 445 height 132
click at [213, 249] on textarea "* Note" at bounding box center [320, 258] width 317 height 38
drag, startPoint x: 287, startPoint y: 246, endPoint x: 339, endPoint y: 273, distance: 58.6
click at [287, 246] on textarea "* Note" at bounding box center [320, 258] width 317 height 38
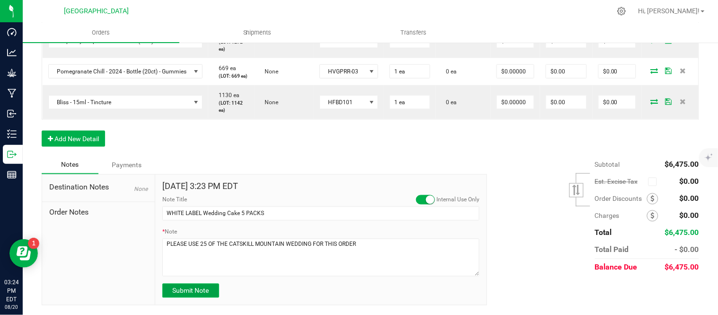
click at [206, 294] on span "Submit Note" at bounding box center [190, 291] width 36 height 8
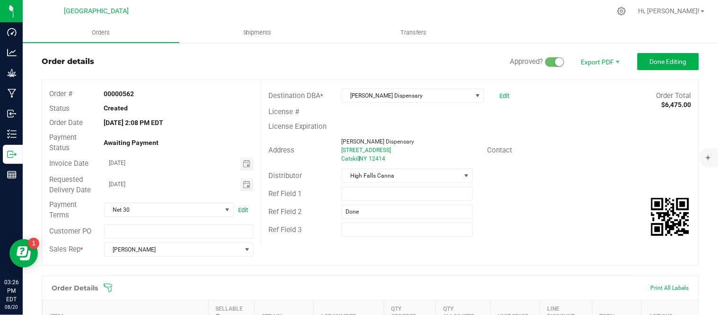
scroll to position [0, 0]
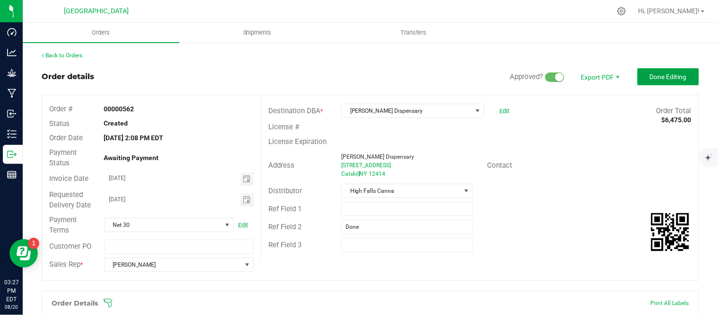
click at [654, 80] on span "Done Editing" at bounding box center [668, 77] width 37 height 8
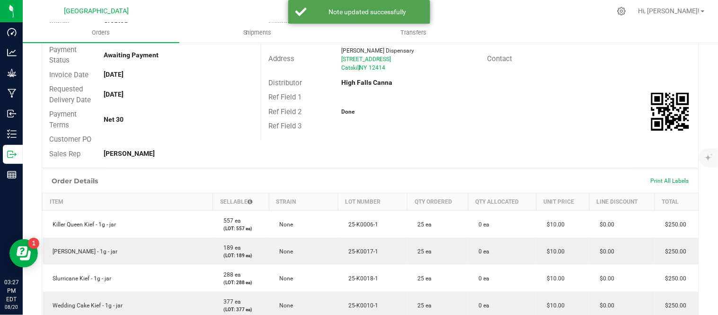
scroll to position [112, 0]
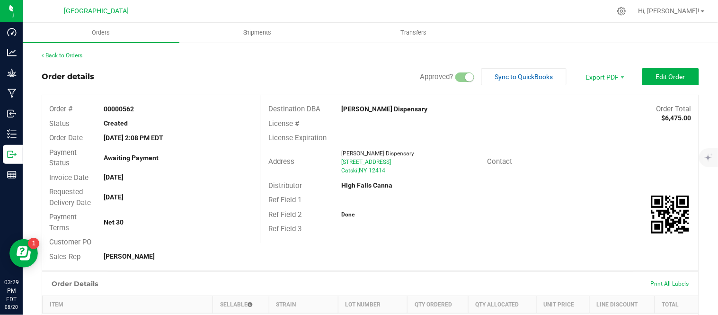
click at [73, 54] on link "Back to Orders" at bounding box center [62, 55] width 41 height 7
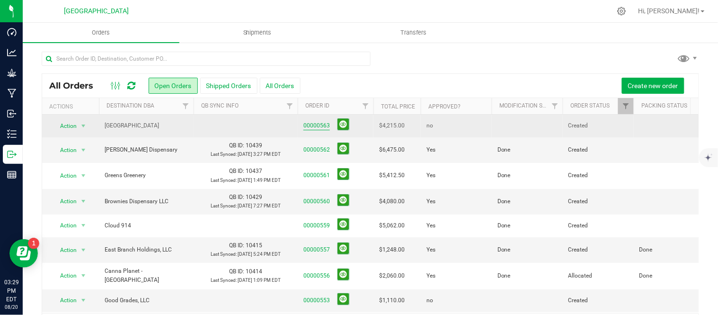
click at [323, 125] on link "00000563" at bounding box center [316, 125] width 27 height 9
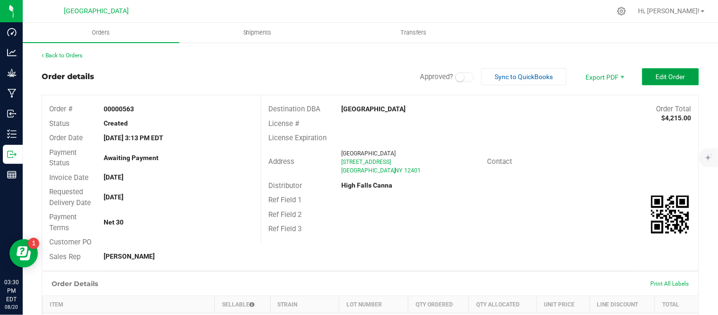
click at [656, 80] on span "Edit Order" at bounding box center [670, 77] width 29 height 8
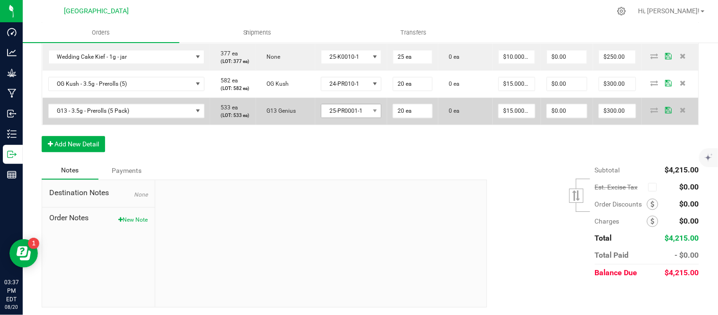
scroll to position [631, 0]
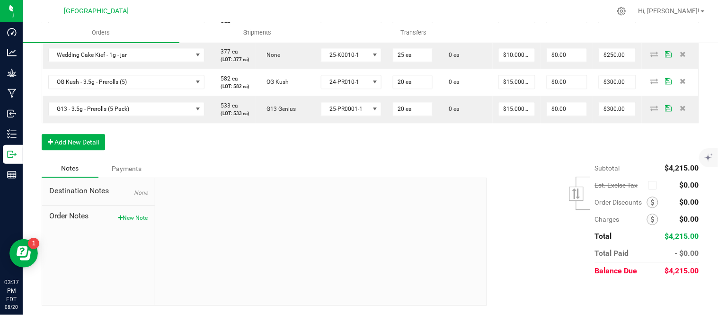
click at [486, 168] on div "Subtotal $4,215.00 Est. Excise Tax" at bounding box center [589, 219] width 219 height 120
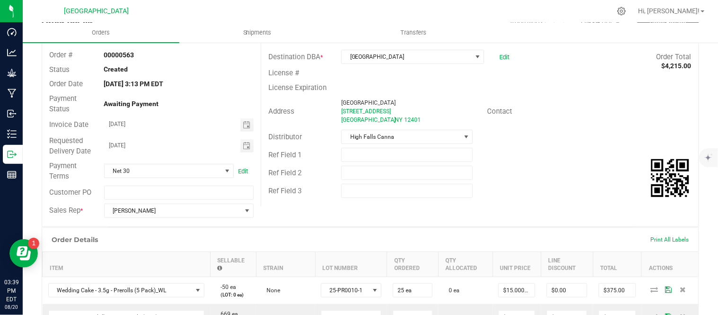
scroll to position [1, 0]
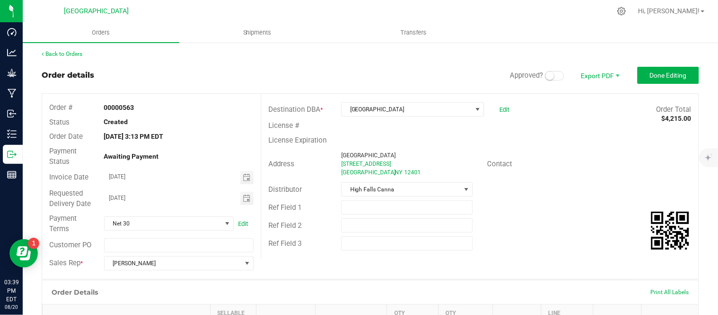
click at [589, 194] on div "Distributor High Falls Canna" at bounding box center [479, 189] width 437 height 18
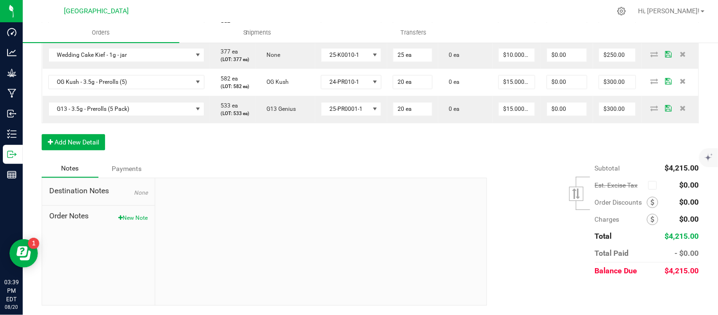
scroll to position [737, 0]
click at [63, 145] on button "Add New Detail" at bounding box center [73, 142] width 63 height 16
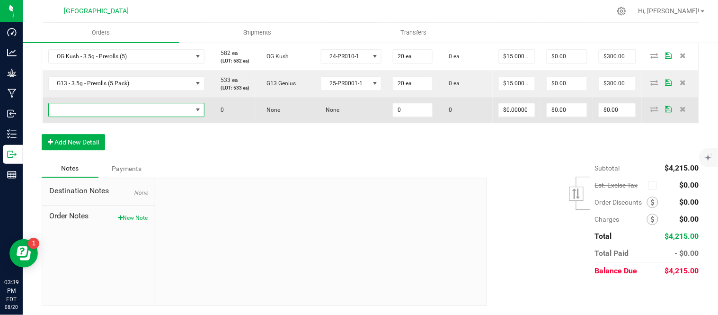
click at [74, 116] on span "NO DATA FOUND" at bounding box center [121, 109] width 144 height 13
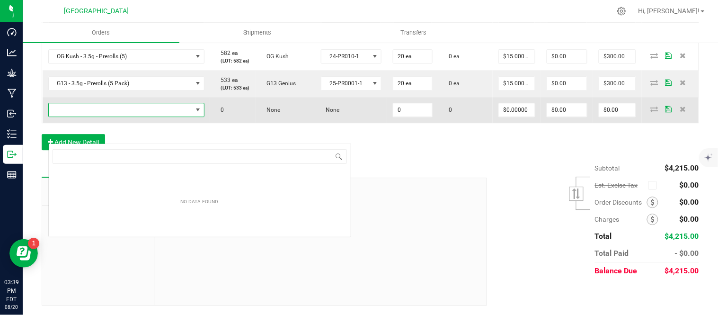
scroll to position [14, 166]
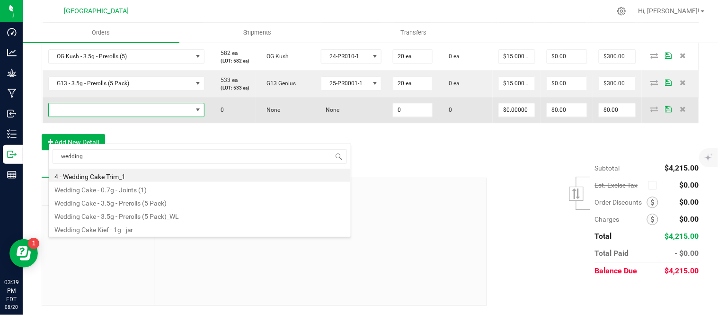
type input "wedding"
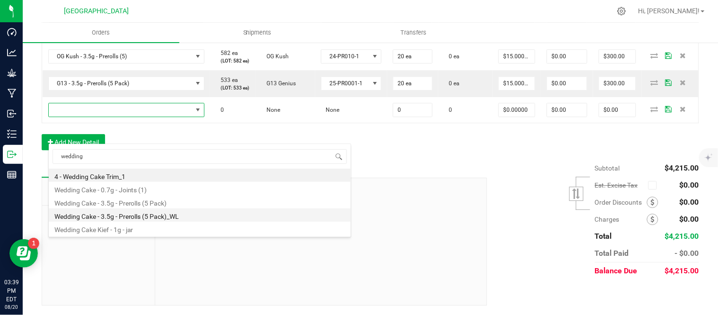
click at [166, 212] on li "Wedding Cake - 3.5g - Prerolls (5 Pack)_WL" at bounding box center [200, 214] width 302 height 13
type input "0 ea"
type input "$15.00000"
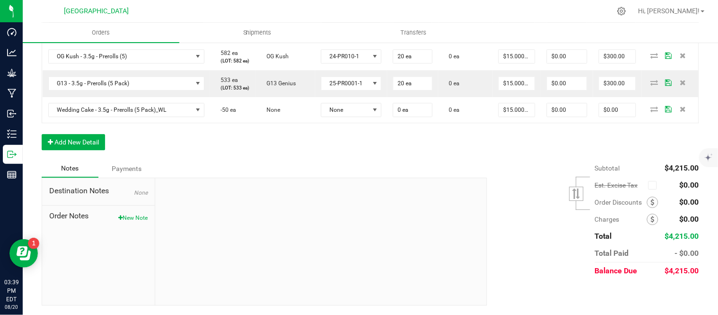
click at [275, 177] on div "Notes Payments" at bounding box center [261, 168] width 438 height 18
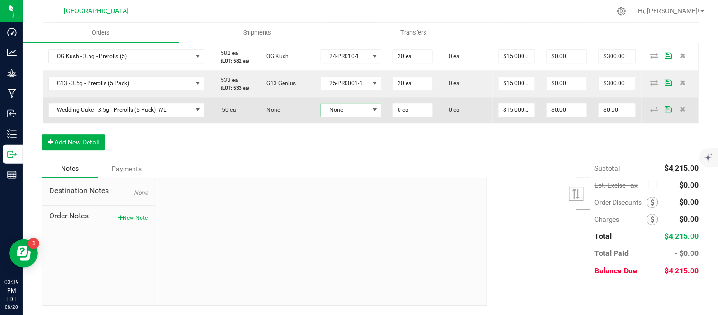
click at [364, 116] on span "None" at bounding box center [345, 109] width 48 height 13
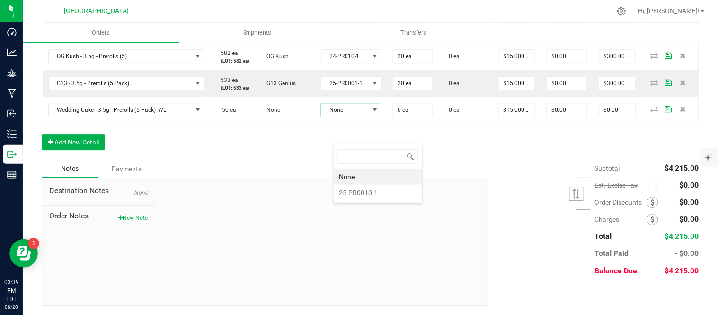
scroll to position [14, 62]
click at [365, 195] on li "25-PR0010-1" at bounding box center [378, 193] width 88 height 16
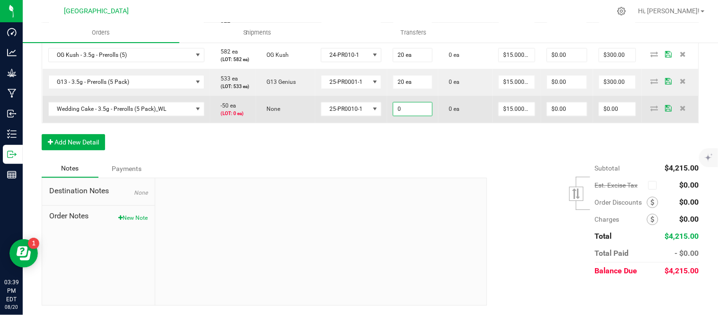
click at [424, 115] on input "0" at bounding box center [412, 108] width 39 height 13
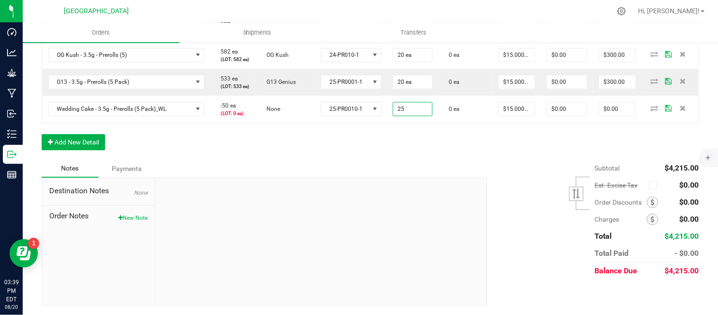
type input "25 ea"
type input "$375.00"
click at [325, 177] on div "Notes Payments" at bounding box center [261, 168] width 438 height 18
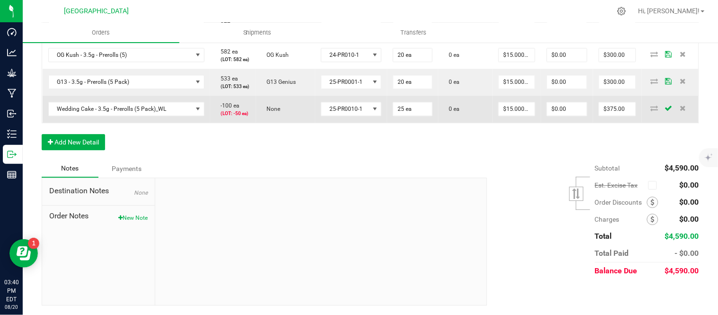
scroll to position [746, 0]
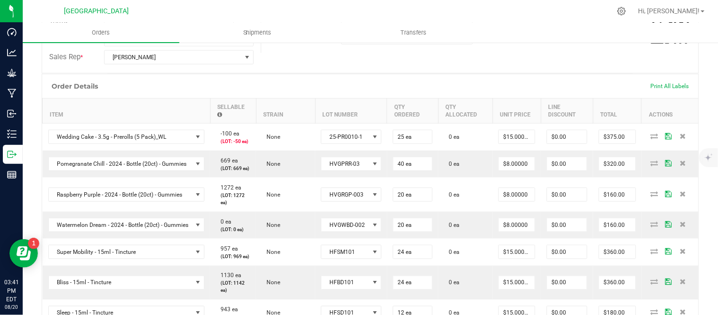
scroll to position [155, 0]
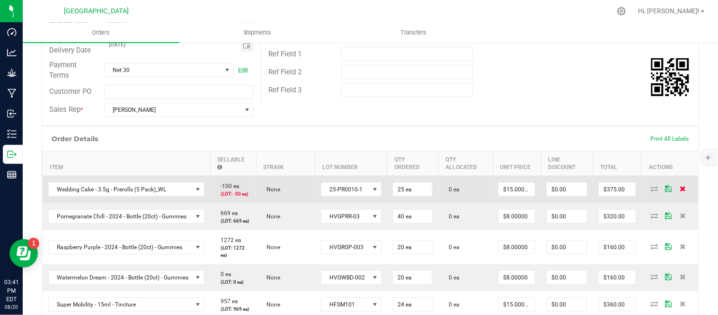
click at [680, 191] on icon at bounding box center [683, 189] width 6 height 6
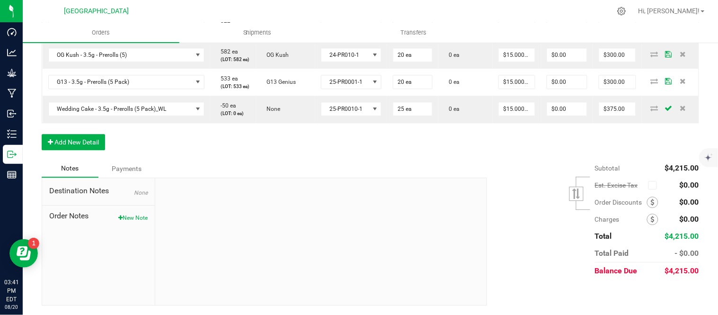
scroll to position [734, 0]
click at [73, 147] on button "Add New Detail" at bounding box center [73, 142] width 63 height 16
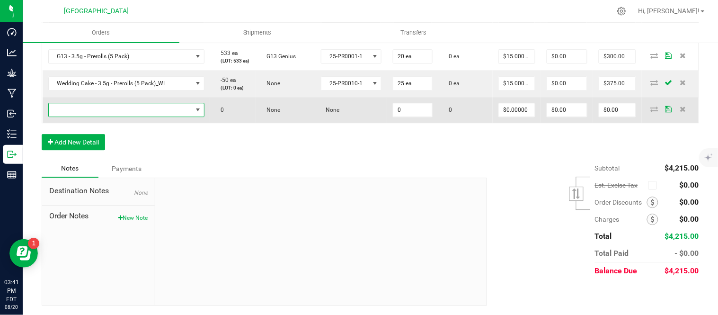
click at [97, 116] on span "NO DATA FOUND" at bounding box center [121, 109] width 144 height 13
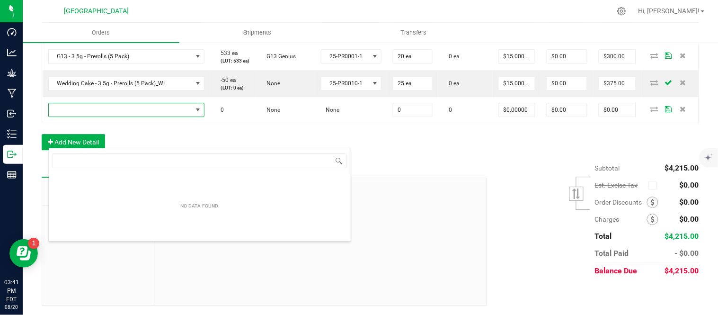
scroll to position [14, 166]
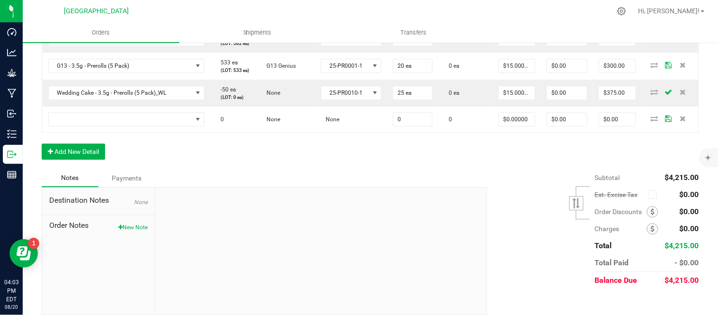
scroll to position [666, 0]
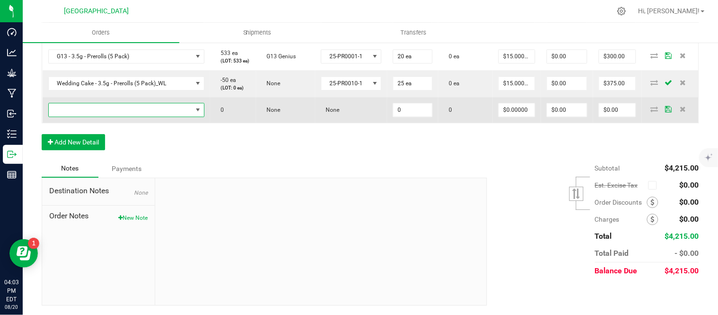
click at [97, 116] on span "NO DATA FOUND" at bounding box center [121, 109] width 144 height 13
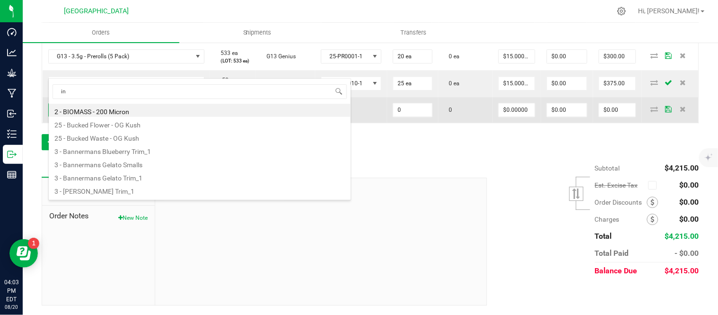
type input "ind"
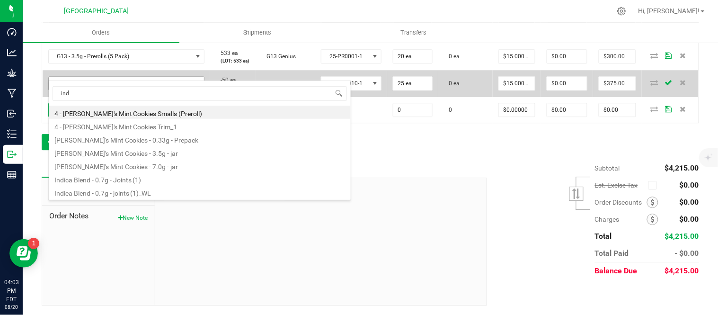
click at [111, 180] on li "Indica Blend - 0.7g - Joints (1)" at bounding box center [200, 178] width 302 height 13
type input "0 ea"
type input "$4.42000"
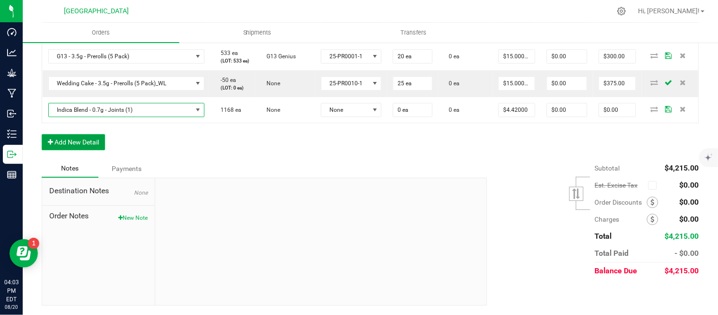
click at [60, 150] on button "Add New Detail" at bounding box center [73, 142] width 63 height 16
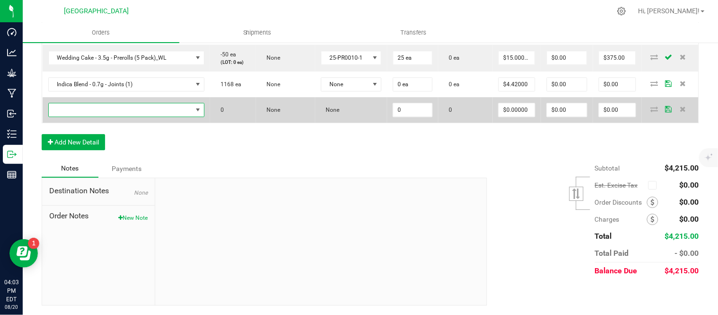
click at [73, 116] on span "NO DATA FOUND" at bounding box center [121, 109] width 144 height 13
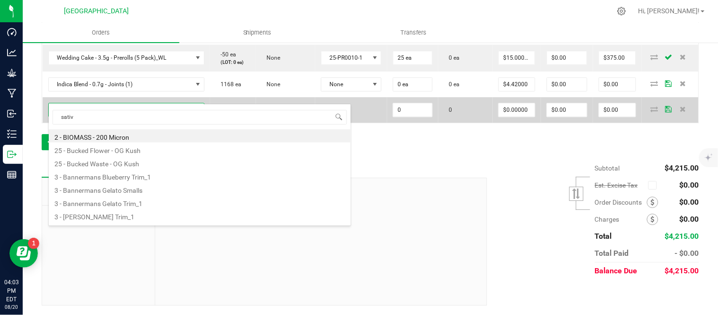
type input "sativa"
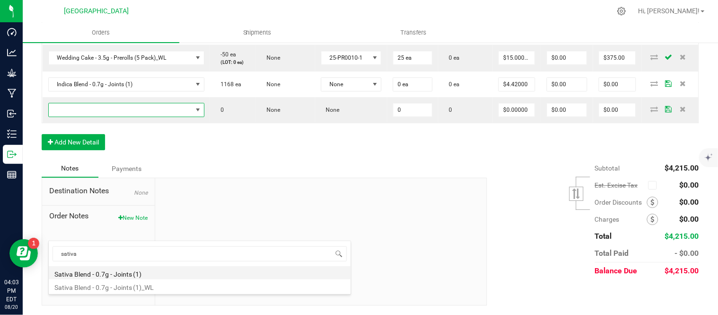
click at [116, 270] on li "Sativa Blend - 0.7g - Joints (1)" at bounding box center [200, 272] width 302 height 13
type input "0 ea"
type input "$4.42000"
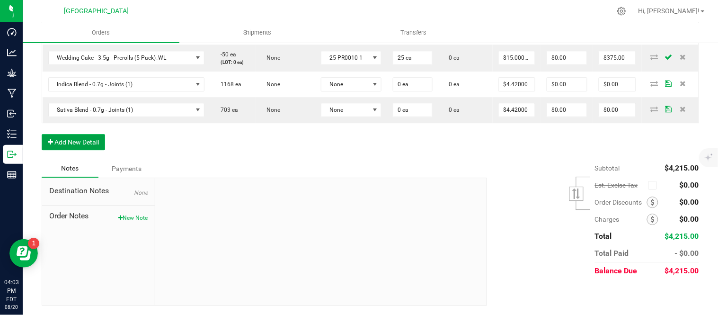
click at [84, 150] on button "Add New Detail" at bounding box center [73, 142] width 63 height 16
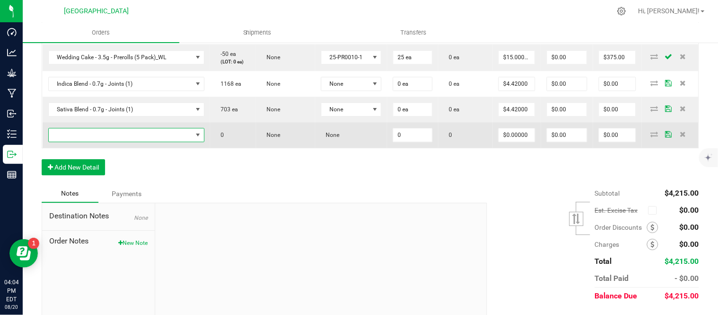
click at [84, 141] on span "NO DATA FOUND" at bounding box center [121, 134] width 144 height 13
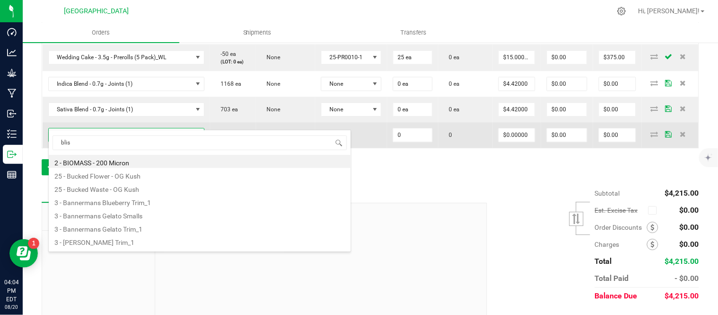
type input "bliss"
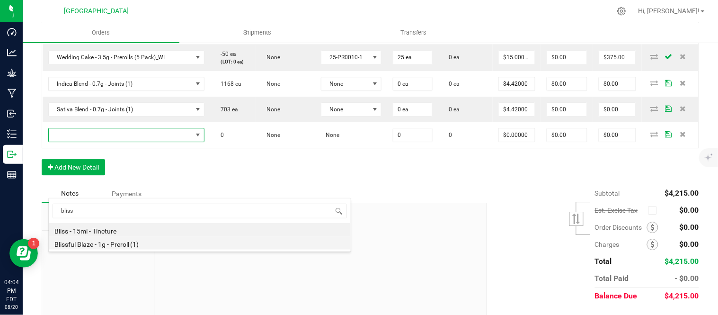
click at [103, 241] on li "Blissful Blaze - 1g - Preroll (1)" at bounding box center [200, 242] width 302 height 13
type input "0 ea"
type input "$6.00000"
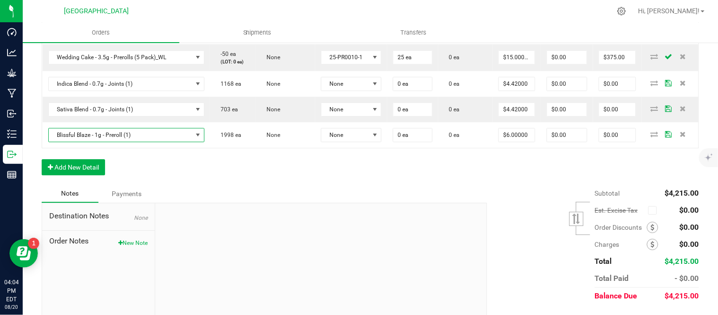
scroll to position [718, 0]
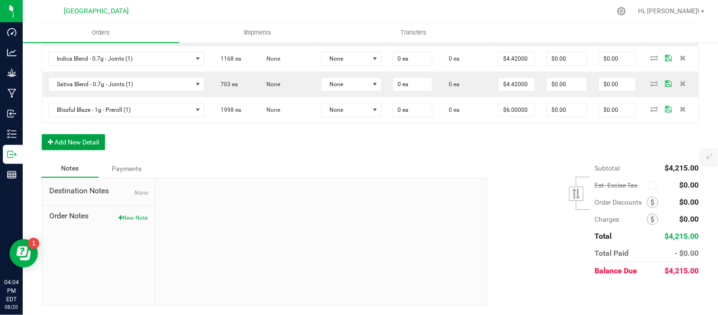
click at [88, 150] on button "Add New Detail" at bounding box center [73, 142] width 63 height 16
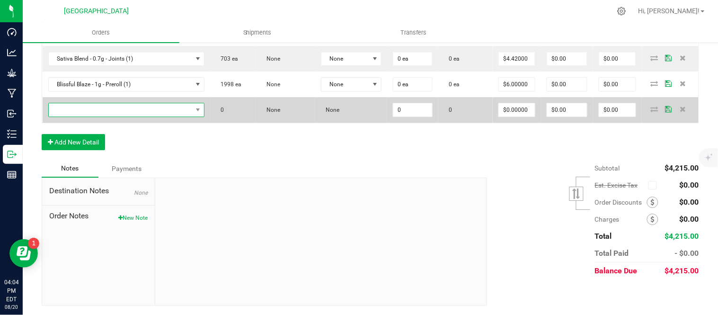
click at [129, 116] on span "NO DATA FOUND" at bounding box center [121, 109] width 144 height 13
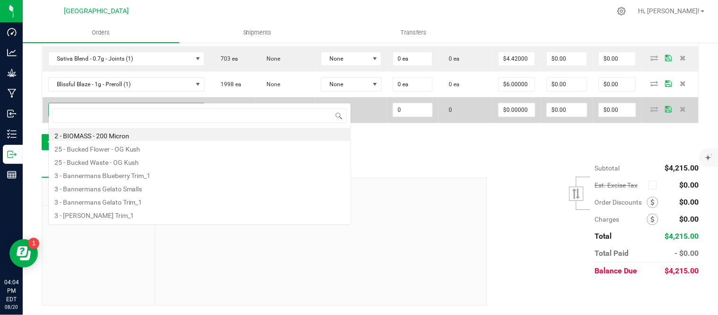
scroll to position [14, 166]
type input "killer"
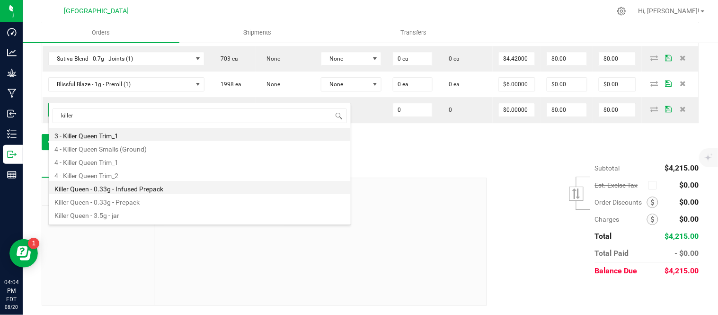
scroll to position [38, 0]
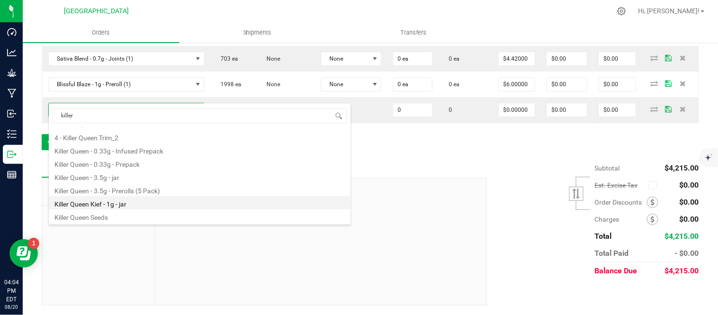
click at [119, 200] on li "Killer Queen Kief - 1g - jar" at bounding box center [200, 202] width 302 height 13
type input "0 ea"
type input "$15.00000"
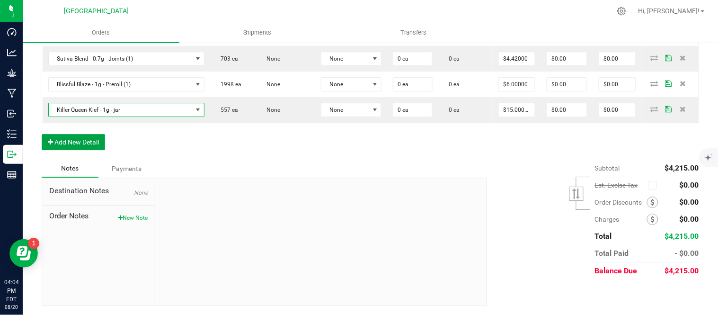
click at [72, 150] on button "Add New Detail" at bounding box center [73, 142] width 63 height 16
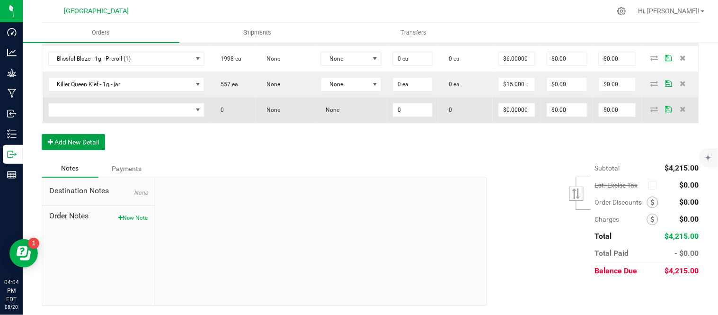
scroll to position [771, 0]
click at [126, 116] on span "NO DATA FOUND" at bounding box center [121, 109] width 144 height 13
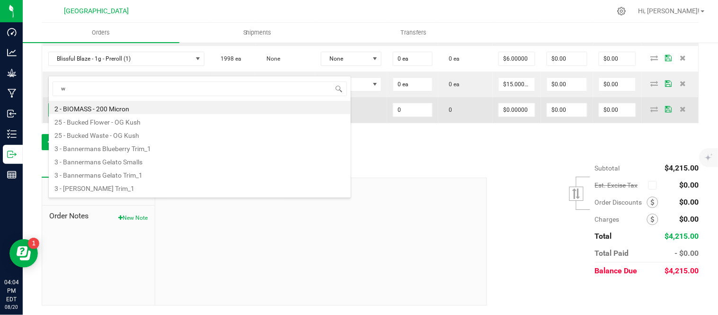
scroll to position [14, 166]
type input "wedding"
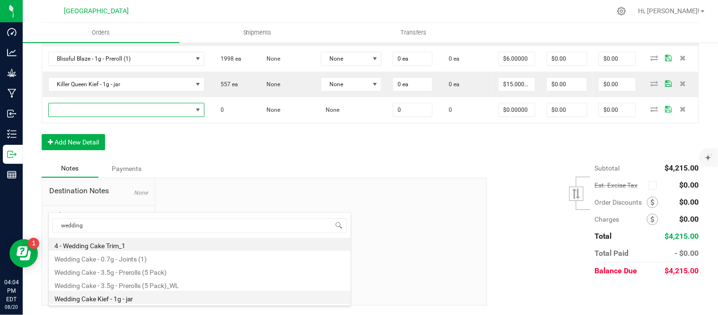
click at [128, 294] on li "Wedding Cake Kief - 1g - jar" at bounding box center [200, 297] width 302 height 13
type input "0 ea"
type input "$15.00000"
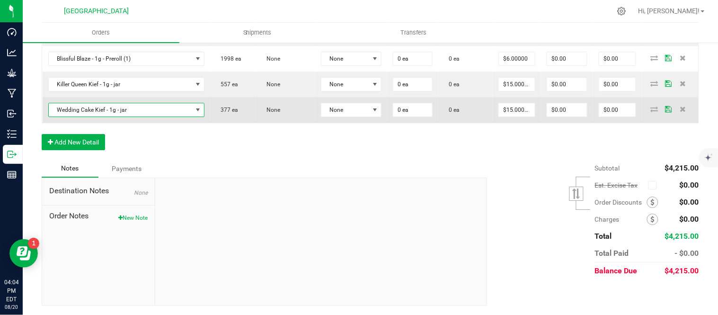
scroll to position [824, 0]
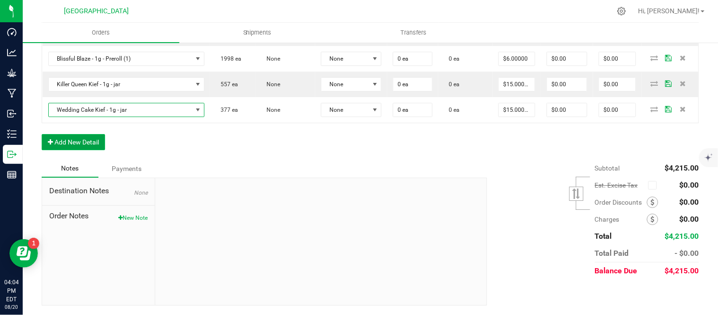
click at [89, 150] on button "Add New Detail" at bounding box center [73, 142] width 63 height 16
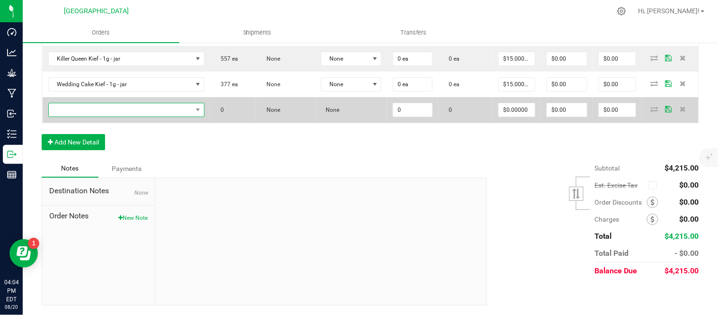
click at [91, 116] on span "NO DATA FOUND" at bounding box center [121, 109] width 144 height 13
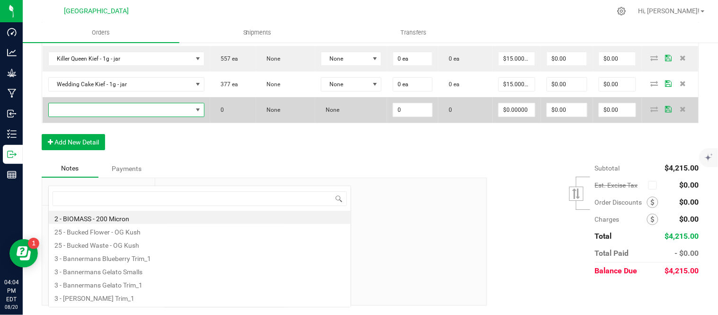
scroll to position [14, 166]
type input "og kush"
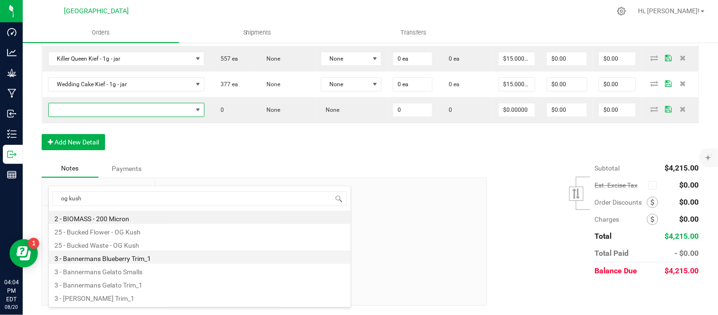
scroll to position [0, 0]
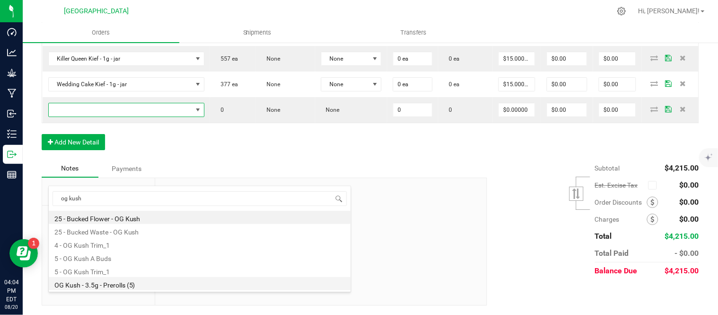
click at [106, 285] on li "OG Kush - 3.5g - Prerolls (5)" at bounding box center [200, 283] width 302 height 13
type input "0 ea"
type input "$15.00000"
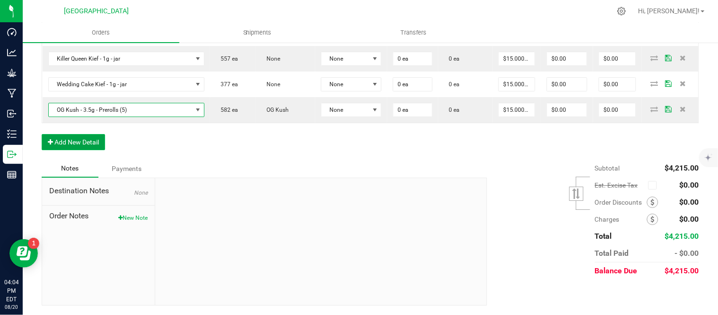
click at [75, 150] on button "Add New Detail" at bounding box center [73, 142] width 63 height 16
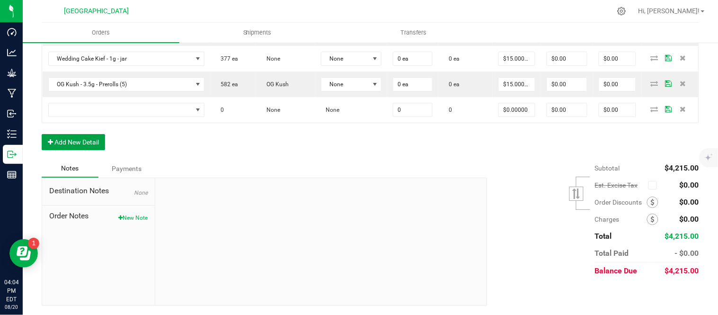
scroll to position [824, 0]
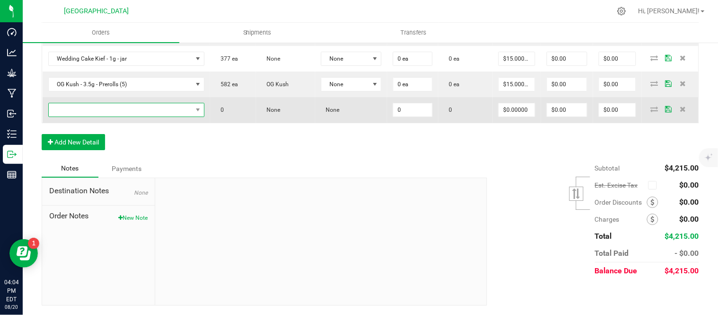
click at [136, 116] on span "NO DATA FOUND" at bounding box center [121, 109] width 144 height 13
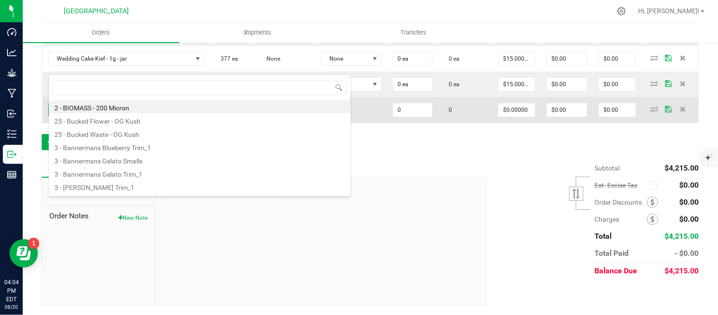
scroll to position [14, 166]
type input "g13"
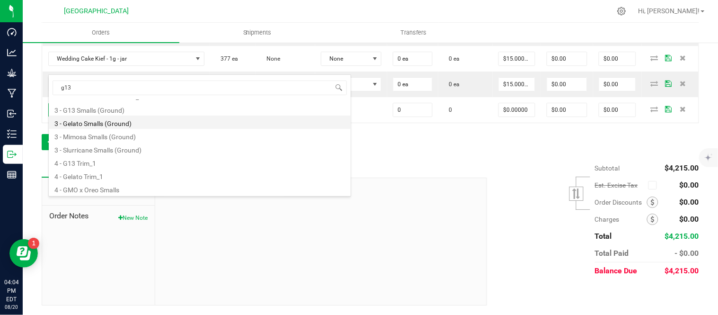
scroll to position [0, 0]
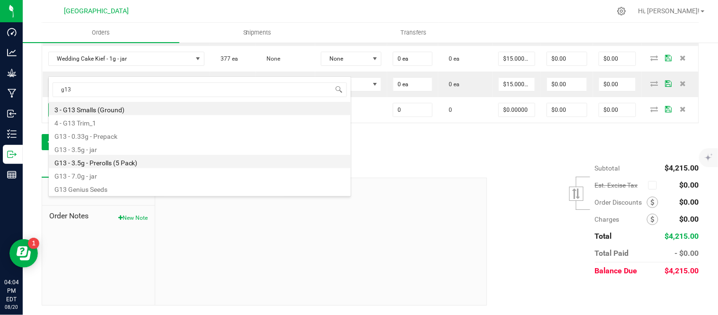
click at [115, 164] on li "G13 - 3.5g - Prerolls (5 Pack)" at bounding box center [200, 161] width 302 height 13
type input "0 ea"
type input "$15.00000"
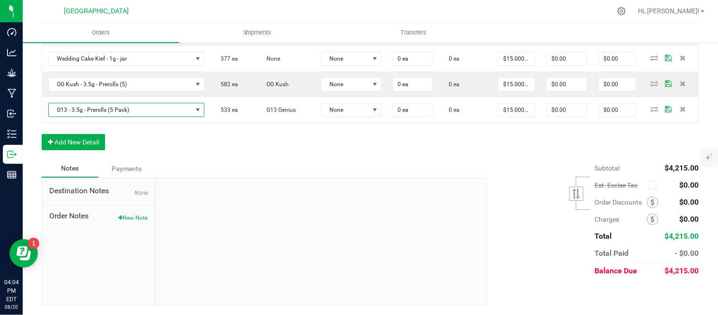
click at [74, 150] on button "Add New Detail" at bounding box center [73, 142] width 63 height 16
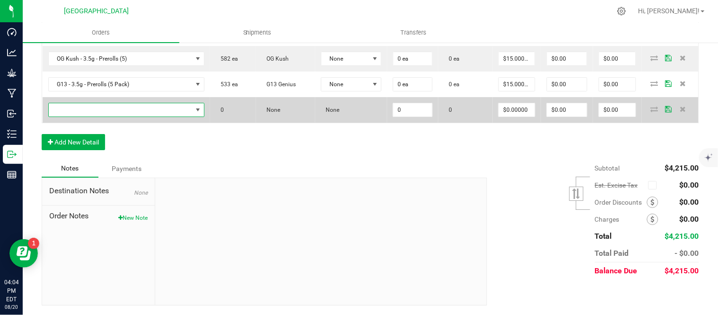
click at [73, 116] on span "NO DATA FOUND" at bounding box center [121, 109] width 144 height 13
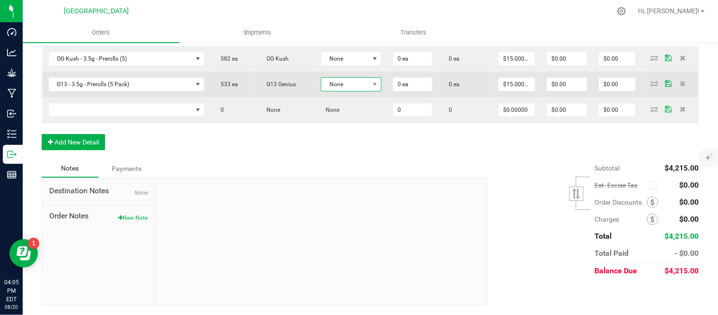
click at [369, 91] on span "None" at bounding box center [345, 84] width 48 height 13
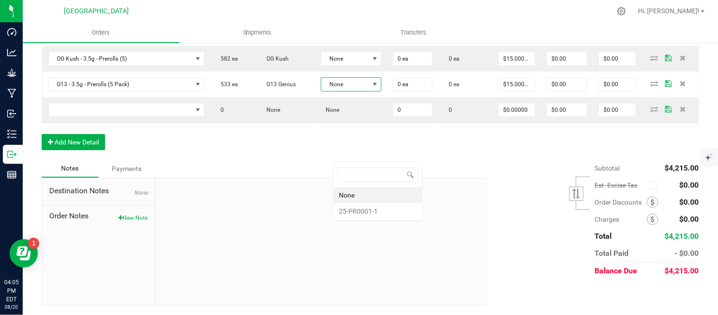
scroll to position [14, 62]
drag, startPoint x: 374, startPoint y: 208, endPoint x: 370, endPoint y: 204, distance: 5.7
click at [374, 209] on li "25-PR0001-1" at bounding box center [378, 211] width 88 height 16
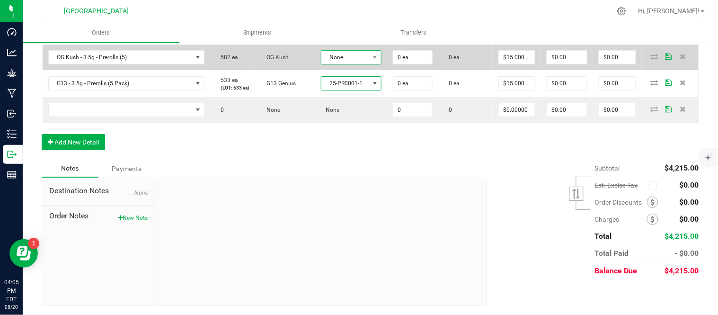
click at [352, 64] on span "None" at bounding box center [345, 57] width 48 height 13
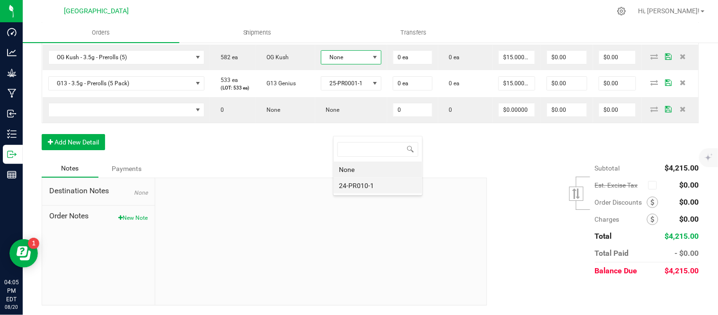
click at [351, 183] on li "24-PR010-1" at bounding box center [378, 185] width 88 height 16
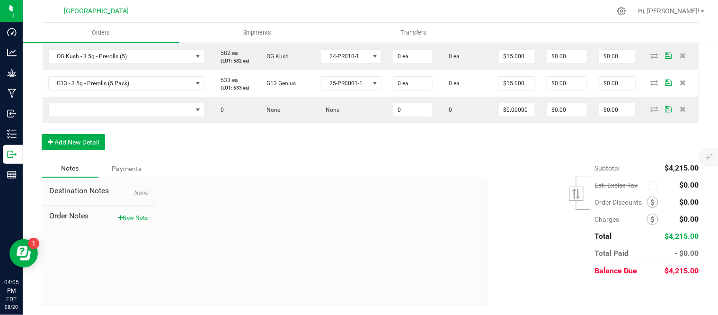
click at [360, 37] on span "None" at bounding box center [345, 30] width 48 height 13
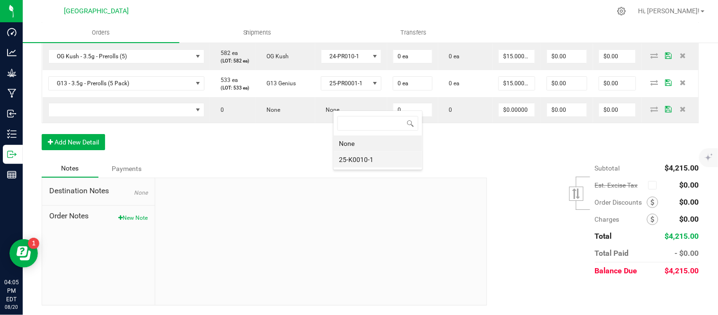
click at [356, 157] on li "25-K0010-1" at bounding box center [378, 159] width 88 height 16
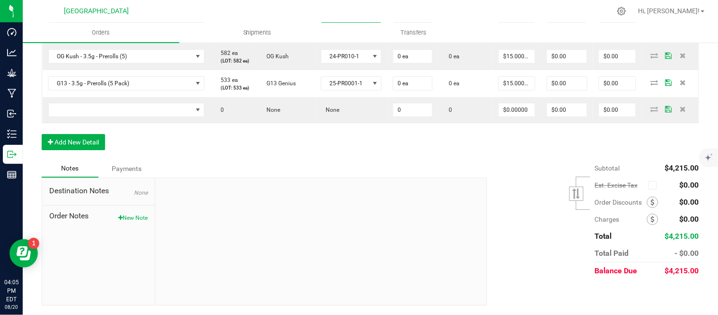
click at [358, 10] on span "None" at bounding box center [345, 3] width 48 height 13
click at [365, 131] on li "25-K0006-1" at bounding box center [378, 134] width 88 height 16
click at [368, 106] on li "25-PR1000-1" at bounding box center [378, 108] width 88 height 16
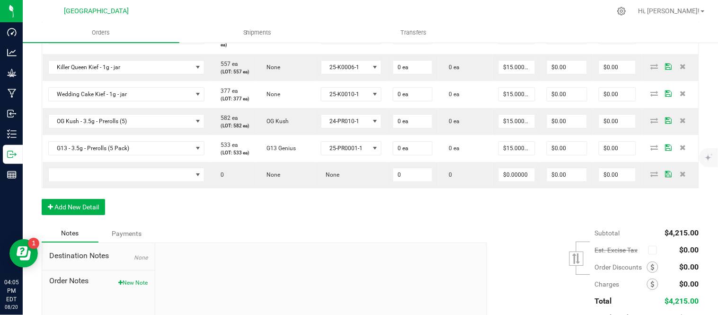
click at [362, 14] on span "None" at bounding box center [345, 6] width 48 height 13
click at [356, 187] on li "25-PR0101-1" at bounding box center [378, 188] width 88 height 16
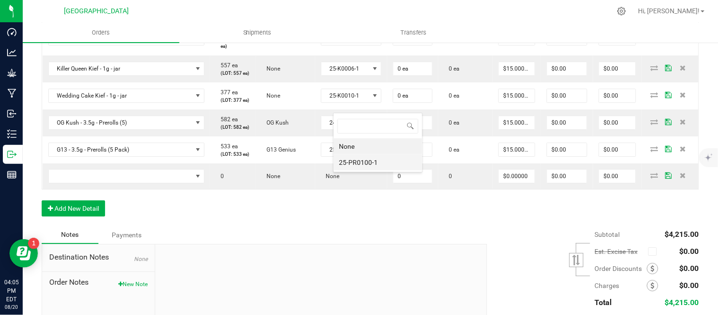
click at [362, 158] on li "25-PR0100-1" at bounding box center [378, 162] width 88 height 16
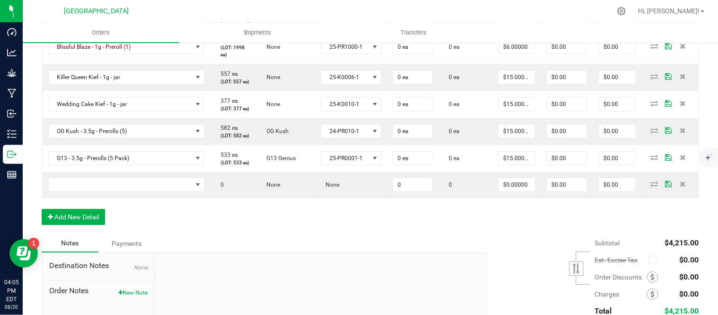
type input "0 ea"
type input "$0.00000"
click at [521, 23] on input "4.42" at bounding box center [517, 15] width 36 height 13
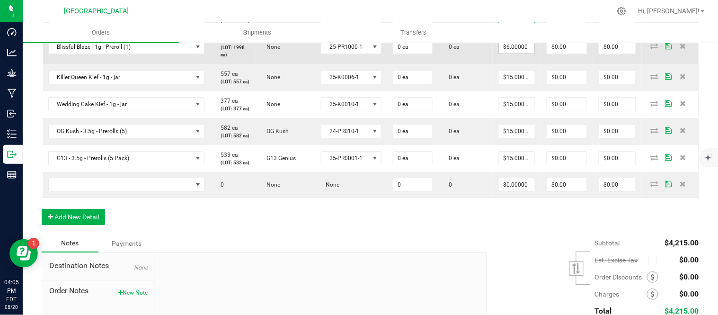
type input "$0.00000"
click at [532, 53] on input "6" at bounding box center [517, 46] width 36 height 13
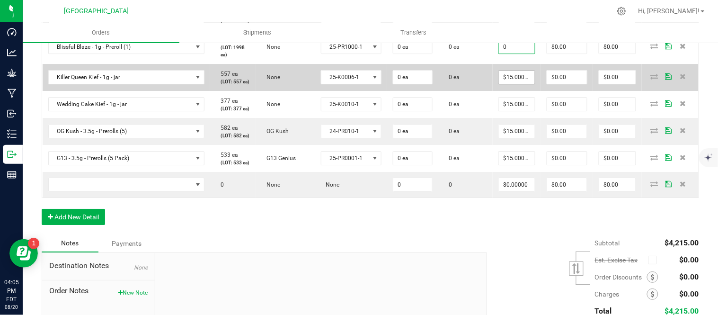
type input "$0.00000"
click at [526, 84] on input "15" at bounding box center [517, 77] width 36 height 13
type input "$0.00000"
click at [493, 91] on td "0 ea" at bounding box center [465, 77] width 54 height 27
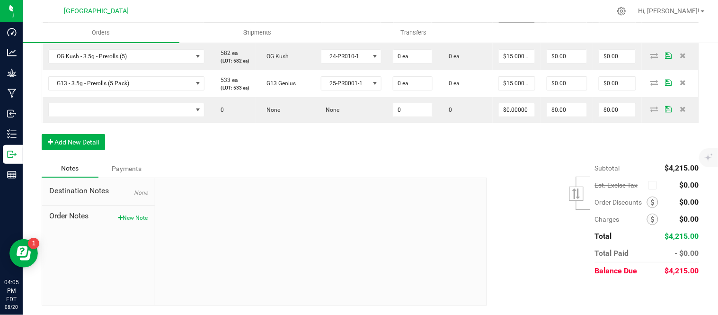
click at [521, 36] on input "15" at bounding box center [517, 29] width 36 height 13
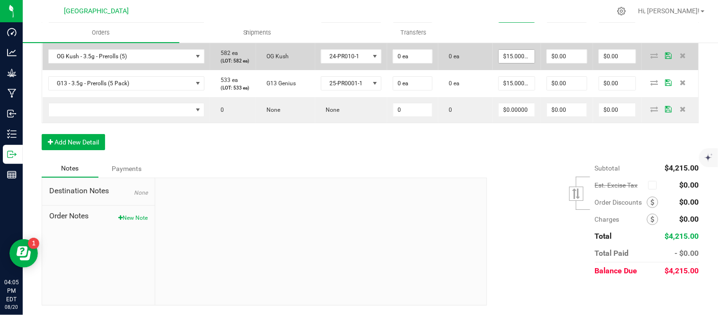
type input "$0.00000"
click at [530, 63] on input "15" at bounding box center [517, 56] width 36 height 13
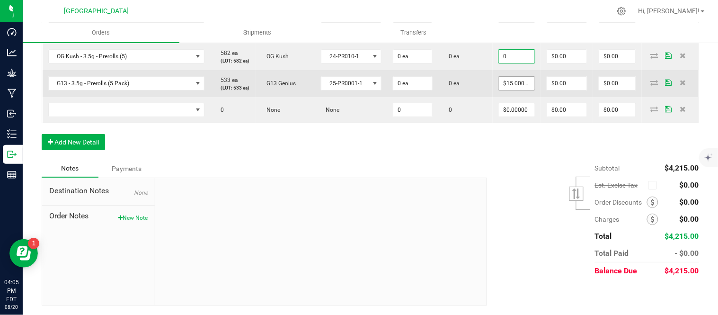
type input "$0.00000"
click at [526, 90] on input "15" at bounding box center [517, 83] width 36 height 13
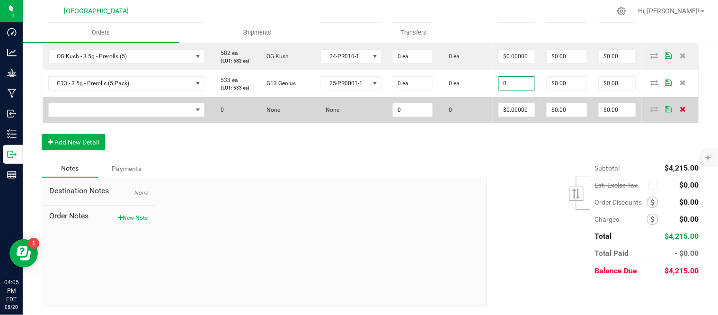
type input "$0.00000"
click at [680, 112] on icon at bounding box center [683, 109] width 6 height 6
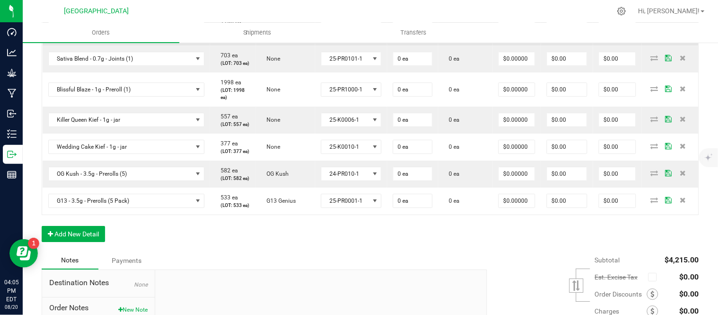
scroll to position [716, 0]
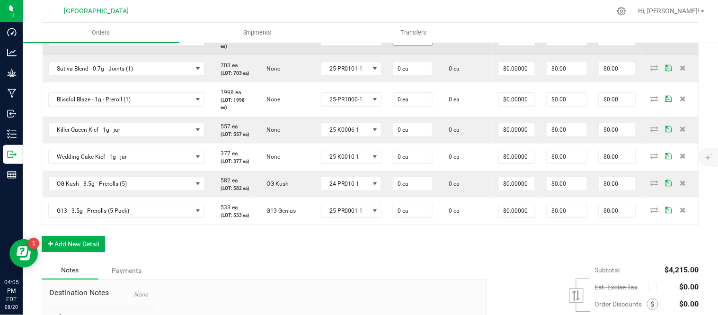
click at [424, 45] on input "0" at bounding box center [412, 38] width 39 height 13
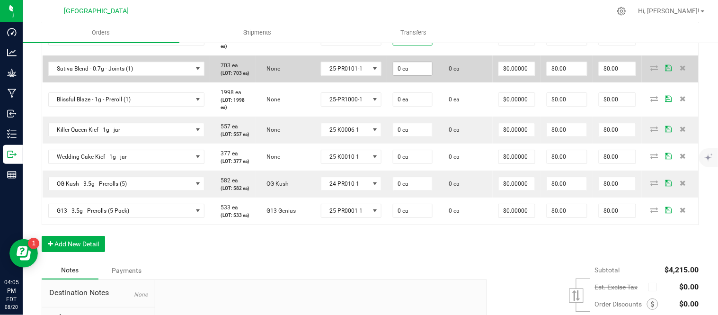
type input "3 ea"
click at [426, 75] on input "0" at bounding box center [412, 68] width 39 height 13
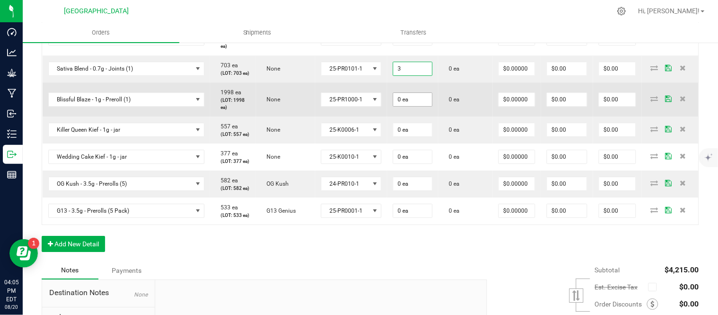
type input "3 ea"
click at [424, 106] on input "0" at bounding box center [412, 99] width 39 height 13
type input "3 ea"
click at [468, 116] on td "0 ea" at bounding box center [465, 99] width 54 height 34
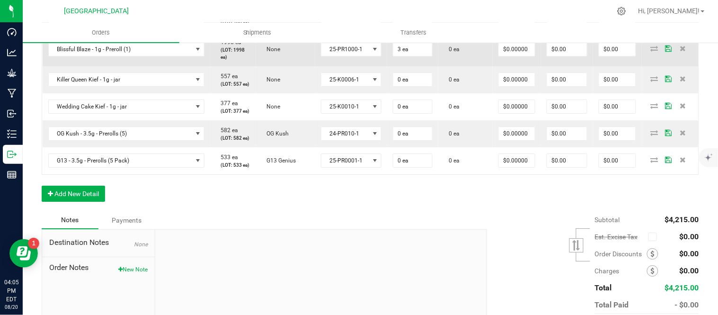
scroll to position [821, 0]
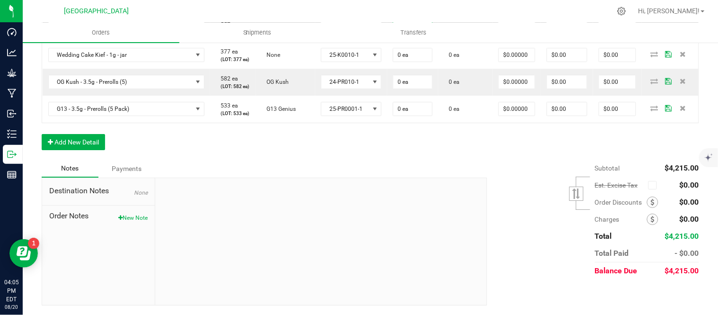
click at [427, 35] on input "0" at bounding box center [412, 27] width 39 height 13
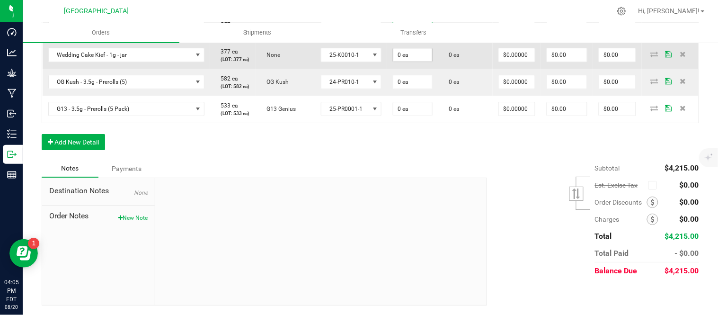
type input "2 ea"
click at [431, 62] on input "0" at bounding box center [412, 54] width 39 height 13
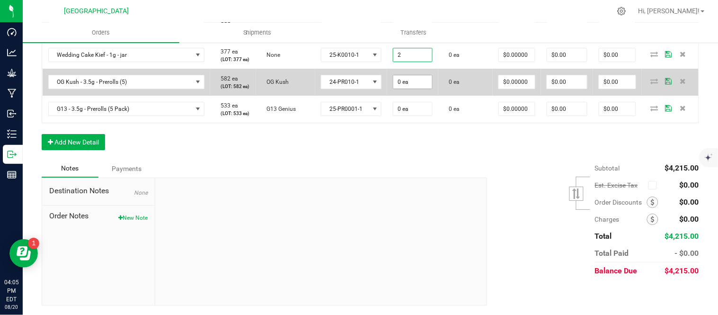
type input "2 ea"
click at [427, 88] on input "0" at bounding box center [412, 81] width 39 height 13
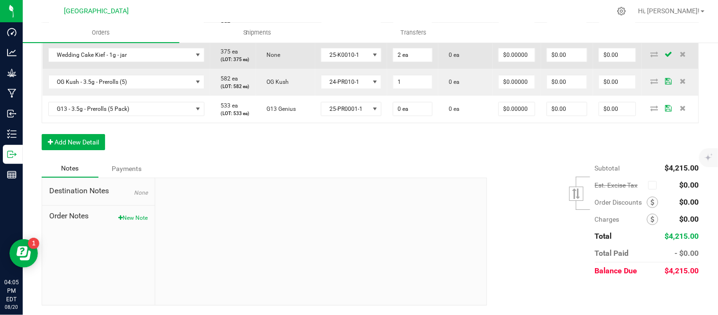
type input "1 ea"
click at [455, 69] on td "0 ea" at bounding box center [465, 55] width 54 height 27
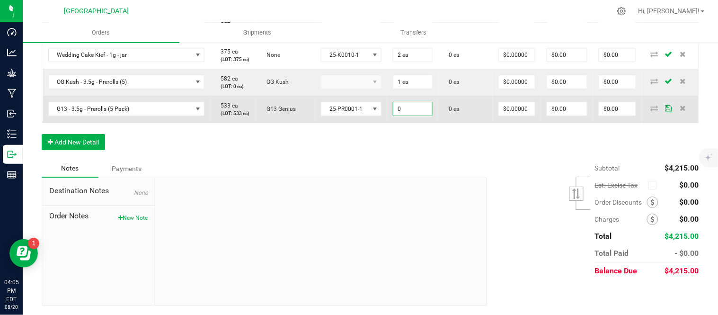
click at [415, 123] on td "0" at bounding box center [413, 109] width 52 height 27
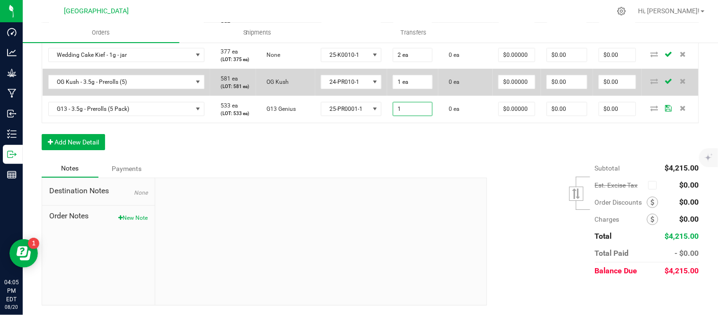
type input "1 ea"
click at [480, 96] on td "0 ea" at bounding box center [465, 82] width 54 height 27
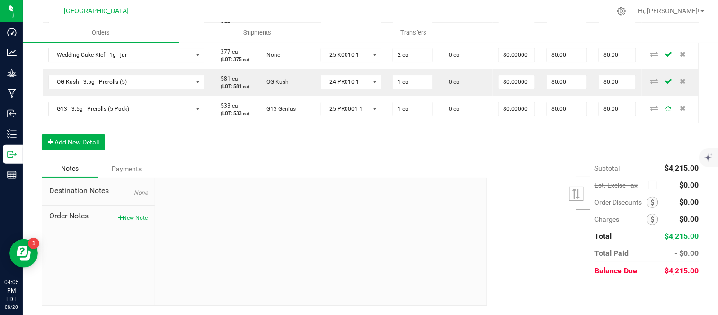
scroll to position [978, 0]
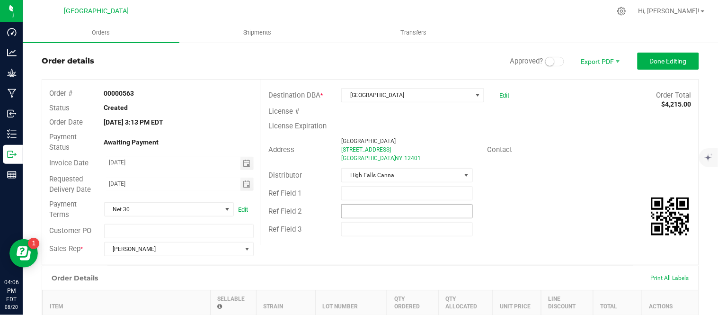
scroll to position [0, 0]
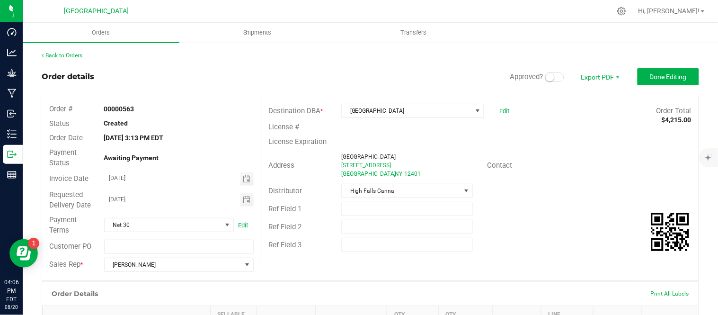
click at [548, 77] on span at bounding box center [554, 76] width 19 height 9
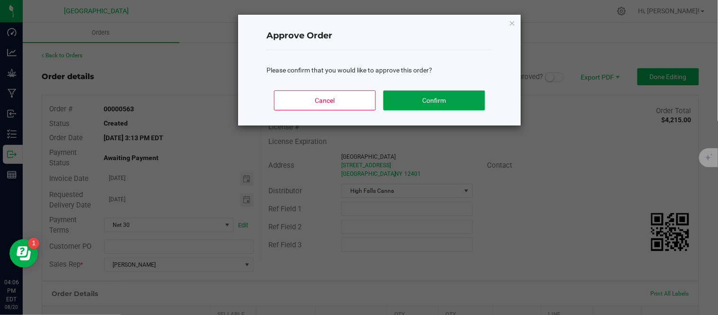
click at [465, 95] on button "Confirm" at bounding box center [434, 100] width 102 height 20
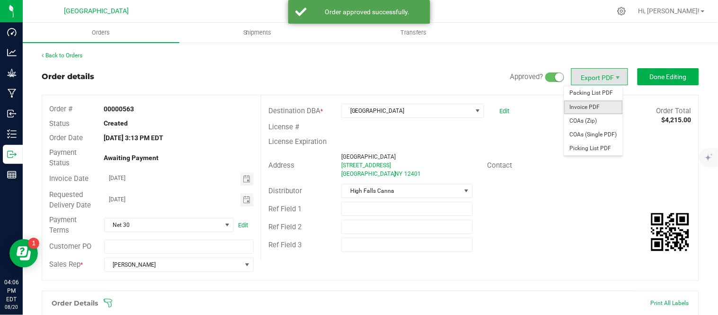
click at [589, 108] on span "Invoice PDF" at bounding box center [593, 107] width 59 height 14
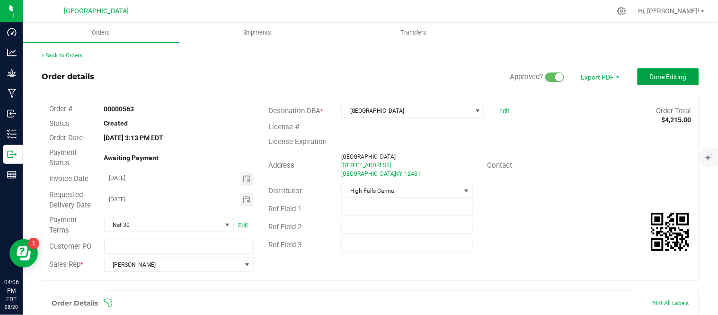
click at [656, 78] on span "Done Editing" at bounding box center [668, 77] width 37 height 8
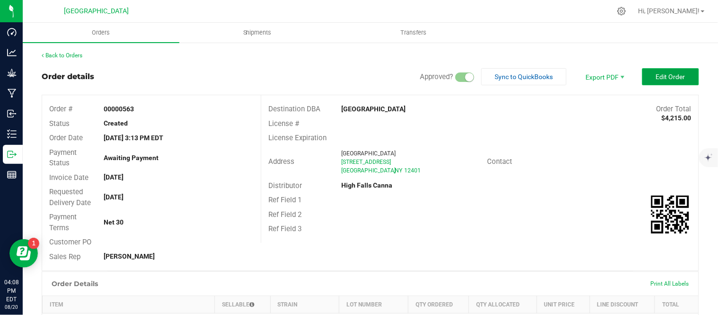
click at [656, 77] on span "Edit Order" at bounding box center [670, 77] width 29 height 8
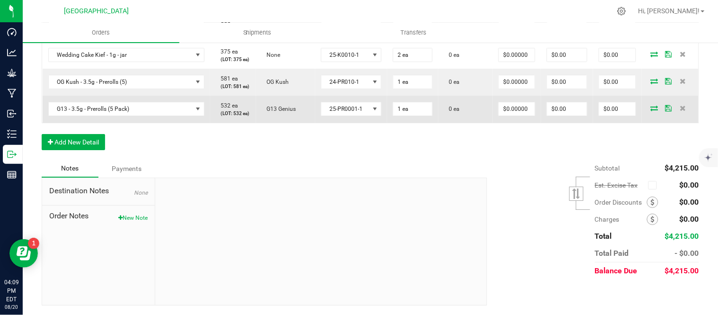
scroll to position [999, 0]
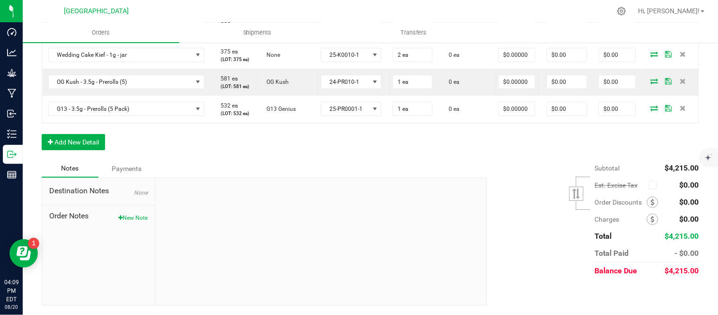
click at [130, 222] on button "New Note" at bounding box center [132, 217] width 29 height 9
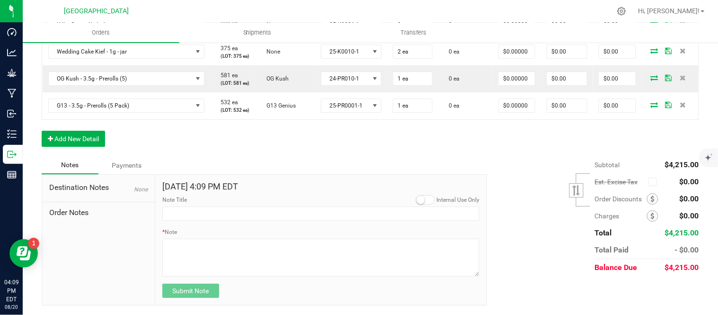
click at [416, 204] on small at bounding box center [420, 199] width 9 height 9
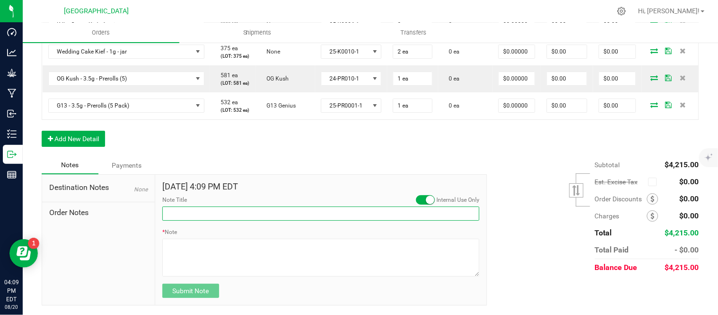
click at [367, 221] on input "Note Title" at bounding box center [320, 213] width 317 height 14
type input "White Label / Wedding Cake 5 pack"
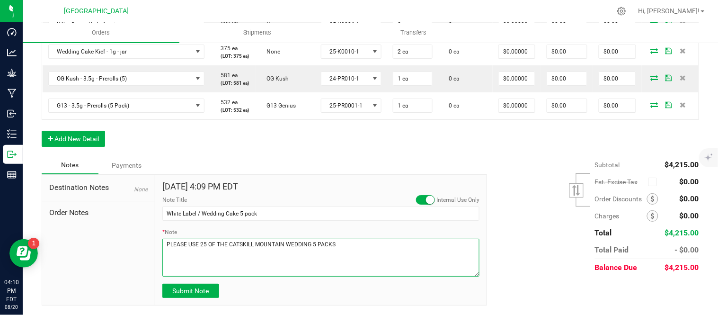
type textarea "PLEASE USE 25 OF THE CATSKILL MOUNTAIN WEDDING 5 PACKS"
click at [197, 289] on span "Submit Note" at bounding box center [190, 291] width 36 height 8
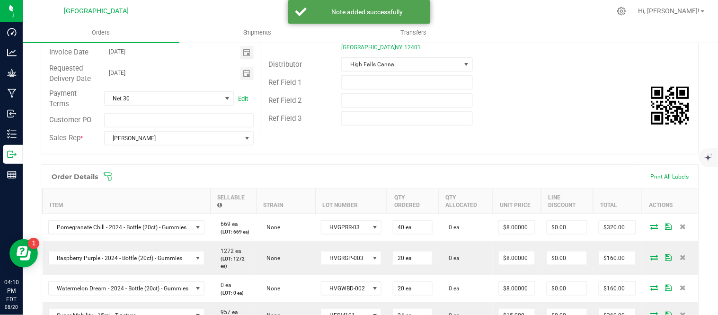
scroll to position [0, 0]
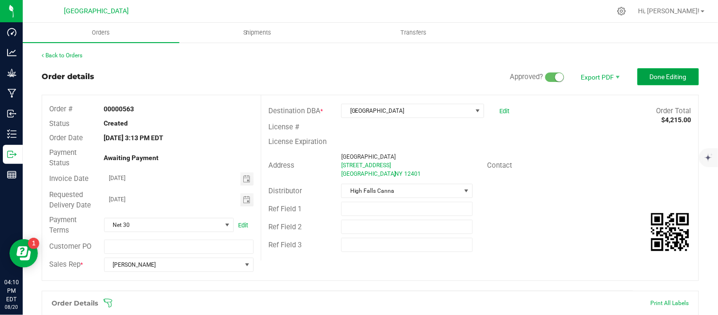
click at [660, 76] on span "Done Editing" at bounding box center [668, 77] width 37 height 8
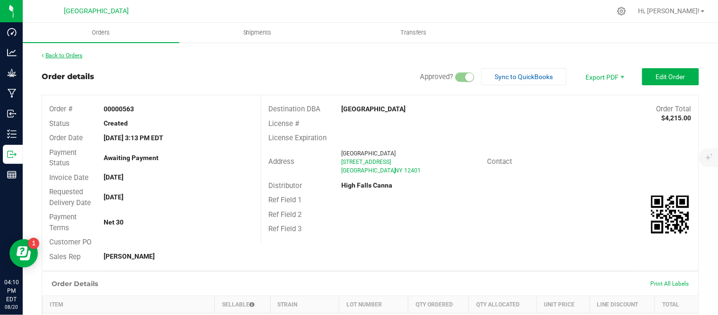
click at [73, 55] on link "Back to Orders" at bounding box center [62, 55] width 41 height 7
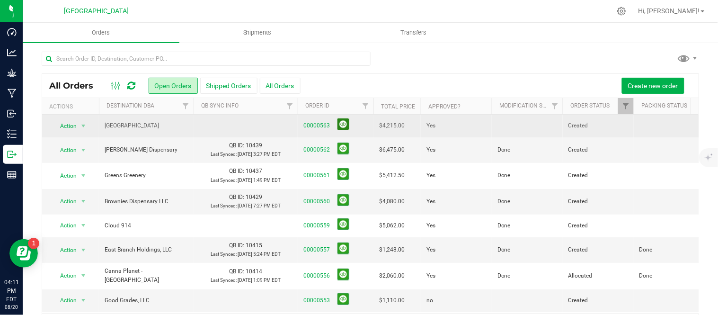
click at [343, 124] on button at bounding box center [343, 124] width 12 height 12
click at [346, 130] on button at bounding box center [343, 124] width 12 height 12
click at [343, 124] on button at bounding box center [343, 124] width 12 height 12
click at [320, 154] on link "00000562" at bounding box center [316, 149] width 27 height 9
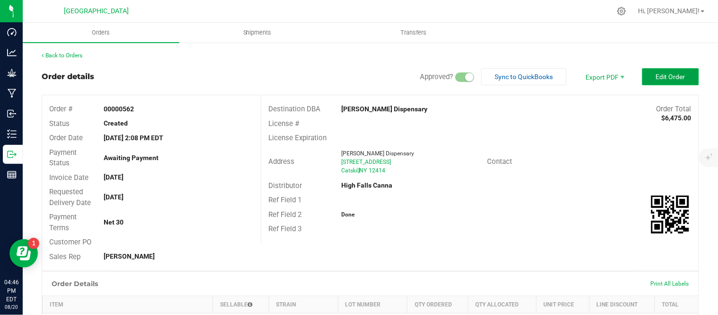
click at [643, 73] on button "Edit Order" at bounding box center [670, 76] width 57 height 17
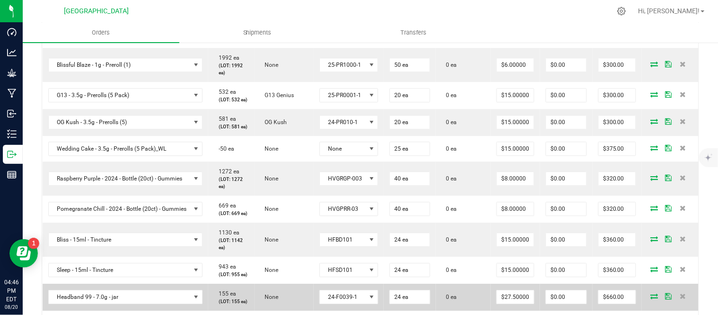
scroll to position [578, 0]
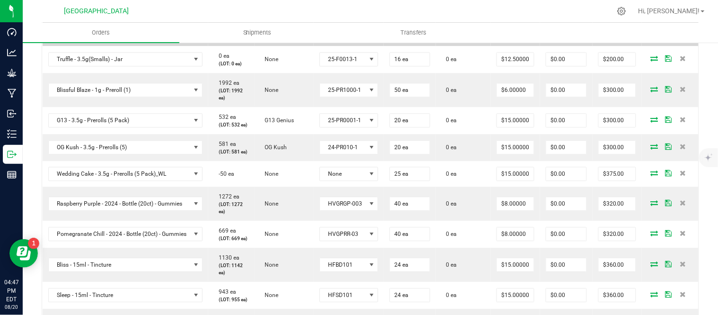
click at [680, 34] on icon at bounding box center [683, 31] width 6 height 6
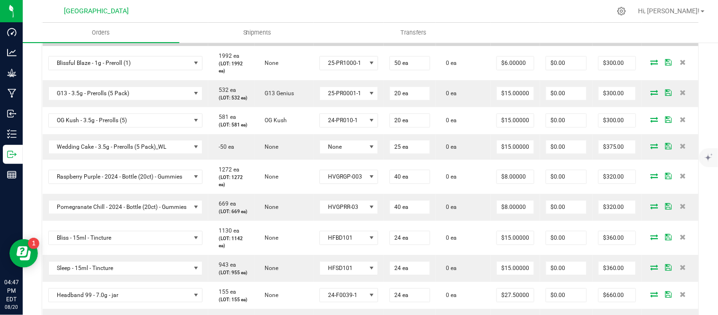
click at [425, 39] on input "16" at bounding box center [410, 32] width 40 height 13
type input "22 ea"
type input "$275.00"
click at [133, 31] on uib-tab-heading "Orders" at bounding box center [101, 33] width 157 height 20
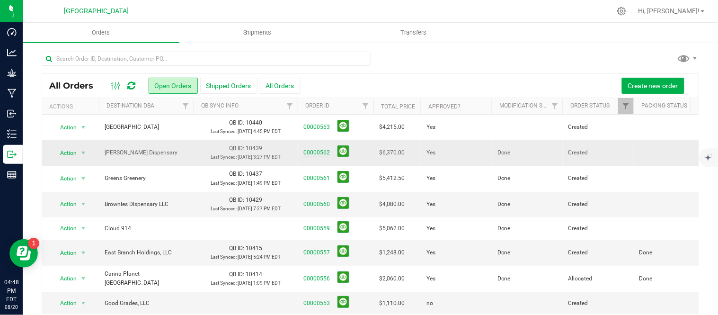
click at [321, 157] on link "00000562" at bounding box center [316, 152] width 27 height 9
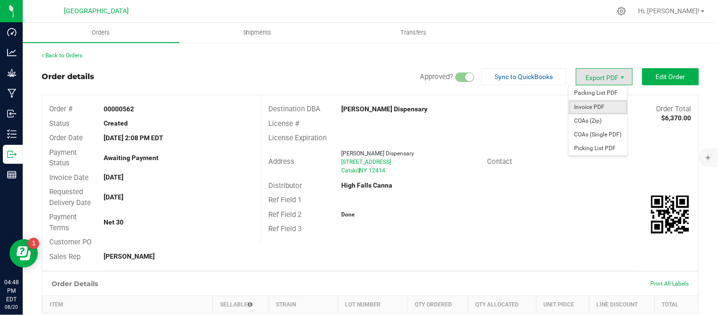
click at [592, 107] on span "Invoice PDF" at bounding box center [598, 107] width 59 height 14
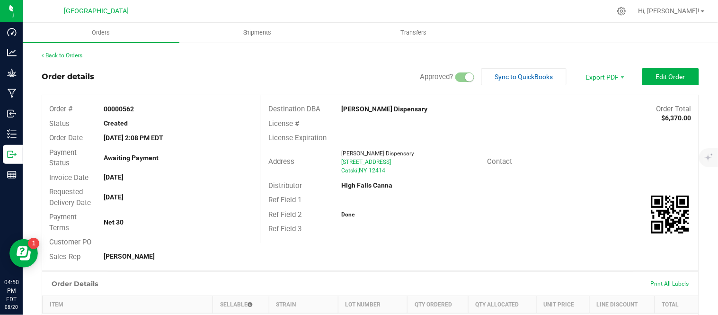
click at [48, 56] on link "Back to Orders" at bounding box center [62, 55] width 41 height 7
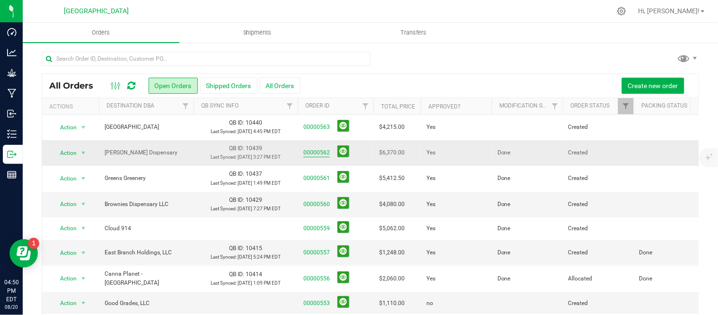
click at [319, 157] on link "00000562" at bounding box center [316, 152] width 27 height 9
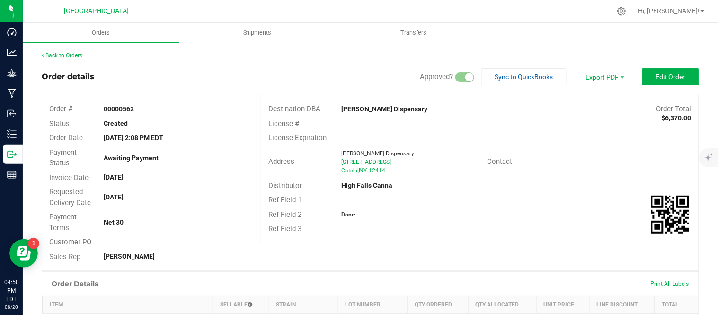
click at [73, 54] on link "Back to Orders" at bounding box center [62, 55] width 41 height 7
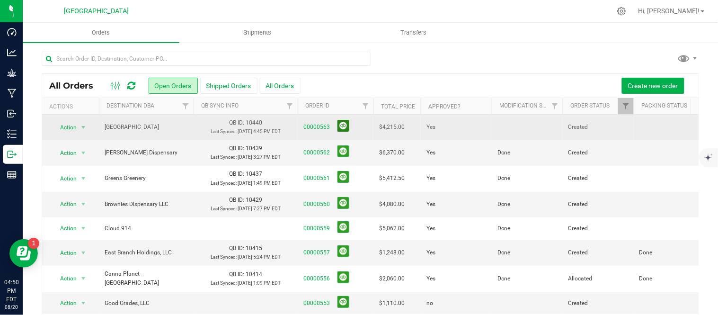
click at [343, 129] on button at bounding box center [343, 126] width 12 height 12
click at [627, 80] on button "Create new order" at bounding box center [653, 86] width 62 height 16
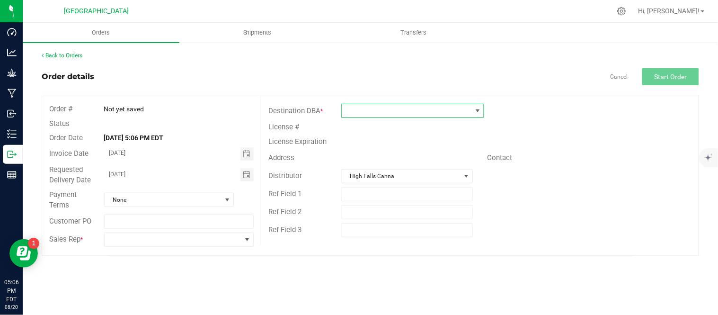
click at [362, 113] on span at bounding box center [407, 110] width 130 height 13
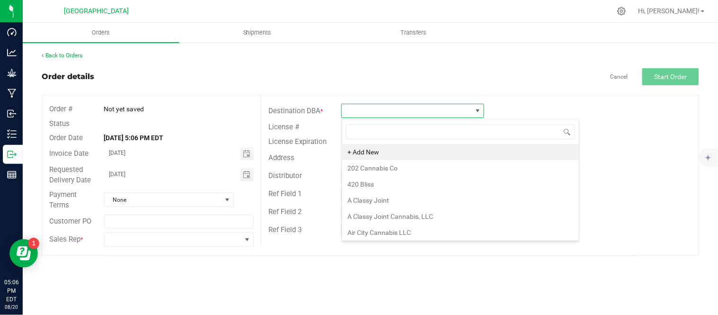
scroll to position [14, 142]
type input "NUG"
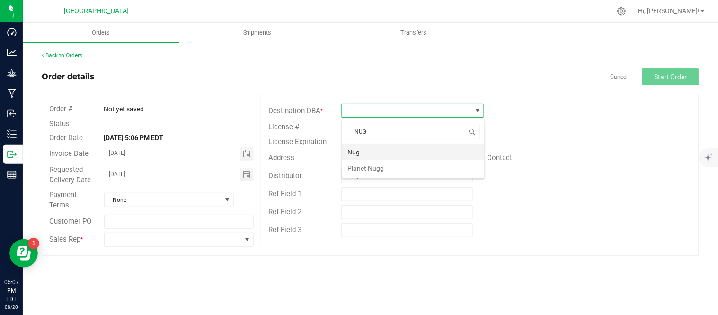
click at [372, 153] on li "Nug" at bounding box center [413, 152] width 142 height 16
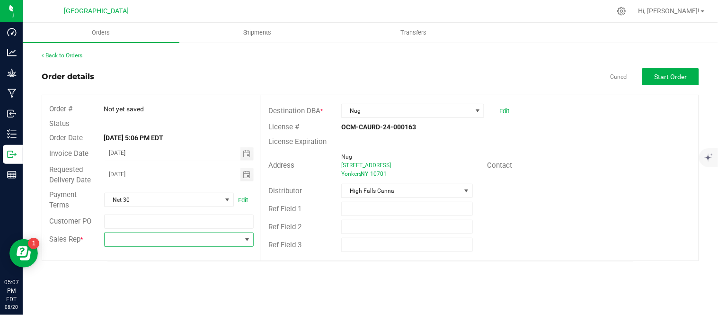
click at [196, 243] on span at bounding box center [173, 239] width 137 height 13
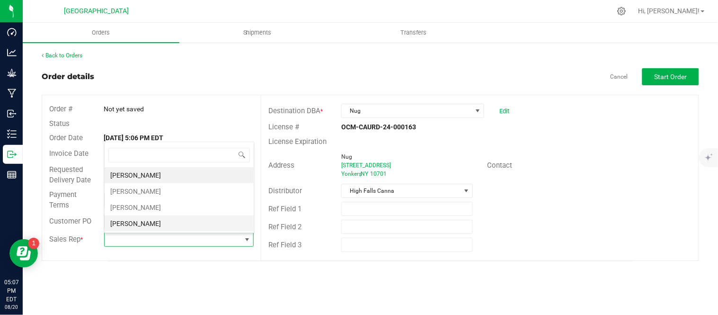
scroll to position [14, 148]
click at [140, 196] on li "[PERSON_NAME]" at bounding box center [179, 191] width 149 height 16
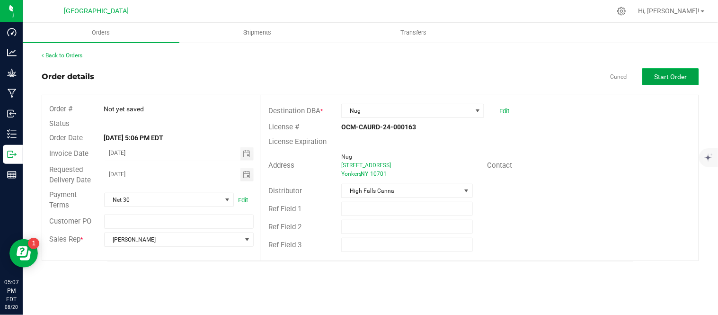
click at [665, 75] on span "Start Order" at bounding box center [670, 77] width 33 height 8
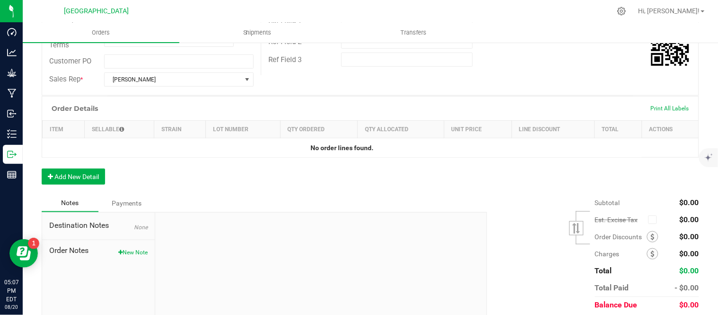
scroll to position [210, 0]
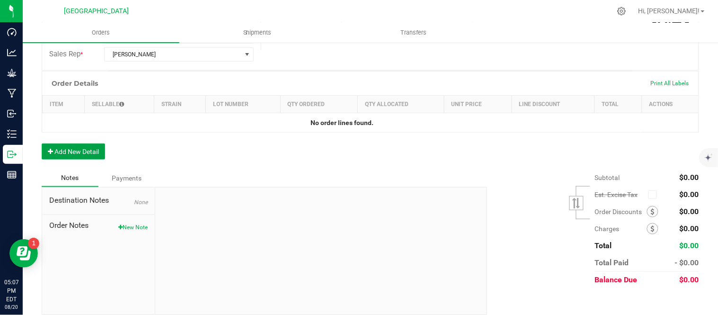
click at [84, 152] on button "Add New Detail" at bounding box center [73, 151] width 63 height 16
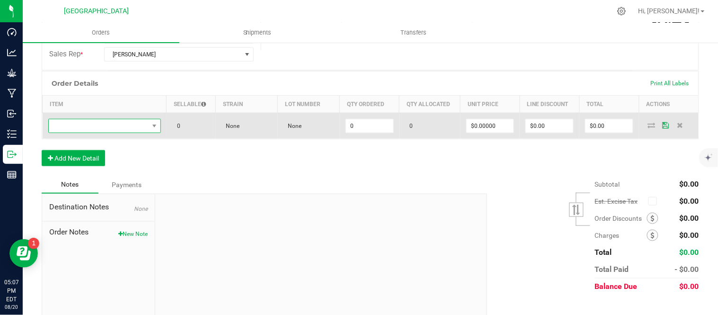
click at [79, 129] on span "NO DATA FOUND" at bounding box center [99, 125] width 100 height 13
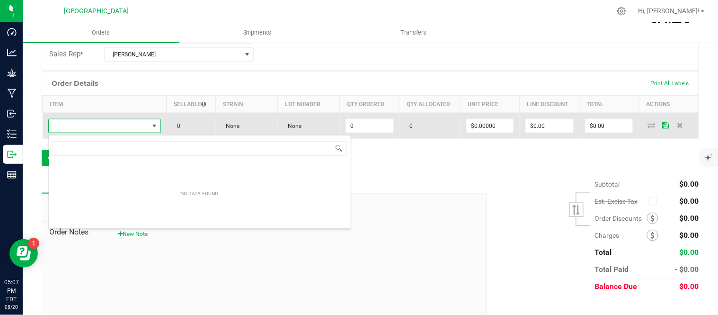
scroll to position [14, 108]
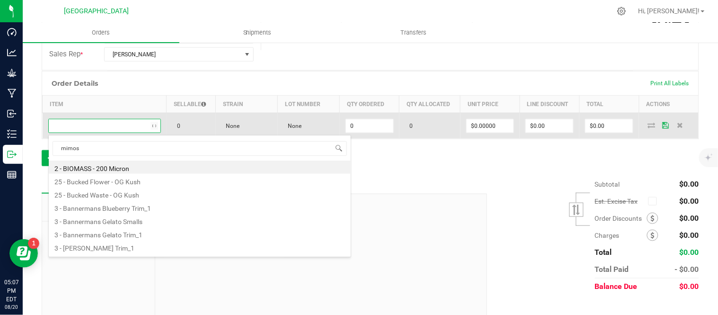
type input "mimosa"
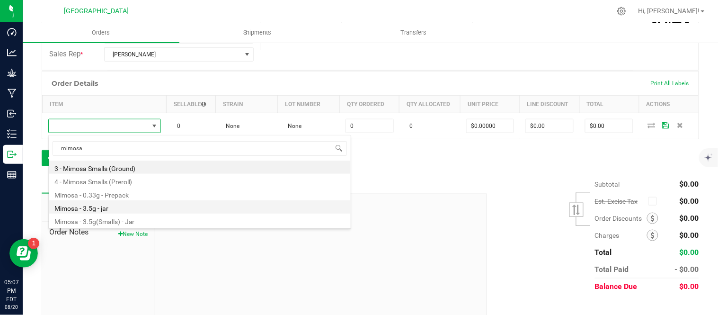
click at [101, 207] on li "Mimosa - 3.5g - jar" at bounding box center [200, 206] width 302 height 13
type input "0 ea"
type input "$17.50000"
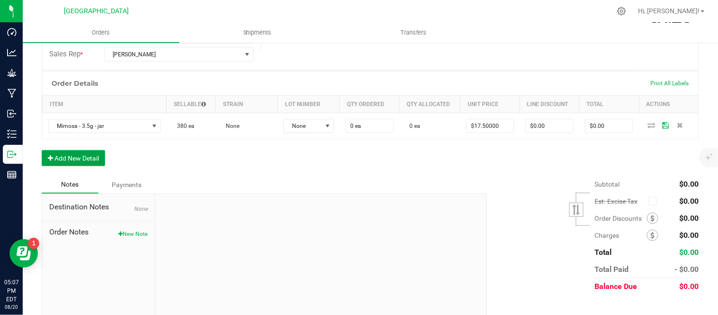
click at [74, 159] on button "Add New Detail" at bounding box center [73, 158] width 63 height 16
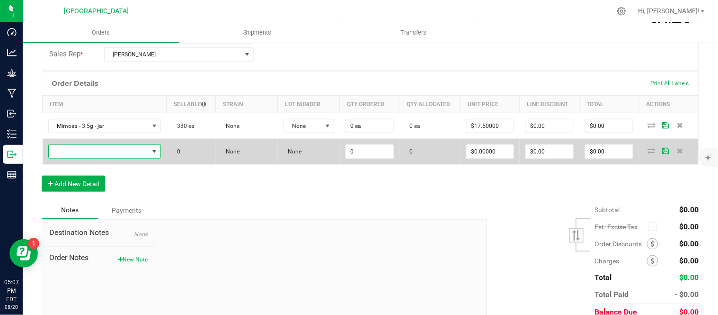
click at [113, 152] on span "NO DATA FOUND" at bounding box center [99, 151] width 100 height 13
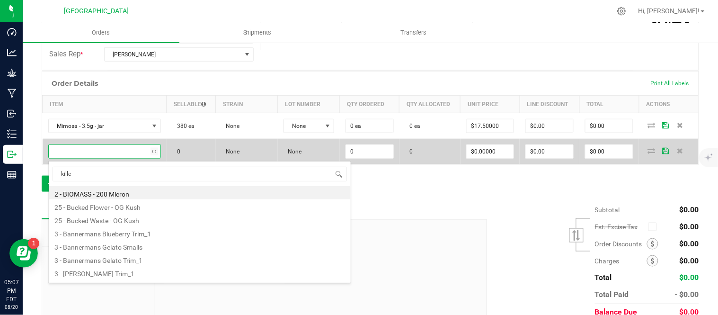
type input "killer"
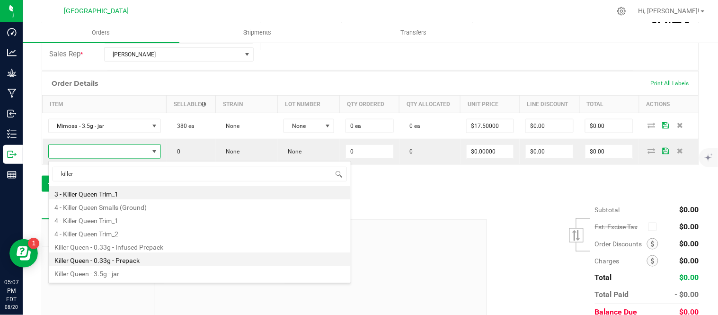
scroll to position [38, 0]
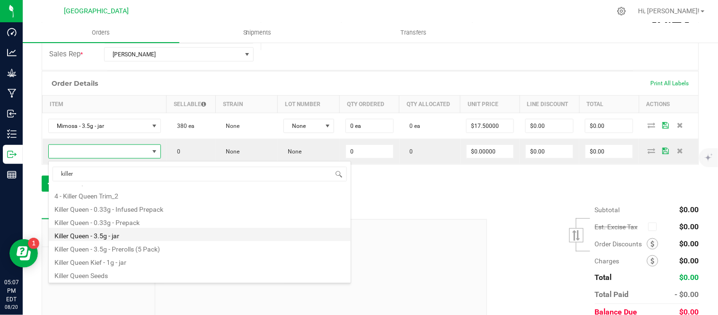
click at [129, 235] on li "Killer Queen - 3.5g - jar" at bounding box center [200, 234] width 302 height 13
type input "0 ea"
type input "$15.00000"
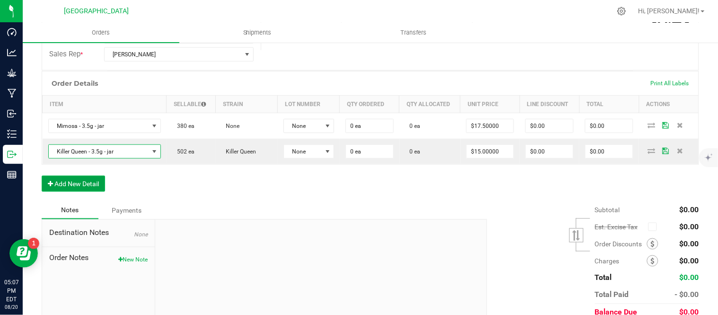
click at [62, 186] on button "Add New Detail" at bounding box center [73, 184] width 63 height 16
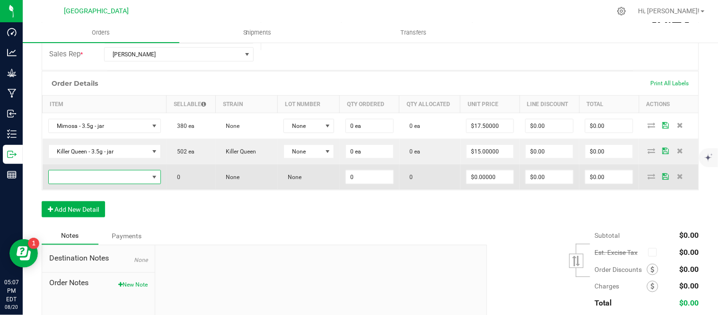
click at [80, 175] on span "NO DATA FOUND" at bounding box center [99, 176] width 100 height 13
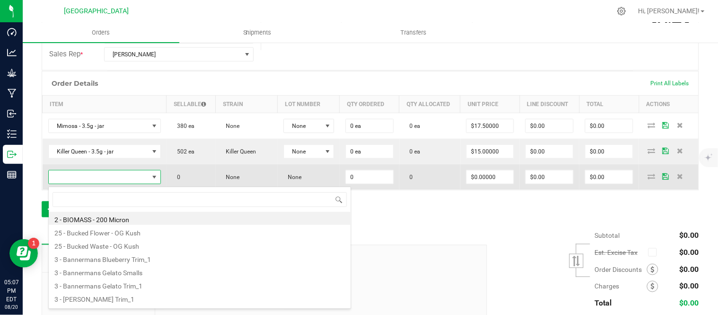
scroll to position [14, 108]
type input "gelato"
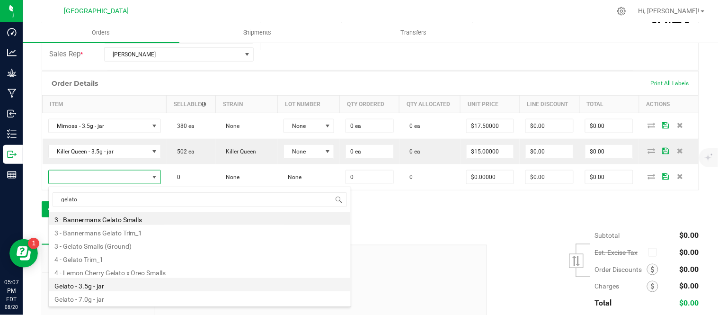
click at [105, 282] on li "Gelato - 3.5g - jar" at bounding box center [200, 284] width 302 height 13
type input "0 ea"
type input "$15.00000"
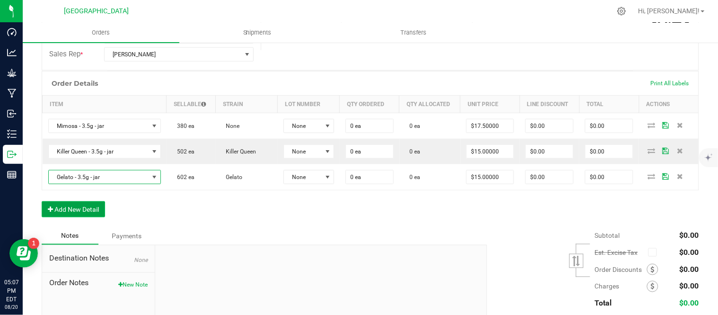
click at [74, 208] on button "Add New Detail" at bounding box center [73, 209] width 63 height 16
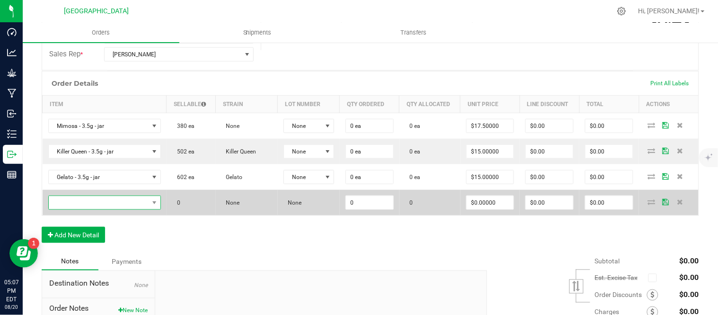
click at [110, 204] on span "NO DATA FOUND" at bounding box center [99, 202] width 100 height 13
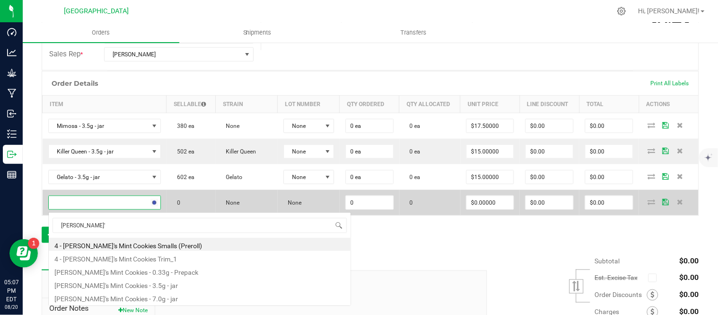
type input "cindy's"
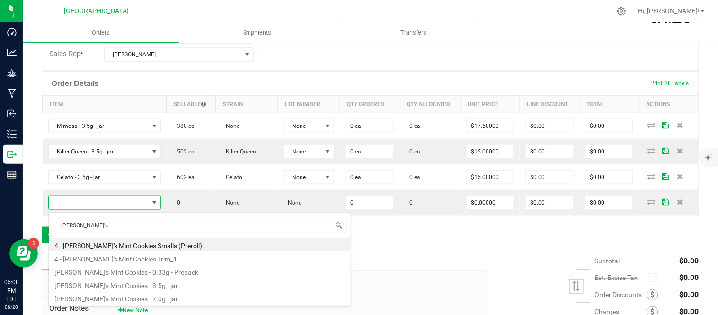
click at [106, 286] on li "[PERSON_NAME]'s Mint Cookies - 3.5g - jar" at bounding box center [200, 283] width 302 height 13
type input "0 ea"
type input "$15.00000"
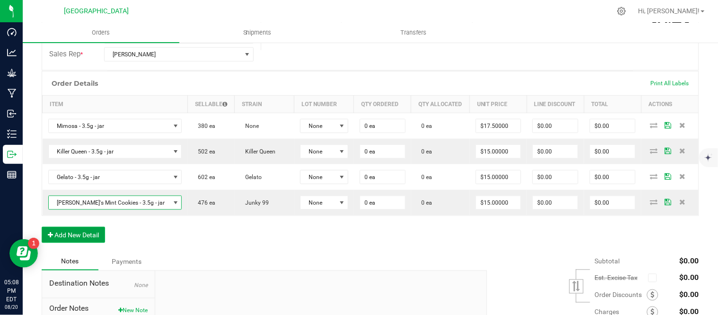
click at [76, 239] on button "Add New Detail" at bounding box center [73, 235] width 63 height 16
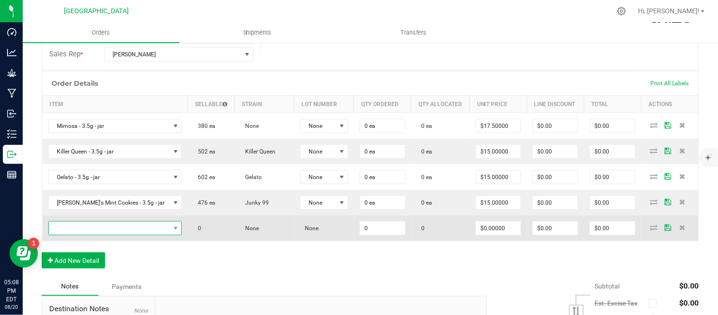
click at [79, 232] on span "NO DATA FOUND" at bounding box center [109, 227] width 121 height 13
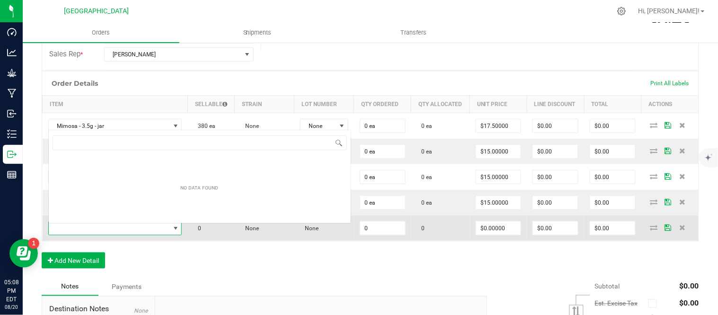
scroll to position [14, 110]
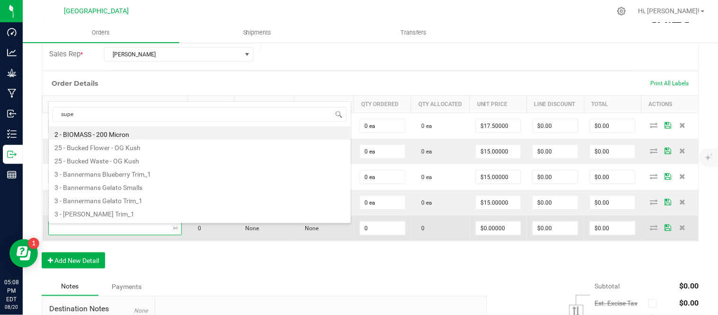
type input "super"
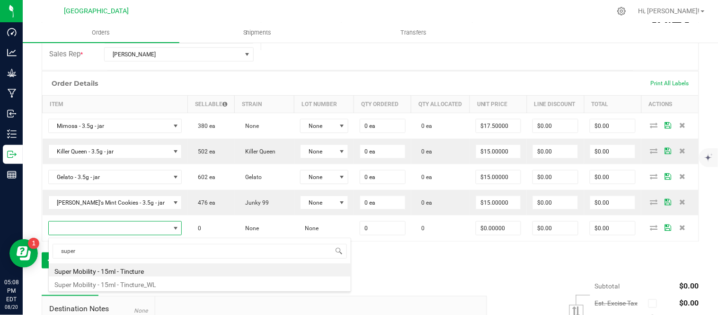
drag, startPoint x: 113, startPoint y: 273, endPoint x: 107, endPoint y: 271, distance: 5.5
click at [113, 272] on li "Super Mobility - 15ml - Tincture" at bounding box center [200, 269] width 302 height 13
type input "0 ea"
type input "$20.00000"
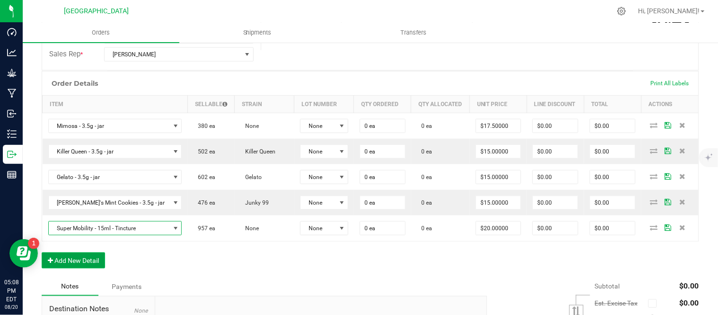
click at [82, 263] on button "Add New Detail" at bounding box center [73, 260] width 63 height 16
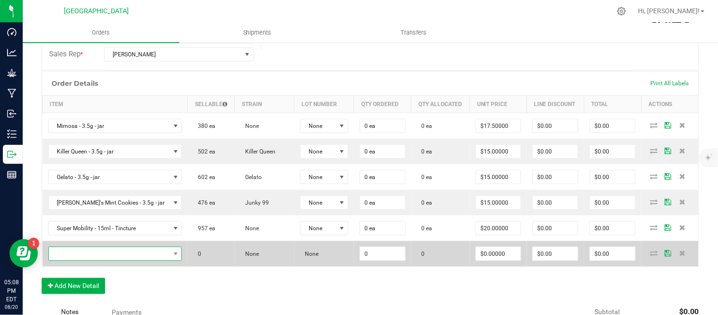
click at [81, 259] on span "NO DATA FOUND" at bounding box center [109, 253] width 121 height 13
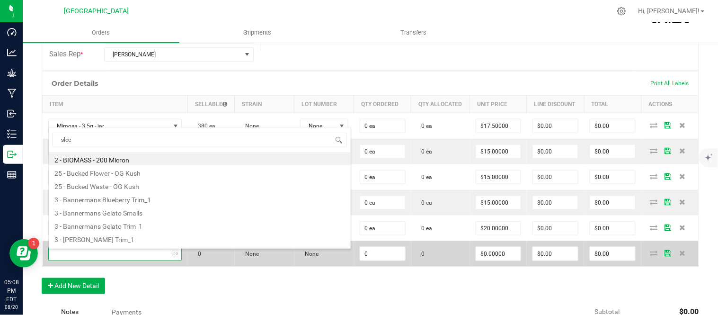
type input "sleep"
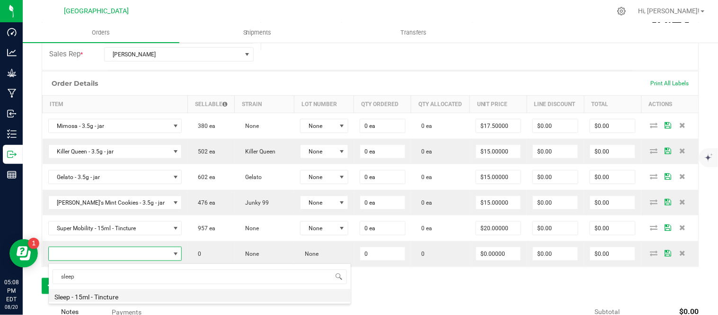
click at [80, 295] on li "Sleep - 15ml - Tincture" at bounding box center [200, 295] width 302 height 13
type input "0 ea"
type input "$20.00000"
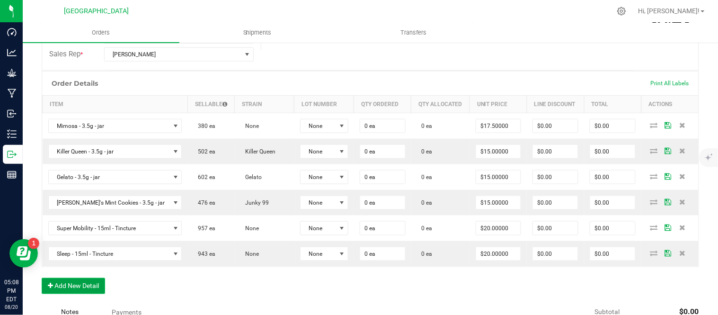
click at [81, 287] on button "Add New Detail" at bounding box center [73, 286] width 63 height 16
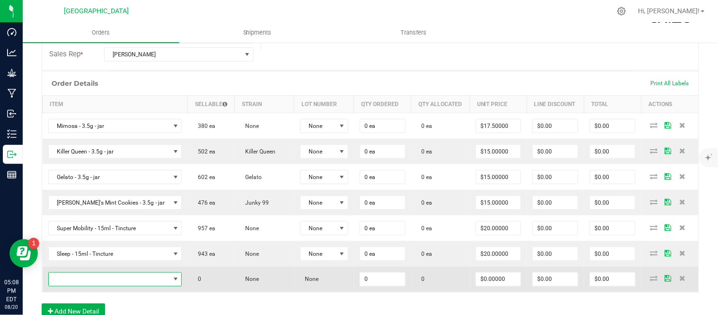
click at [81, 282] on span "NO DATA FOUND" at bounding box center [109, 279] width 121 height 13
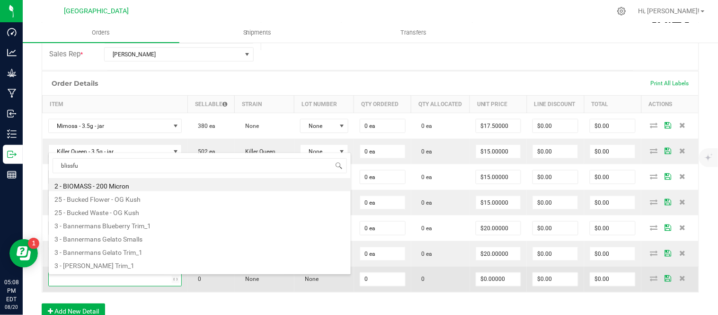
type input "blissful"
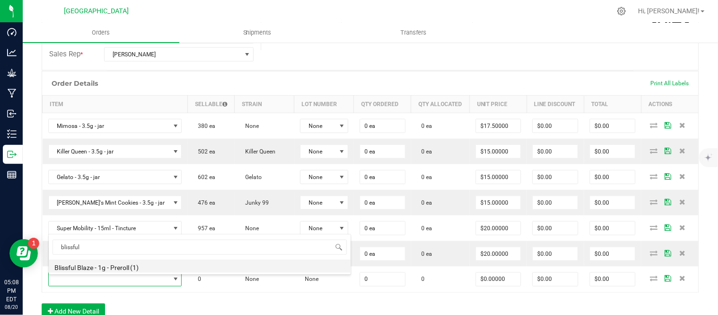
click at [120, 264] on li "Blissful Blaze - 1g - Preroll (1)" at bounding box center [200, 265] width 302 height 13
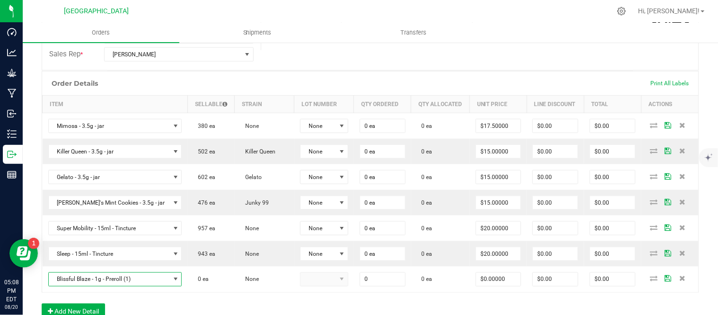
type input "0 ea"
type input "$6.00000"
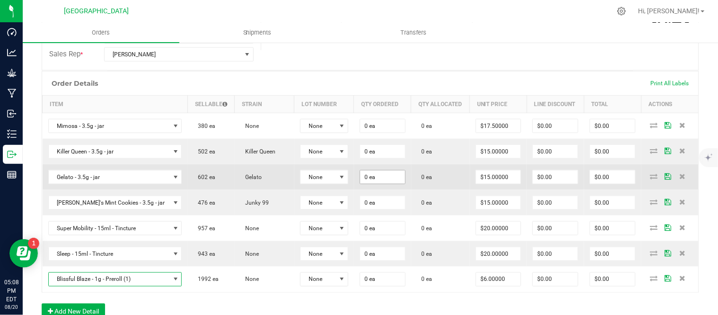
scroll to position [263, 0]
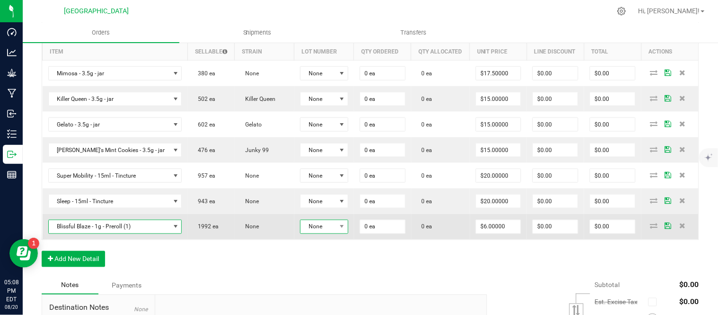
click at [305, 230] on span "None" at bounding box center [318, 226] width 35 height 13
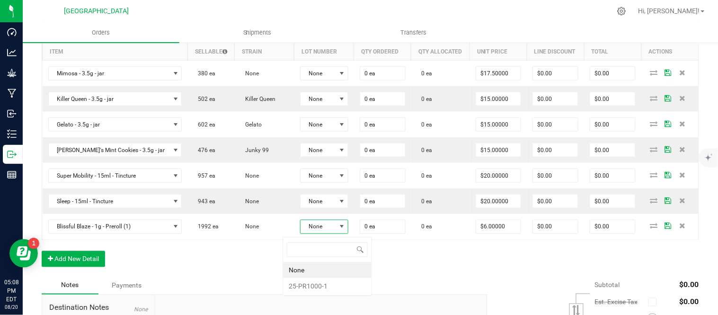
scroll to position [14, 48]
click at [306, 288] on li "25-PR1000-1" at bounding box center [327, 286] width 88 height 16
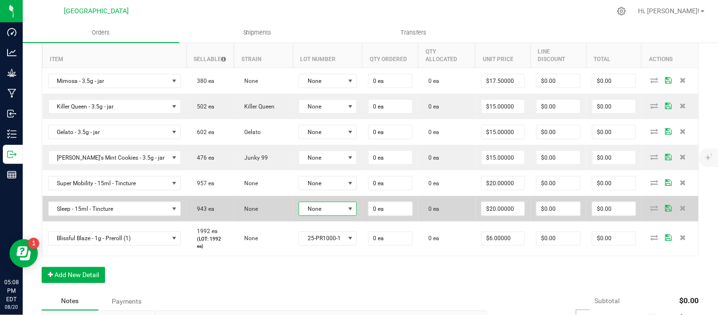
click at [308, 212] on span "None" at bounding box center [321, 208] width 45 height 13
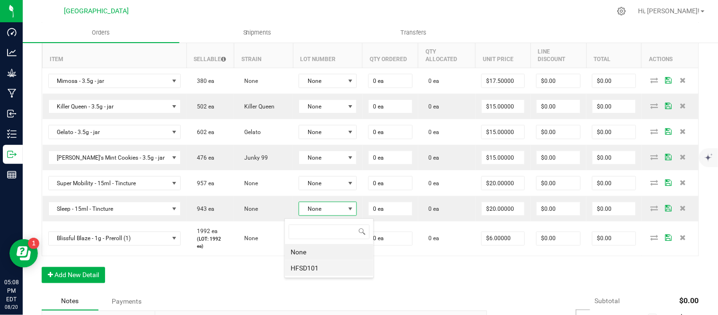
scroll to position [14, 60]
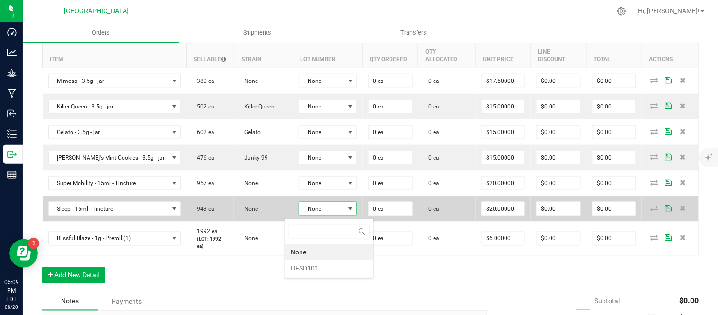
drag, startPoint x: 313, startPoint y: 268, endPoint x: 314, endPoint y: 201, distance: 67.2
click at [313, 267] on li "HFSD101" at bounding box center [329, 268] width 88 height 16
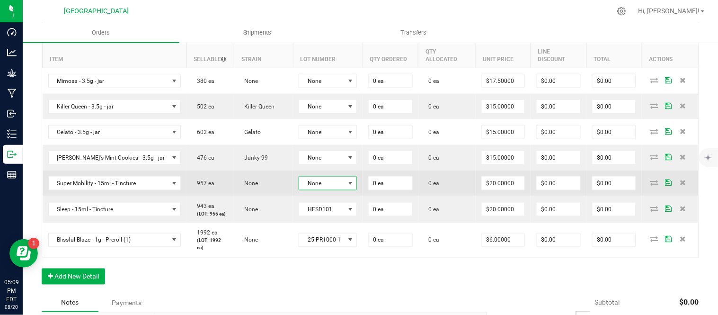
click at [313, 189] on span "None" at bounding box center [321, 183] width 45 height 13
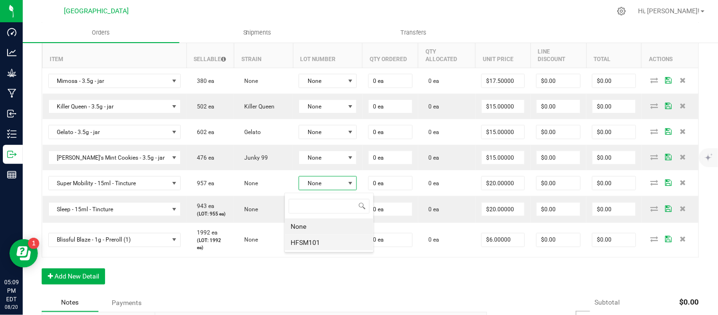
drag, startPoint x: 320, startPoint y: 242, endPoint x: 313, endPoint y: 188, distance: 53.9
click at [320, 236] on li "HFSM101" at bounding box center [329, 242] width 88 height 16
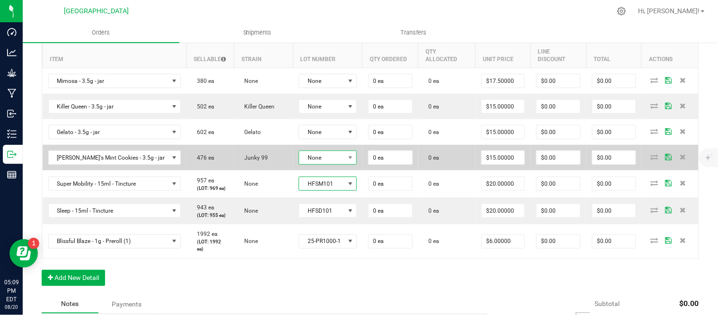
click at [302, 157] on span "None" at bounding box center [321, 157] width 45 height 13
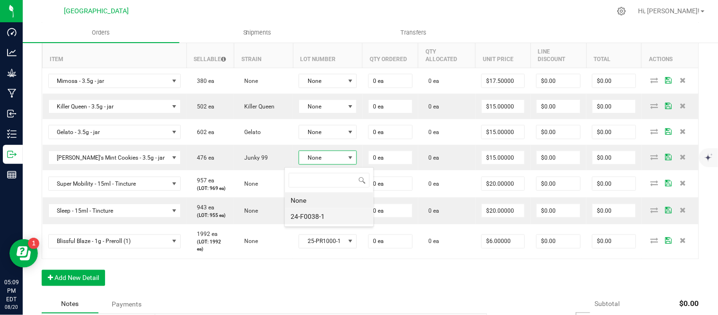
click at [320, 217] on li "24-F0038-1" at bounding box center [329, 216] width 88 height 16
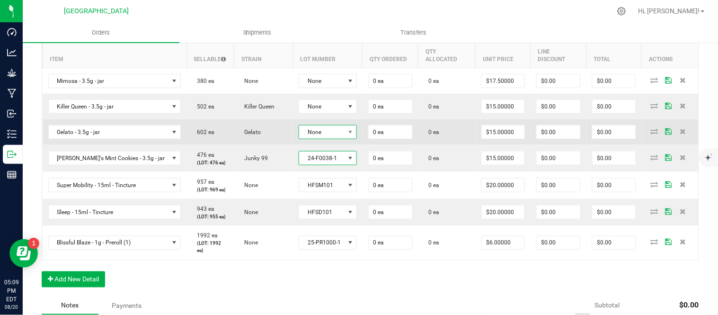
click at [308, 135] on span "None" at bounding box center [321, 131] width 45 height 13
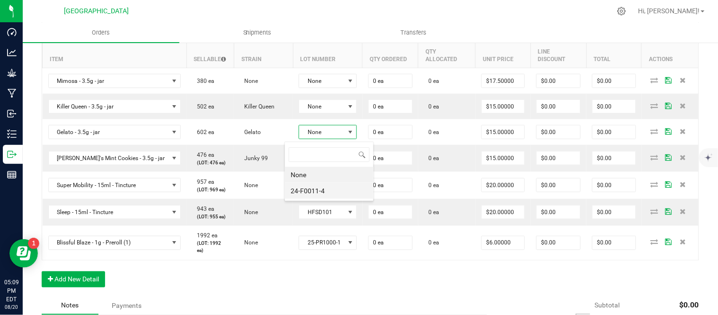
click at [308, 191] on li "24-F0011-4" at bounding box center [329, 191] width 88 height 16
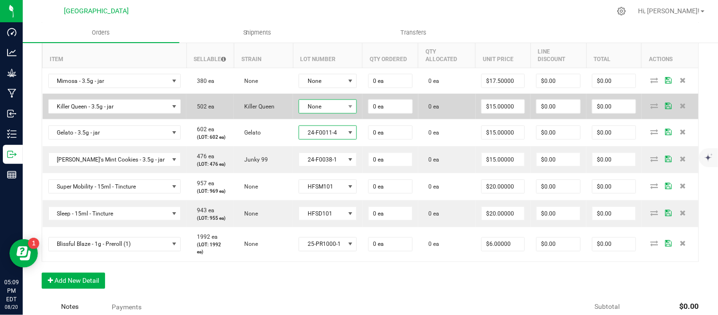
click at [309, 106] on span "None" at bounding box center [321, 106] width 45 height 13
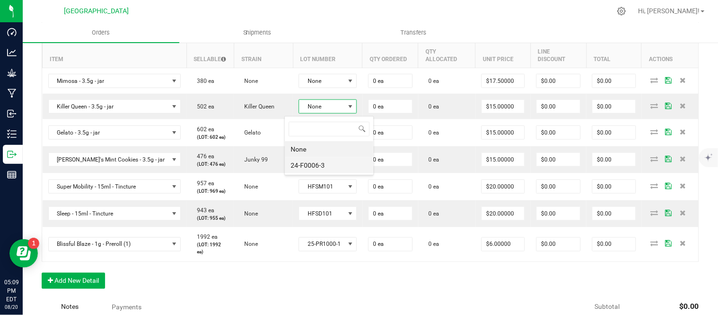
click at [314, 168] on li "24-F0006-3" at bounding box center [329, 165] width 88 height 16
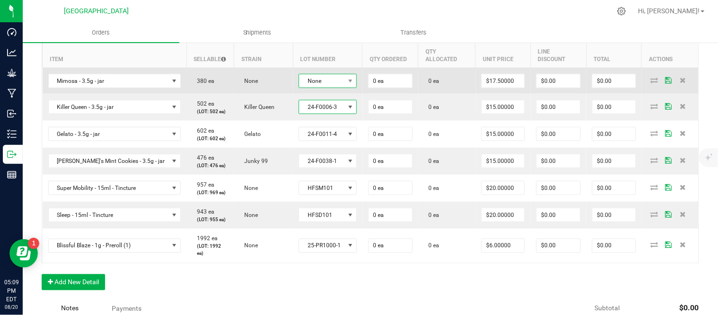
click at [307, 76] on span "None" at bounding box center [321, 80] width 45 height 13
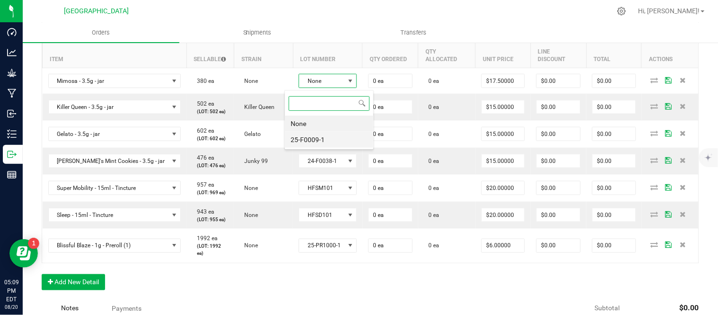
click at [319, 142] on li "25-F0009-1" at bounding box center [329, 140] width 88 height 16
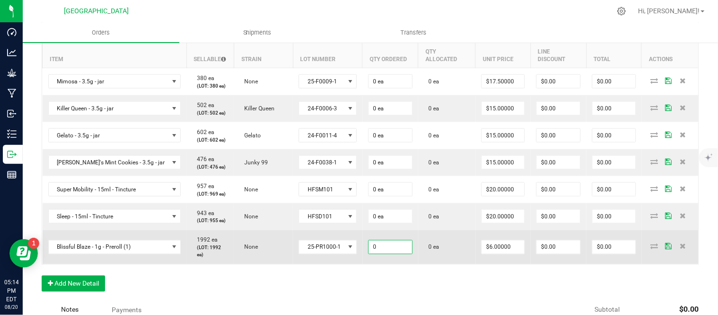
click at [376, 254] on input "0" at bounding box center [391, 246] width 44 height 13
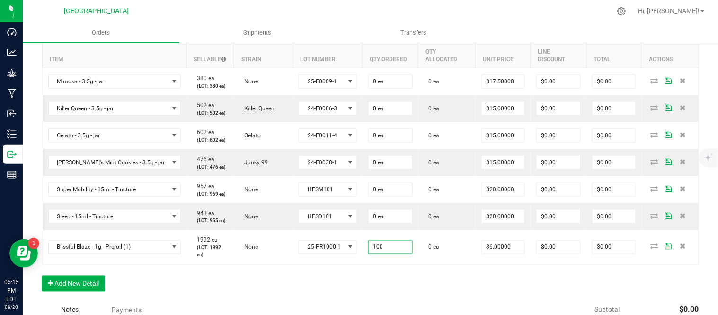
type input "100 ea"
type input "$600.00"
click at [342, 292] on div "Order Details Print All Labels Item Sellable Strain Lot Number Qty Ordered Qty …" at bounding box center [370, 159] width 657 height 283
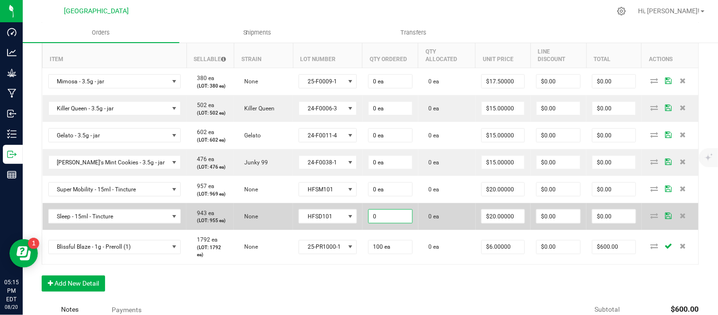
click at [377, 223] on input "0" at bounding box center [391, 216] width 44 height 13
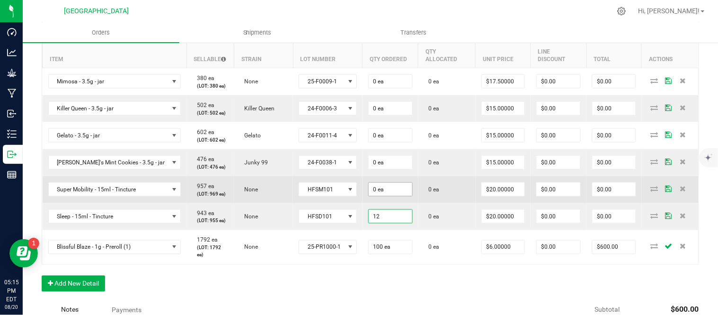
type input "12"
type input "0"
type input "12 ea"
type input "$240.00"
click at [380, 196] on input "0" at bounding box center [391, 189] width 44 height 13
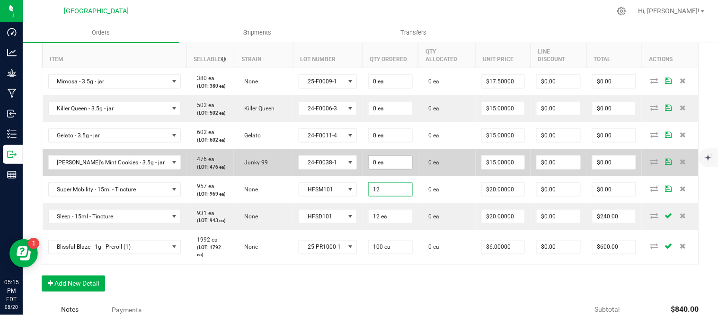
type input "12"
type input "0"
type input "12 ea"
type input "$240.00"
click at [375, 169] on input "0" at bounding box center [391, 162] width 44 height 13
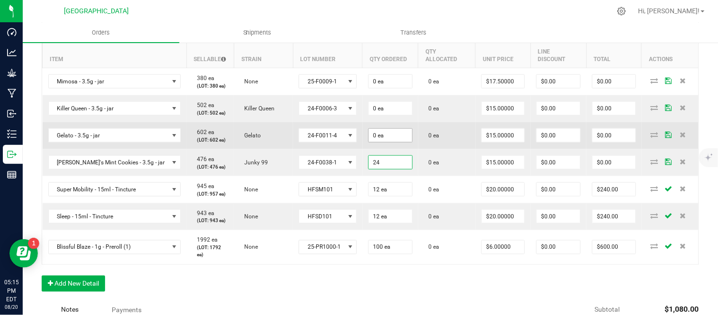
type input "24"
type input "0"
type input "24 ea"
type input "$360.00"
click at [383, 141] on input "0" at bounding box center [391, 135] width 44 height 13
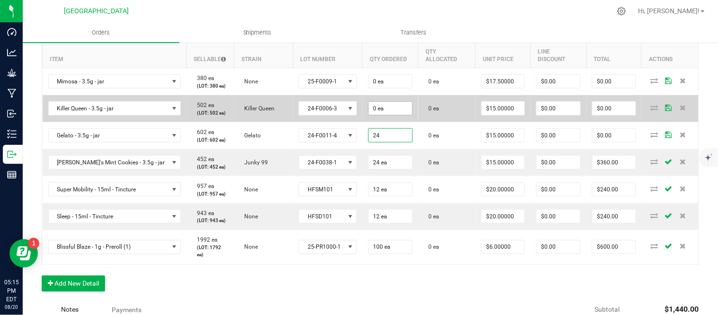
type input "24"
type input "0"
type input "24 ea"
type input "$360.00"
click at [381, 114] on input "0" at bounding box center [391, 108] width 44 height 13
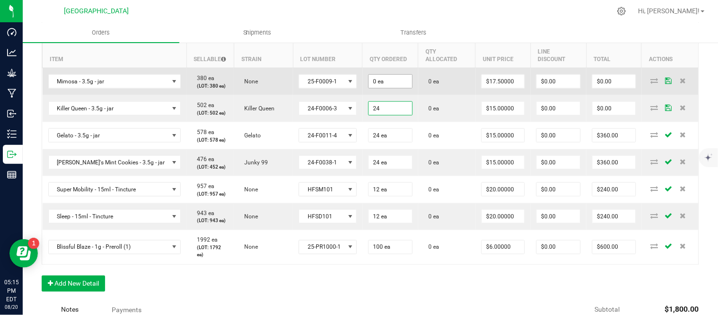
type input "24"
type input "0"
type input "24 ea"
type input "$360.00"
click at [379, 87] on input "0" at bounding box center [391, 81] width 44 height 13
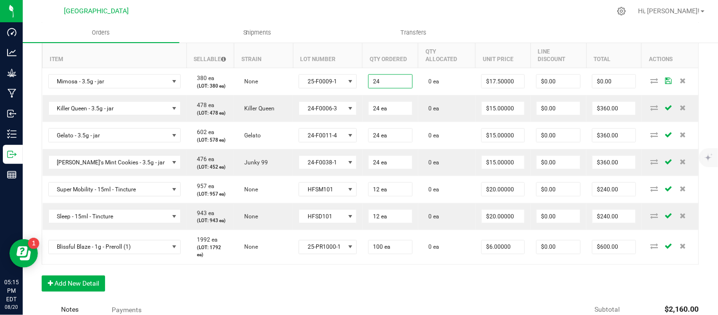
type input "24 ea"
type input "$420.00"
click at [288, 300] on div "Order Details Print All Labels Item Sellable Strain Lot Number Qty Ordered Qty …" at bounding box center [370, 159] width 657 height 283
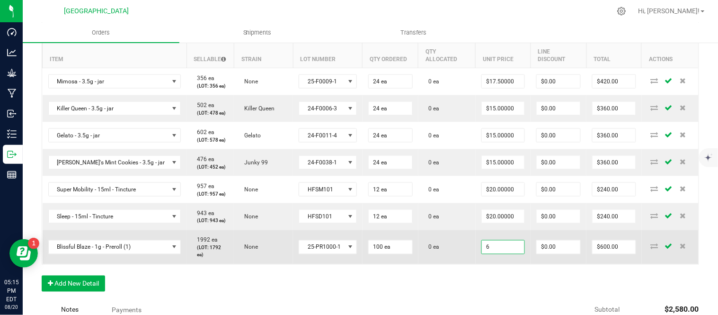
click at [493, 254] on input "6" at bounding box center [503, 246] width 43 height 13
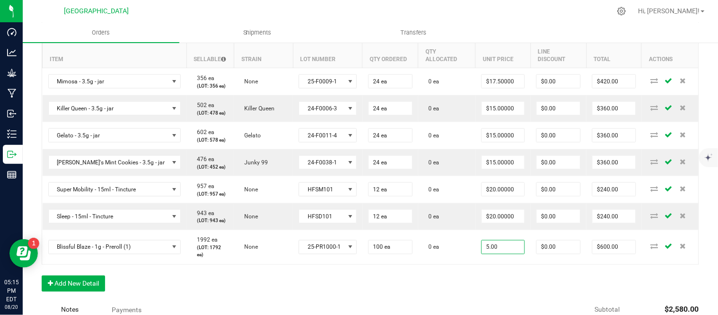
type input "$5.00000"
type input "$500.00"
click at [451, 295] on div "Order Details Print All Labels Item Sellable Strain Lot Number Qty Ordered Qty …" at bounding box center [370, 159] width 657 height 283
click at [359, 295] on div "Order Details Print All Labels Item Sellable Strain Lot Number Qty Ordered Qty …" at bounding box center [370, 159] width 657 height 283
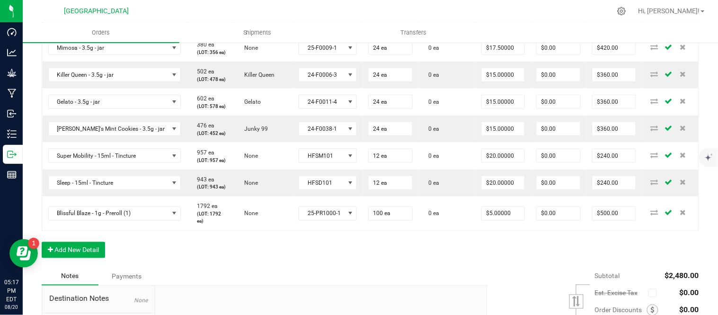
scroll to position [263, 0]
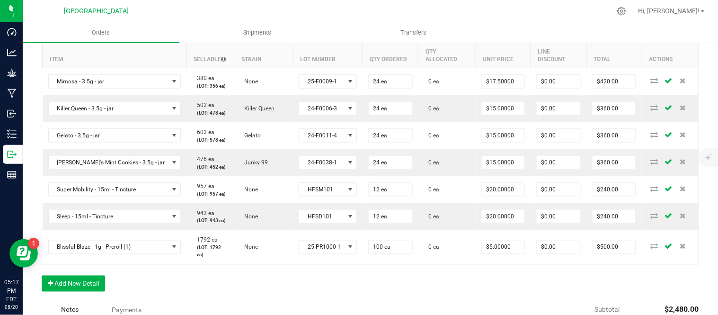
click at [493, 295] on div "Order Details Print All Labels Item Sellable Strain Lot Number Qty Ordered Qty …" at bounding box center [370, 159] width 657 height 283
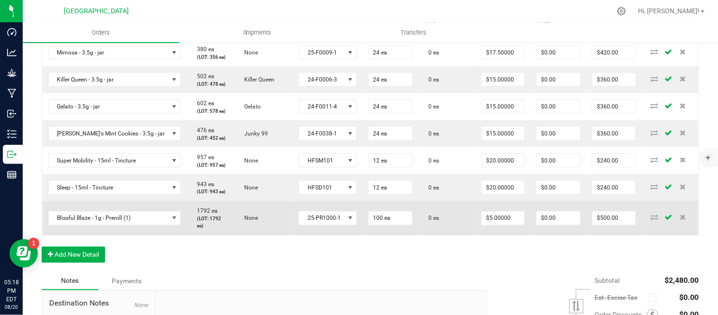
scroll to position [315, 0]
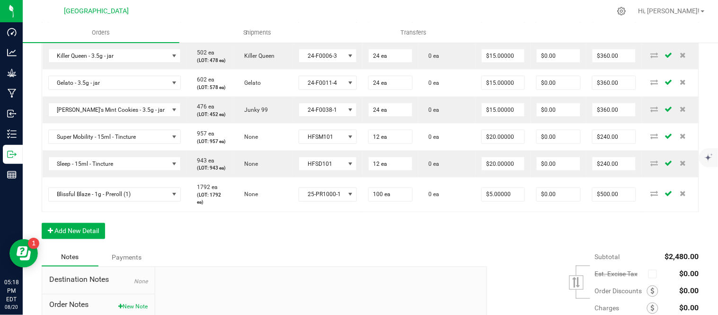
click at [514, 276] on div "Subtotal $2,480.00 Est. Excise Tax" at bounding box center [589, 308] width 219 height 120
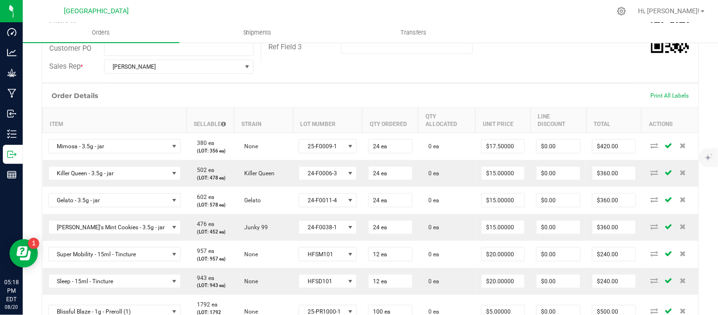
scroll to position [0, 0]
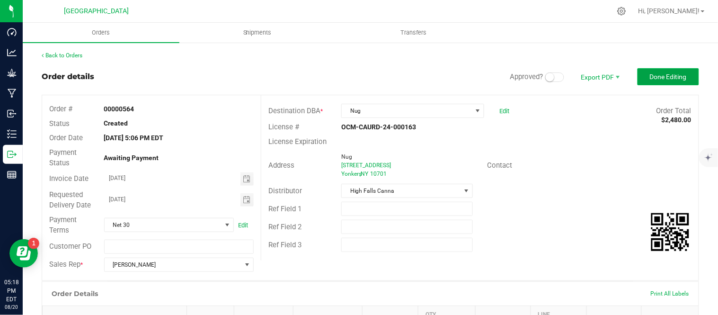
click at [664, 84] on button "Done Editing" at bounding box center [668, 76] width 62 height 17
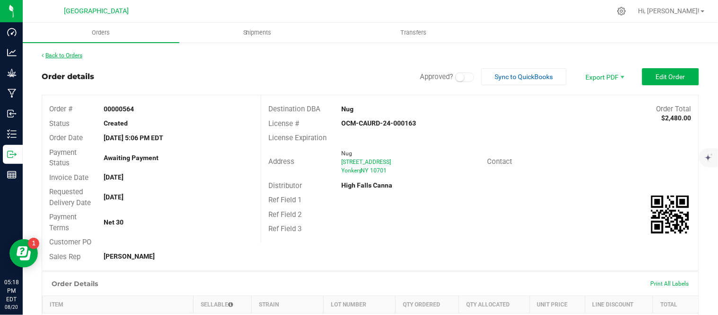
click at [66, 54] on link "Back to Orders" at bounding box center [62, 55] width 41 height 7
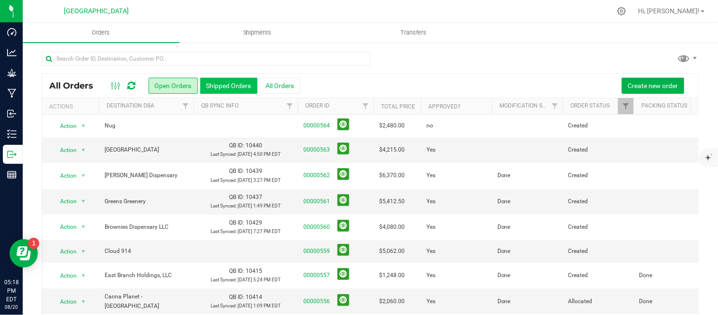
click at [225, 84] on button "Shipped Orders" at bounding box center [228, 86] width 57 height 16
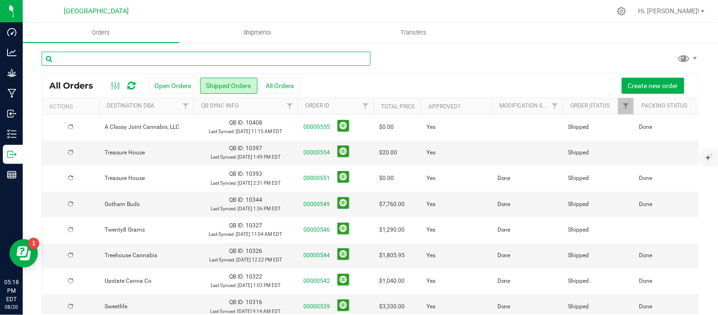
click at [199, 57] on input "text" at bounding box center [206, 59] width 329 height 14
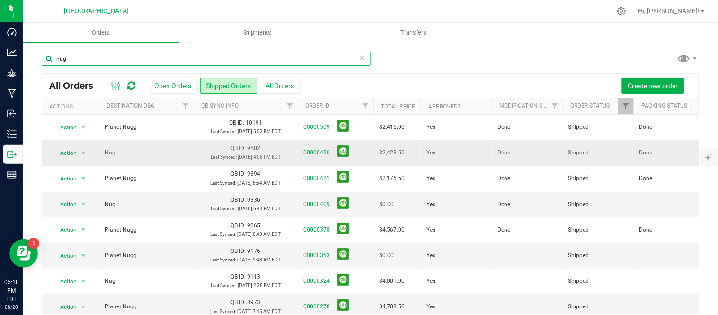
type input "nug"
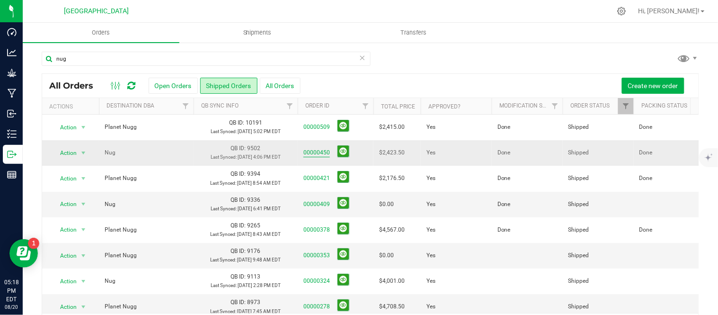
click at [320, 157] on link "00000450" at bounding box center [316, 152] width 27 height 9
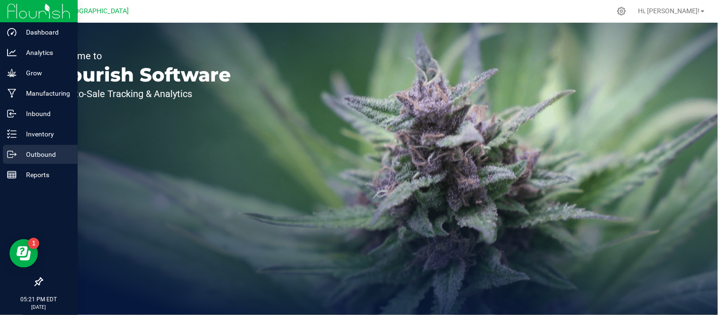
click at [11, 153] on icon at bounding box center [11, 154] width 9 height 9
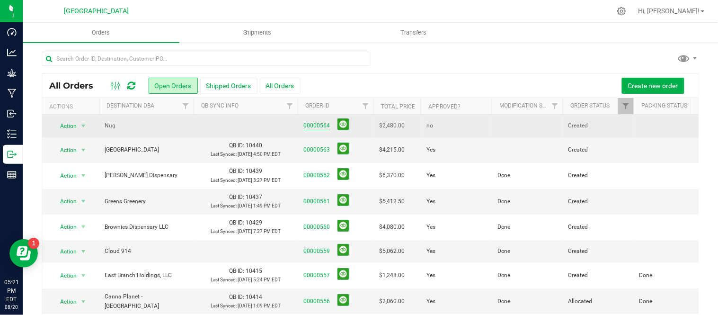
click at [320, 126] on link "00000564" at bounding box center [316, 125] width 27 height 9
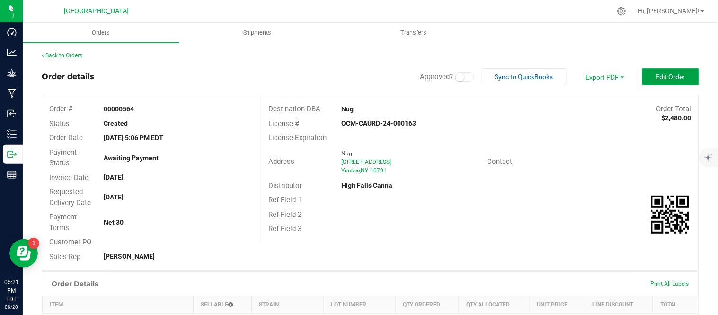
click at [656, 73] on span "Edit Order" at bounding box center [670, 77] width 29 height 8
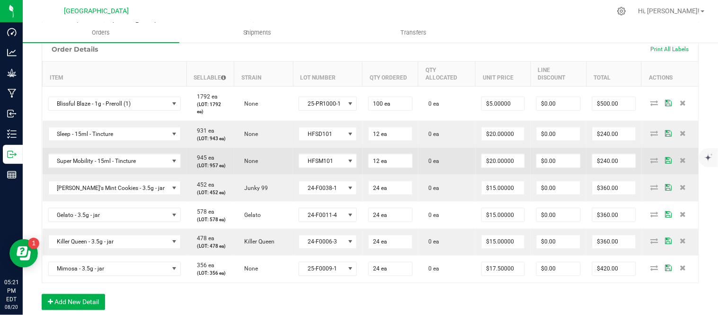
scroll to position [263, 0]
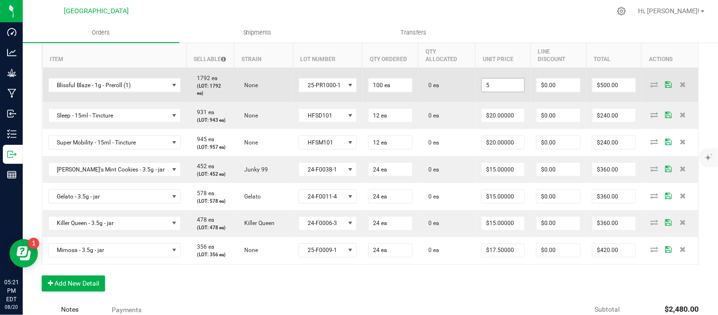
click at [503, 91] on input "5" at bounding box center [503, 85] width 43 height 13
type input "$6.00000"
type input "$600.00"
click at [460, 88] on td "0 ea" at bounding box center [446, 85] width 57 height 35
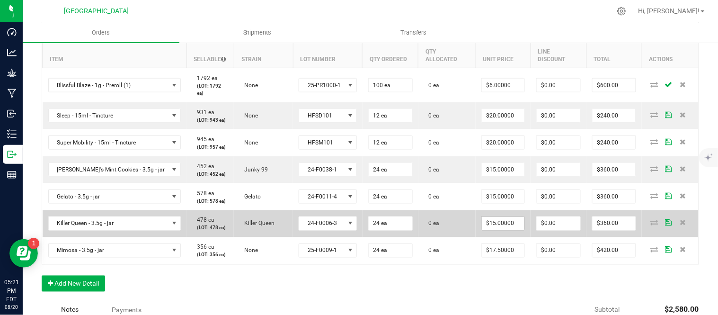
drag, startPoint x: 500, startPoint y: 235, endPoint x: 499, endPoint y: 243, distance: 8.6
click at [500, 236] on td "$15.00000" at bounding box center [503, 223] width 55 height 27
click at [499, 230] on input "15" at bounding box center [503, 223] width 43 height 13
type input "$12.50000"
type input "$300.00"
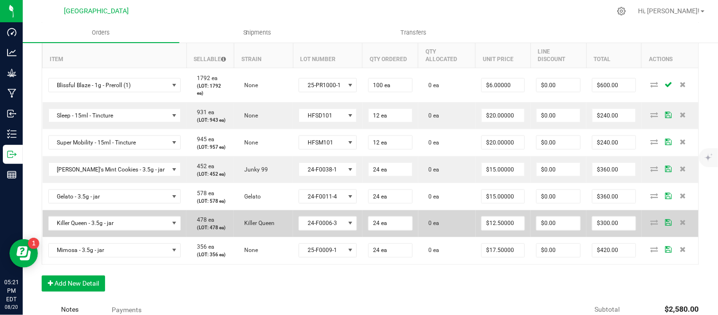
click at [457, 237] on td "0 ea" at bounding box center [446, 223] width 57 height 27
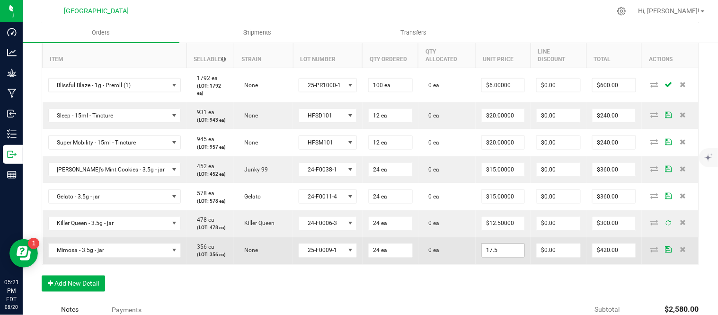
click at [490, 257] on input "17.5" at bounding box center [503, 250] width 43 height 13
type input "$15.00000"
type input "$360.00"
click at [460, 264] on td "0 ea" at bounding box center [446, 250] width 57 height 27
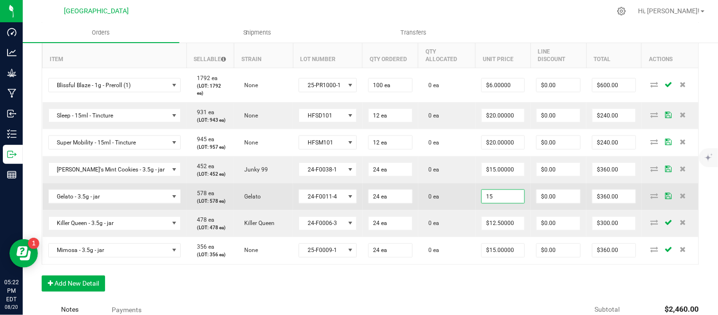
click at [485, 203] on input "15" at bounding box center [503, 196] width 43 height 13
type input "$12.50000"
type input "$300.00"
click at [446, 210] on td "0 ea" at bounding box center [446, 196] width 57 height 27
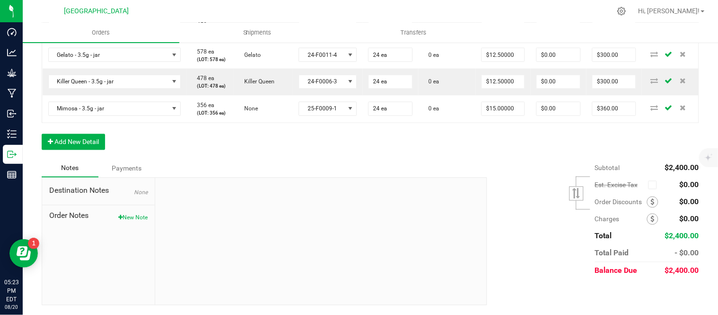
scroll to position [375, 0]
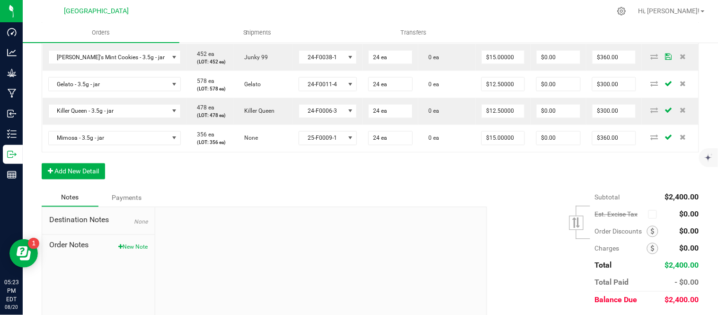
click at [465, 189] on div "Order Details Print All Labels Item Sellable Strain Lot Number Qty Ordered Qty …" at bounding box center [370, 47] width 657 height 283
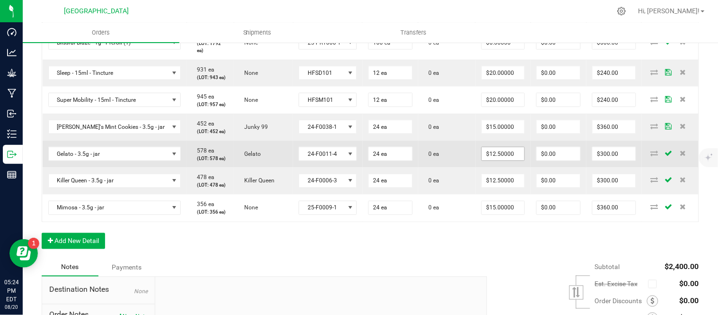
scroll to position [322, 0]
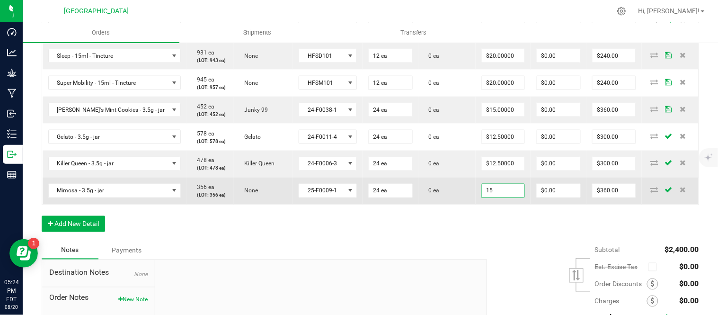
click at [482, 197] on input "15" at bounding box center [503, 190] width 43 height 13
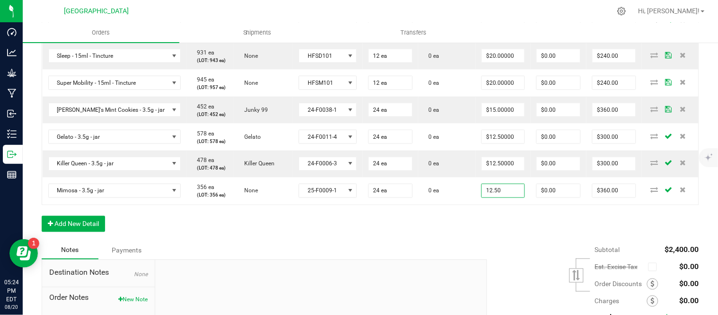
type input "$12.50000"
type input "$300.00"
click at [478, 241] on div "Order Details Print All Labels Item Sellable Strain Lot Number Qty Ordered Qty …" at bounding box center [370, 100] width 657 height 283
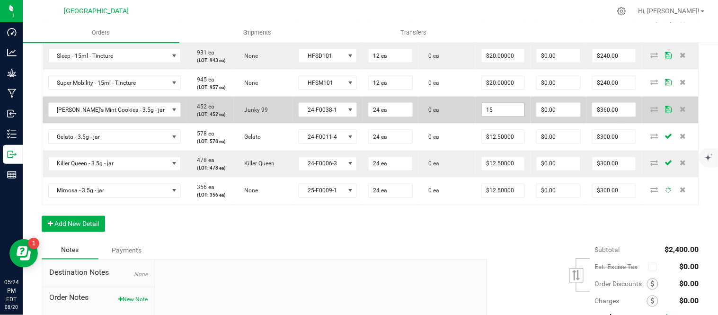
click at [492, 116] on input "15" at bounding box center [503, 109] width 43 height 13
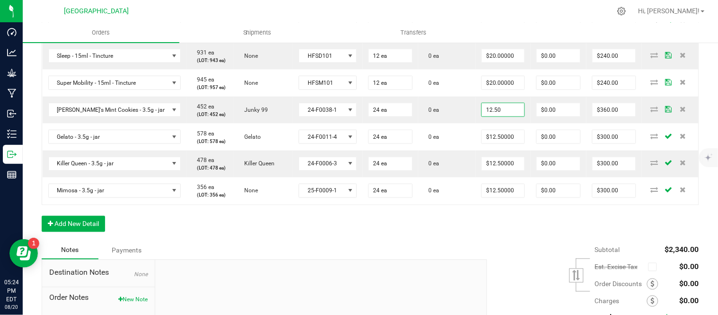
type input "$12.50000"
type input "$300.00"
click at [469, 241] on div "Order Details Print All Labels Item Sellable Strain Lot Number Qty Ordered Qty …" at bounding box center [370, 100] width 657 height 283
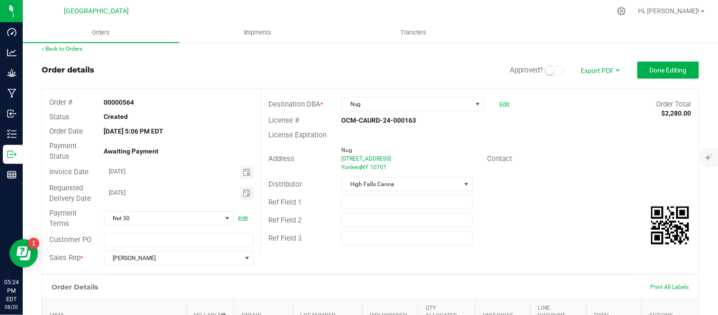
scroll to position [0, 0]
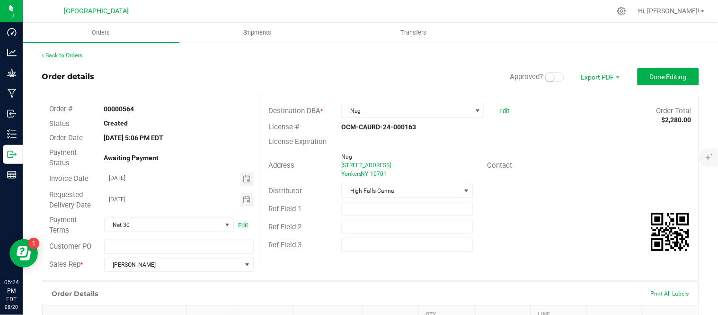
click at [546, 79] on small at bounding box center [550, 77] width 9 height 9
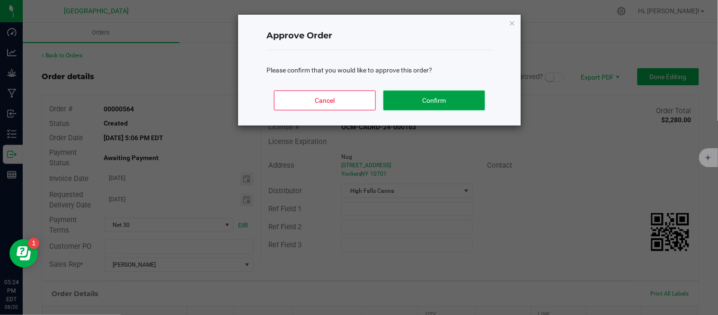
click at [468, 95] on button "Confirm" at bounding box center [434, 100] width 102 height 20
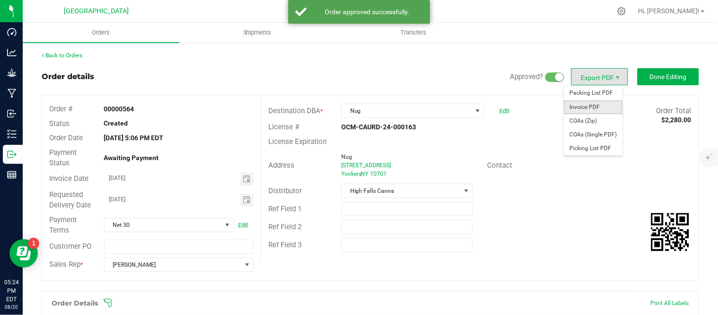
click at [587, 103] on span "Invoice PDF" at bounding box center [593, 107] width 59 height 14
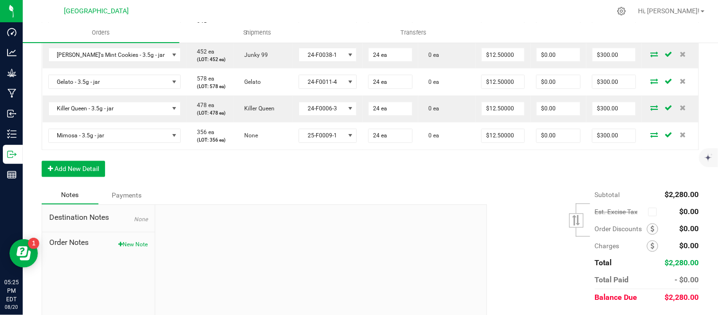
scroll to position [420, 0]
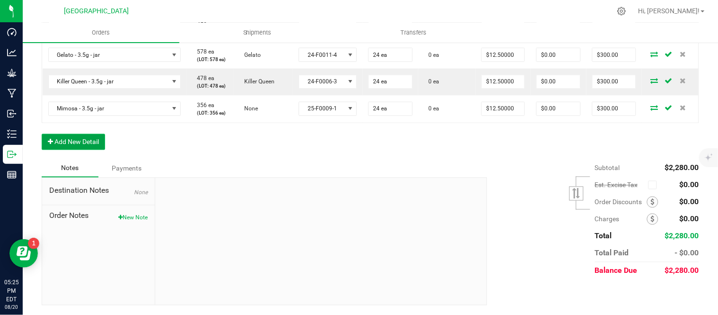
click at [87, 150] on button "Add New Detail" at bounding box center [73, 142] width 63 height 16
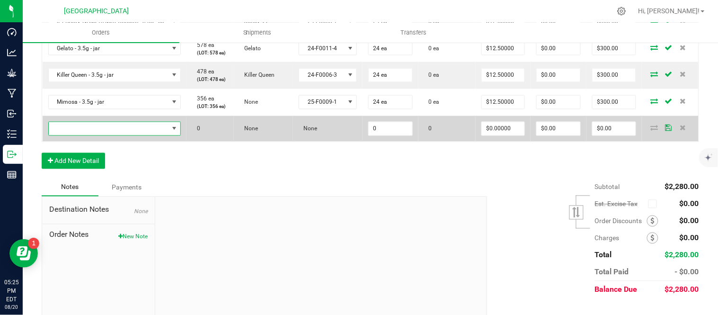
click at [91, 135] on span "NO DATA FOUND" at bounding box center [109, 128] width 120 height 13
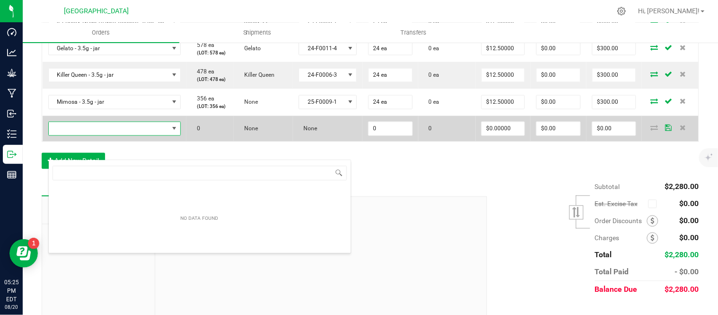
scroll to position [14, 110]
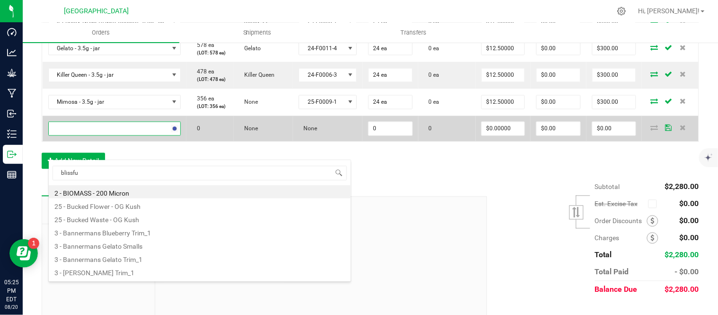
type input "blissful"
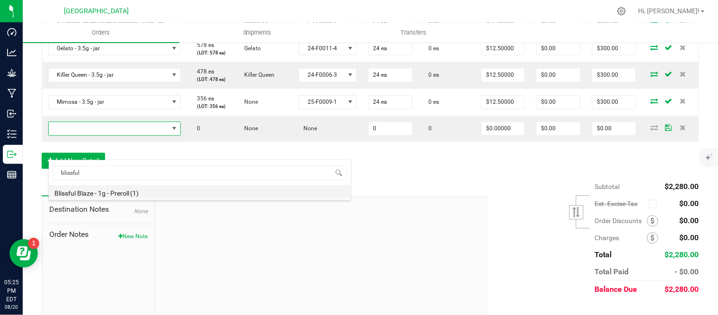
click at [115, 193] on li "Blissful Blaze - 1g - Preroll (1)" at bounding box center [200, 191] width 302 height 13
type input "0 ea"
type input "$6.00000"
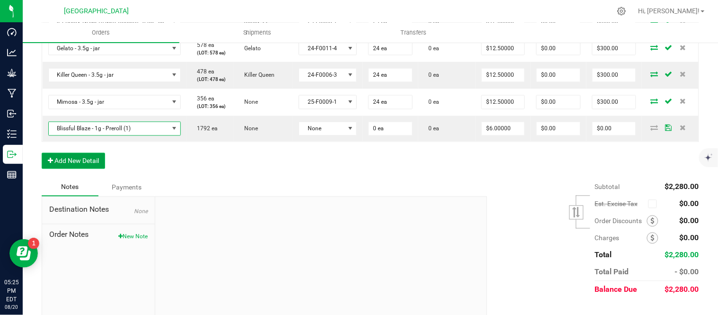
click at [71, 169] on button "Add New Detail" at bounding box center [73, 161] width 63 height 16
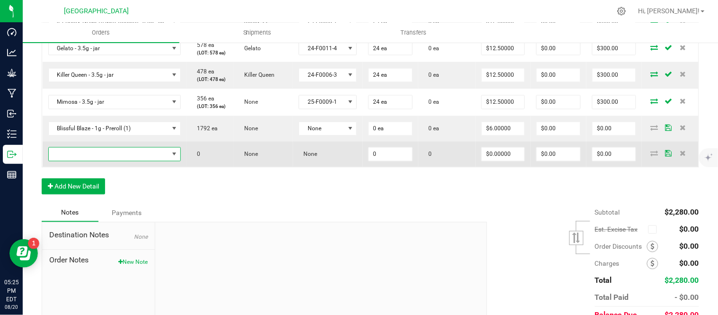
click at [76, 161] on span "NO DATA FOUND" at bounding box center [109, 154] width 120 height 13
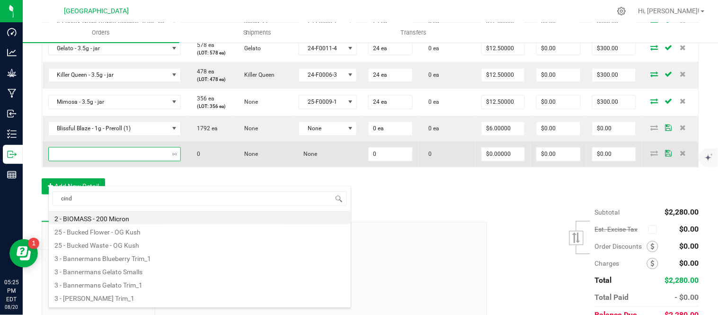
type input "[PERSON_NAME]"
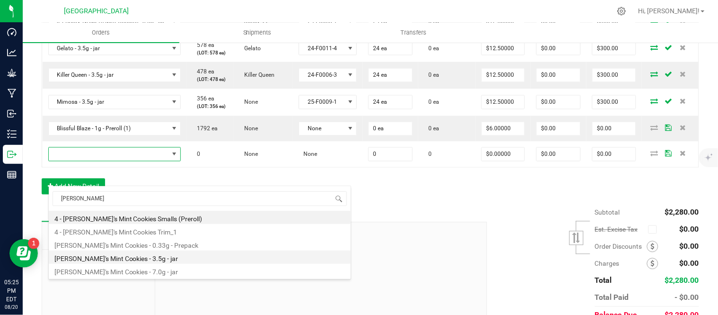
click at [122, 257] on li "[PERSON_NAME]'s Mint Cookies - 3.5g - jar" at bounding box center [200, 256] width 302 height 13
type input "0 ea"
type input "$15.00000"
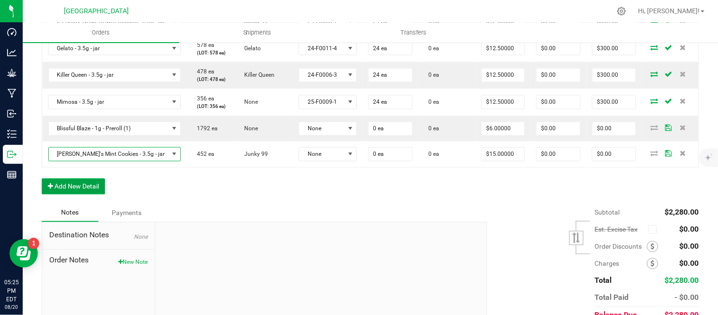
click at [82, 194] on button "Add New Detail" at bounding box center [73, 186] width 63 height 16
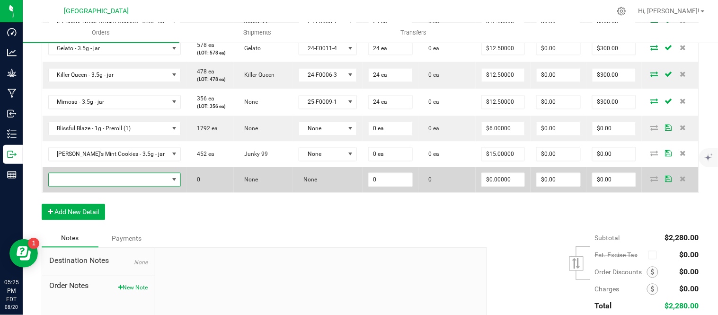
click at [106, 186] on span "NO DATA FOUND" at bounding box center [109, 179] width 120 height 13
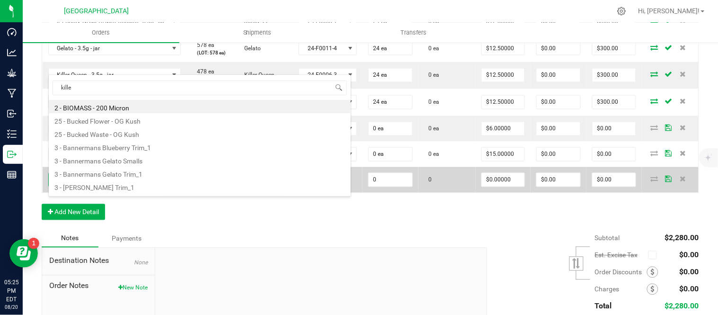
type input "killer"
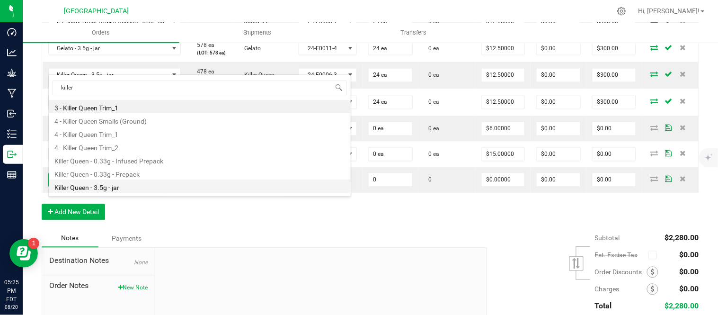
click at [112, 185] on li "Killer Queen - 3.5g - jar" at bounding box center [200, 185] width 302 height 13
type input "0 ea"
type input "$15.00000"
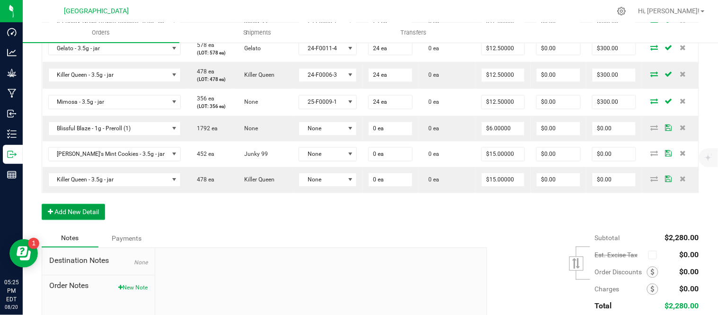
click at [62, 220] on button "Add New Detail" at bounding box center [73, 212] width 63 height 16
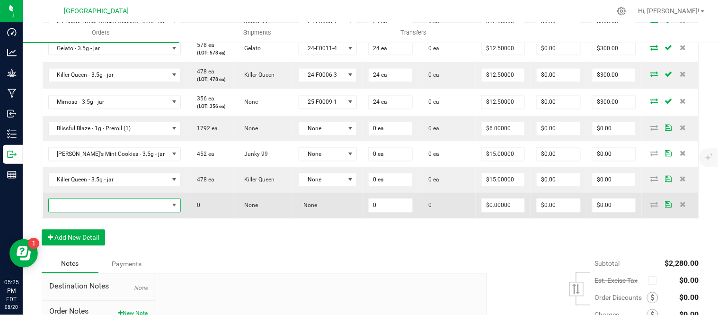
click at [63, 212] on span "NO DATA FOUND" at bounding box center [109, 205] width 120 height 13
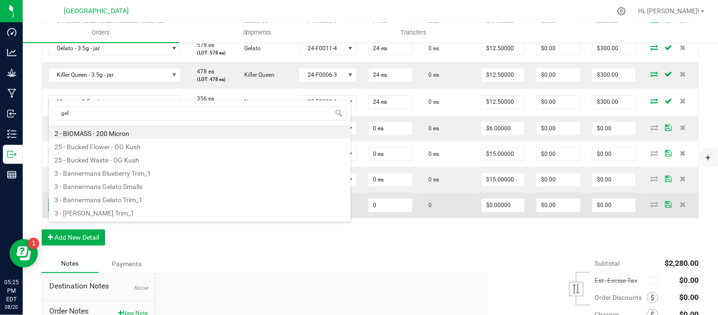
type input "gela"
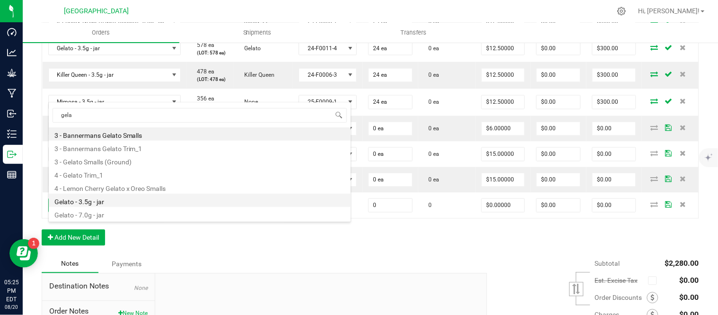
click at [90, 202] on li "Gelato - 3.5g - jar" at bounding box center [200, 200] width 302 height 13
type input "0 ea"
type input "$15.00000"
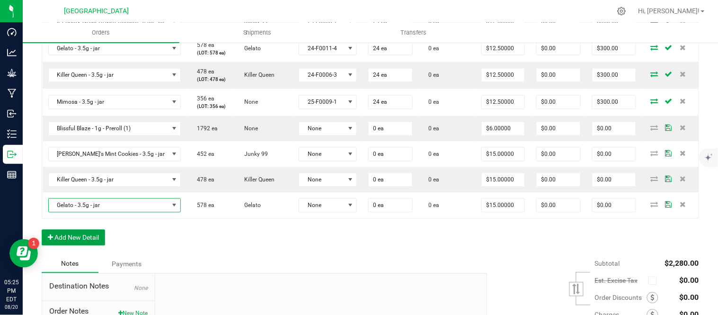
click at [70, 246] on button "Add New Detail" at bounding box center [73, 238] width 63 height 16
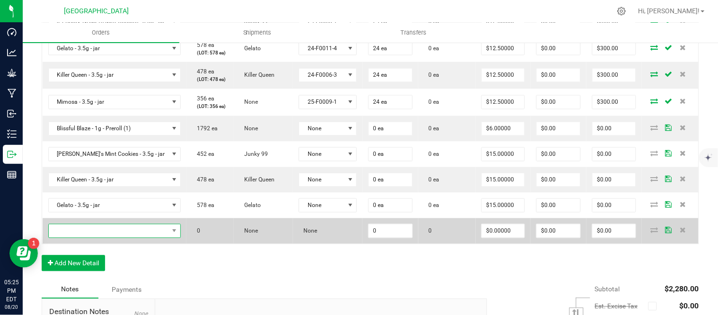
click at [81, 238] on span "NO DATA FOUND" at bounding box center [109, 230] width 120 height 13
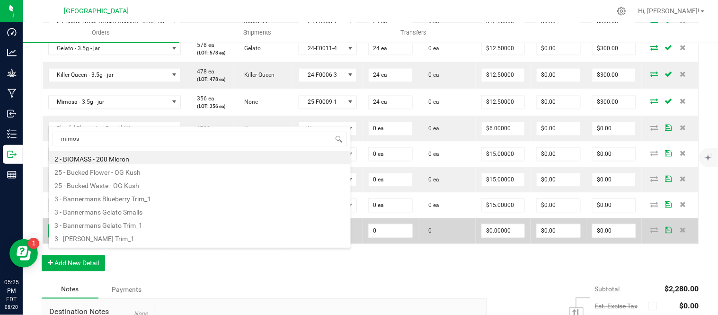
type input "mimosa"
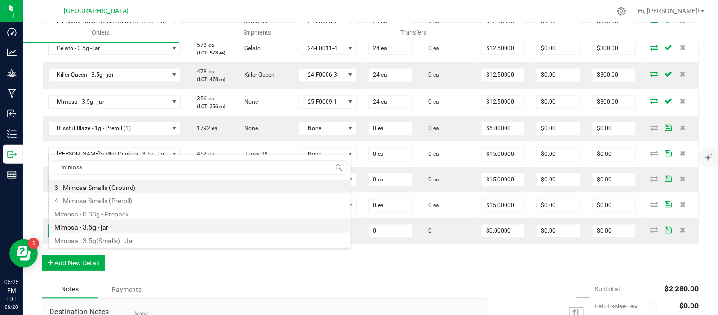
click at [118, 230] on li "Mimosa - 3.5g - jar" at bounding box center [200, 225] width 302 height 13
type input "0 ea"
type input "$17.50000"
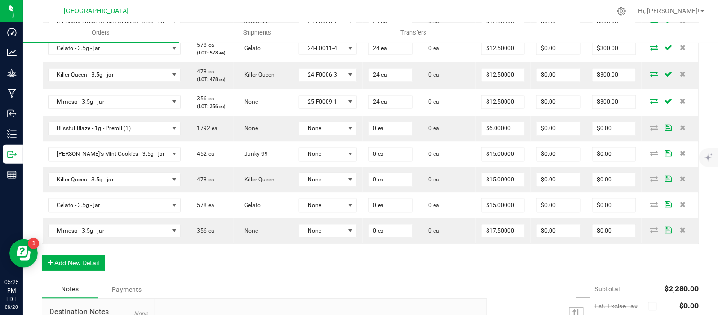
drag, startPoint x: 174, startPoint y: 289, endPoint x: 262, endPoint y: 287, distance: 88.1
click at [176, 281] on div "Order Details Print All Labels Item Sellable Strain Lot Number Qty Ordered Qty …" at bounding box center [370, 75] width 657 height 410
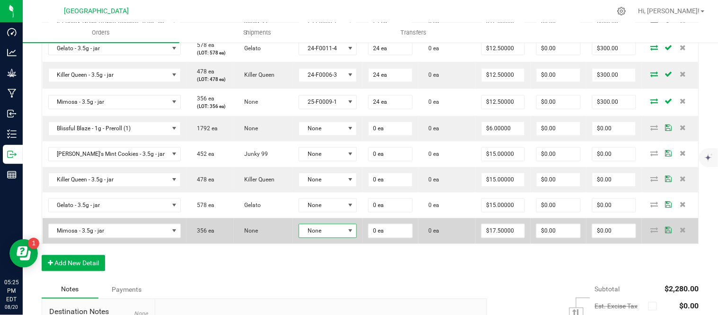
click at [300, 238] on span "None" at bounding box center [321, 230] width 45 height 13
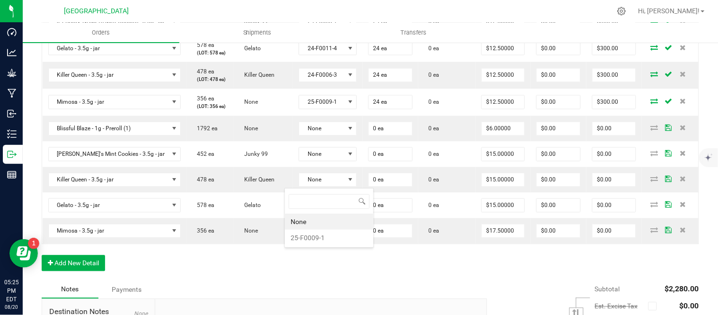
scroll to position [14, 60]
click at [306, 238] on li "25-F0009-1" at bounding box center [329, 238] width 88 height 16
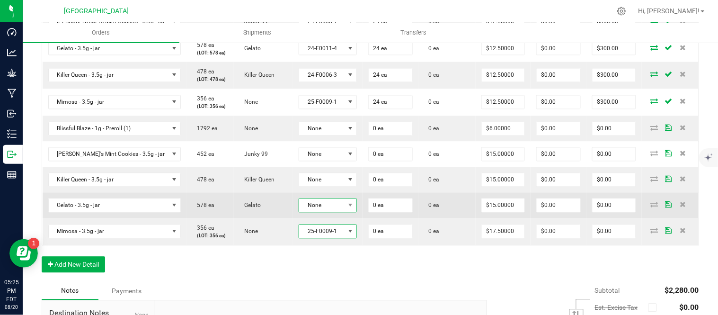
click at [306, 212] on span "None" at bounding box center [321, 205] width 45 height 13
drag, startPoint x: 312, startPoint y: 286, endPoint x: 310, endPoint y: 231, distance: 55.4
click at [313, 286] on li "24-F0011-4" at bounding box center [329, 286] width 88 height 16
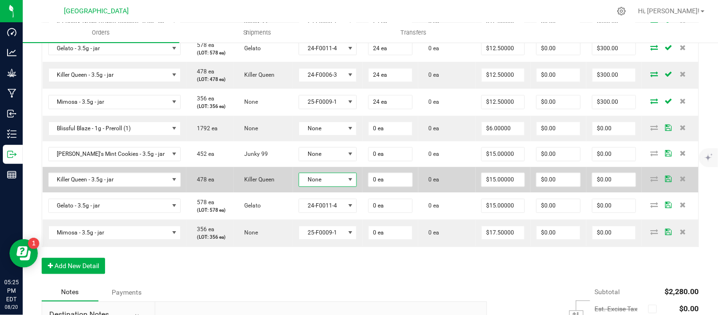
click at [308, 186] on span "None" at bounding box center [321, 179] width 45 height 13
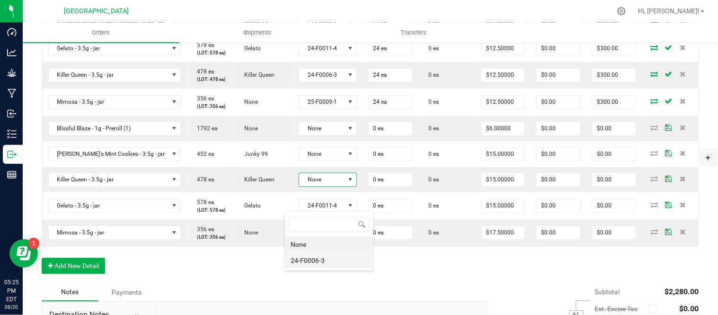
click at [317, 261] on li "24-F0006-3" at bounding box center [329, 260] width 88 height 16
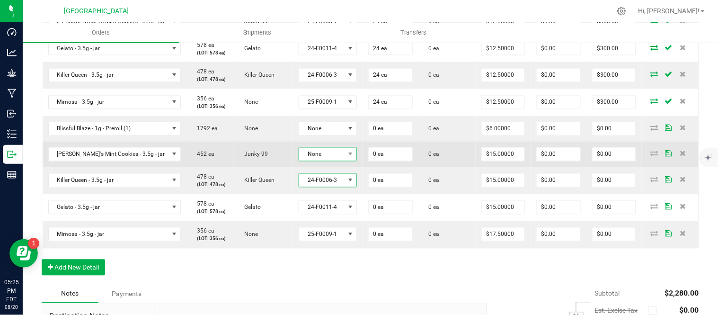
click at [326, 161] on span "None" at bounding box center [321, 154] width 45 height 13
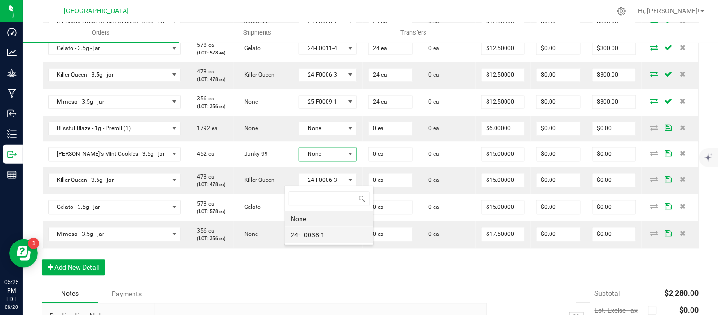
click at [326, 235] on li "24-F0038-1" at bounding box center [329, 235] width 88 height 16
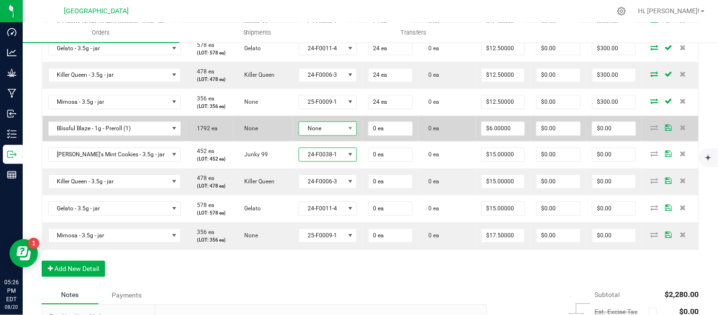
click at [320, 135] on span "None" at bounding box center [321, 128] width 45 height 13
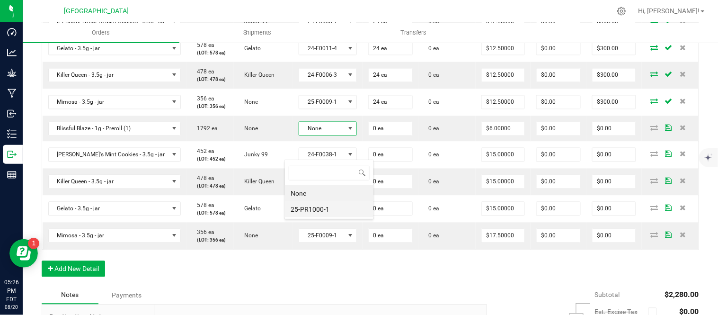
click at [319, 213] on li "25-PR1000-1" at bounding box center [329, 209] width 88 height 16
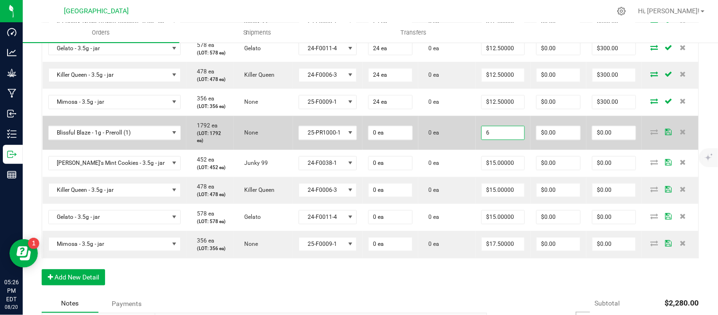
click at [489, 140] on input "6" at bounding box center [503, 132] width 43 height 13
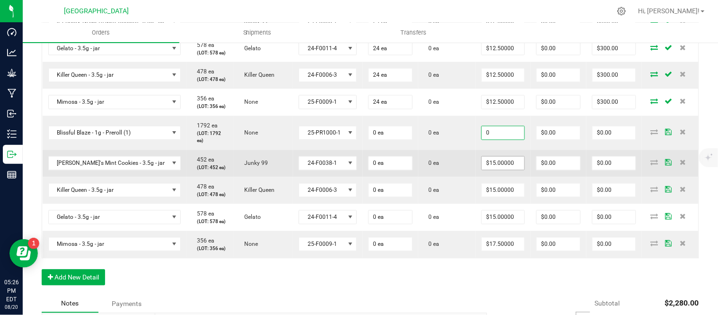
type input "$0.00000"
drag, startPoint x: 492, startPoint y: 188, endPoint x: 493, endPoint y: 194, distance: 5.8
click at [492, 170] on input "15" at bounding box center [503, 163] width 43 height 13
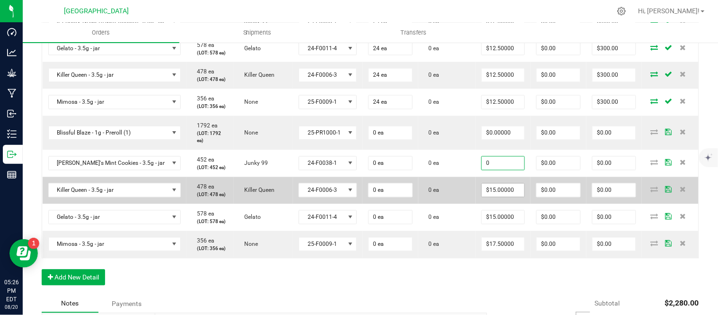
type input "$0.00000"
click at [495, 197] on input "15" at bounding box center [503, 190] width 43 height 13
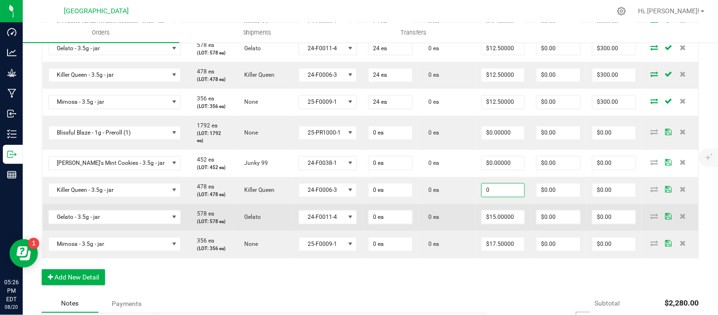
type input "$0.00000"
click at [495, 231] on td "$15.00000" at bounding box center [503, 217] width 55 height 27
click at [495, 224] on input "15" at bounding box center [503, 217] width 43 height 13
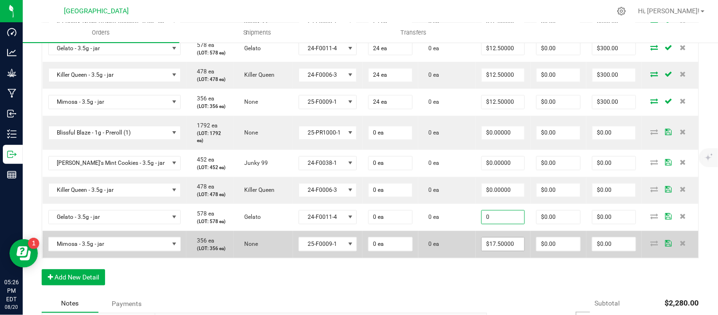
type input "$0.00000"
click at [492, 251] on input "17.5" at bounding box center [503, 244] width 43 height 13
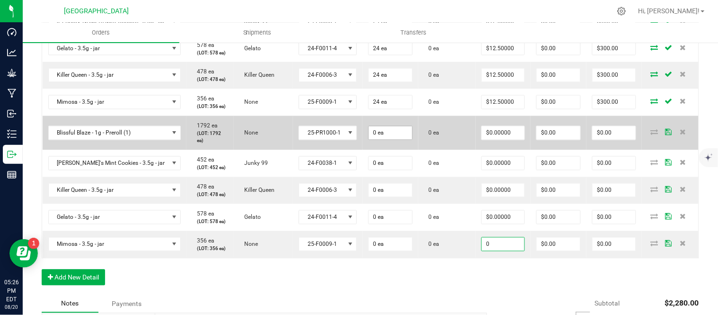
type input "0"
type input "$0.00000"
click at [386, 140] on input "0" at bounding box center [391, 132] width 44 height 13
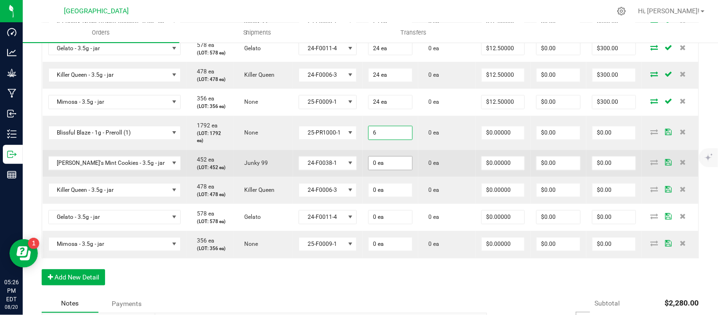
type input "6 ea"
click at [380, 170] on input "0" at bounding box center [391, 163] width 44 height 13
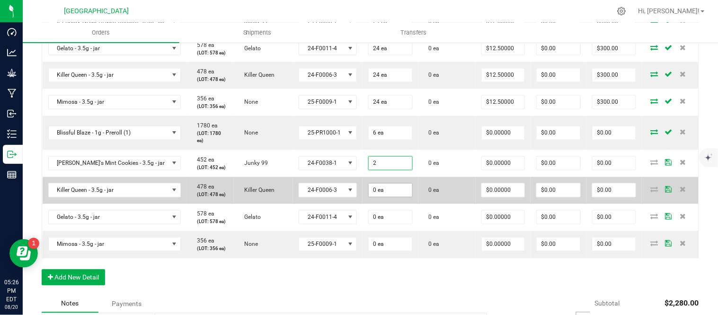
type input "2 ea"
click at [374, 197] on input "0" at bounding box center [391, 190] width 44 height 13
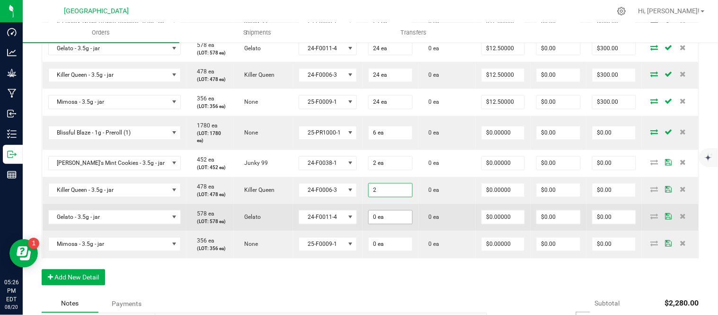
type input "2 ea"
click at [376, 224] on input "0" at bounding box center [391, 217] width 44 height 13
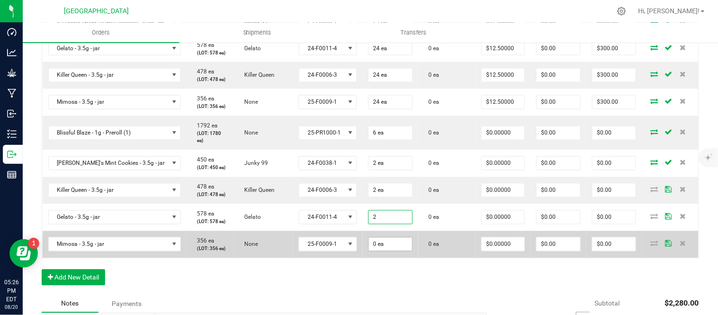
type input "2 ea"
click at [376, 251] on input "0" at bounding box center [391, 244] width 44 height 13
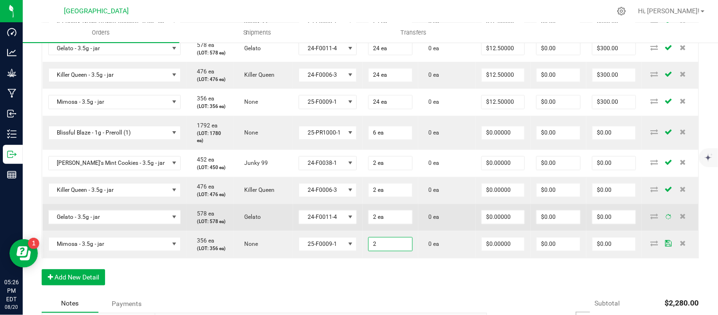
type input "2 ea"
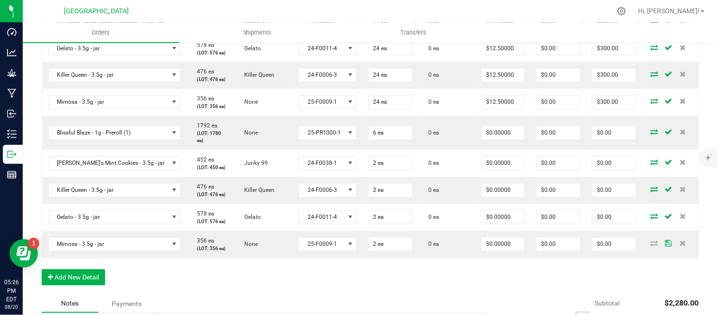
click at [432, 231] on td "0 ea" at bounding box center [446, 217] width 57 height 27
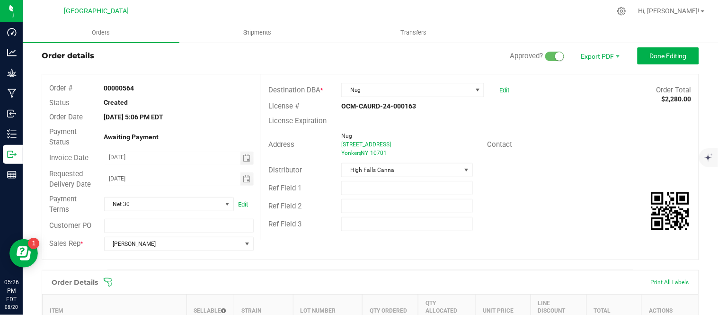
scroll to position [0, 0]
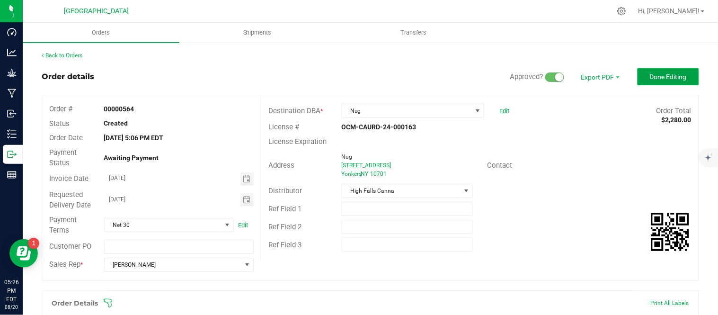
click at [671, 80] on span "Done Editing" at bounding box center [668, 77] width 37 height 8
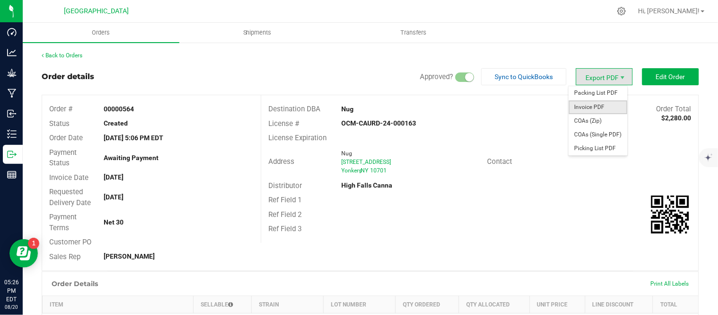
click at [589, 106] on span "Invoice PDF" at bounding box center [598, 107] width 59 height 14
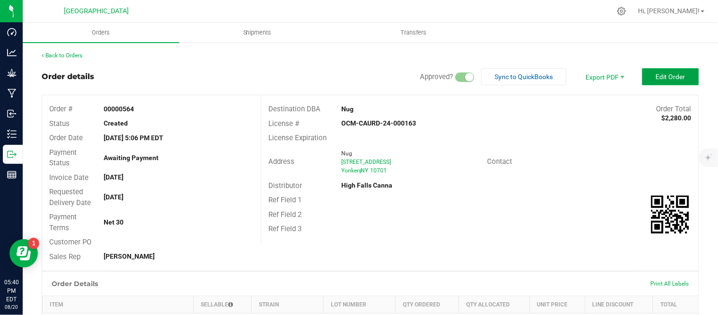
click at [660, 75] on span "Edit Order" at bounding box center [670, 77] width 29 height 8
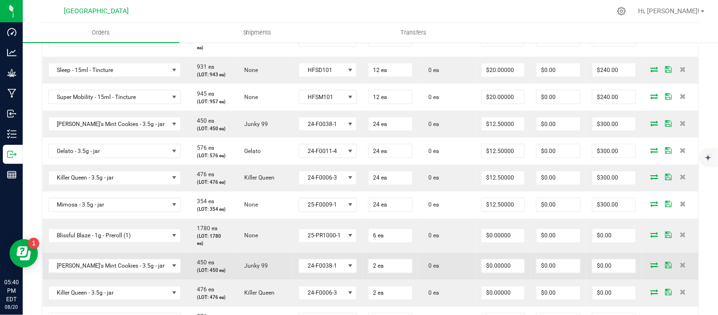
scroll to position [263, 0]
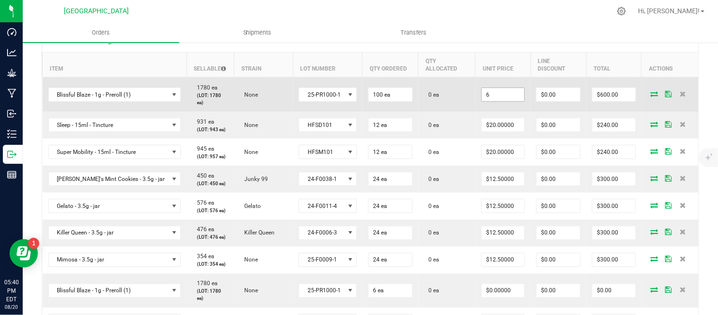
click at [490, 97] on input "6" at bounding box center [503, 94] width 43 height 13
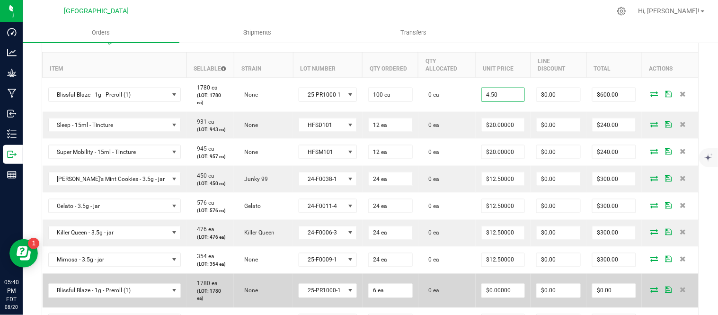
type input "$4.50000"
type input "$450.00"
click at [445, 306] on td "0 ea" at bounding box center [446, 291] width 57 height 34
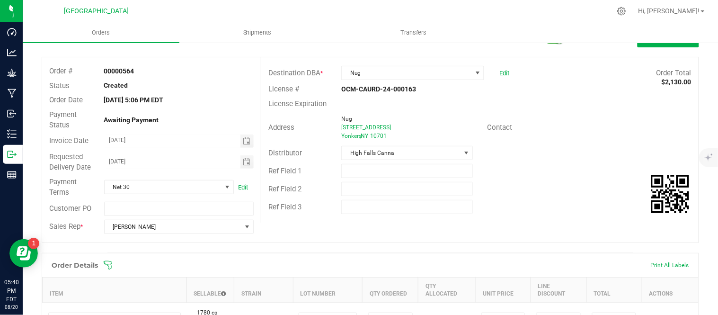
scroll to position [0, 0]
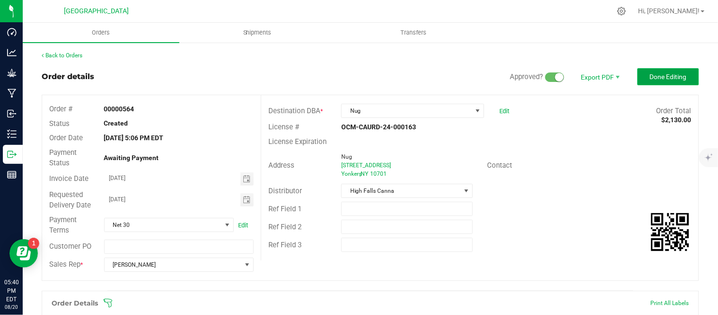
click at [654, 69] on button "Done Editing" at bounding box center [668, 76] width 62 height 17
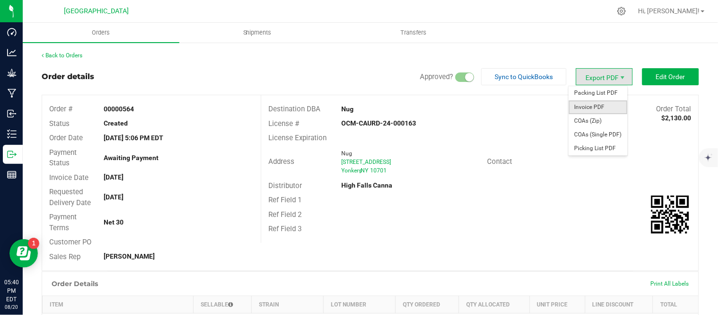
click at [589, 109] on span "Invoice PDF" at bounding box center [598, 107] width 59 height 14
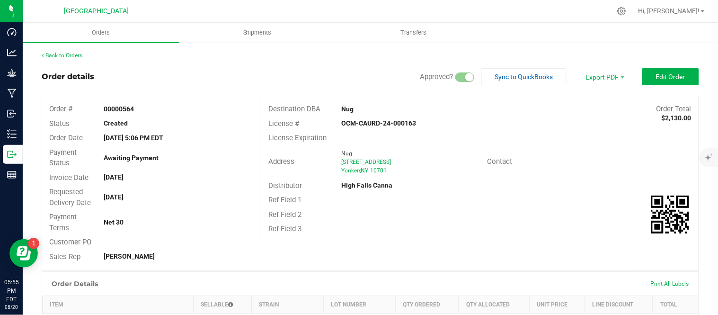
click at [64, 55] on link "Back to Orders" at bounding box center [62, 55] width 41 height 7
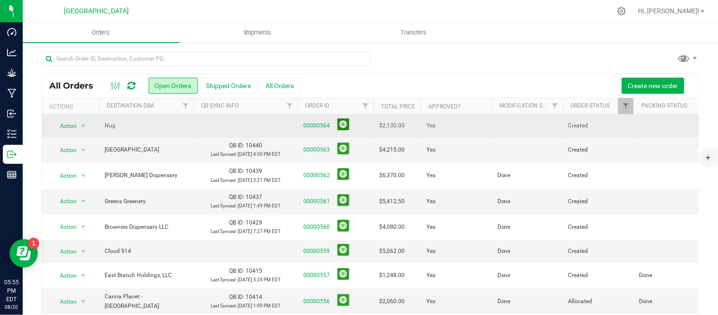
click at [345, 124] on button at bounding box center [343, 124] width 12 height 12
